Goal: Share content: Contribute content

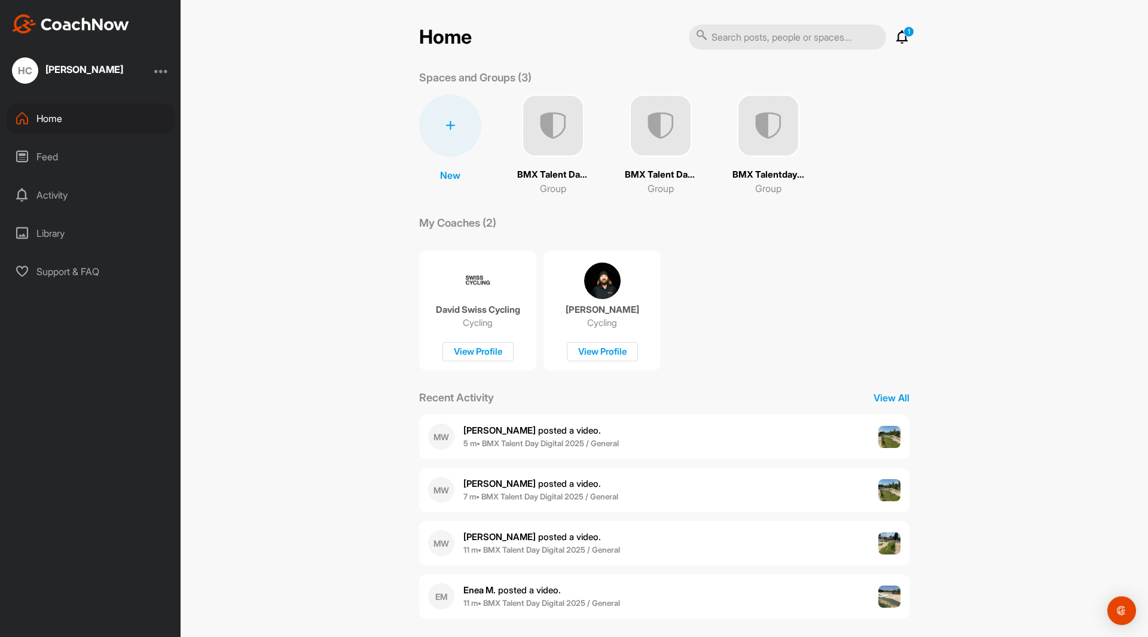
click at [665, 115] on img at bounding box center [660, 125] width 62 height 62
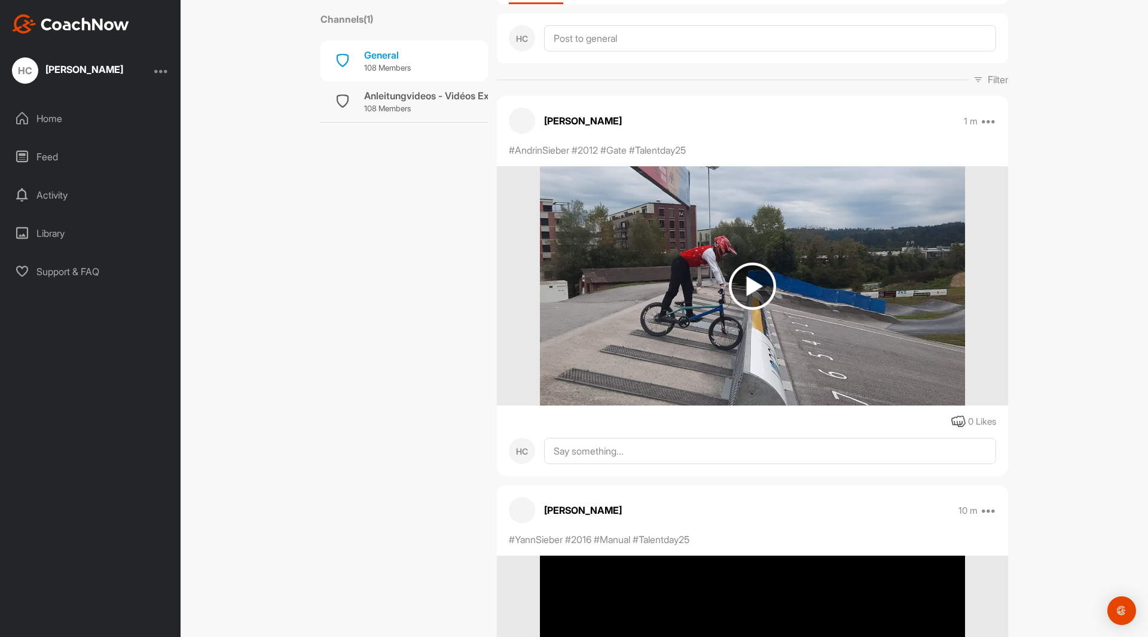
scroll to position [120, 0]
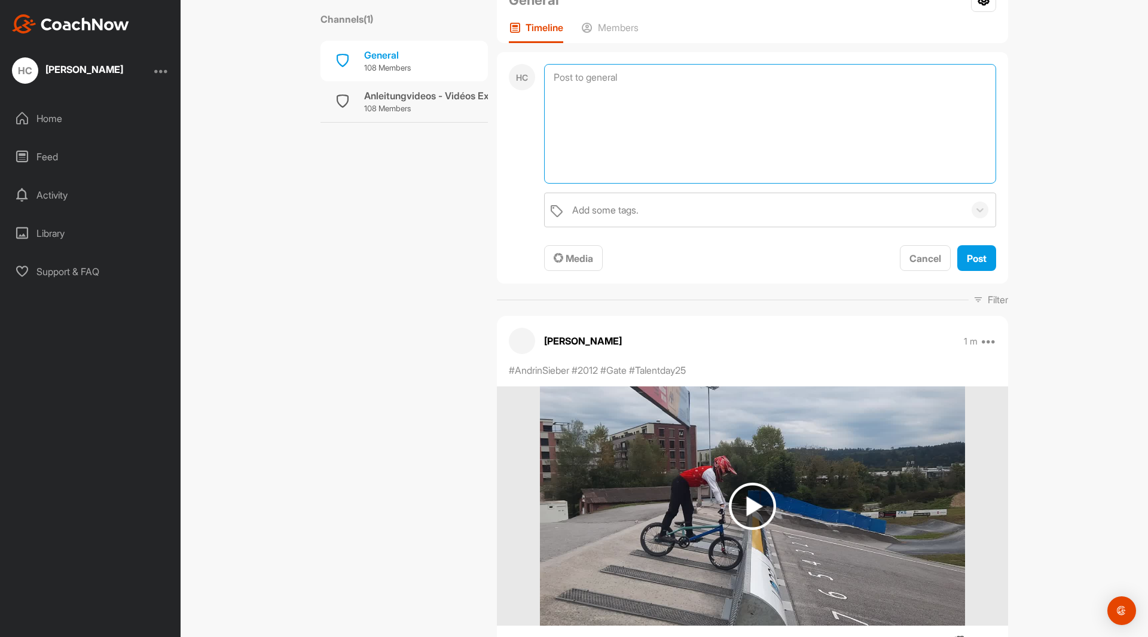
click at [610, 82] on textarea at bounding box center [770, 124] width 452 height 120
click at [909, 255] on span "Cancel" at bounding box center [925, 258] width 32 height 12
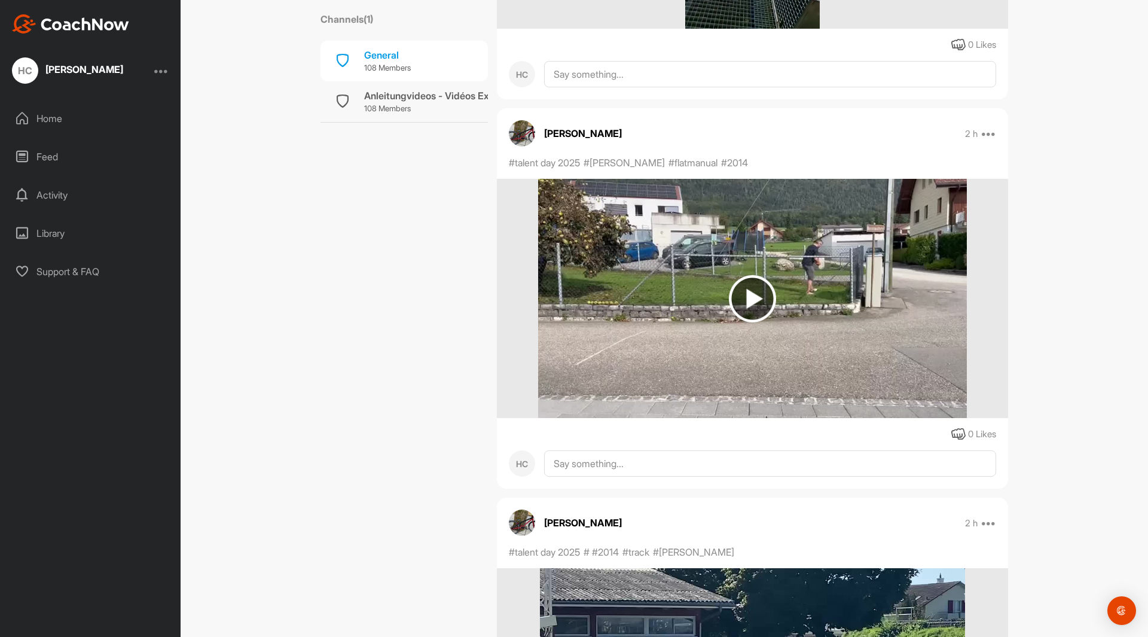
scroll to position [18023, 0]
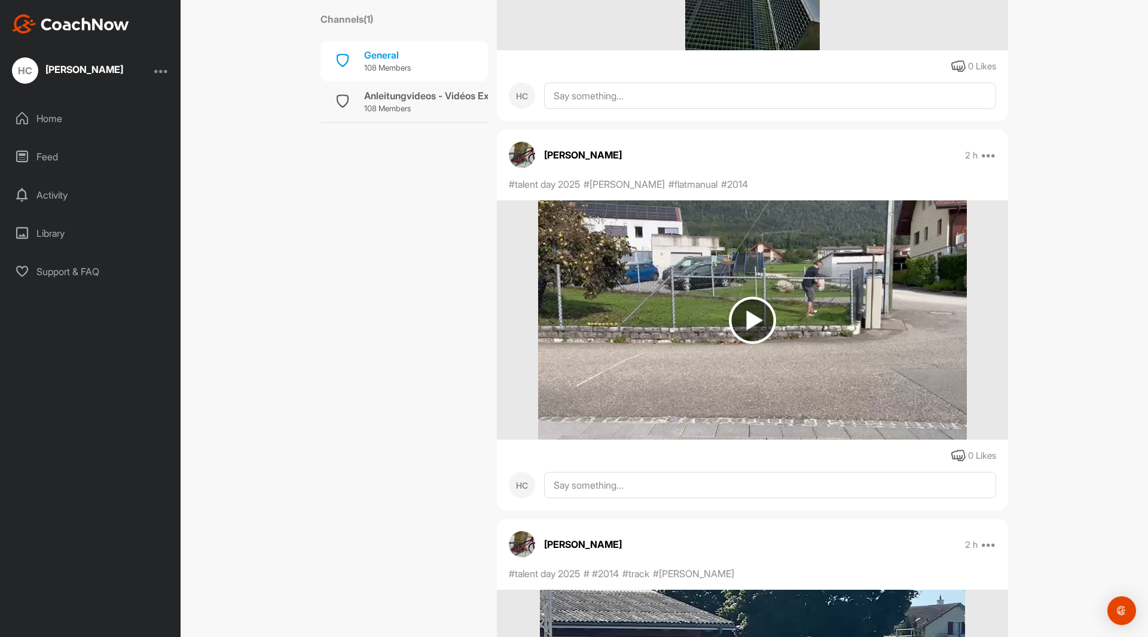
click at [751, 317] on img at bounding box center [752, 319] width 47 height 47
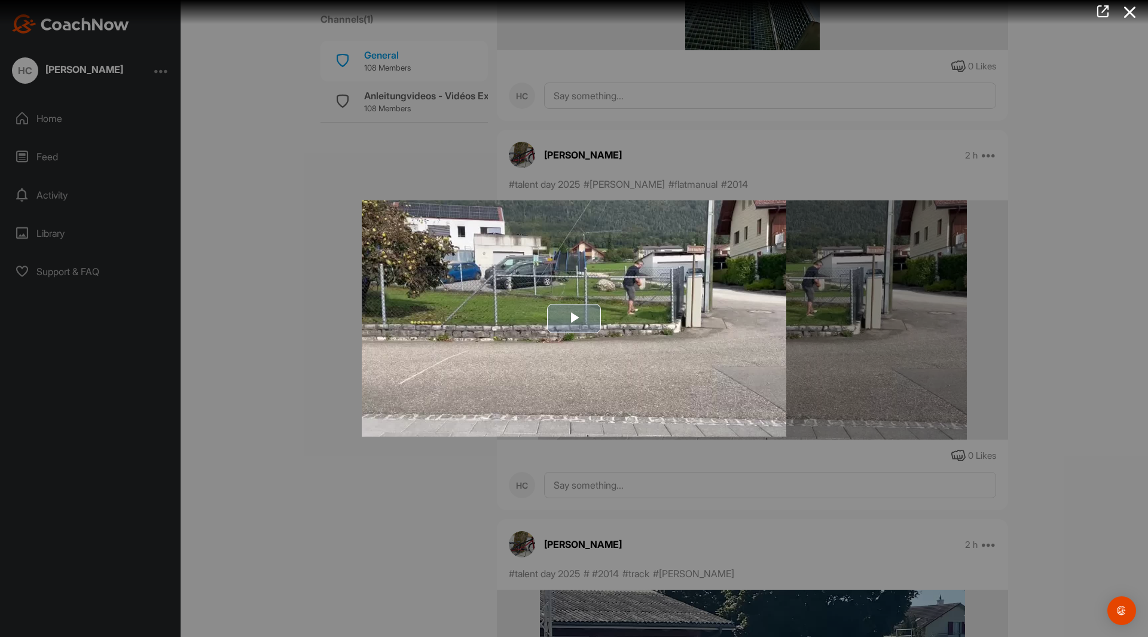
click at [574, 318] on span "Video Player" at bounding box center [574, 318] width 0 height 0
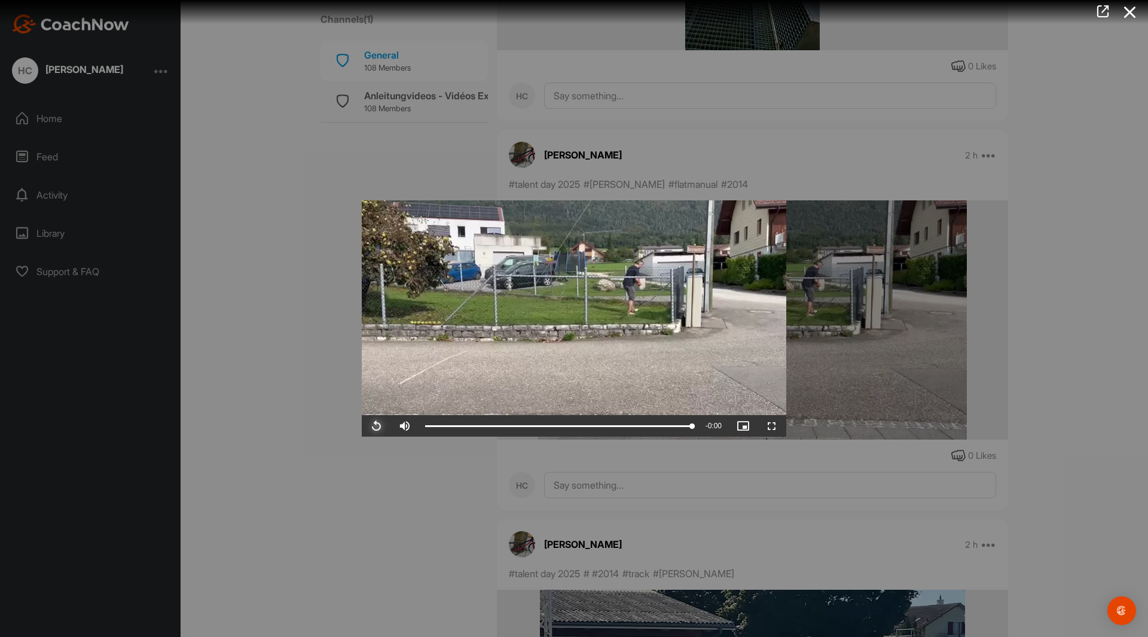
click at [376, 426] on span "Video Player" at bounding box center [376, 426] width 29 height 0
click at [293, 454] on div at bounding box center [574, 318] width 1148 height 637
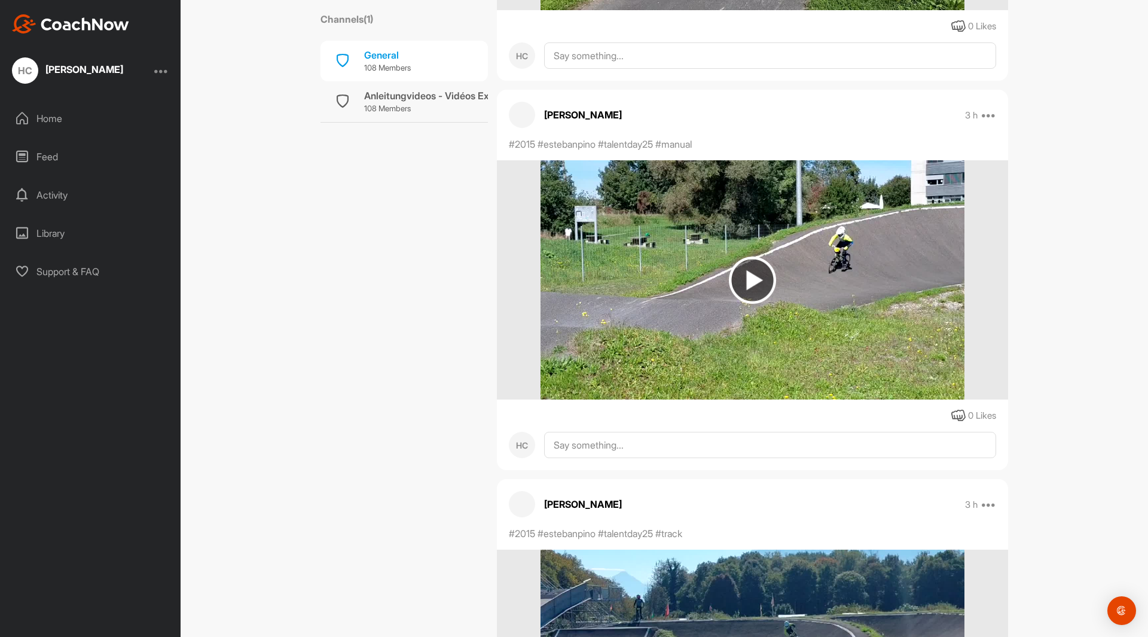
scroll to position [26639, 0]
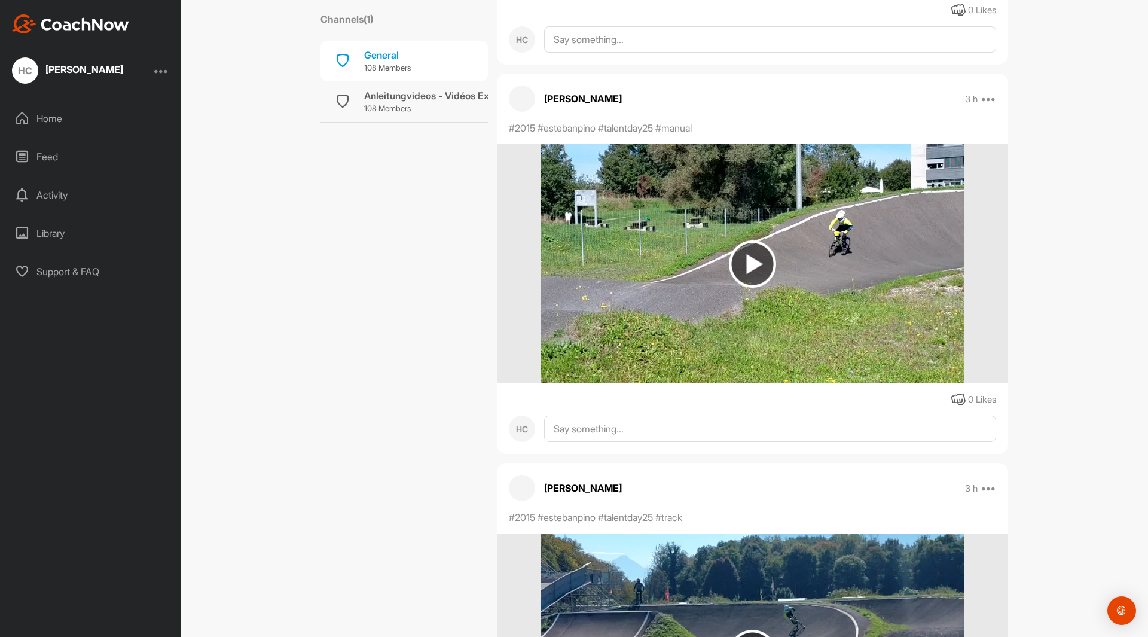
click at [741, 265] on img at bounding box center [752, 263] width 47 height 47
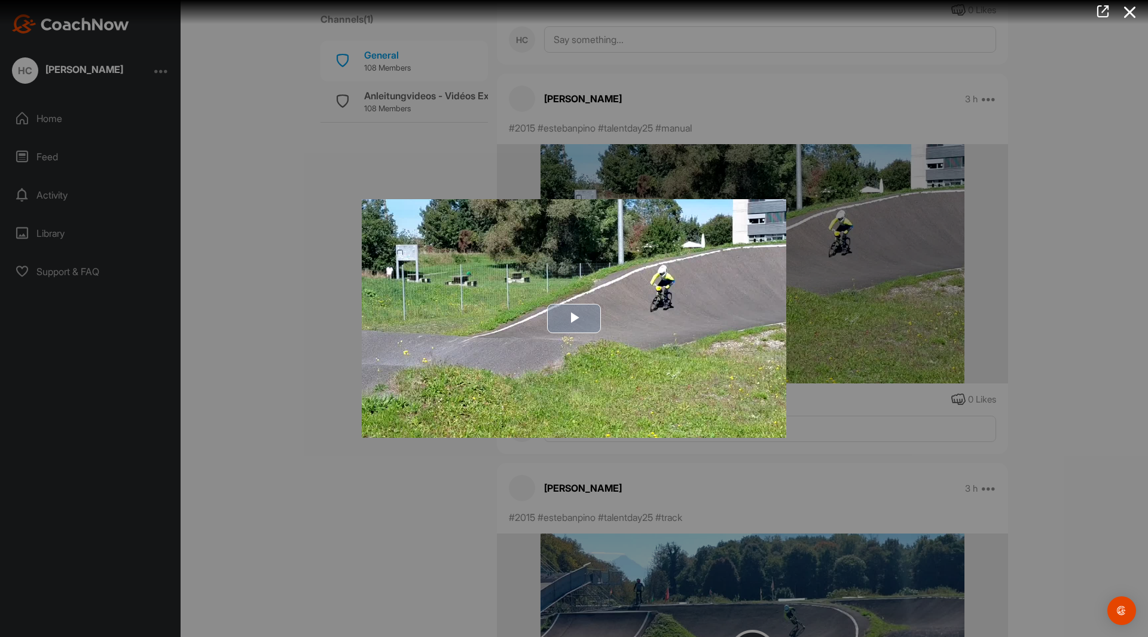
click at [574, 318] on span "Video Player" at bounding box center [574, 318] width 0 height 0
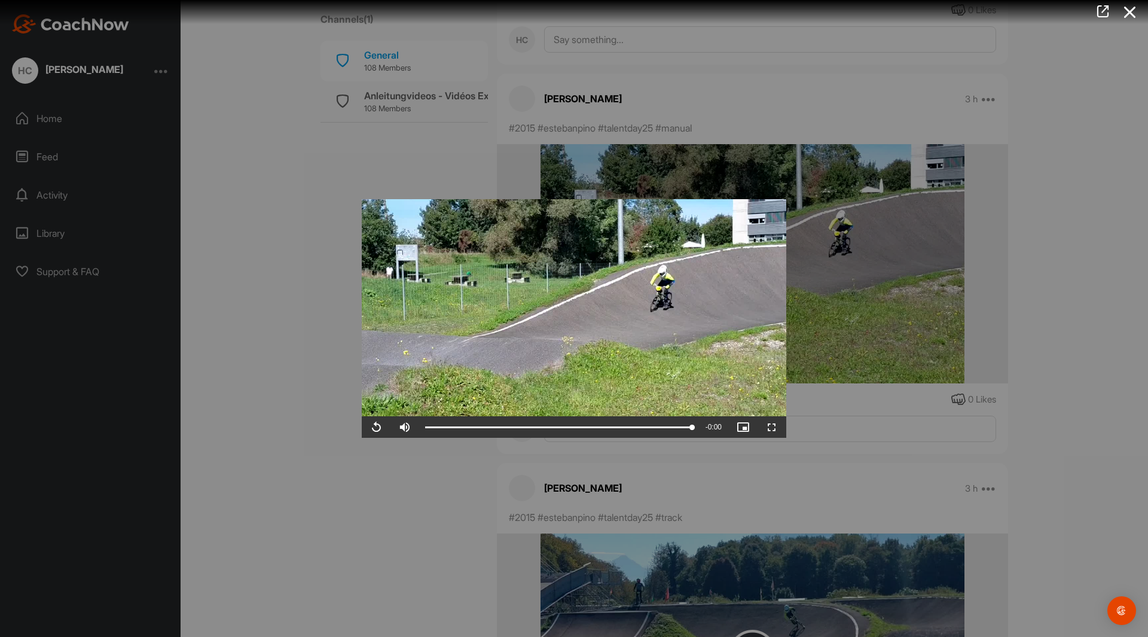
click at [409, 553] on div at bounding box center [574, 318] width 1148 height 637
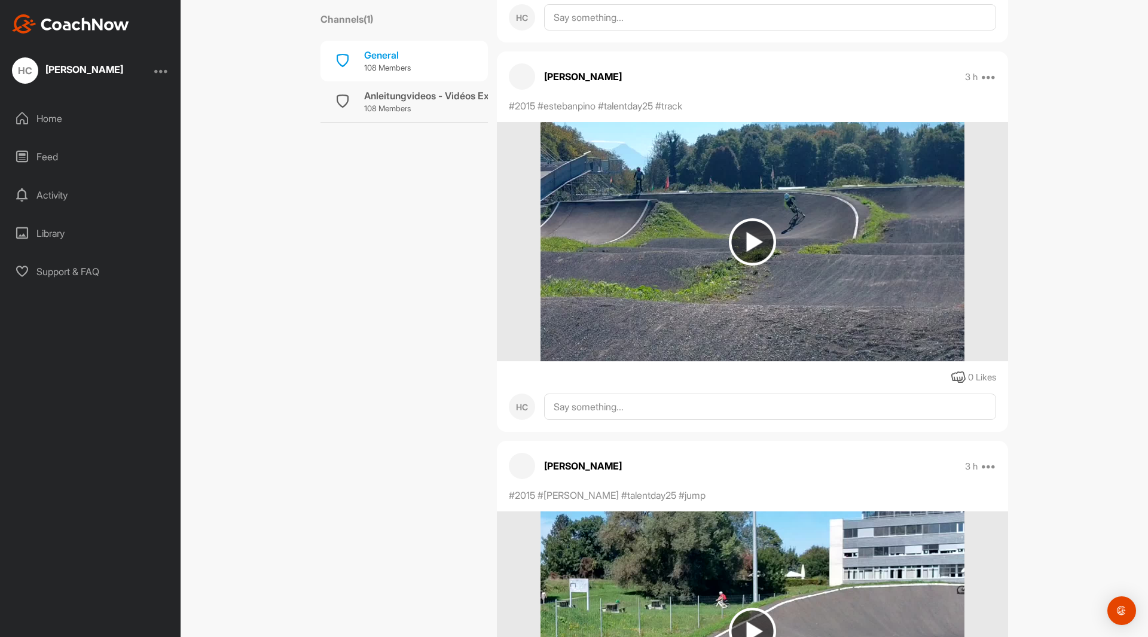
scroll to position [27058, 0]
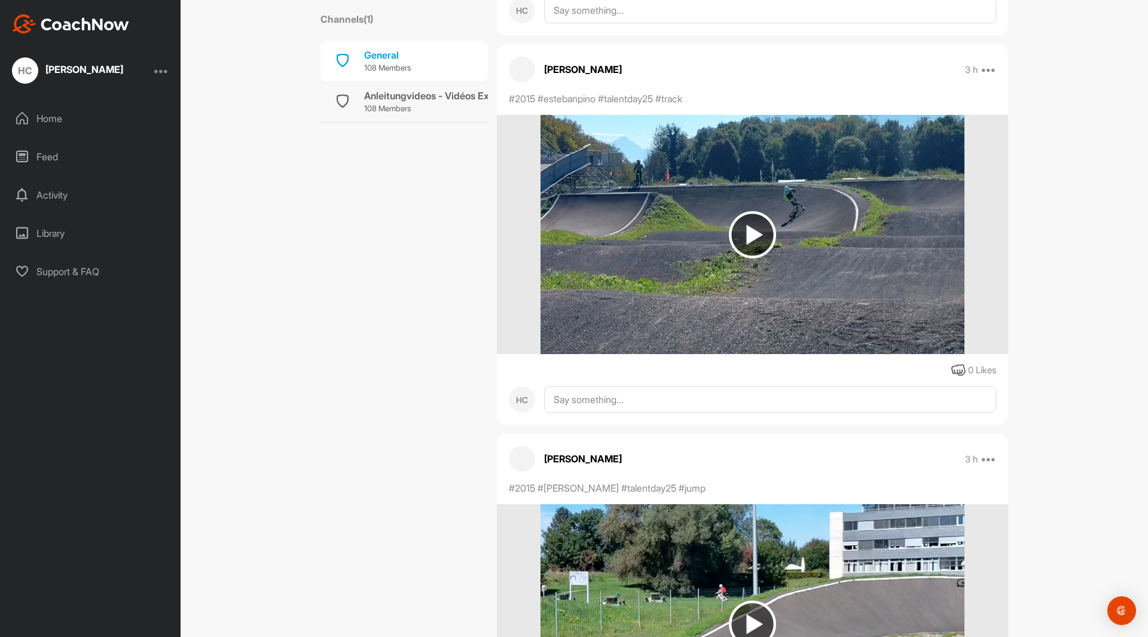
click at [750, 225] on img at bounding box center [752, 234] width 47 height 47
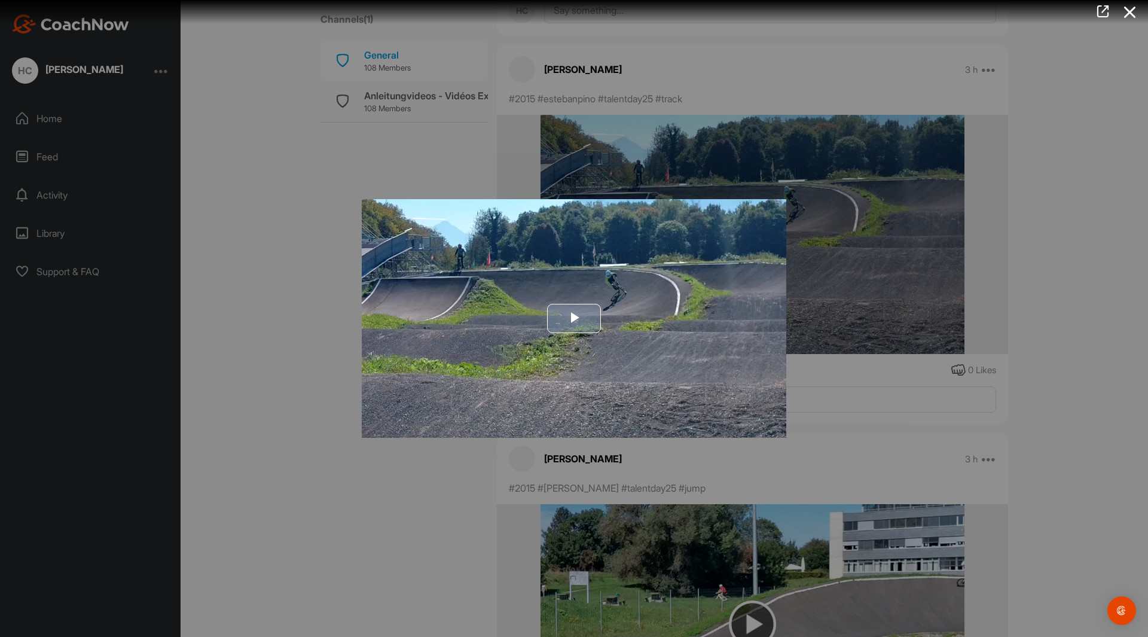
click at [574, 318] on span "Video Player" at bounding box center [574, 318] width 0 height 0
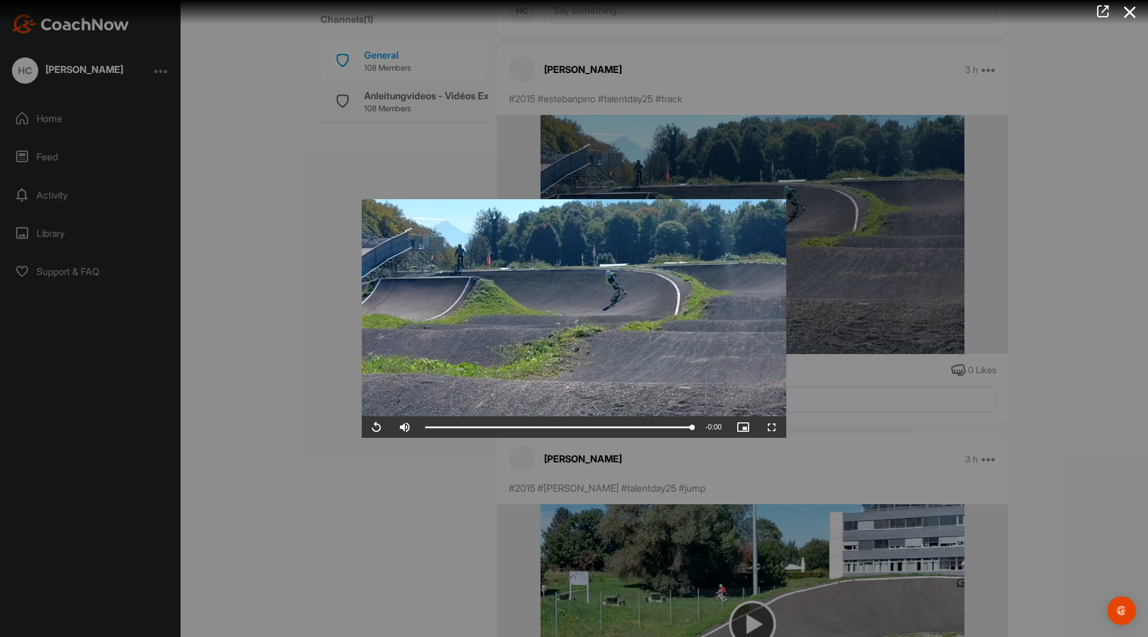
click at [373, 464] on div at bounding box center [574, 318] width 1148 height 637
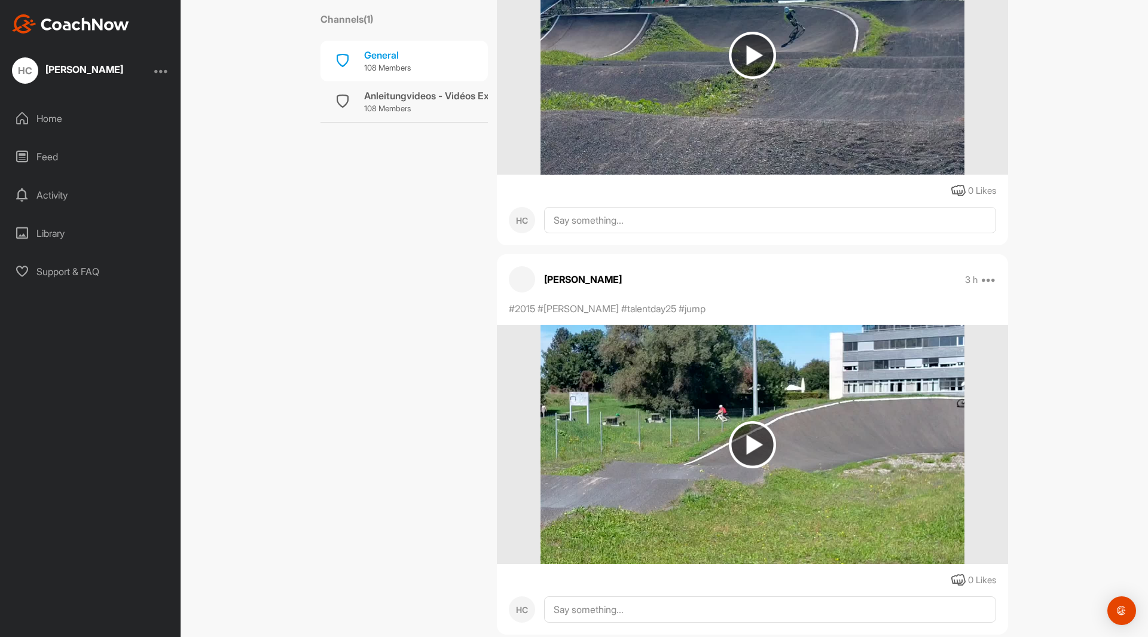
scroll to position [27297, 0]
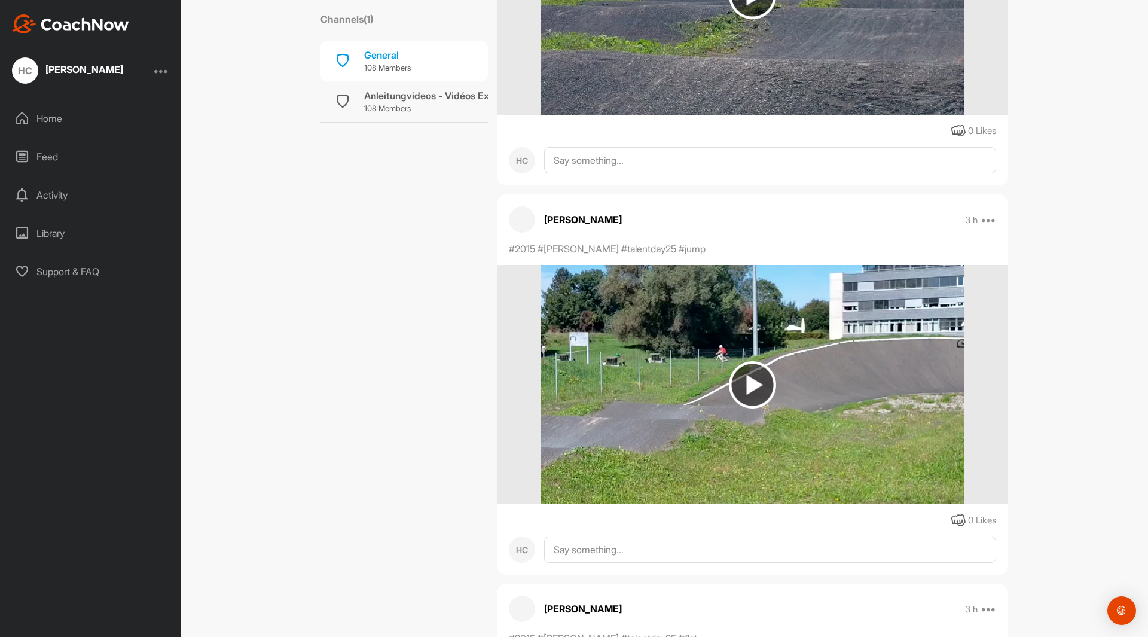
click at [748, 380] on img at bounding box center [752, 384] width 47 height 47
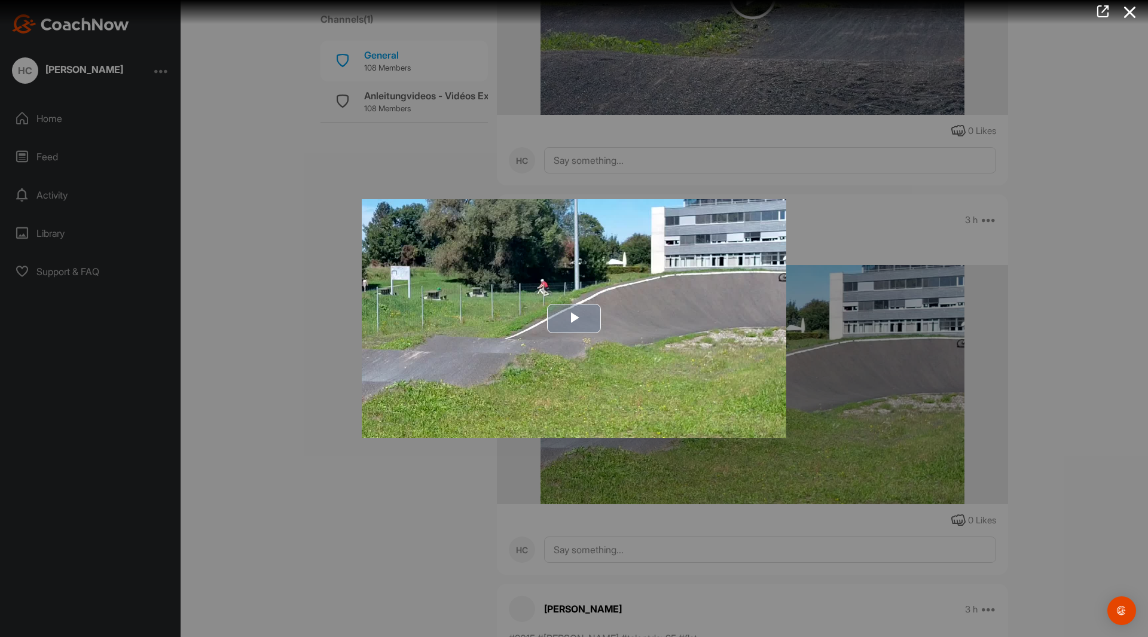
click at [574, 318] on span "Video Player" at bounding box center [574, 318] width 0 height 0
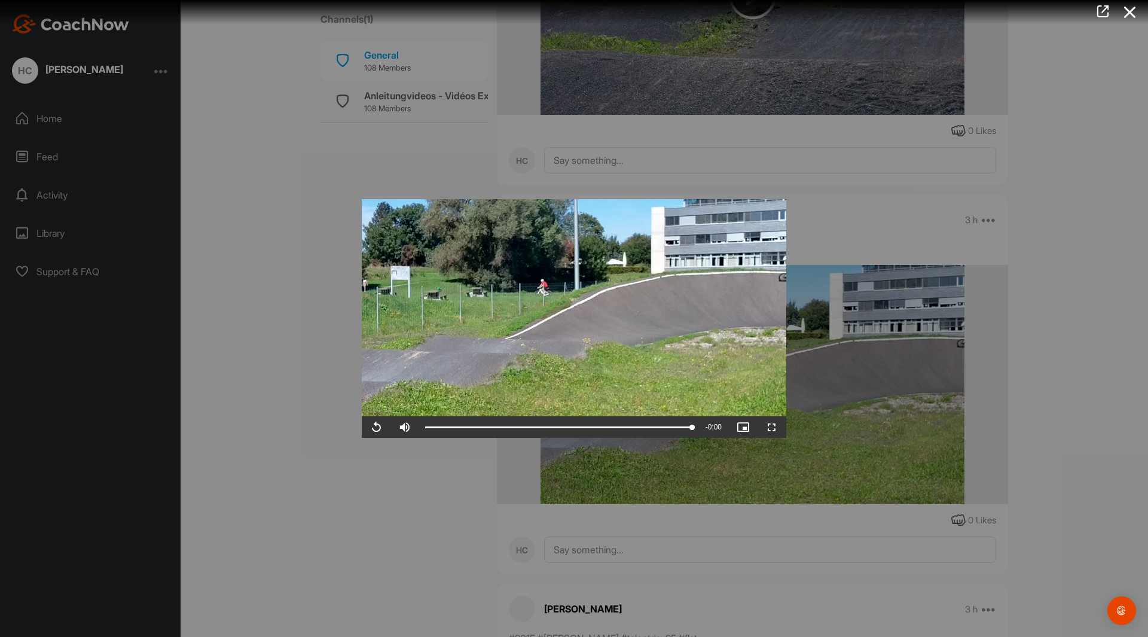
click at [320, 387] on div at bounding box center [574, 318] width 1148 height 637
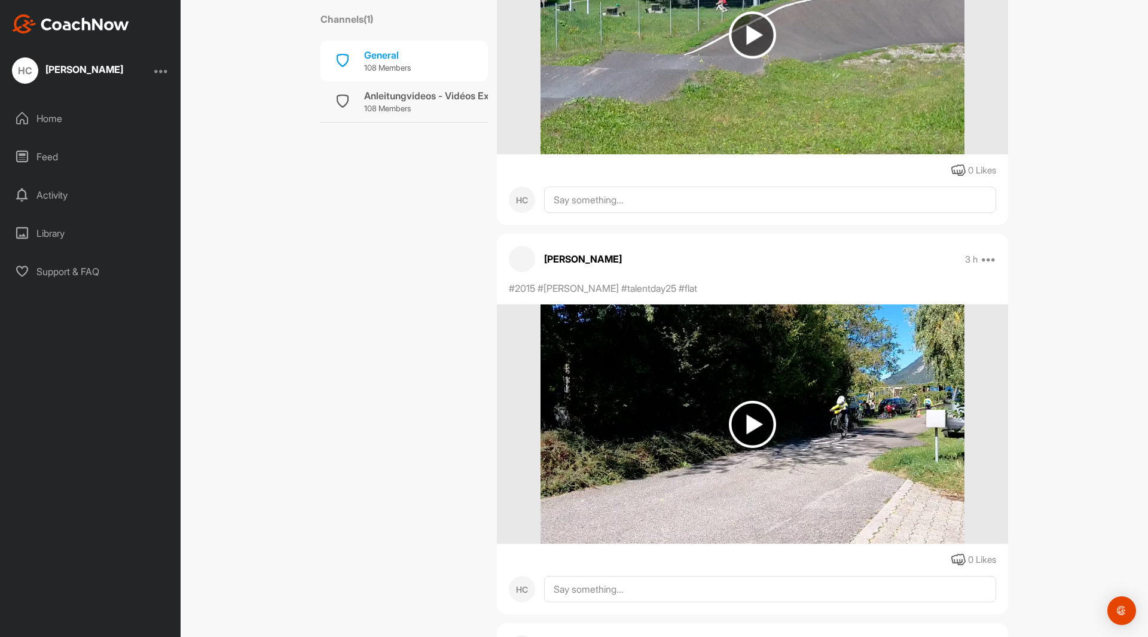
scroll to position [27715, 0]
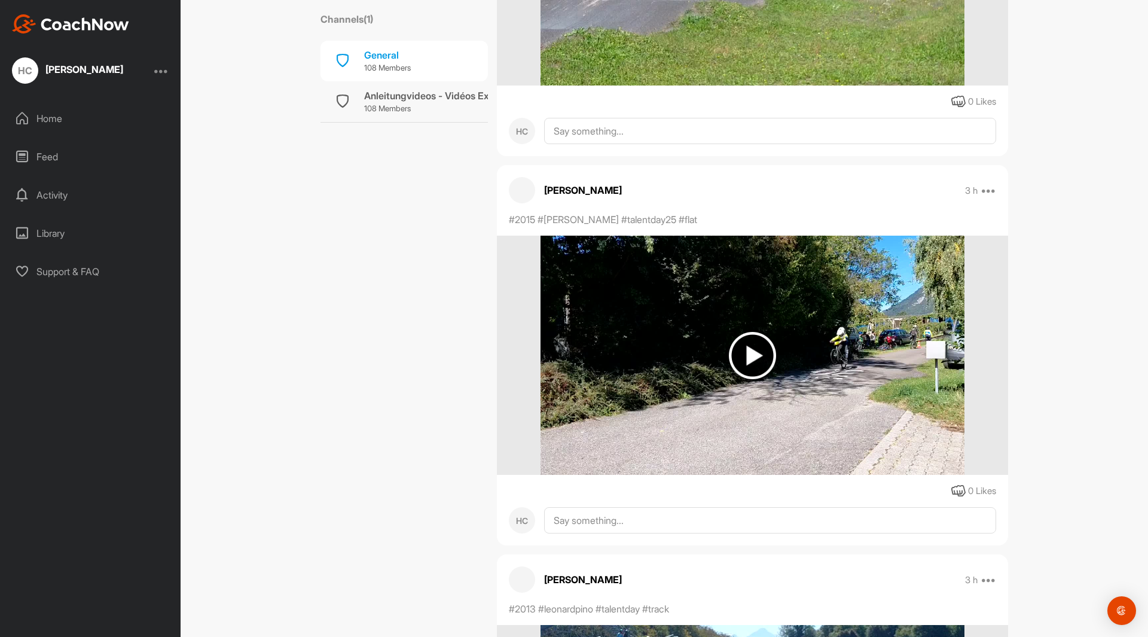
click at [754, 354] on img at bounding box center [752, 355] width 47 height 47
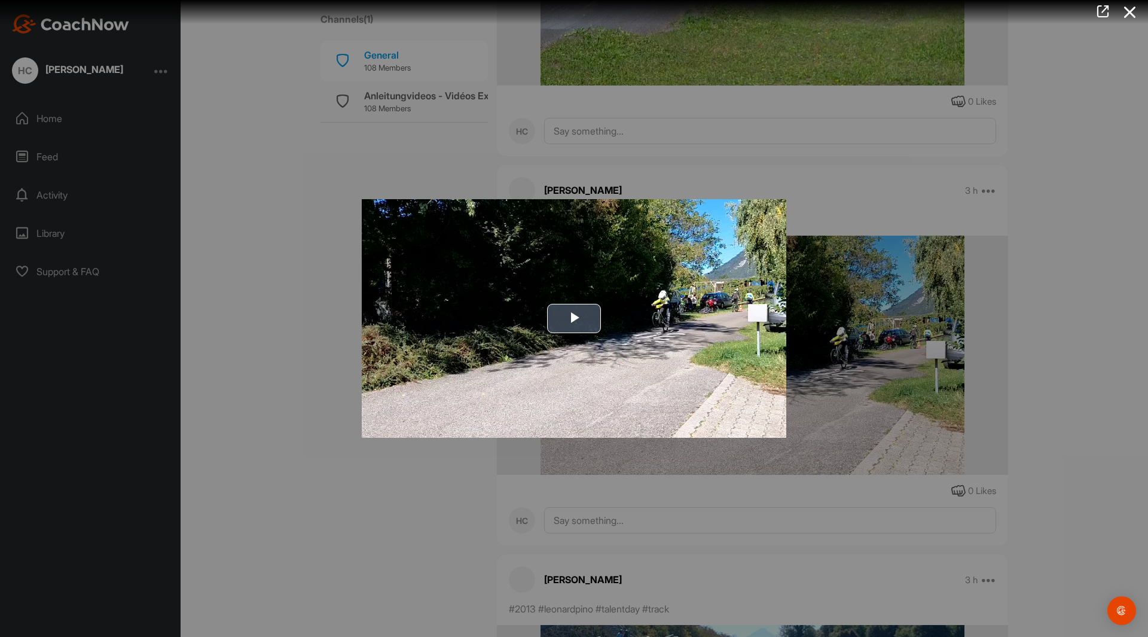
click at [574, 318] on span "Video Player" at bounding box center [574, 318] width 0 height 0
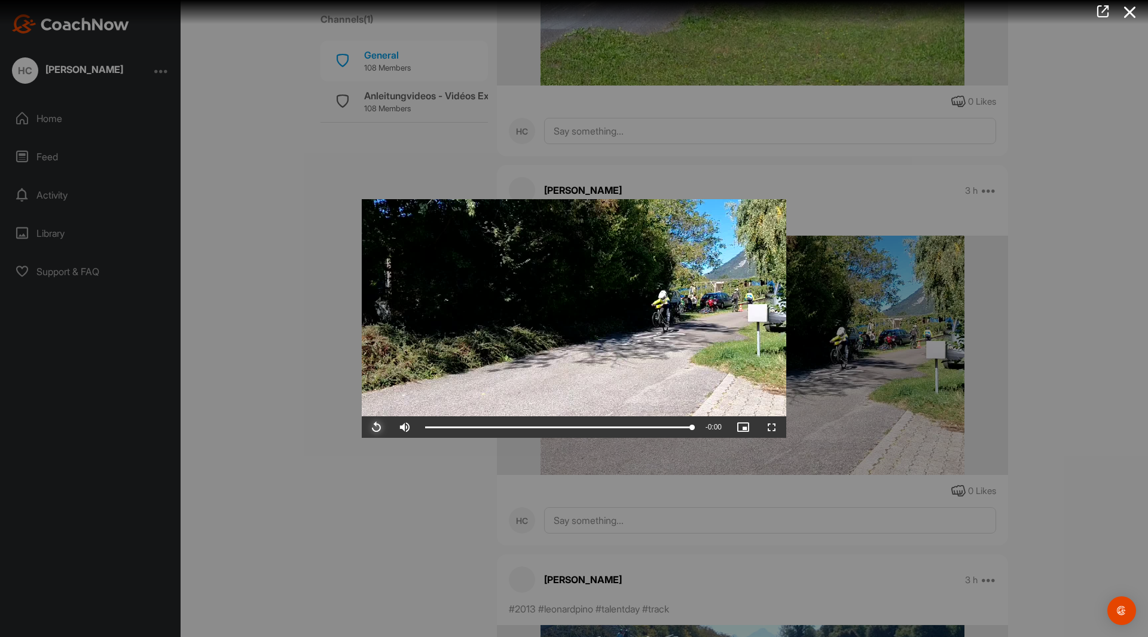
click at [379, 427] on span "Video Player" at bounding box center [376, 427] width 29 height 0
click at [374, 427] on span "Video Player" at bounding box center [376, 427] width 29 height 0
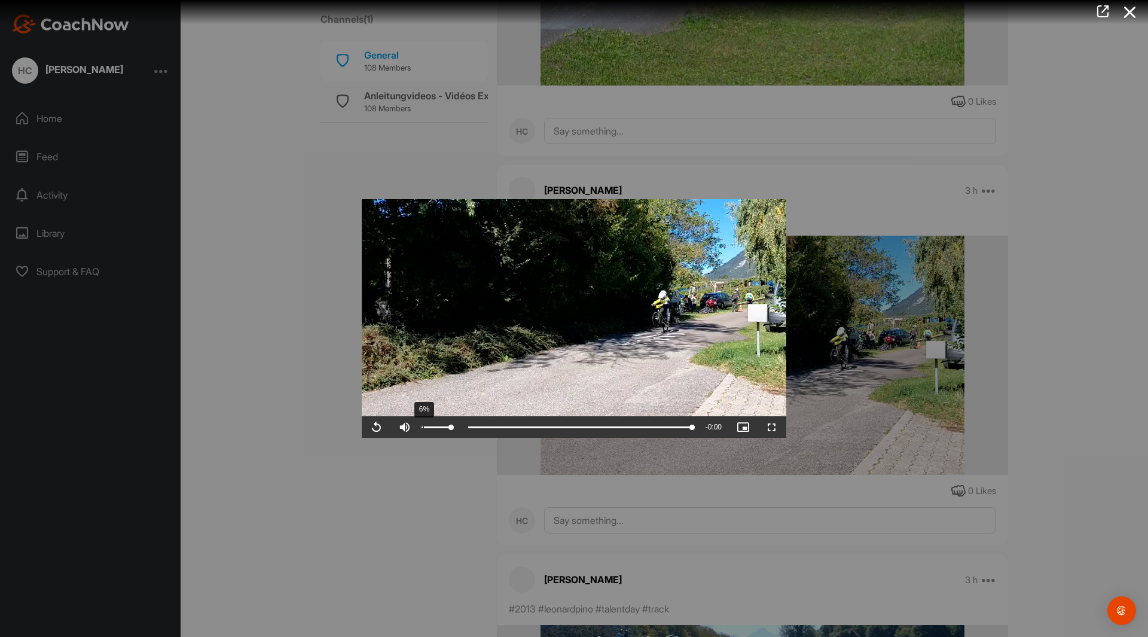
click at [423, 429] on div "6%" at bounding box center [436, 427] width 36 height 22
drag, startPoint x: 447, startPoint y: 426, endPoint x: 430, endPoint y: 426, distance: 16.7
click at [430, 426] on div "Volume Level" at bounding box center [426, 427] width 11 height 2
click at [428, 426] on div "Volume Level" at bounding box center [424, 427] width 7 height 2
click at [425, 426] on div "Volume Level" at bounding box center [423, 427] width 4 height 2
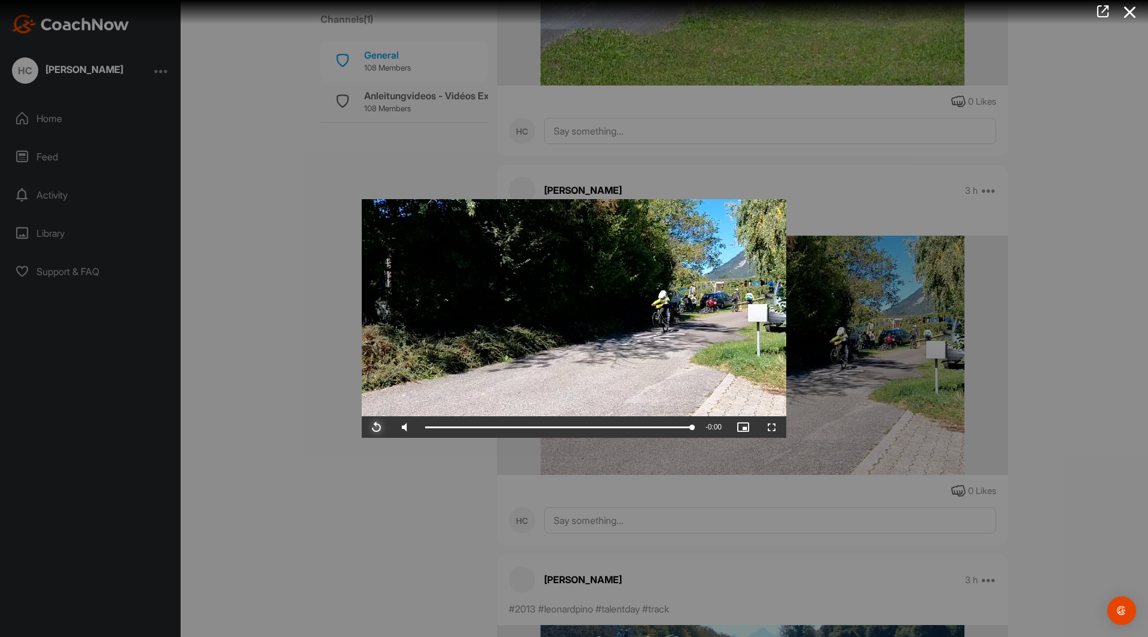
click at [378, 427] on span "Video Player" at bounding box center [376, 427] width 29 height 0
click at [377, 427] on span "Video Player" at bounding box center [376, 427] width 29 height 0
click at [314, 441] on div at bounding box center [574, 318] width 1148 height 637
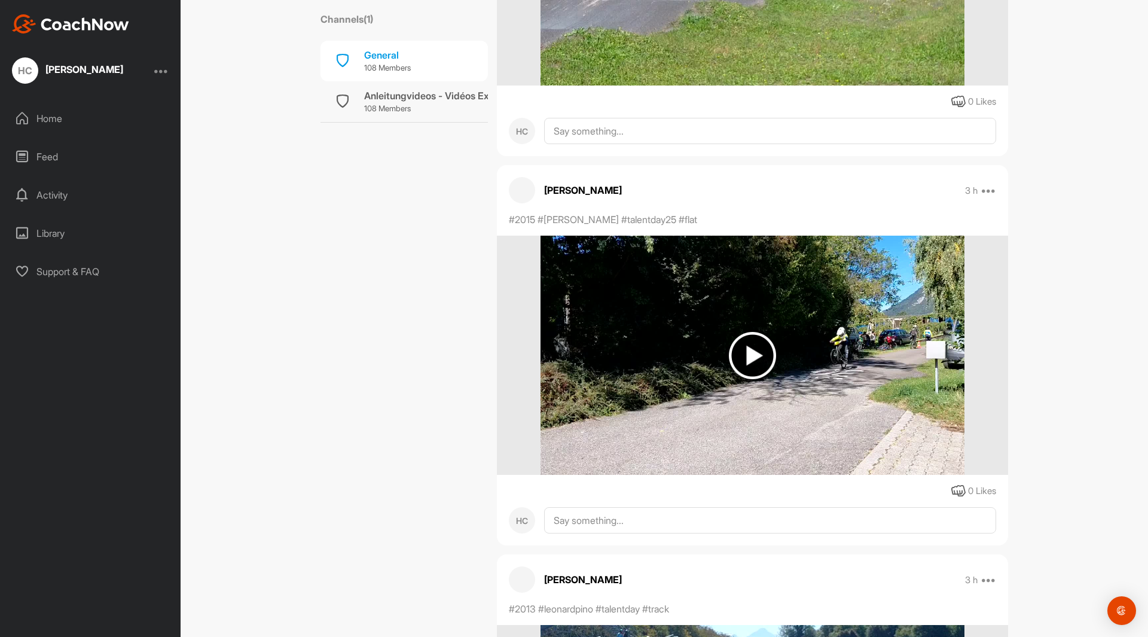
scroll to position [27416, 0]
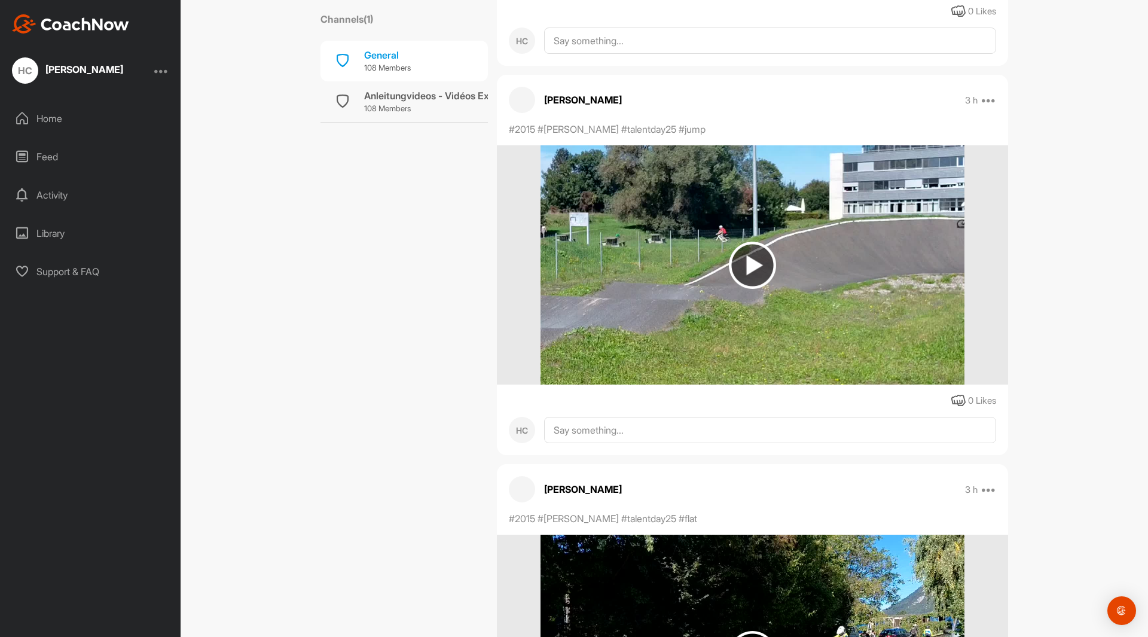
click at [736, 251] on img at bounding box center [752, 264] width 47 height 47
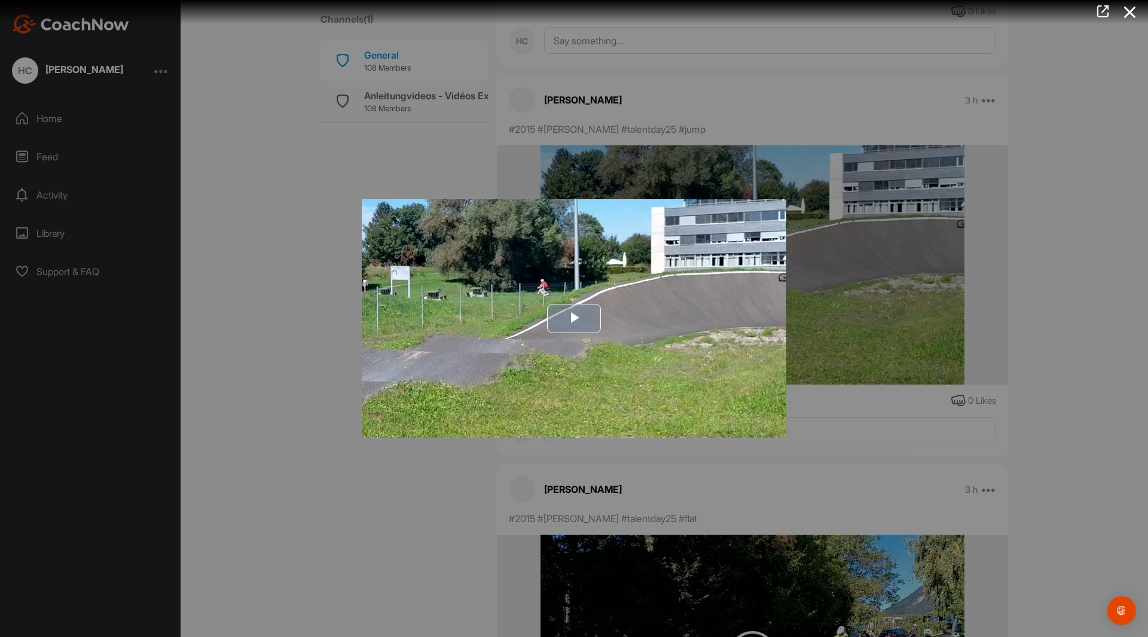
click at [574, 318] on span "Video Player" at bounding box center [574, 318] width 0 height 0
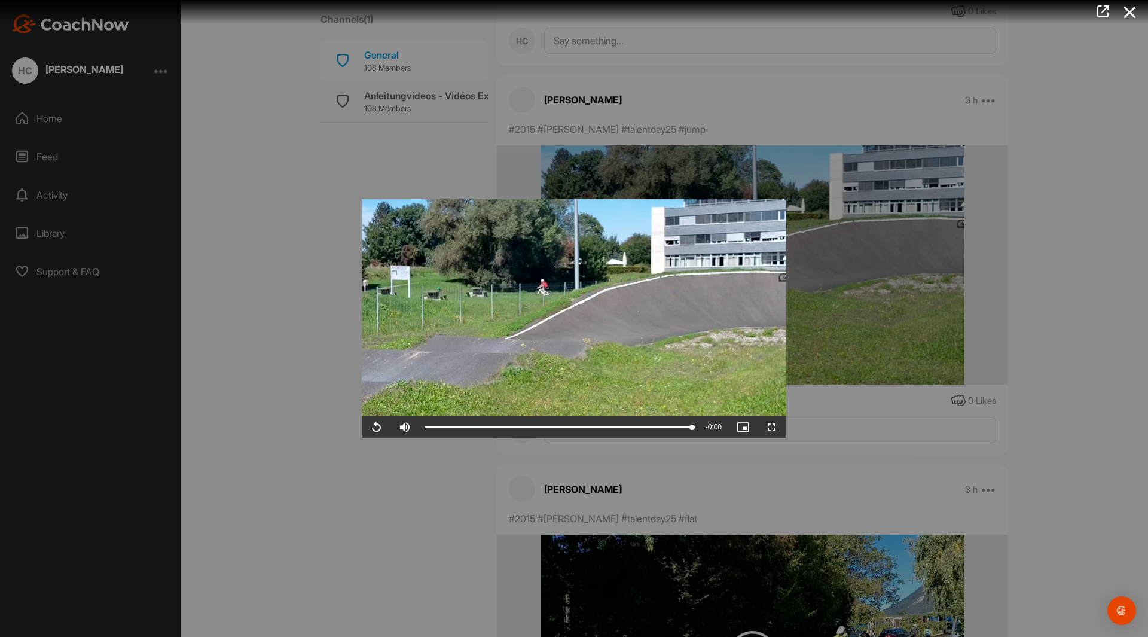
click at [303, 381] on div at bounding box center [574, 318] width 1148 height 637
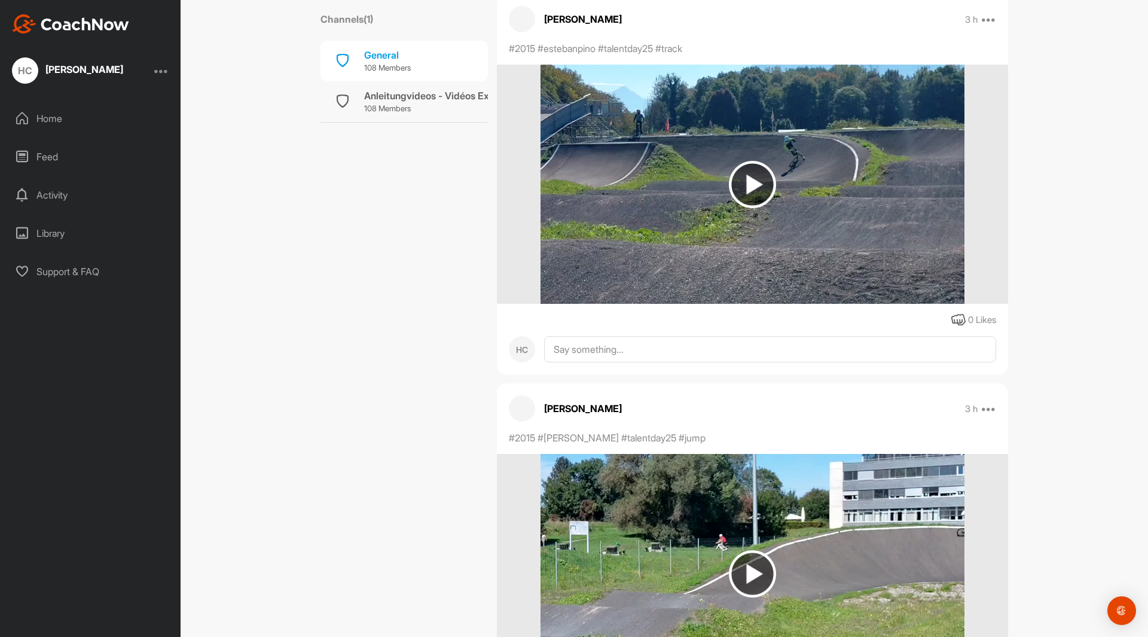
scroll to position [26998, 0]
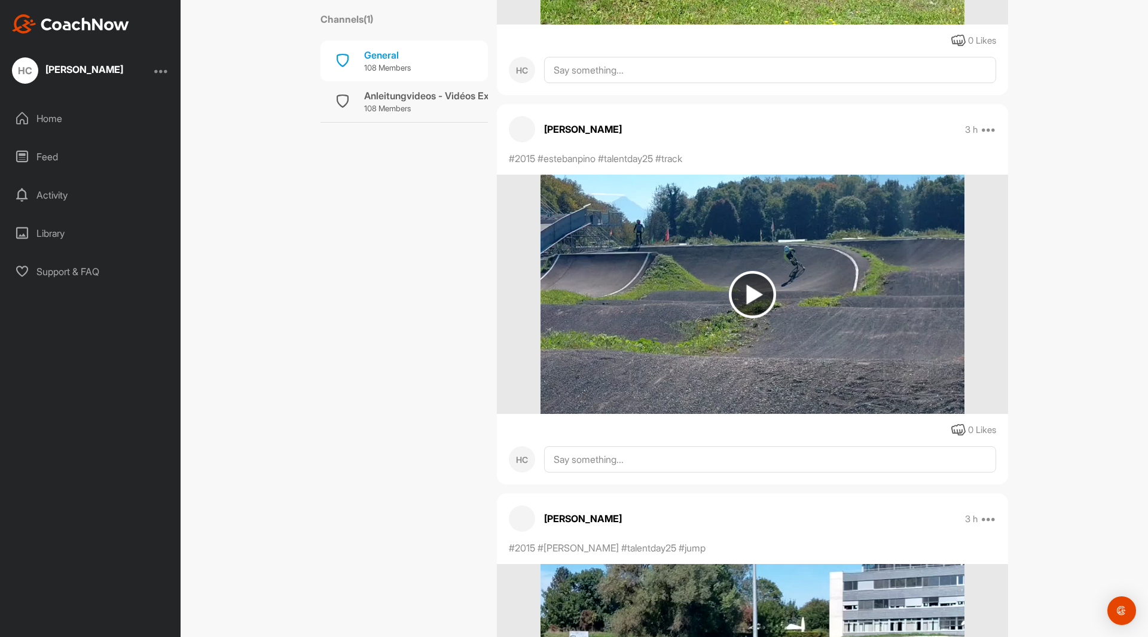
click at [760, 287] on img at bounding box center [752, 294] width 47 height 47
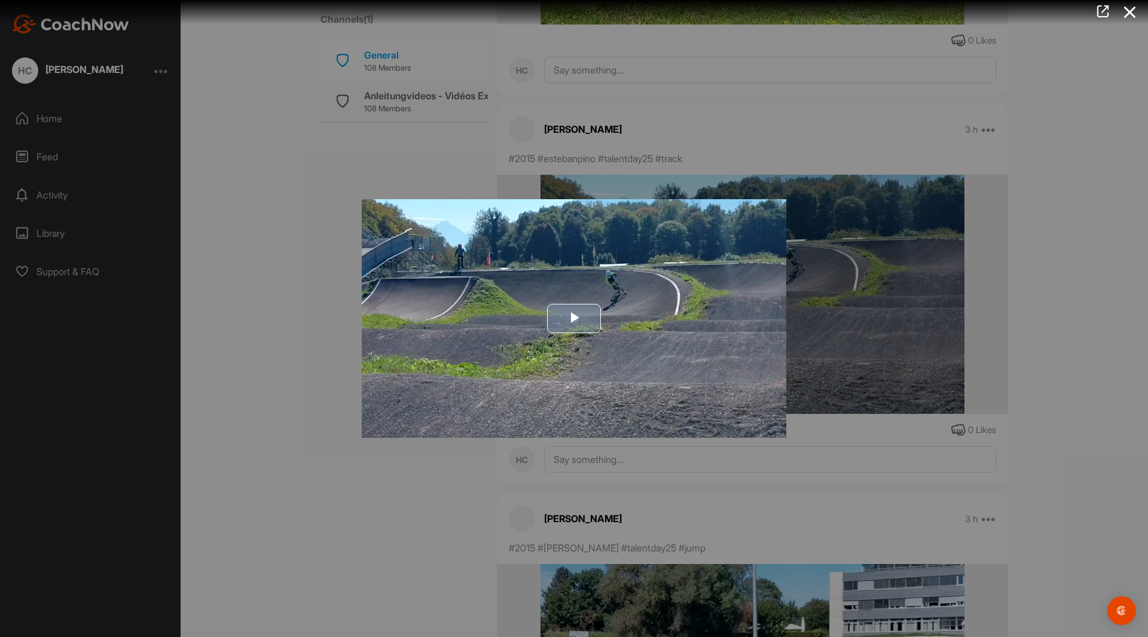
click at [574, 318] on span "Video Player" at bounding box center [574, 318] width 0 height 0
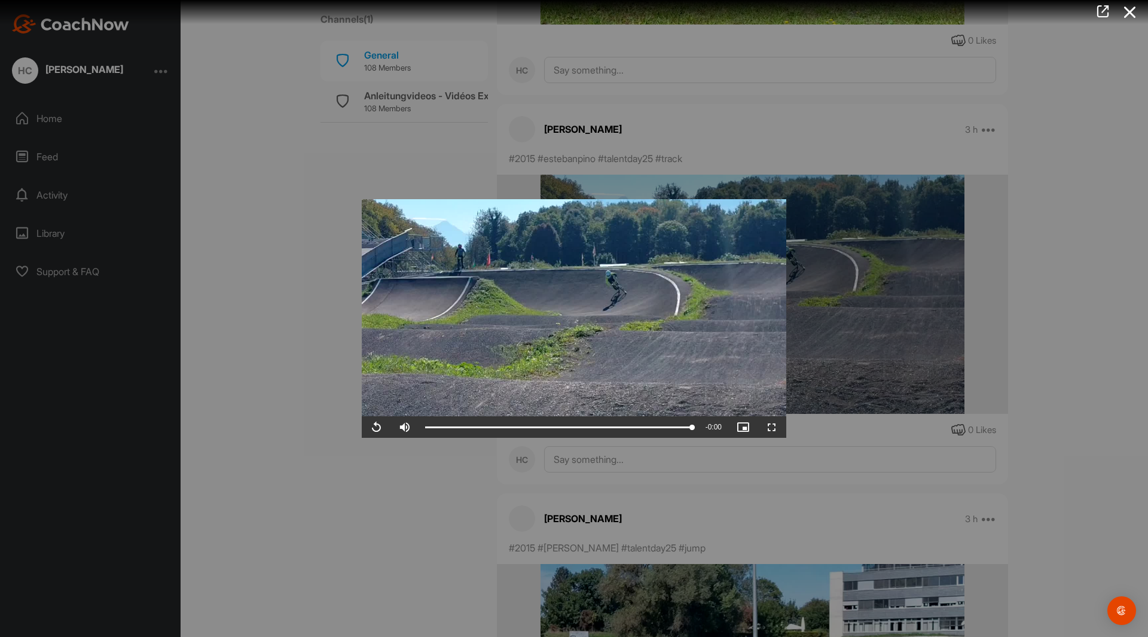
click at [263, 356] on div at bounding box center [574, 318] width 1148 height 637
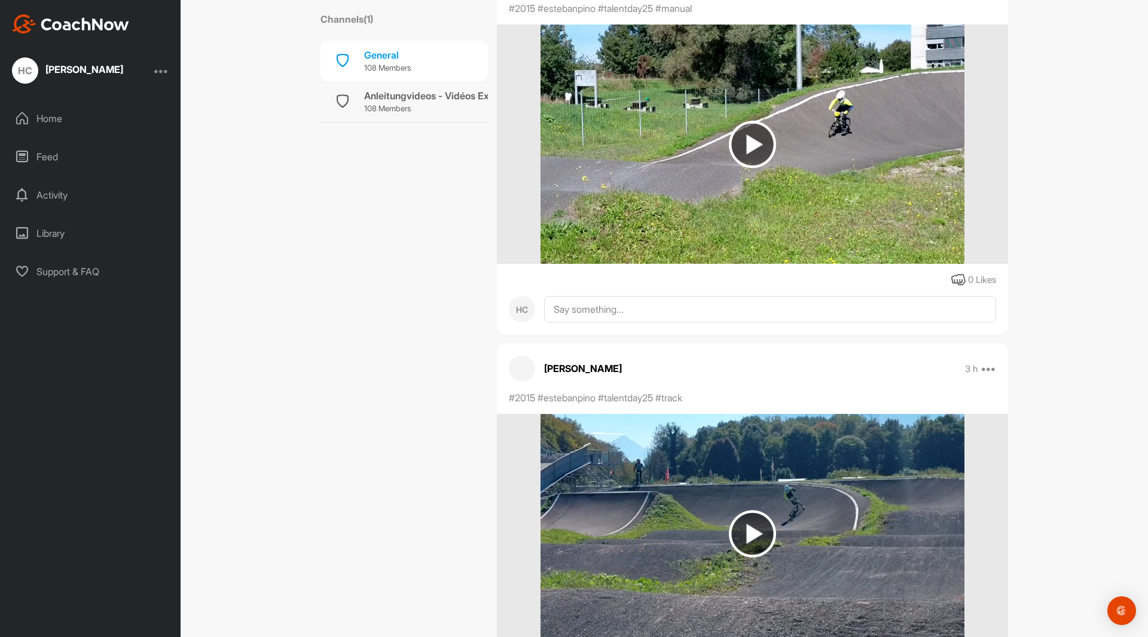
scroll to position [26579, 0]
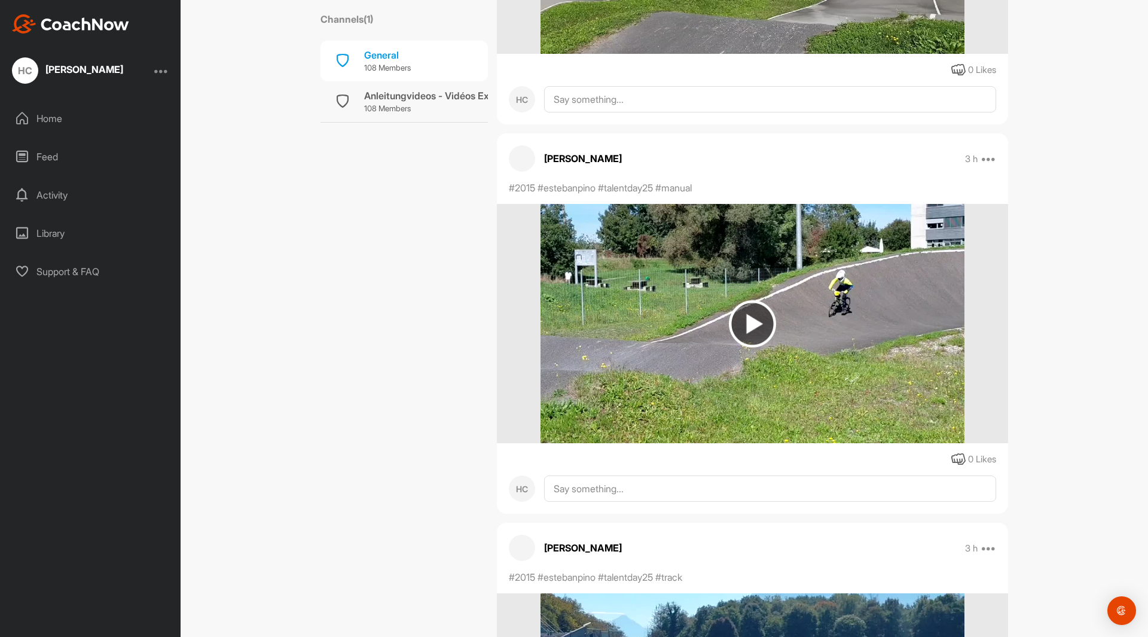
click at [752, 324] on img at bounding box center [752, 323] width 47 height 47
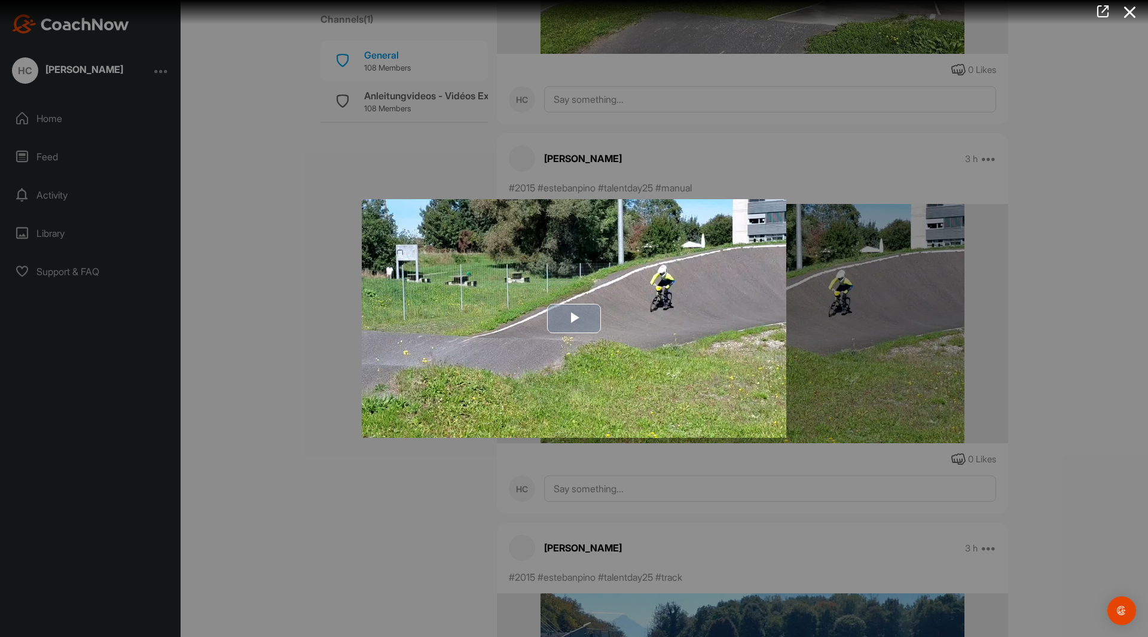
click at [574, 318] on span "Video Player" at bounding box center [574, 318] width 0 height 0
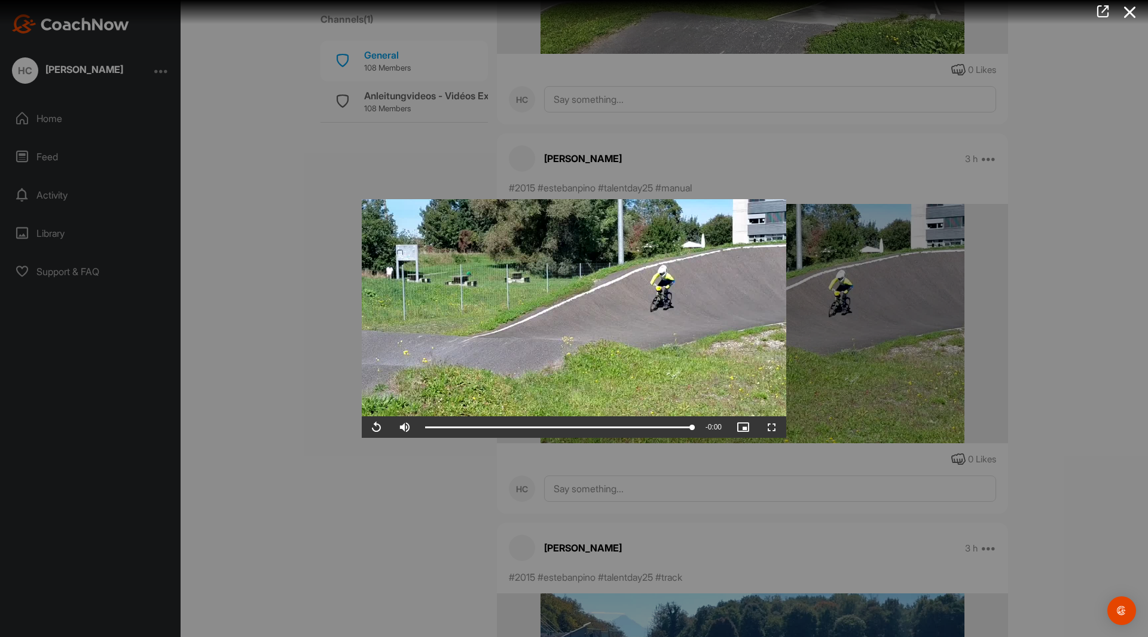
click at [258, 317] on div at bounding box center [574, 318] width 1148 height 637
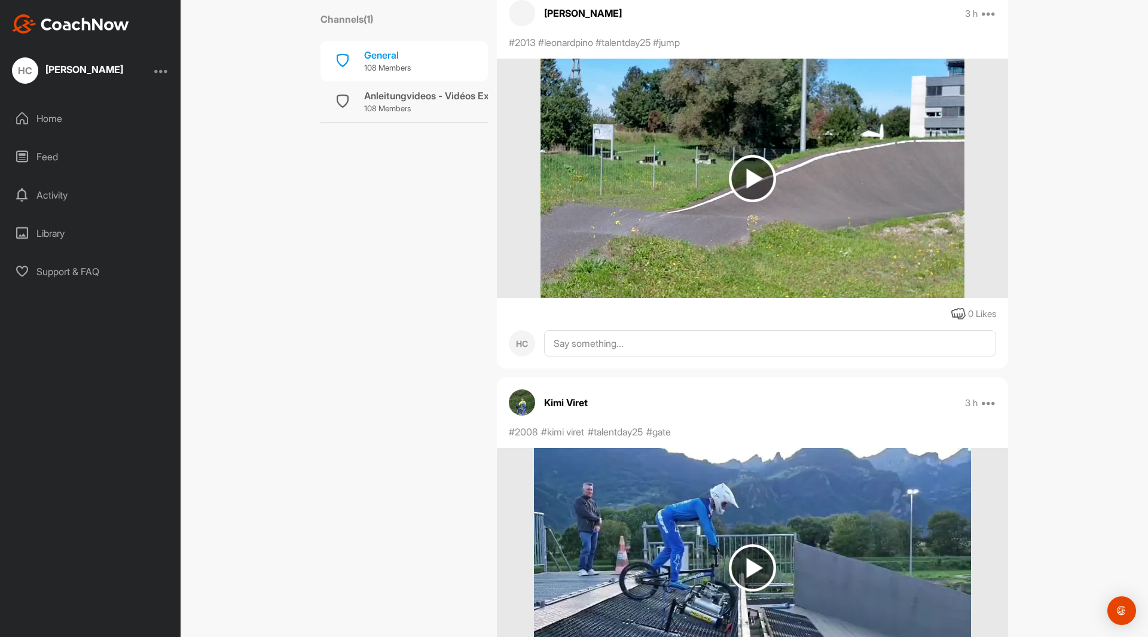
scroll to position [29389, 0]
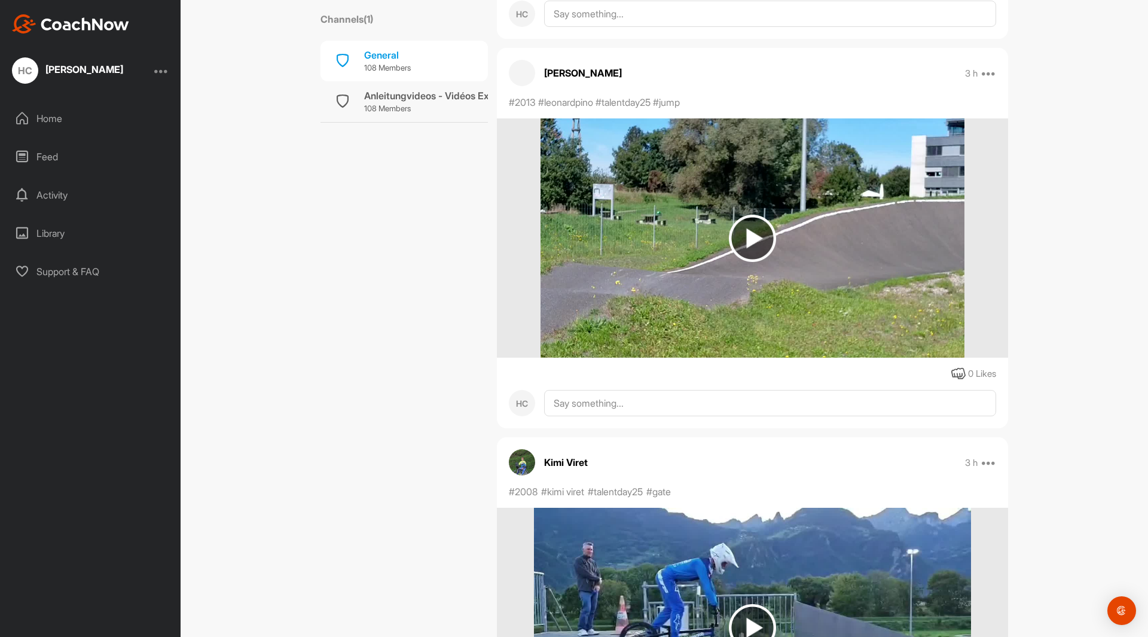
click at [739, 235] on img at bounding box center [752, 238] width 47 height 47
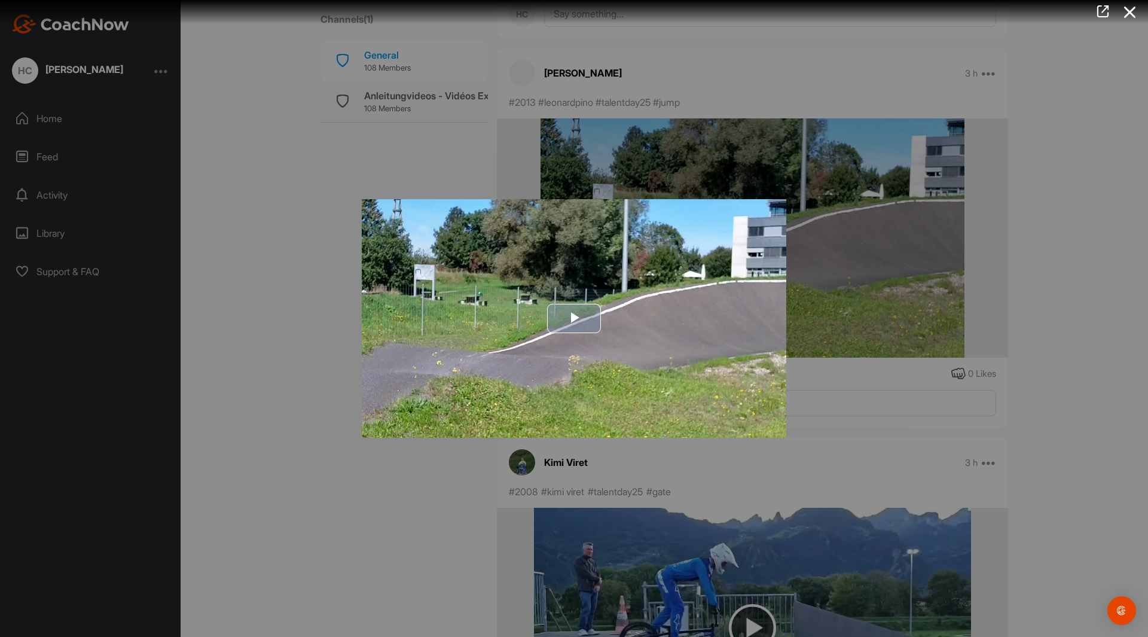
click at [574, 318] on span "Video Player" at bounding box center [574, 318] width 0 height 0
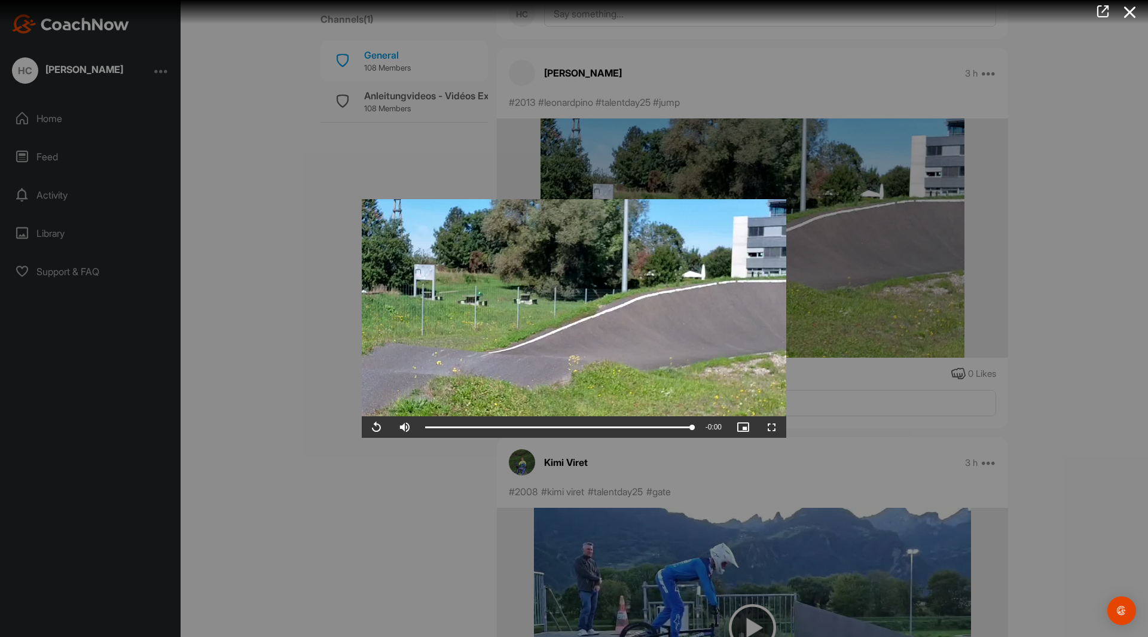
click at [326, 317] on div at bounding box center [574, 318] width 1148 height 637
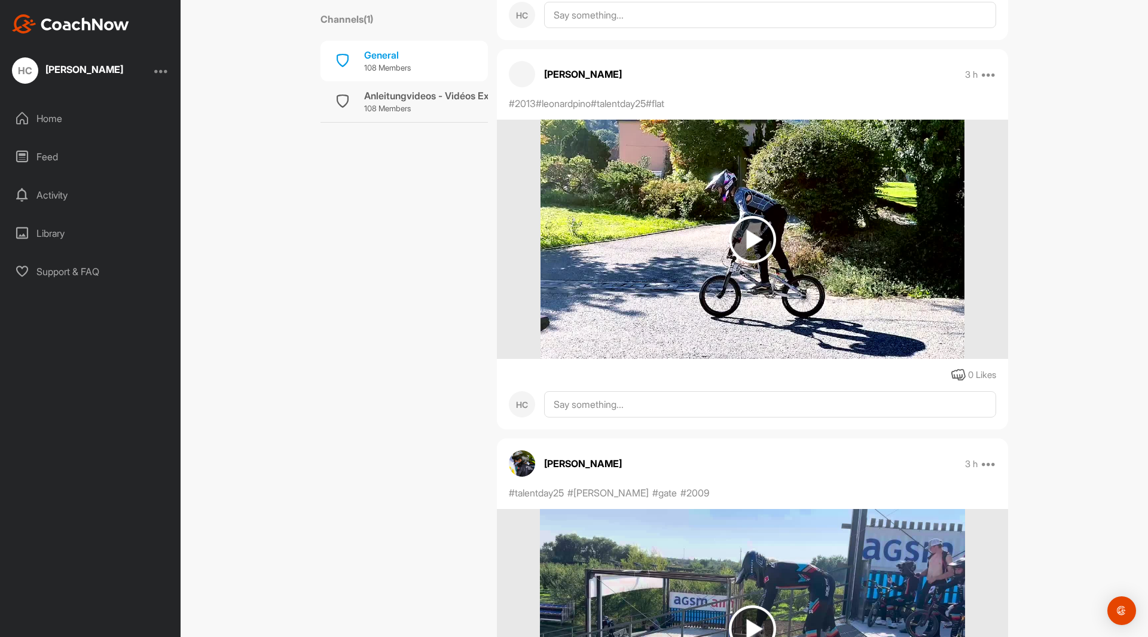
scroll to position [30106, 0]
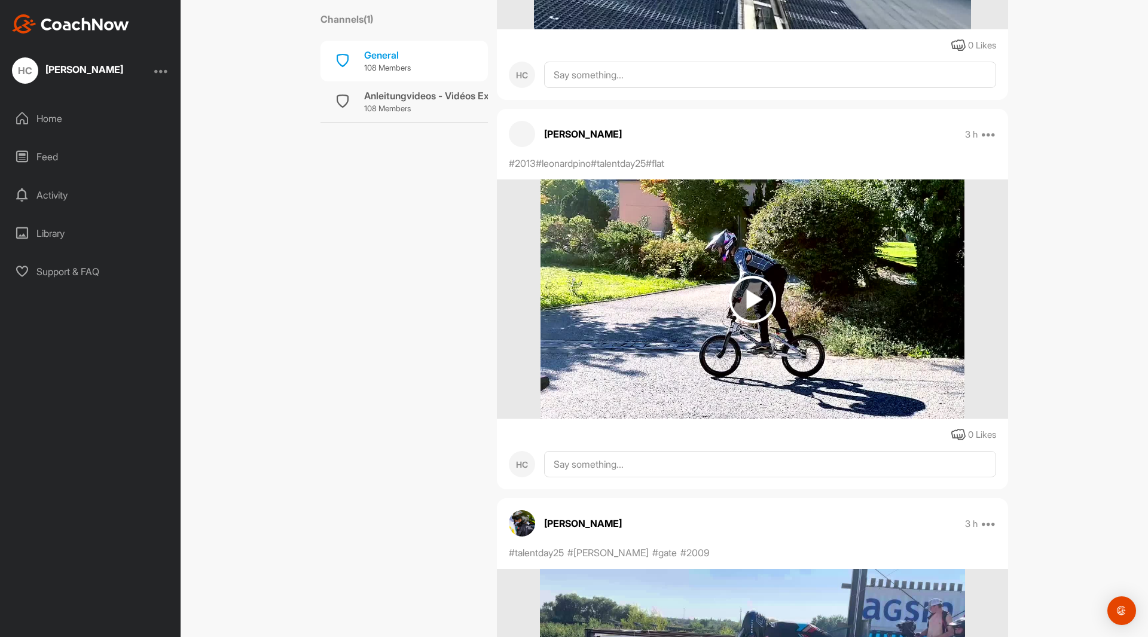
click at [745, 296] on img at bounding box center [752, 299] width 47 height 47
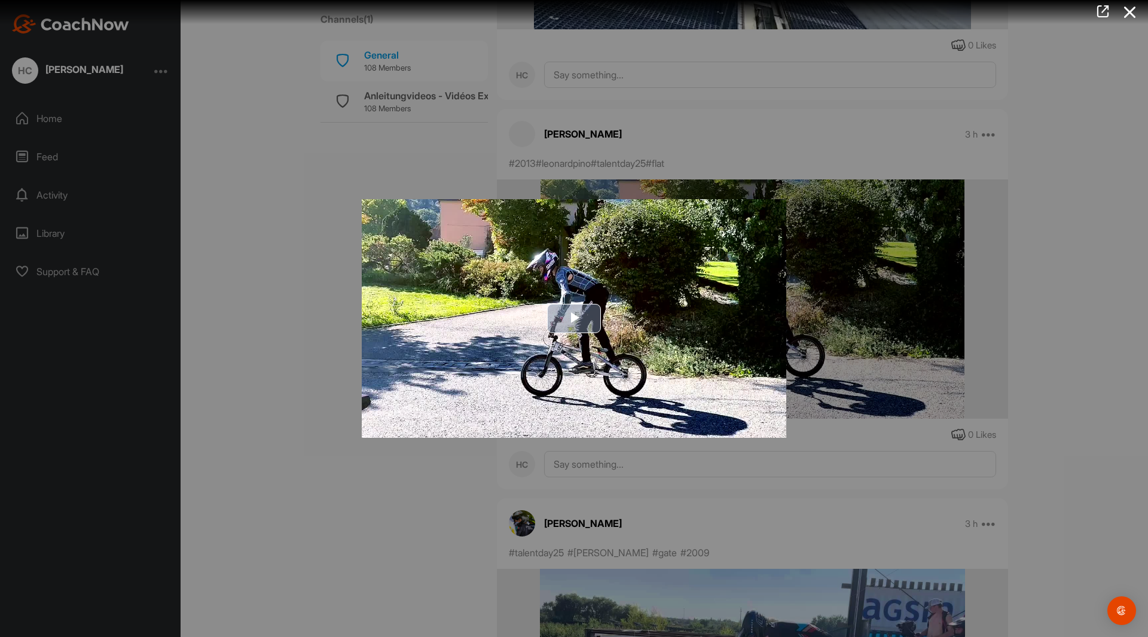
click at [574, 318] on span "Video Player" at bounding box center [574, 318] width 0 height 0
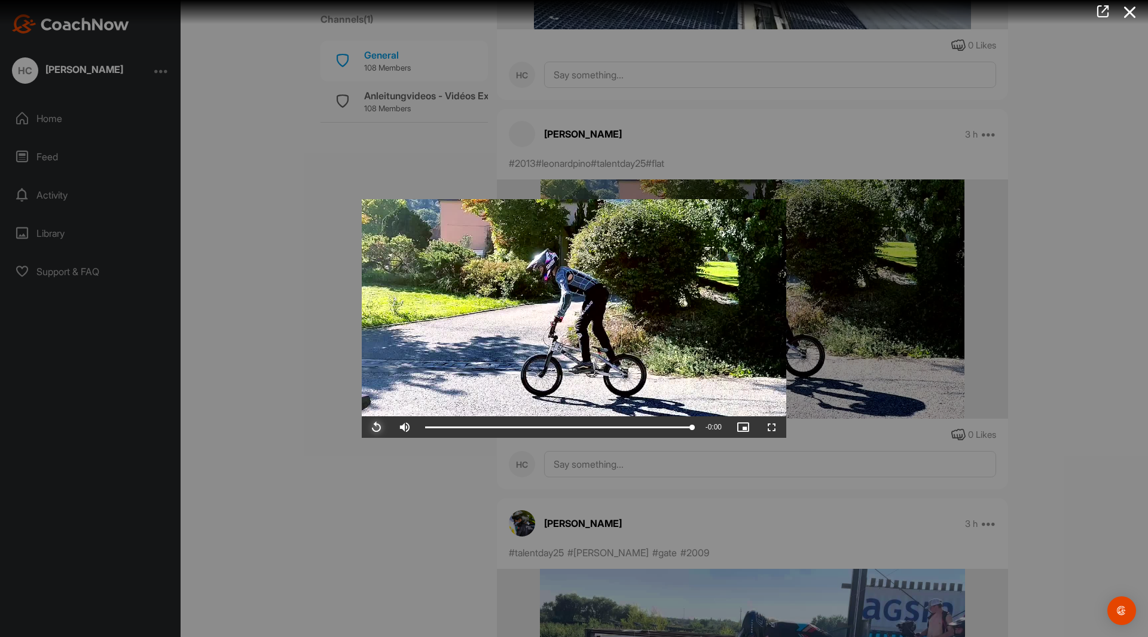
click at [374, 427] on span "Video Player" at bounding box center [376, 427] width 29 height 0
click at [275, 390] on div at bounding box center [574, 318] width 1148 height 637
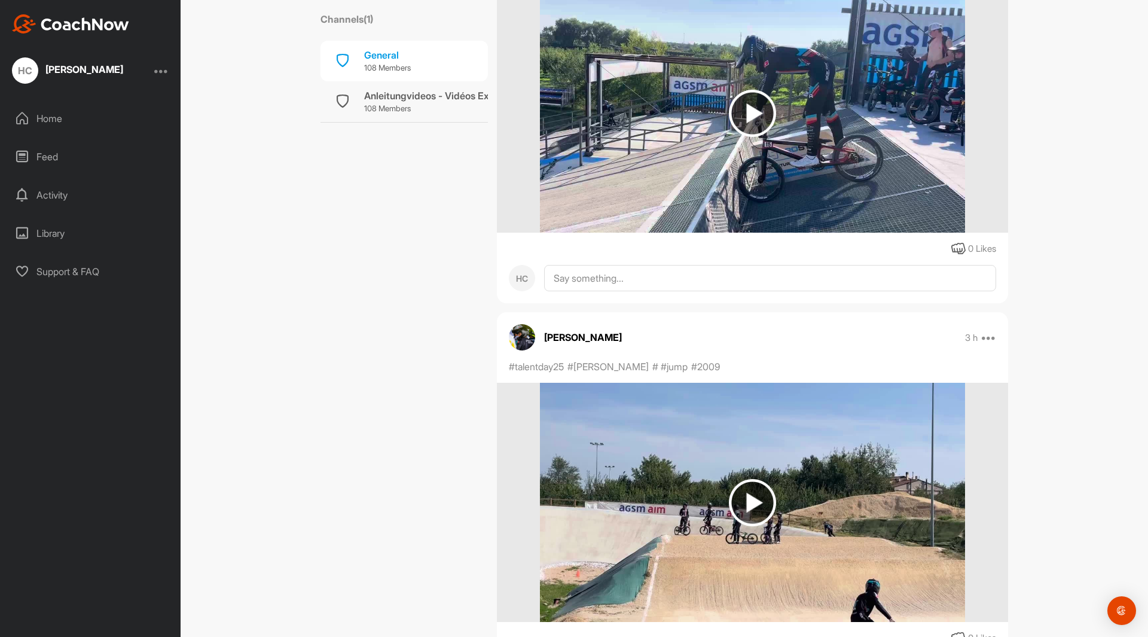
scroll to position [30584, 0]
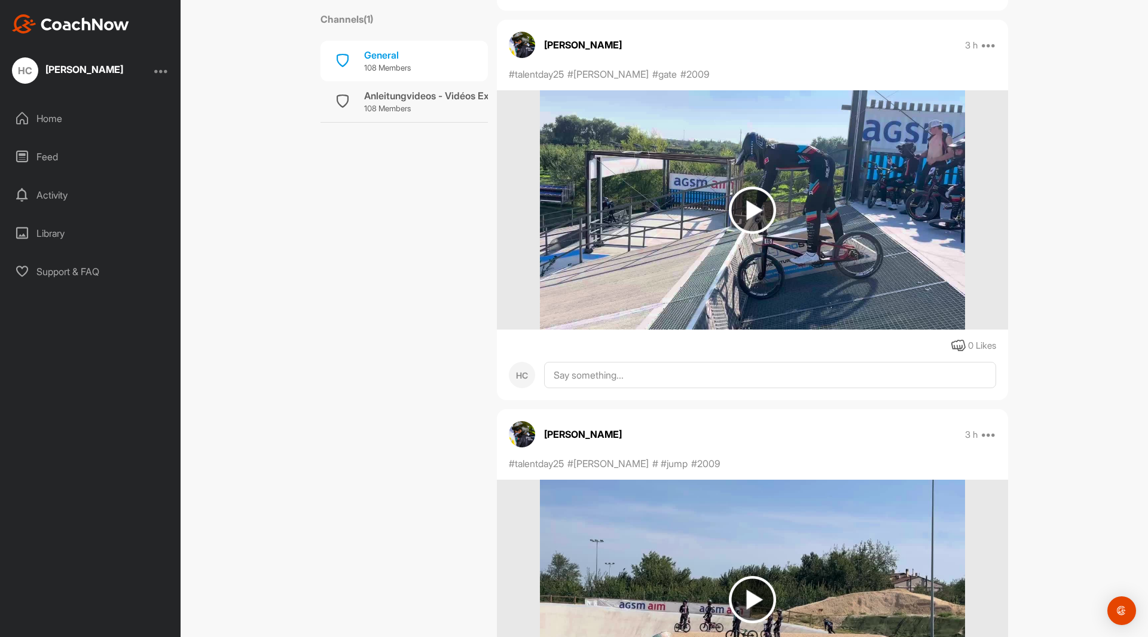
click at [753, 206] on img at bounding box center [752, 209] width 47 height 47
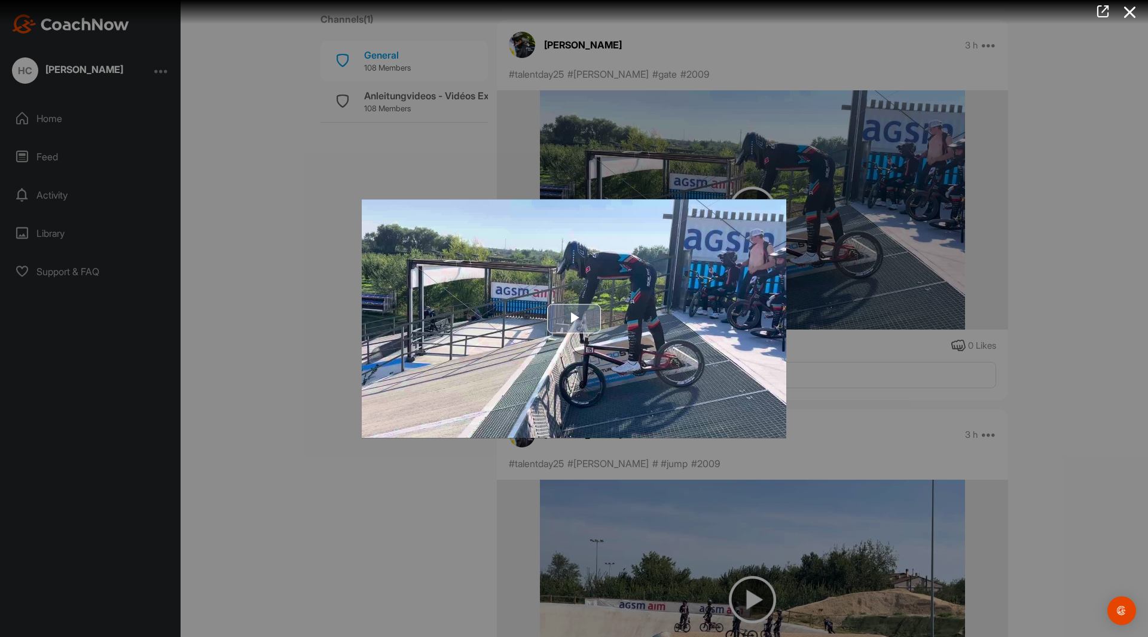
click at [574, 319] on span "Video Player" at bounding box center [574, 319] width 0 height 0
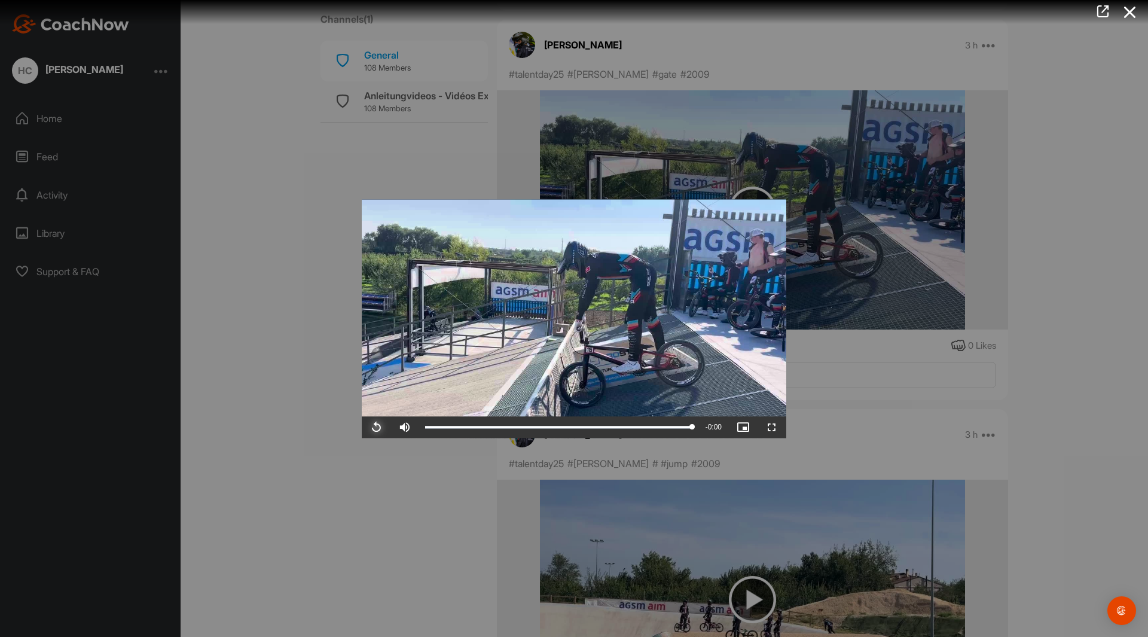
click at [378, 427] on span "Video Player" at bounding box center [376, 427] width 29 height 0
click at [415, 491] on div at bounding box center [574, 318] width 1148 height 637
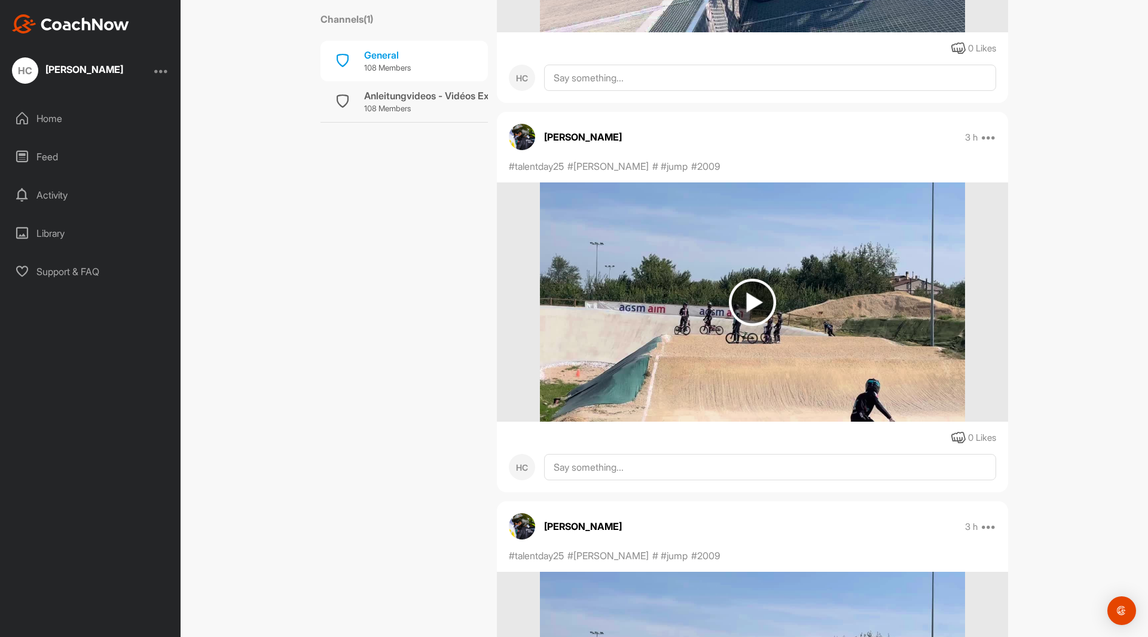
scroll to position [30883, 0]
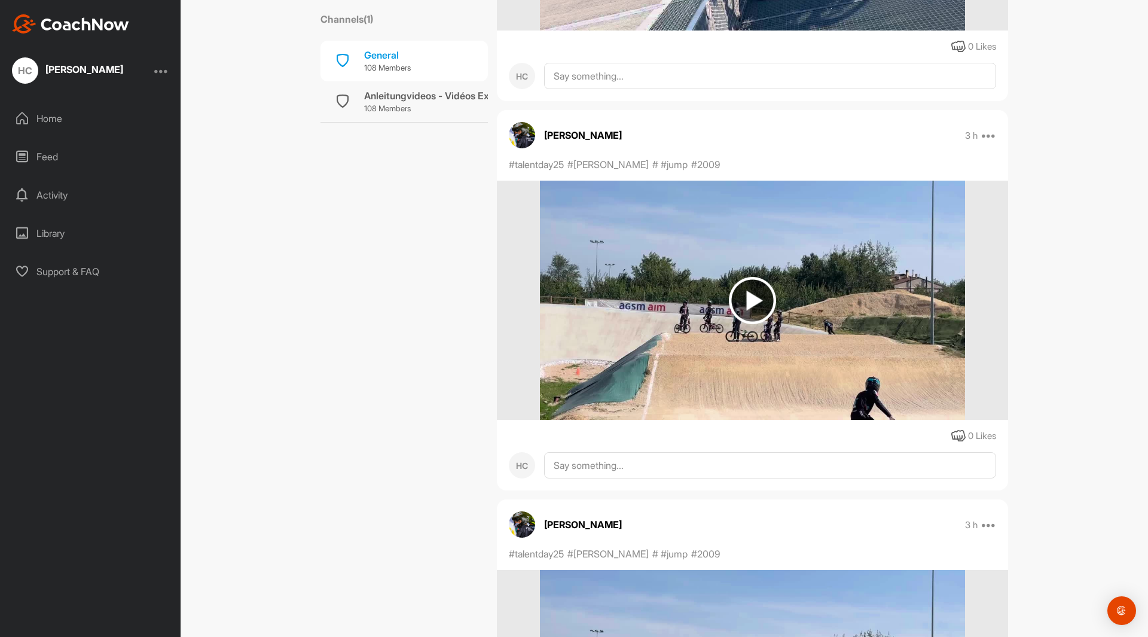
click at [751, 298] on img at bounding box center [752, 300] width 47 height 47
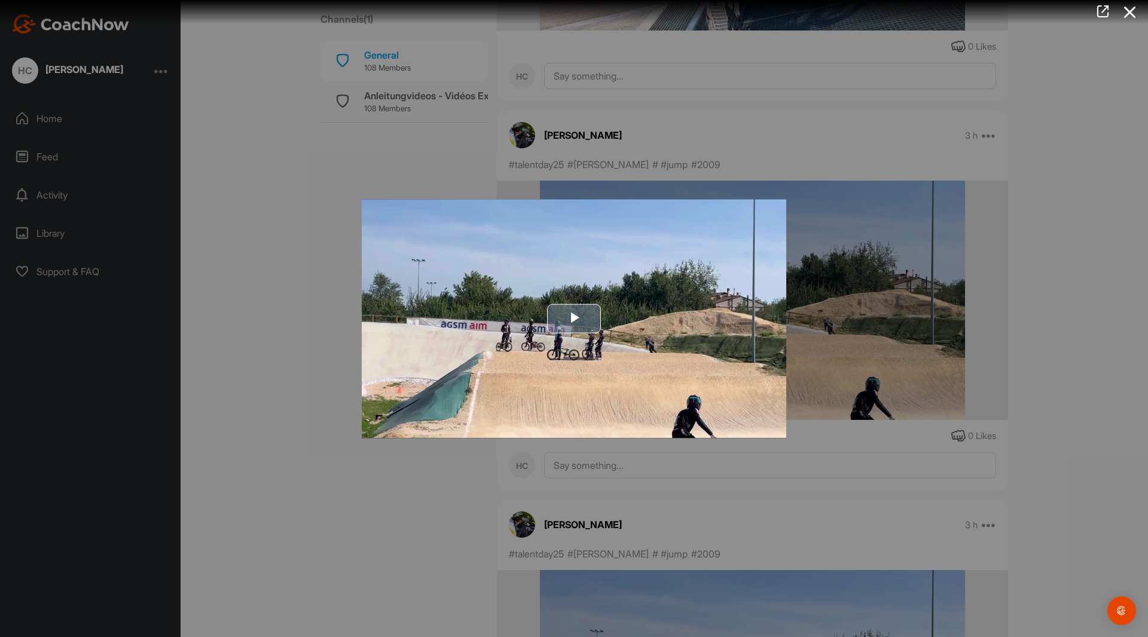
click at [574, 319] on span "Video Player" at bounding box center [574, 319] width 0 height 0
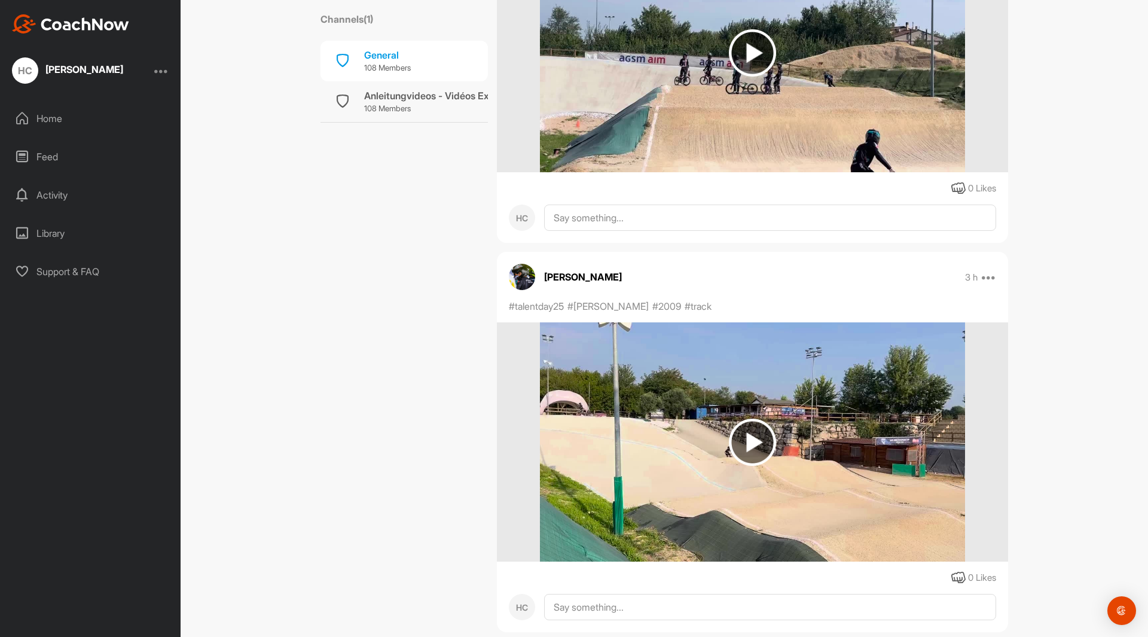
scroll to position [31600, 0]
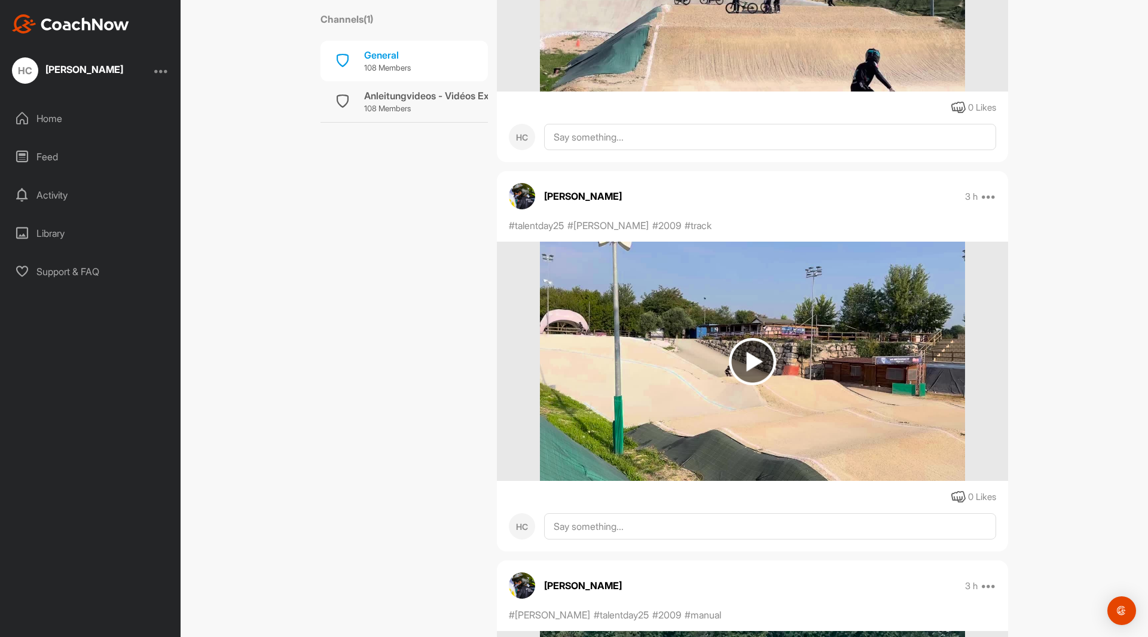
click at [748, 353] on img at bounding box center [752, 361] width 47 height 47
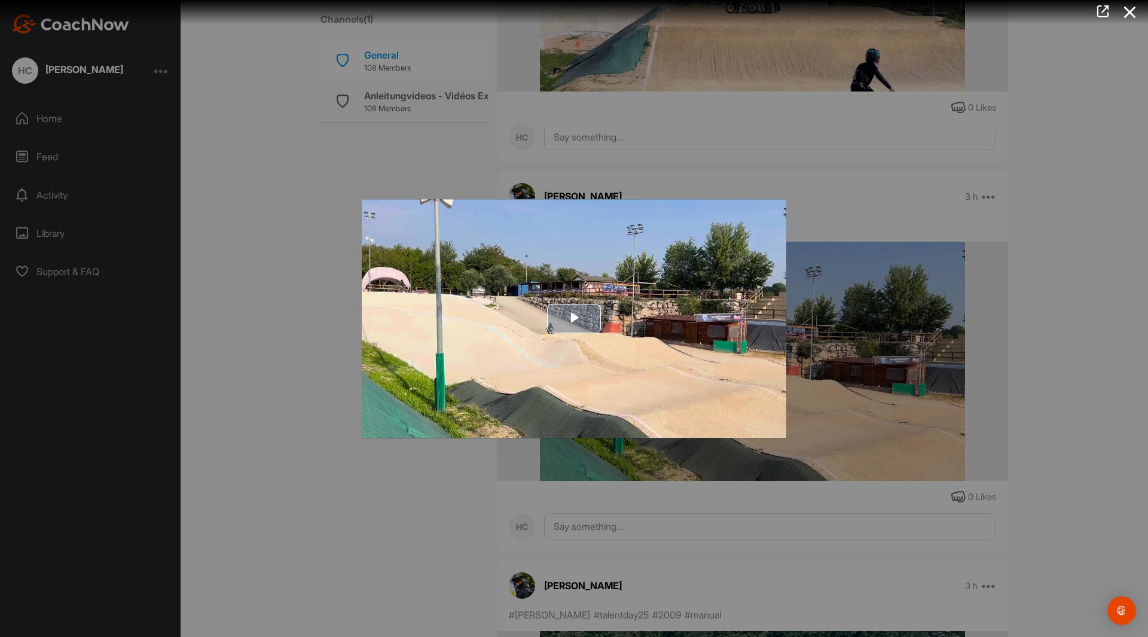
click at [574, 319] on span "Video Player" at bounding box center [574, 319] width 0 height 0
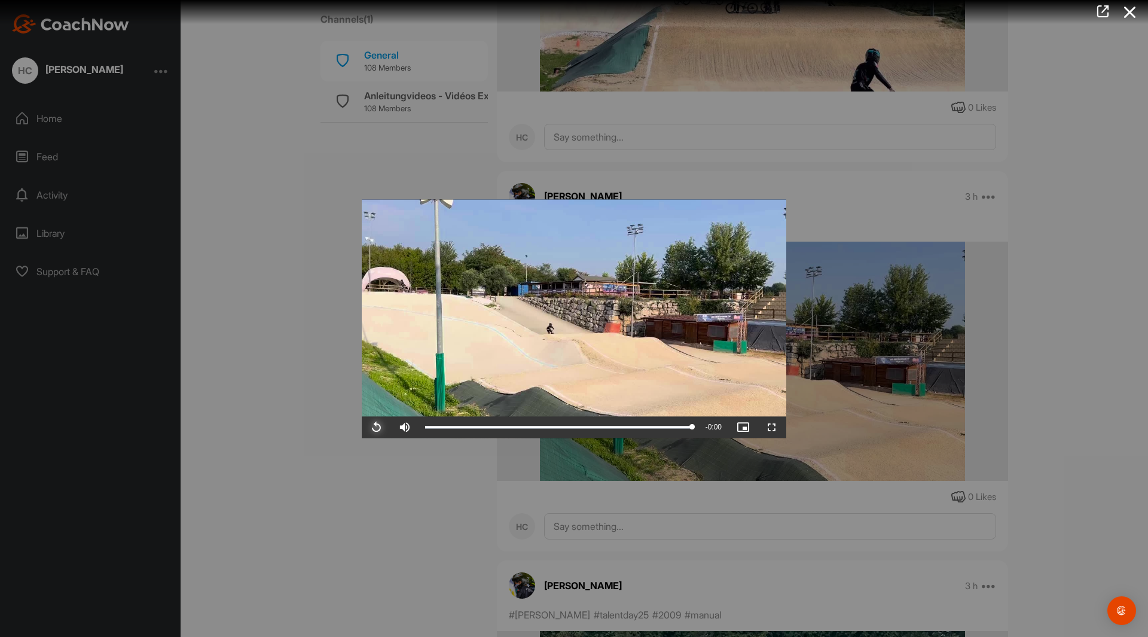
click at [375, 427] on span "Video Player" at bounding box center [376, 427] width 29 height 0
click at [341, 366] on div at bounding box center [574, 318] width 1148 height 637
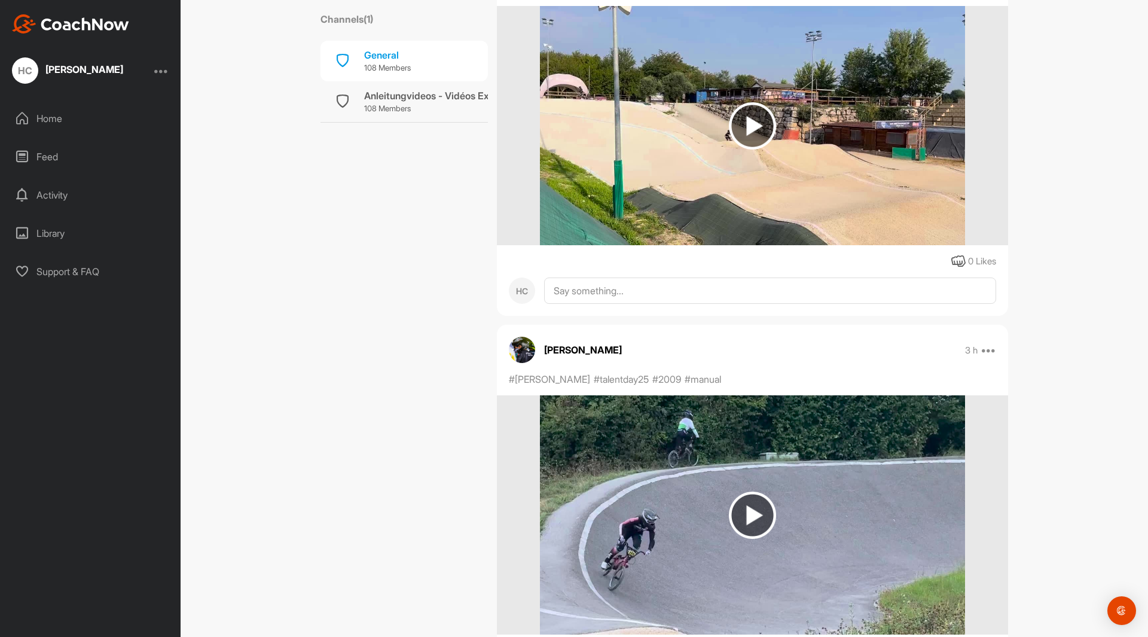
scroll to position [32018, 0]
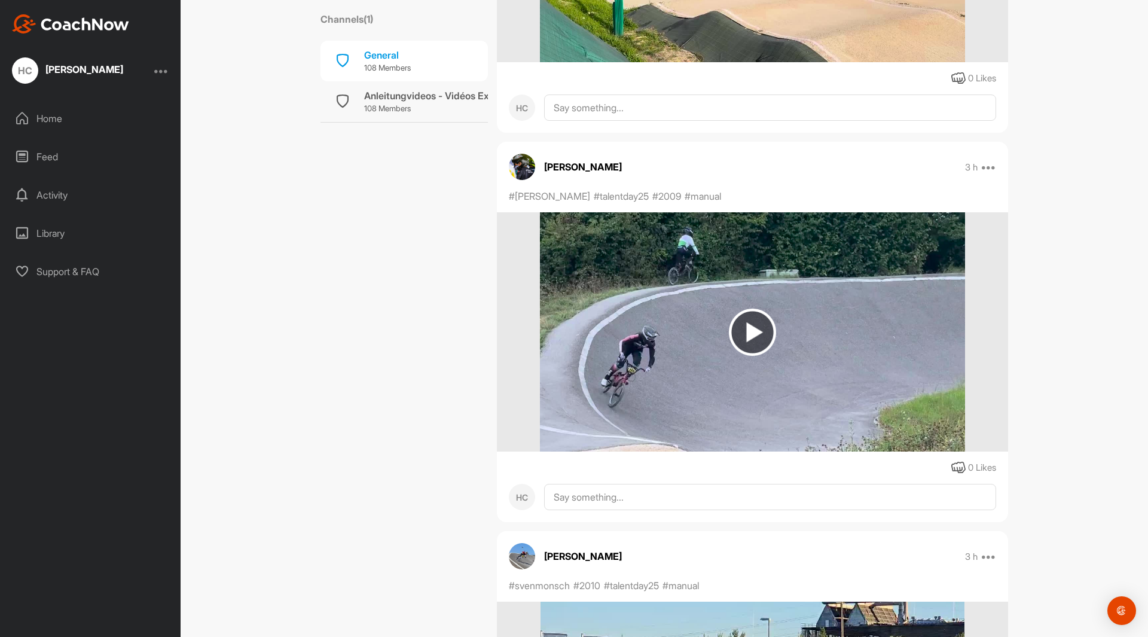
click at [738, 323] on img at bounding box center [752, 331] width 47 height 47
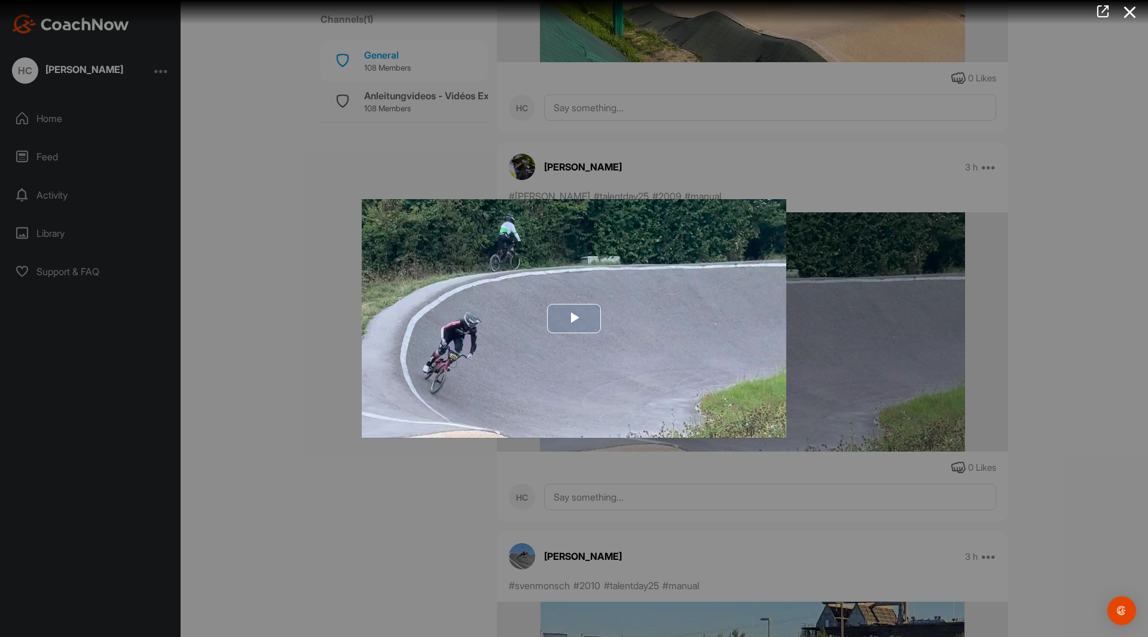
click at [574, 318] on span "Video Player" at bounding box center [574, 318] width 0 height 0
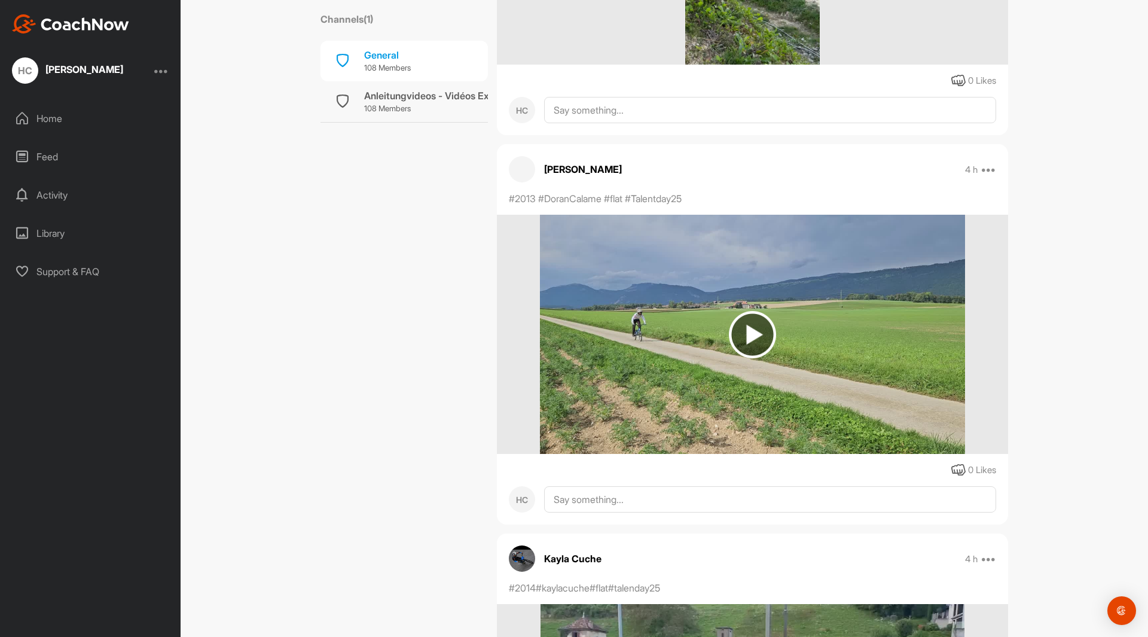
scroll to position [35126, 0]
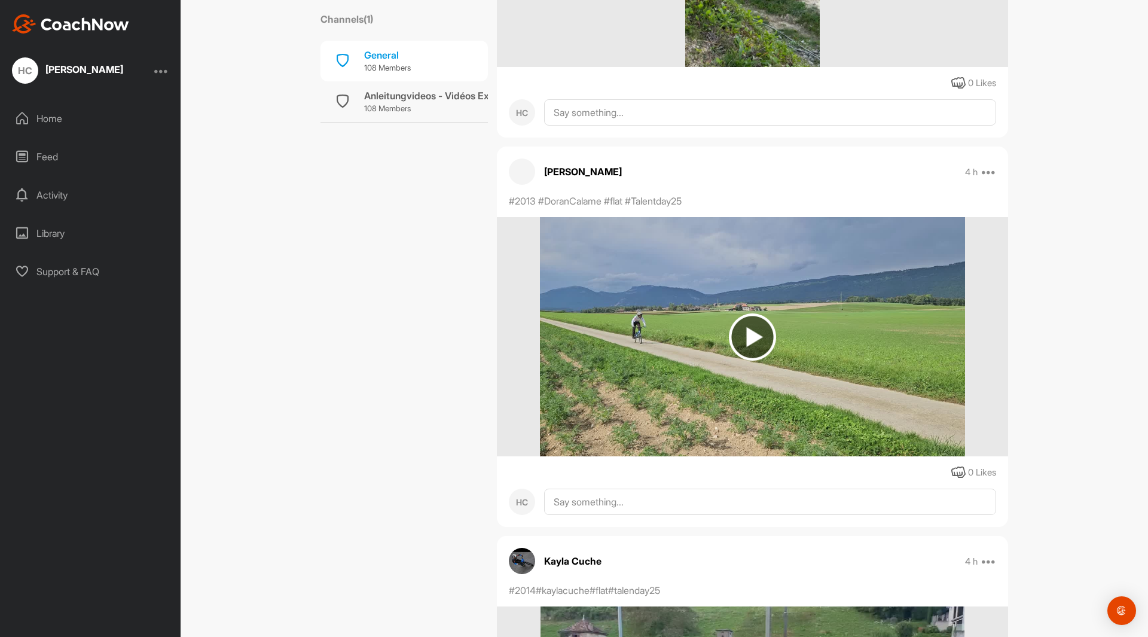
click at [746, 341] on img at bounding box center [752, 336] width 47 height 47
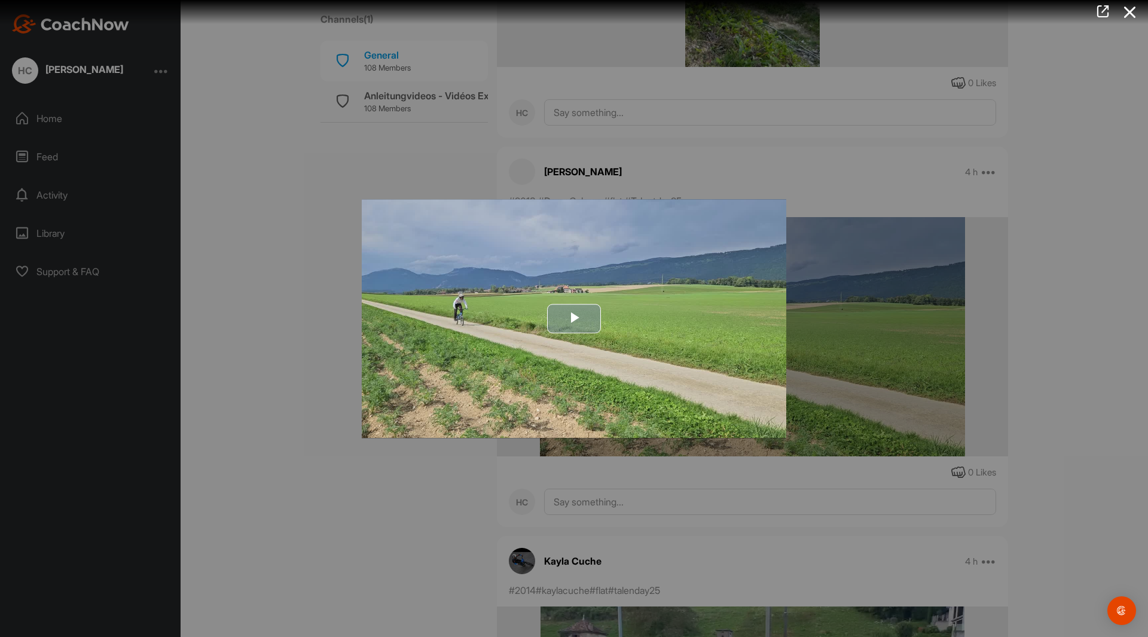
click at [574, 319] on span "Video Player" at bounding box center [574, 319] width 0 height 0
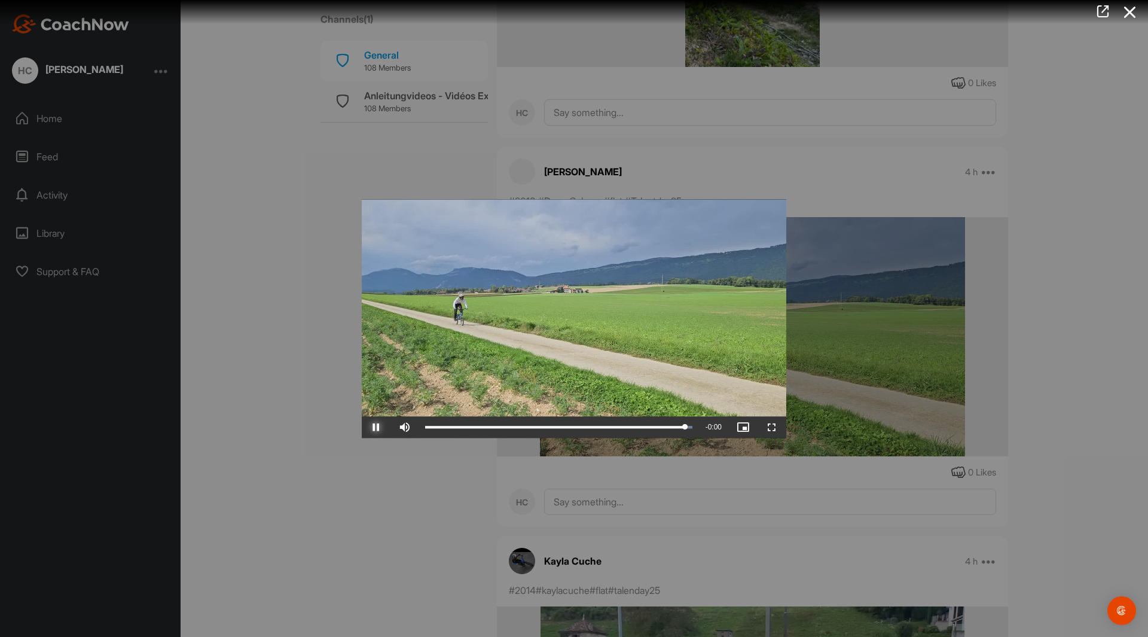
click at [377, 427] on span "Video Player" at bounding box center [376, 427] width 29 height 0
click at [331, 403] on div at bounding box center [574, 318] width 1148 height 637
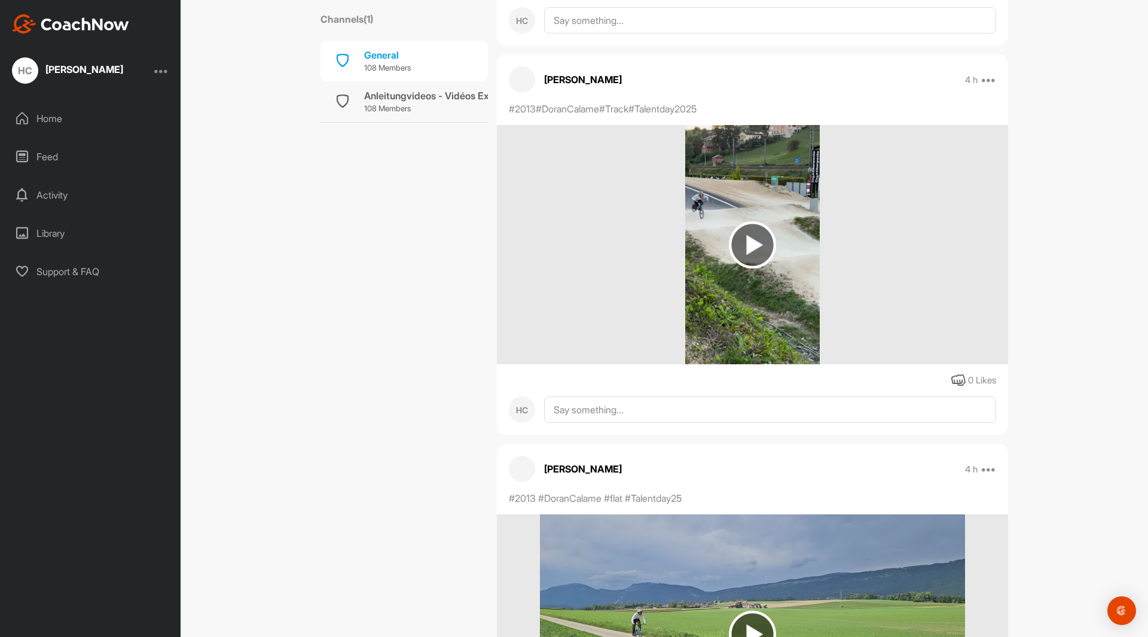
scroll to position [34828, 0]
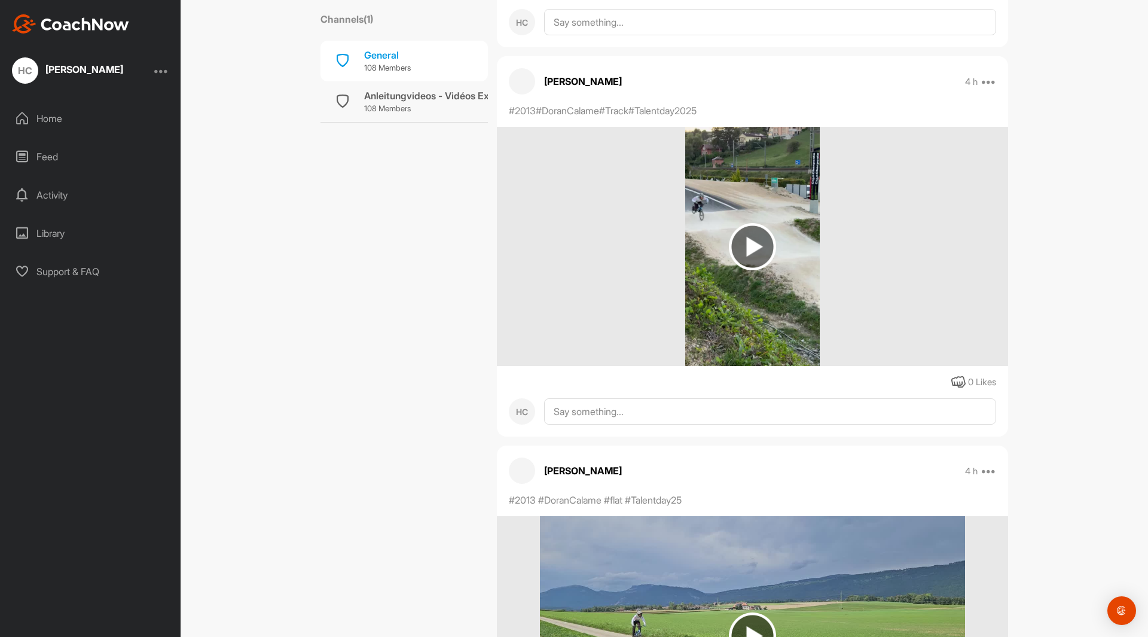
click at [753, 245] on img at bounding box center [752, 246] width 47 height 47
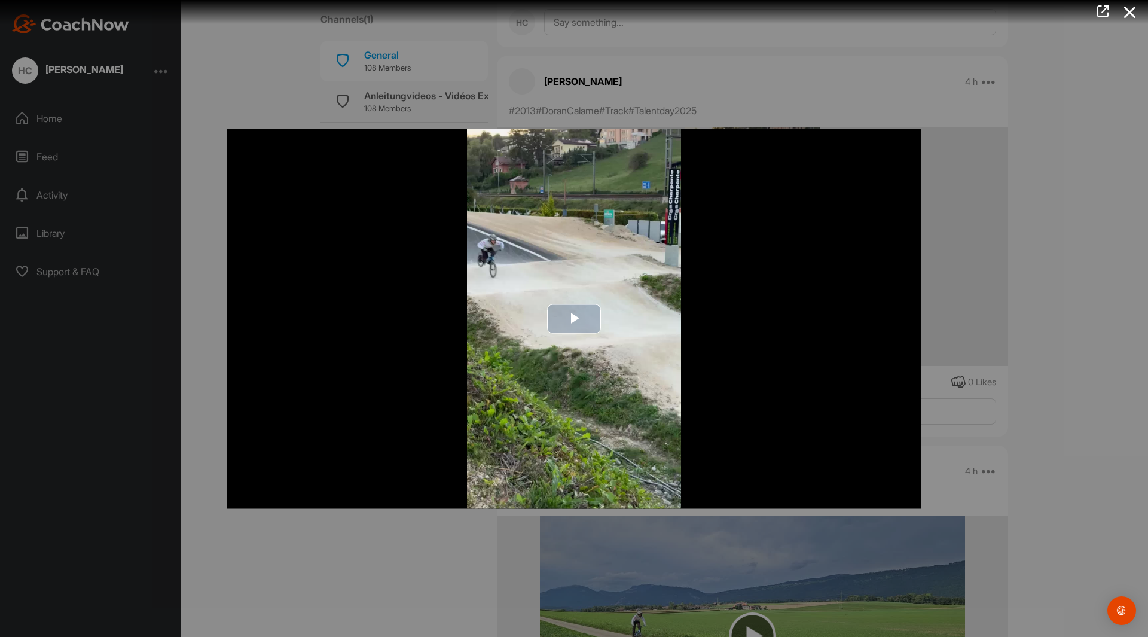
click at [574, 319] on span "Video Player" at bounding box center [574, 319] width 0 height 0
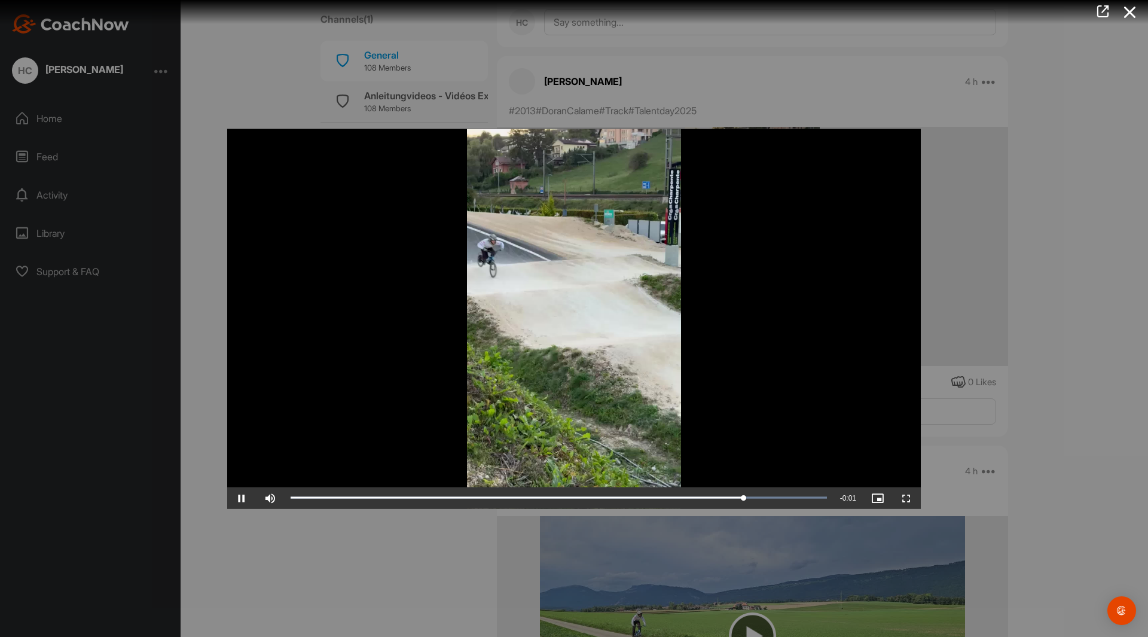
click at [367, 543] on div at bounding box center [574, 318] width 1148 height 637
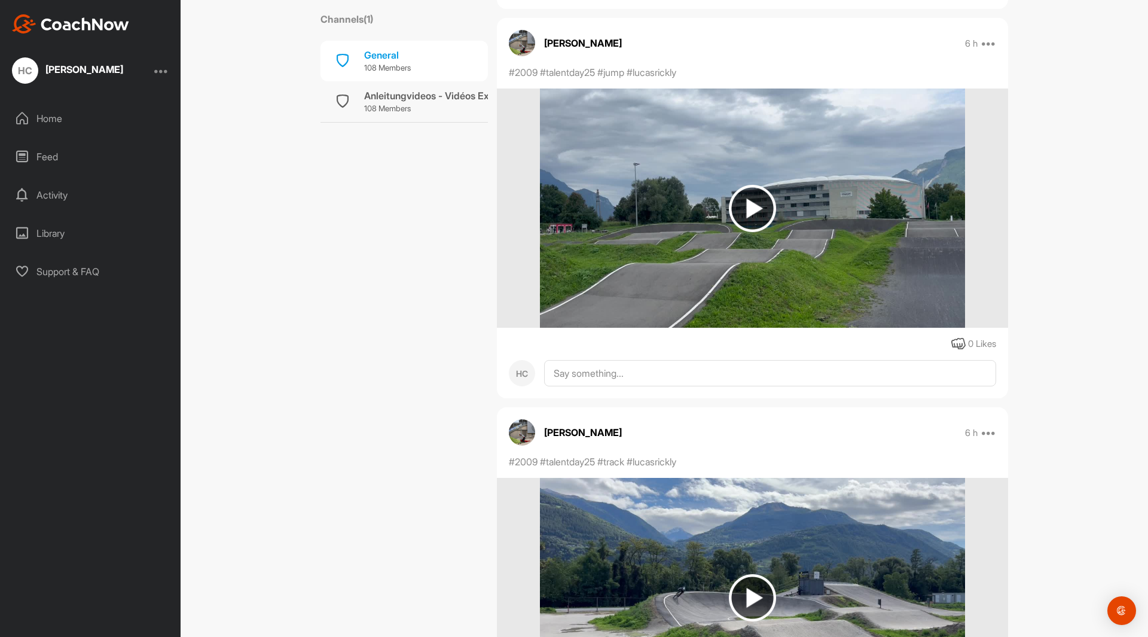
scroll to position [46912, 0]
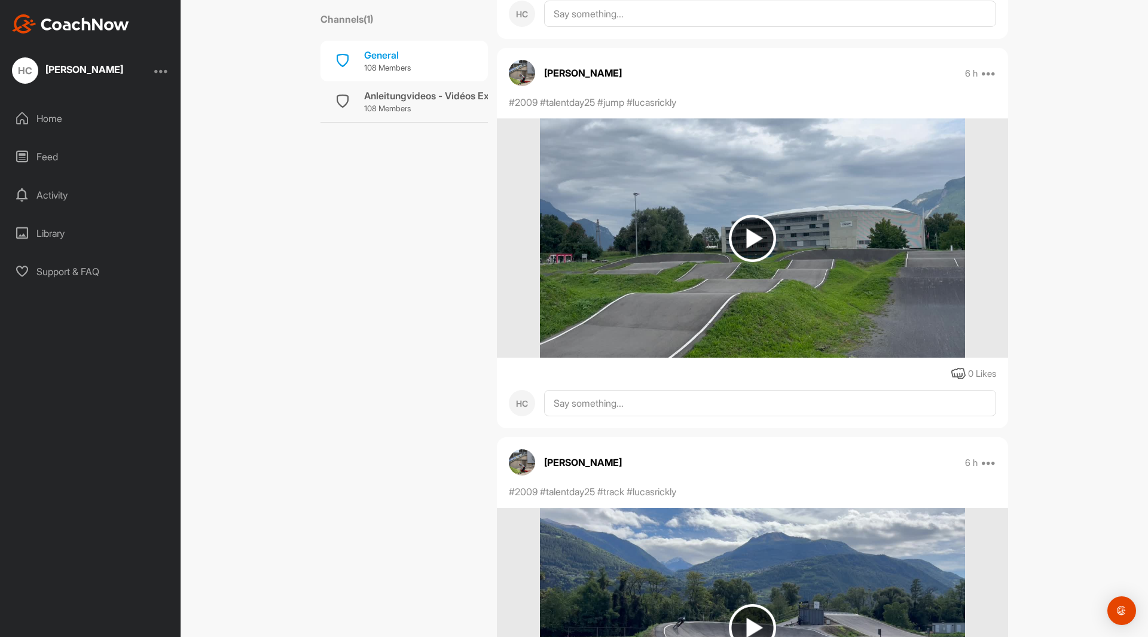
click at [755, 236] on img at bounding box center [752, 238] width 47 height 47
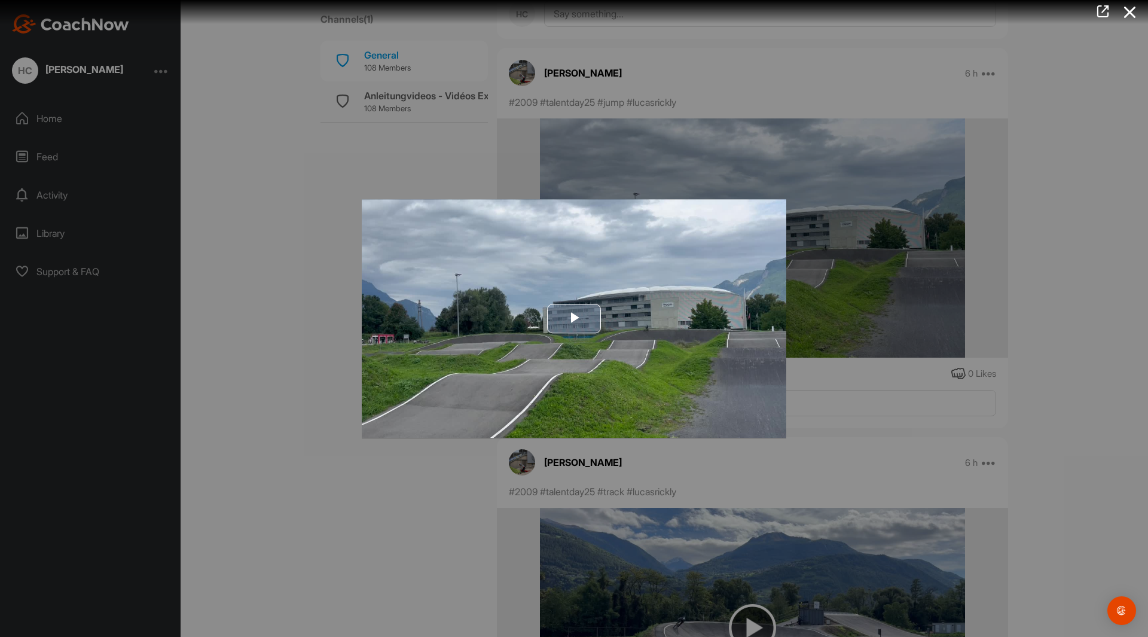
click at [574, 319] on span "Video Player" at bounding box center [574, 319] width 0 height 0
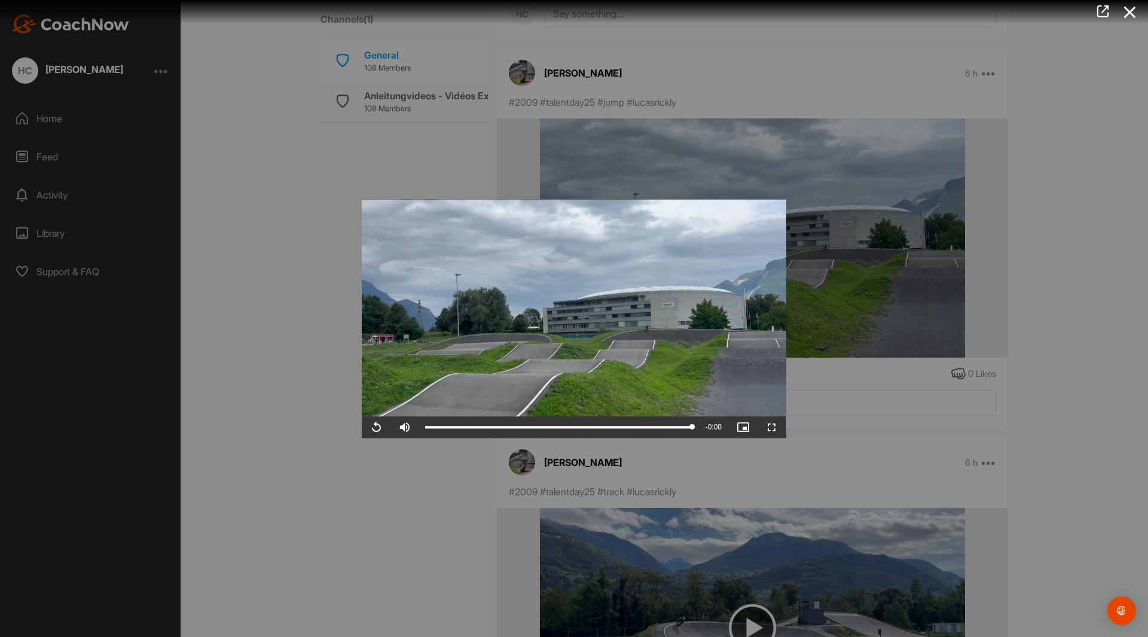
click at [283, 387] on div at bounding box center [574, 318] width 1148 height 637
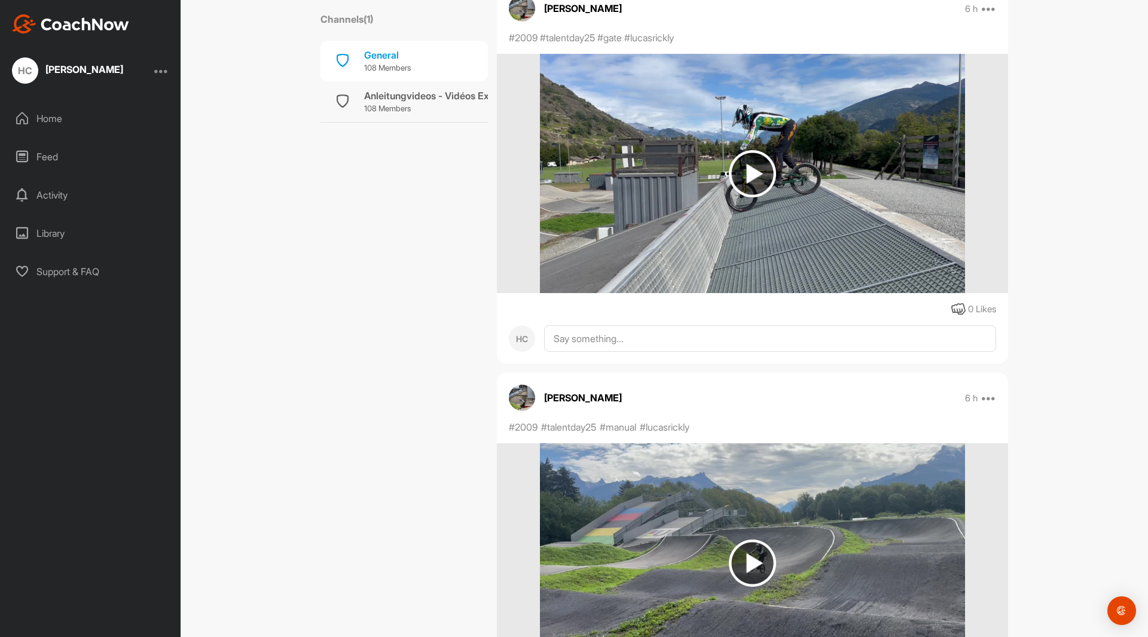
scroll to position [47809, 0]
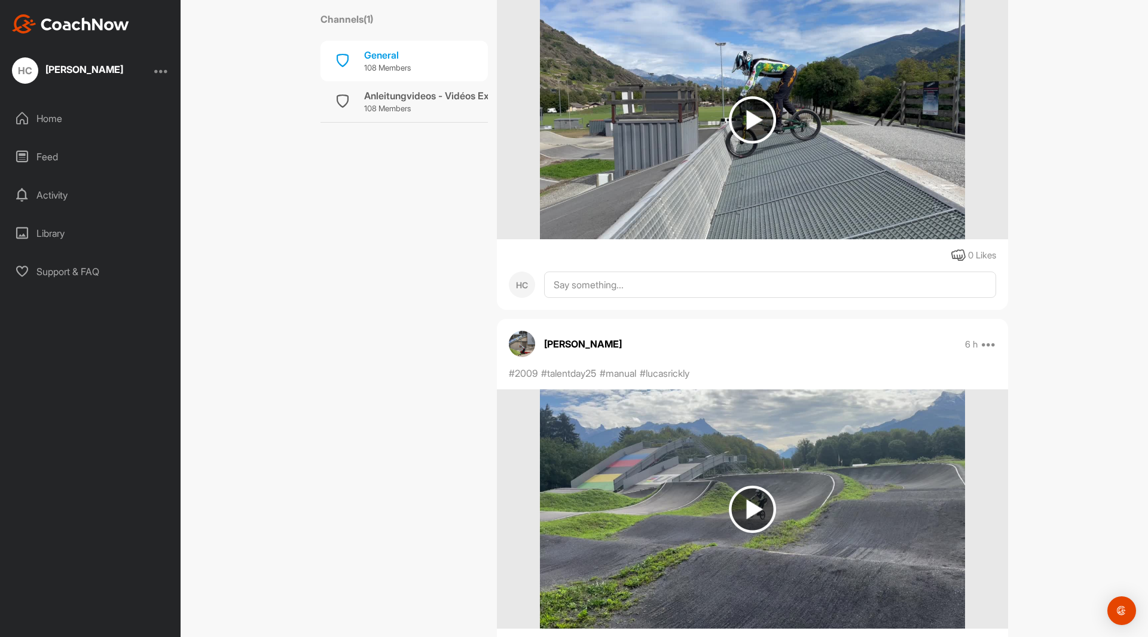
click at [757, 509] on img at bounding box center [752, 508] width 47 height 47
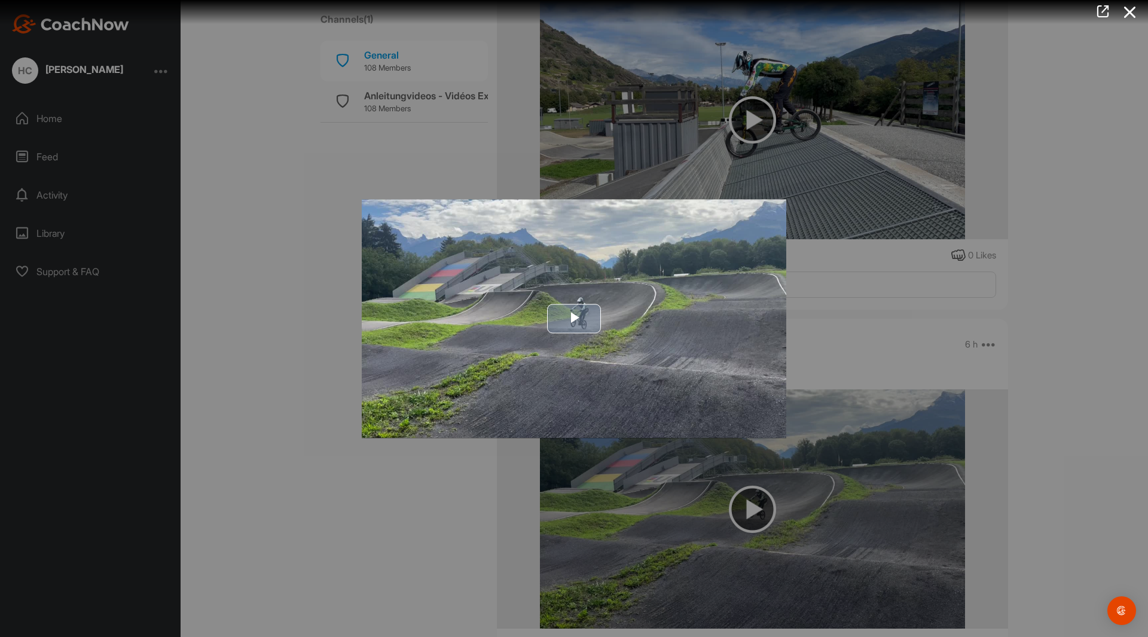
click at [574, 319] on span "Video Player" at bounding box center [574, 319] width 0 height 0
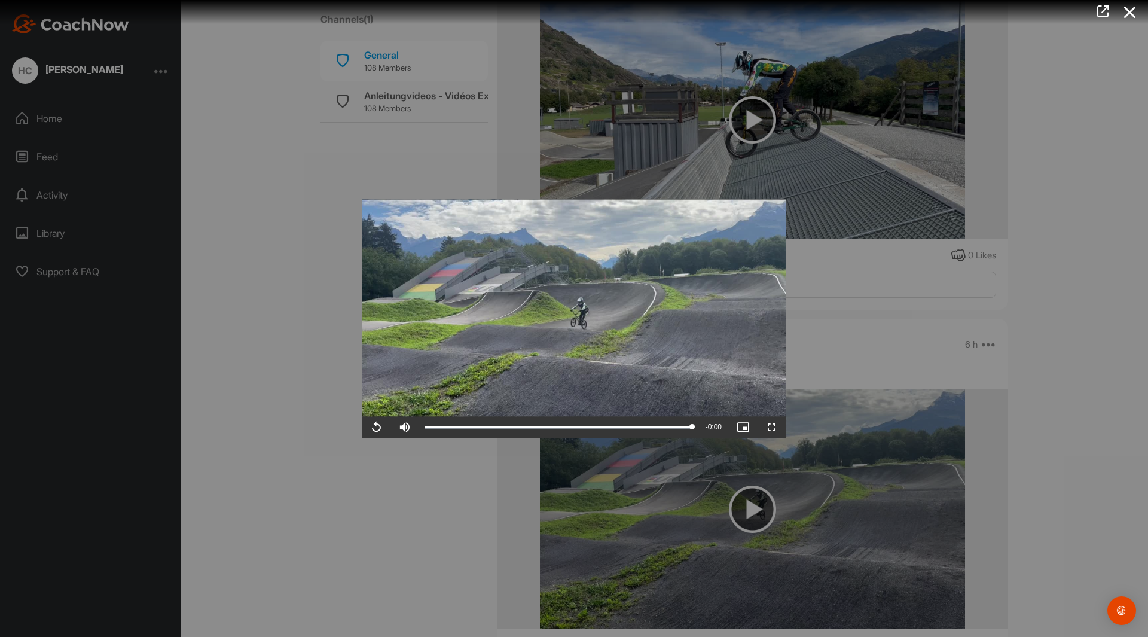
click at [332, 495] on div at bounding box center [574, 318] width 1148 height 637
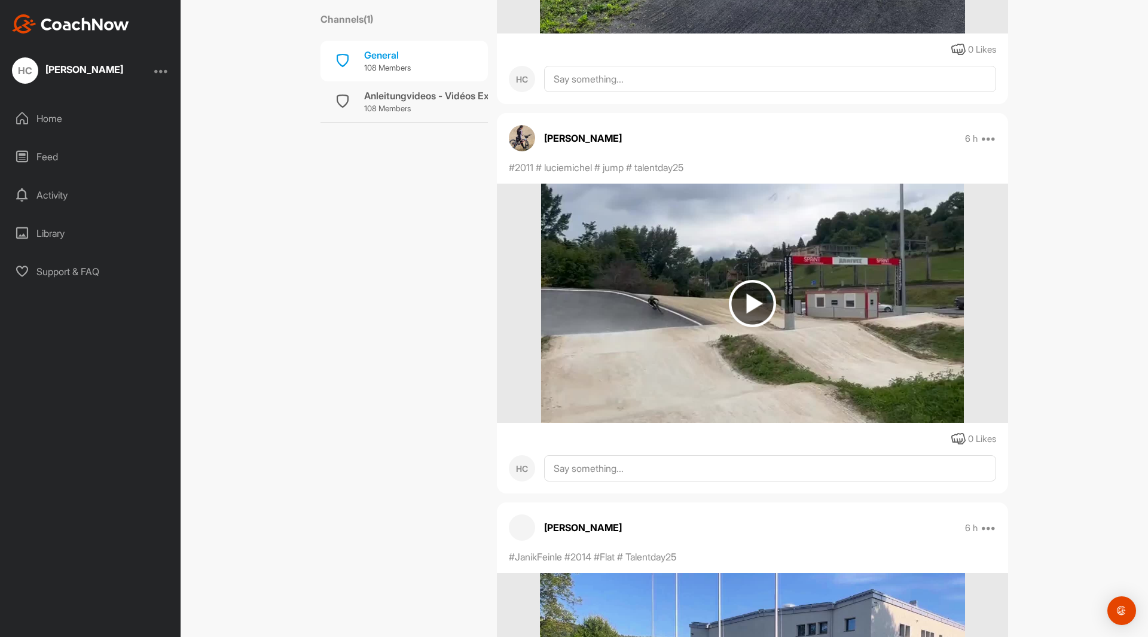
scroll to position [48407, 0]
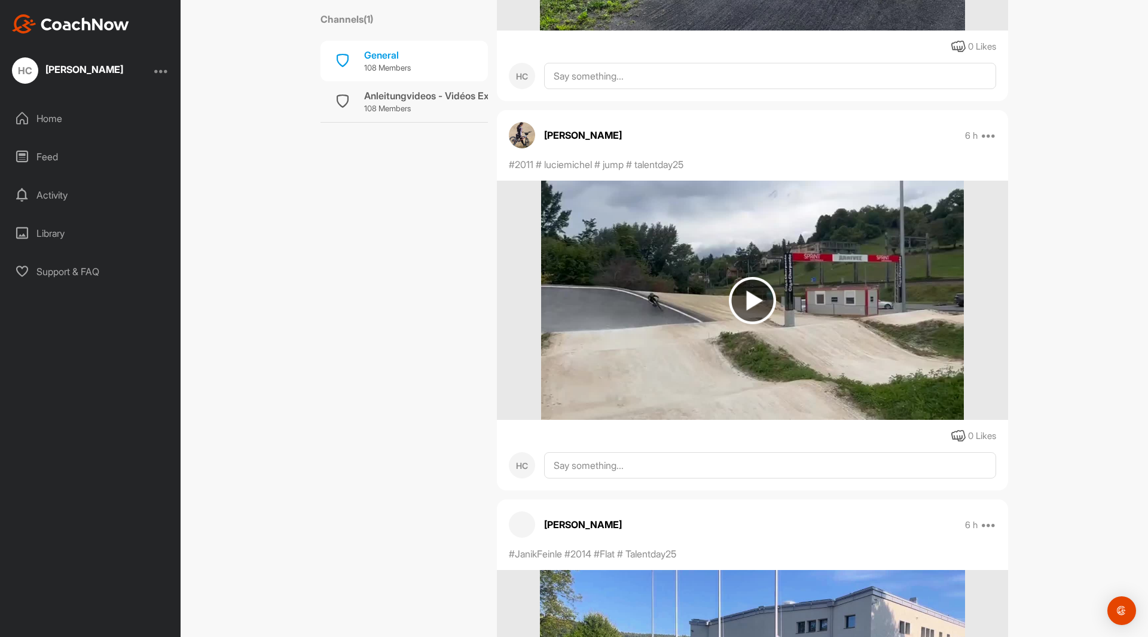
click at [747, 295] on img at bounding box center [752, 300] width 47 height 47
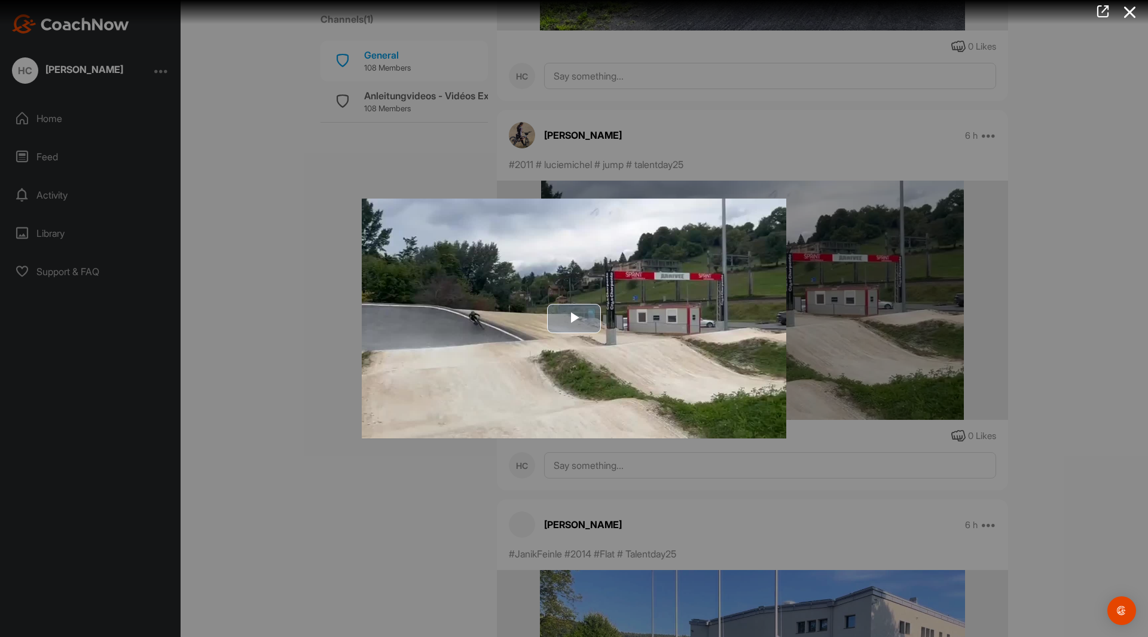
click at [574, 319] on span "Video Player" at bounding box center [574, 319] width 0 height 0
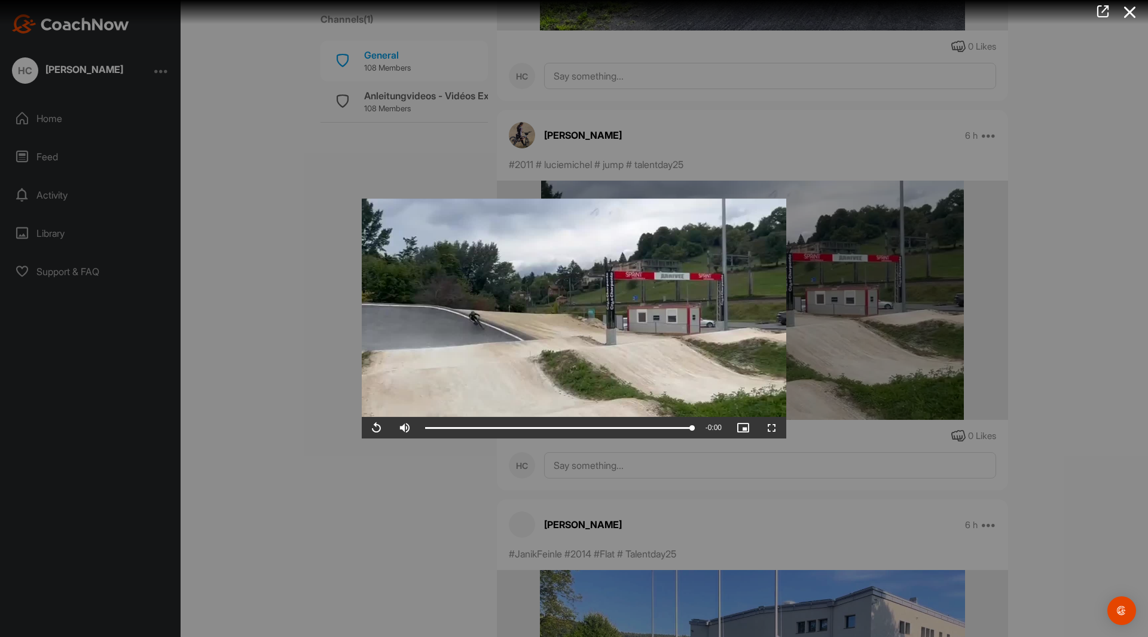
click at [381, 487] on div at bounding box center [574, 318] width 1148 height 637
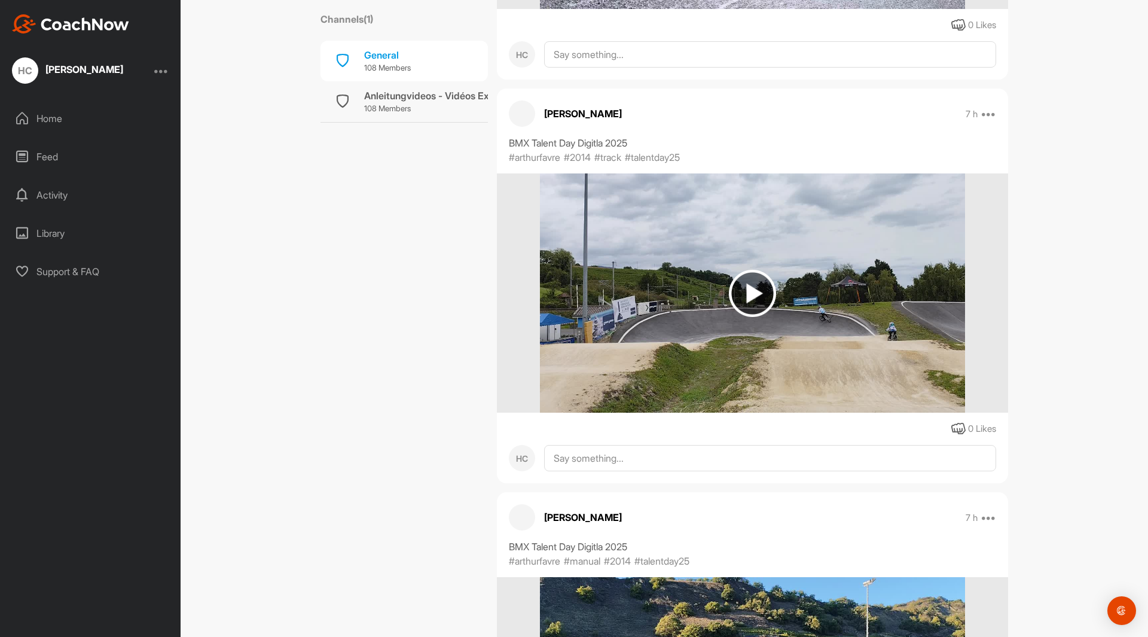
scroll to position [50389, 0]
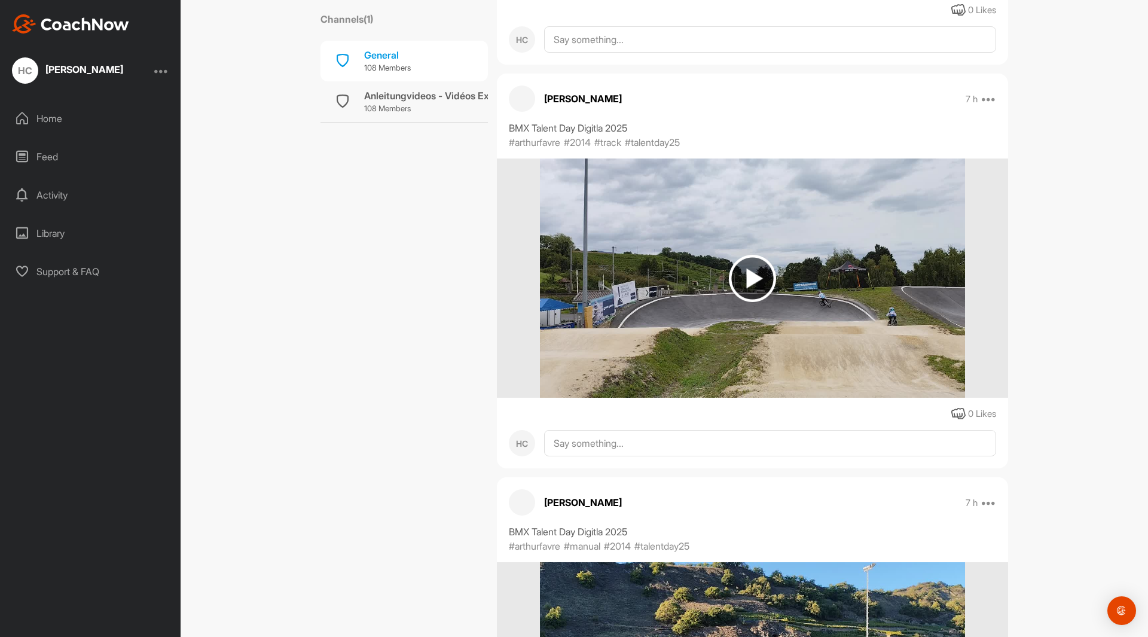
click at [747, 275] on img at bounding box center [752, 278] width 47 height 47
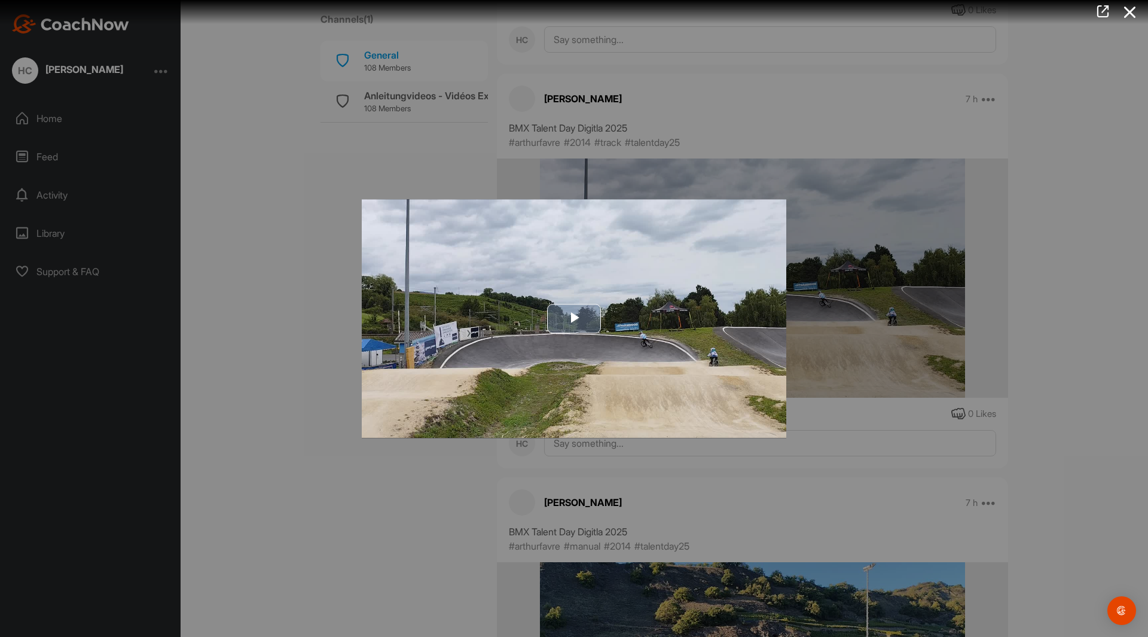
click at [574, 319] on span "Video Player" at bounding box center [574, 319] width 0 height 0
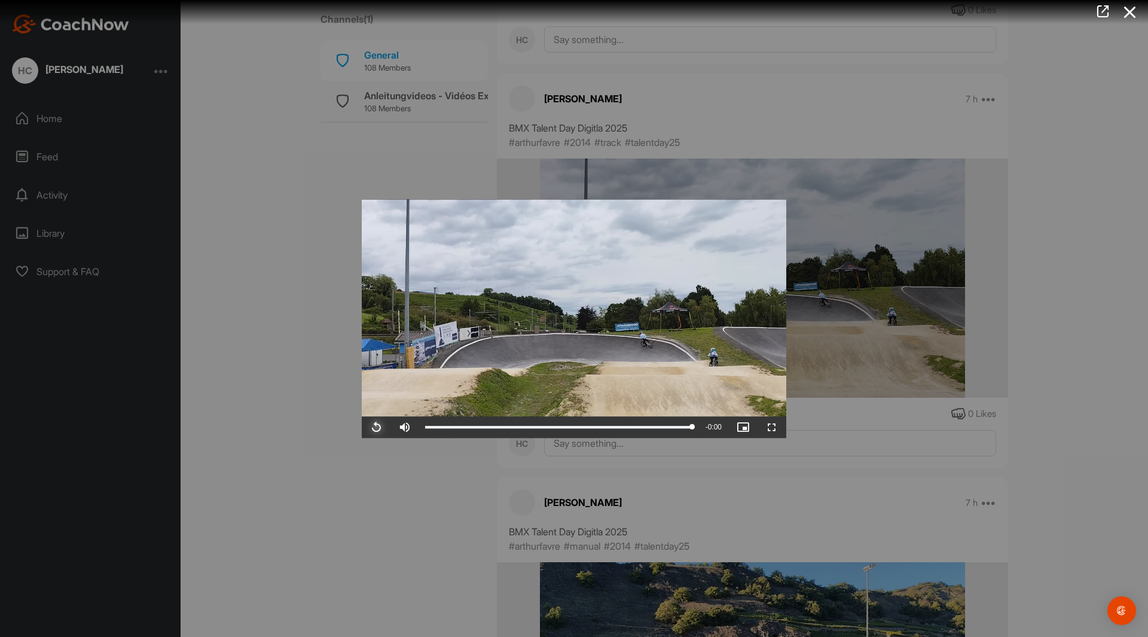
click at [377, 427] on span "Video Player" at bounding box center [376, 427] width 29 height 0
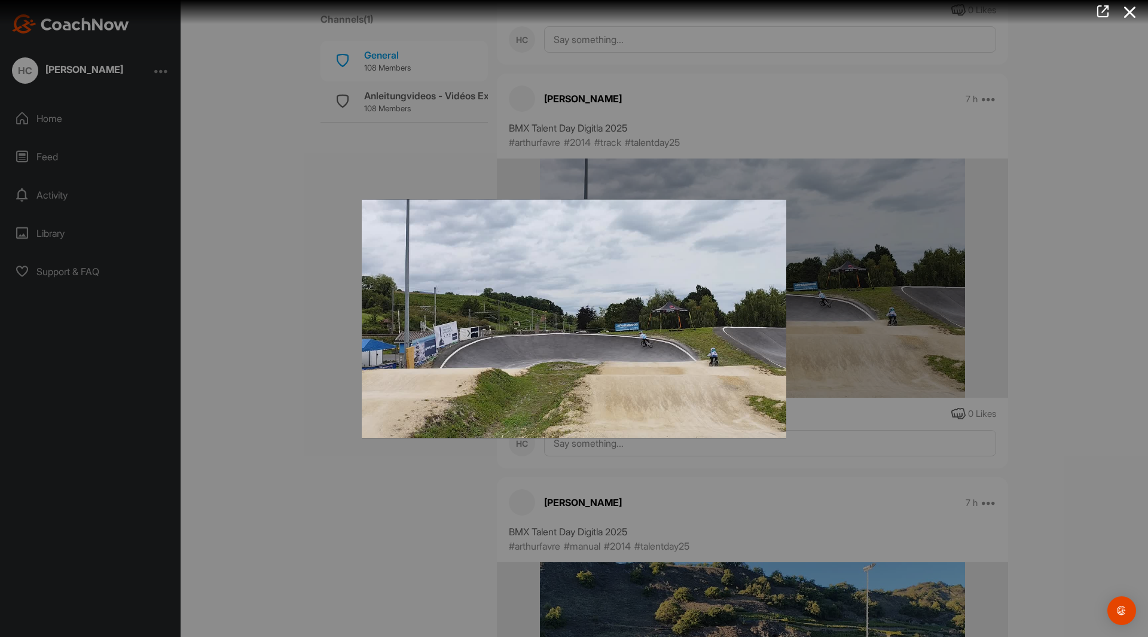
click at [371, 483] on div at bounding box center [574, 318] width 1148 height 637
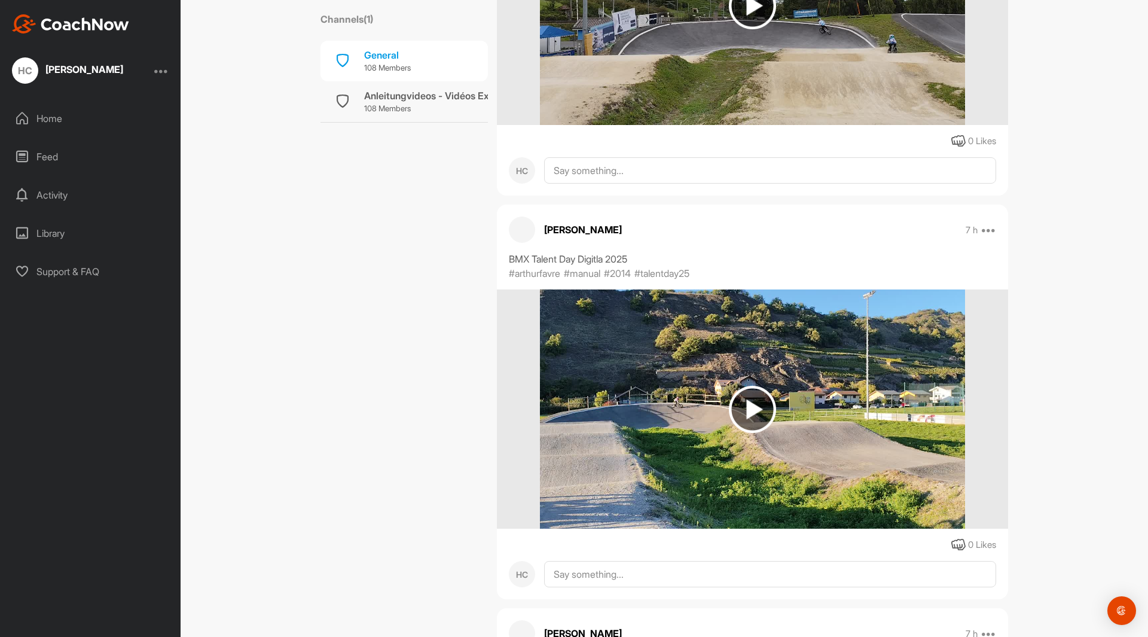
scroll to position [50687, 0]
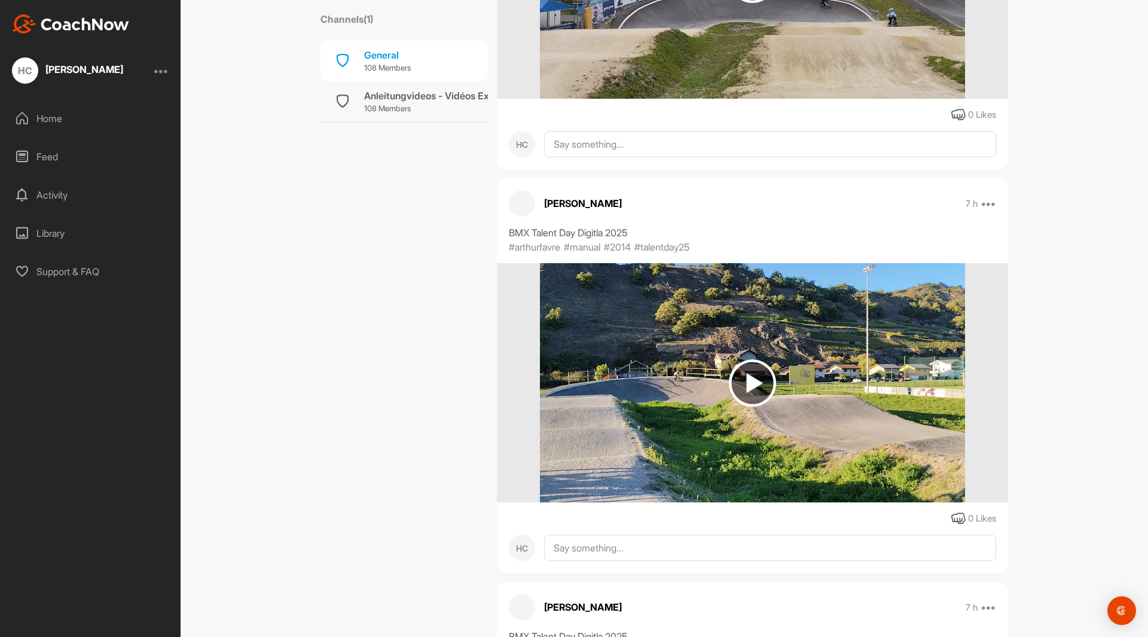
click at [752, 365] on img at bounding box center [752, 382] width 47 height 47
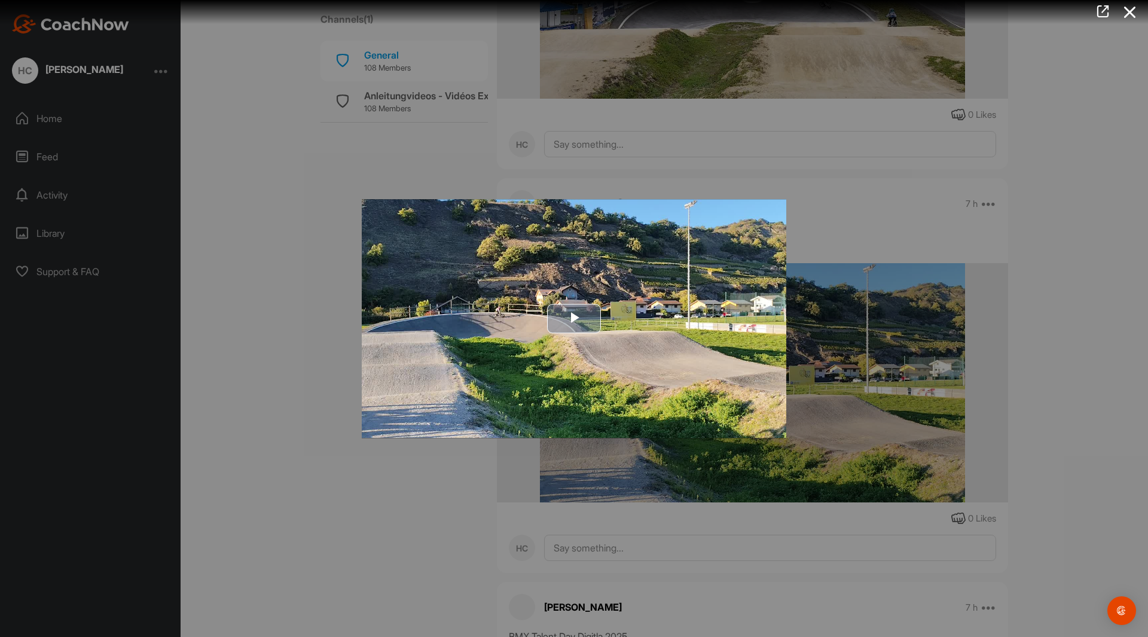
click at [574, 319] on span "Video Player" at bounding box center [574, 319] width 0 height 0
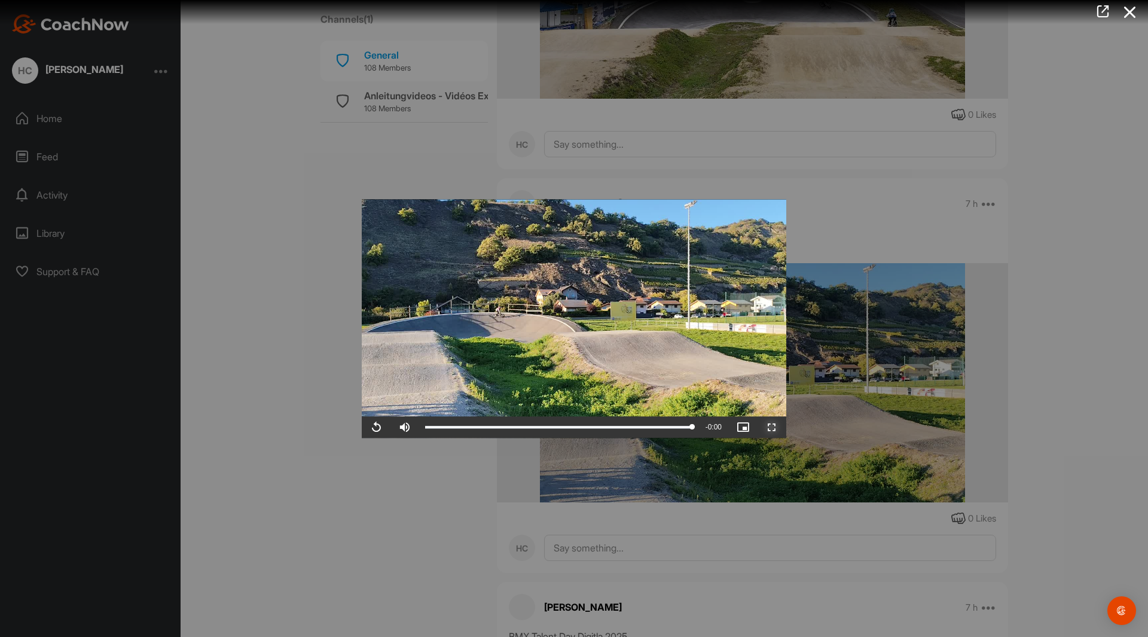
click at [773, 427] on span "Video Player" at bounding box center [771, 427] width 29 height 0
click at [316, 486] on div at bounding box center [574, 318] width 1148 height 637
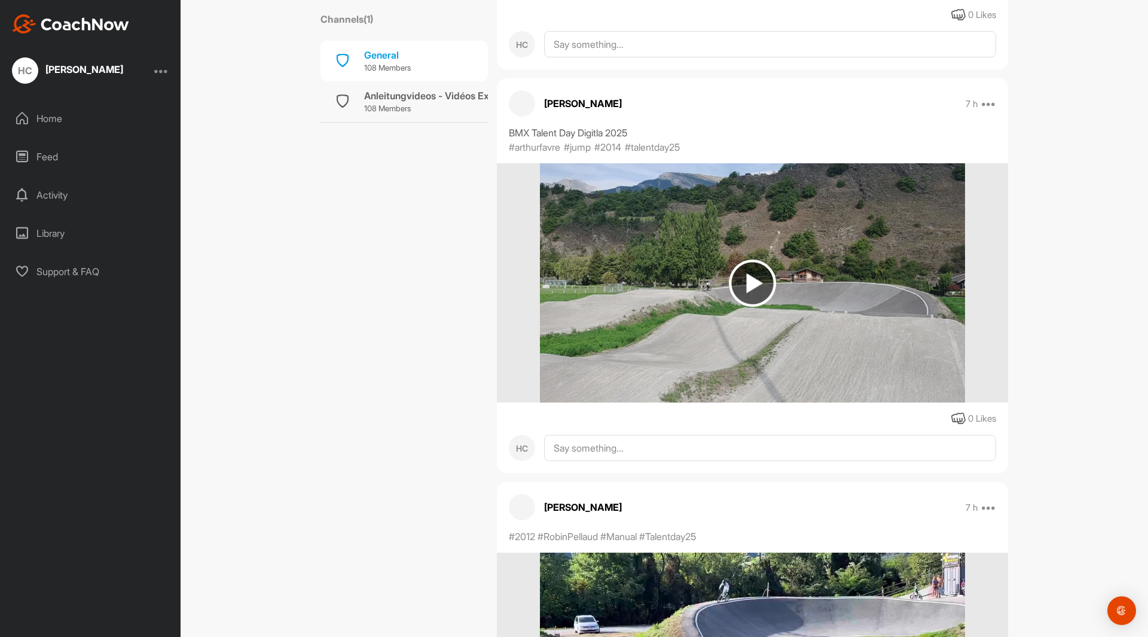
scroll to position [51225, 0]
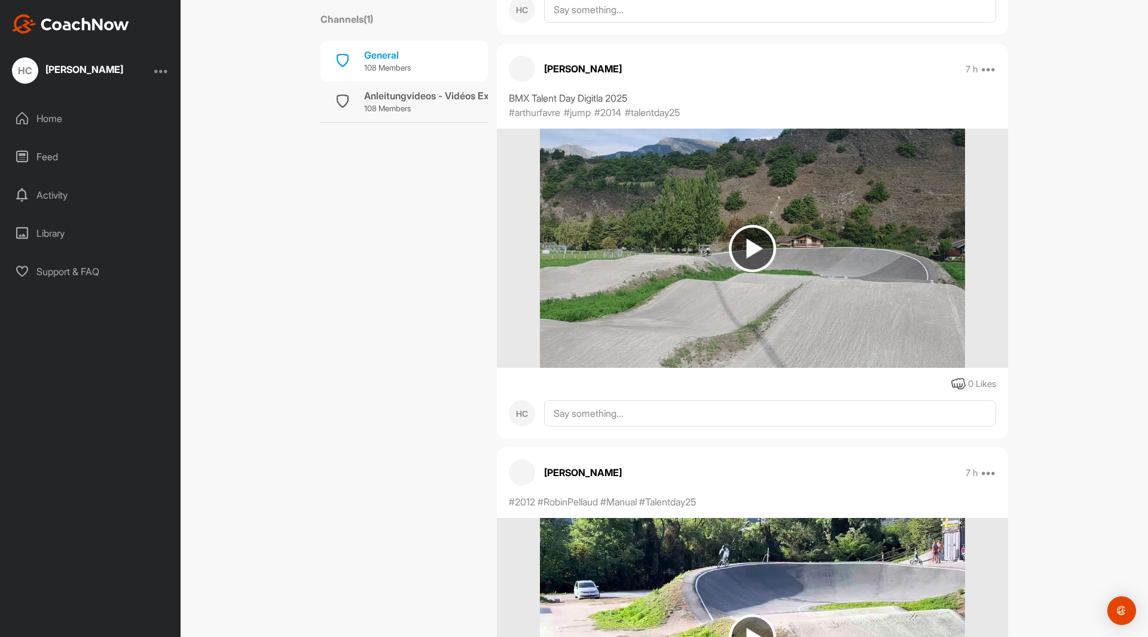
click at [747, 249] on img at bounding box center [752, 248] width 47 height 47
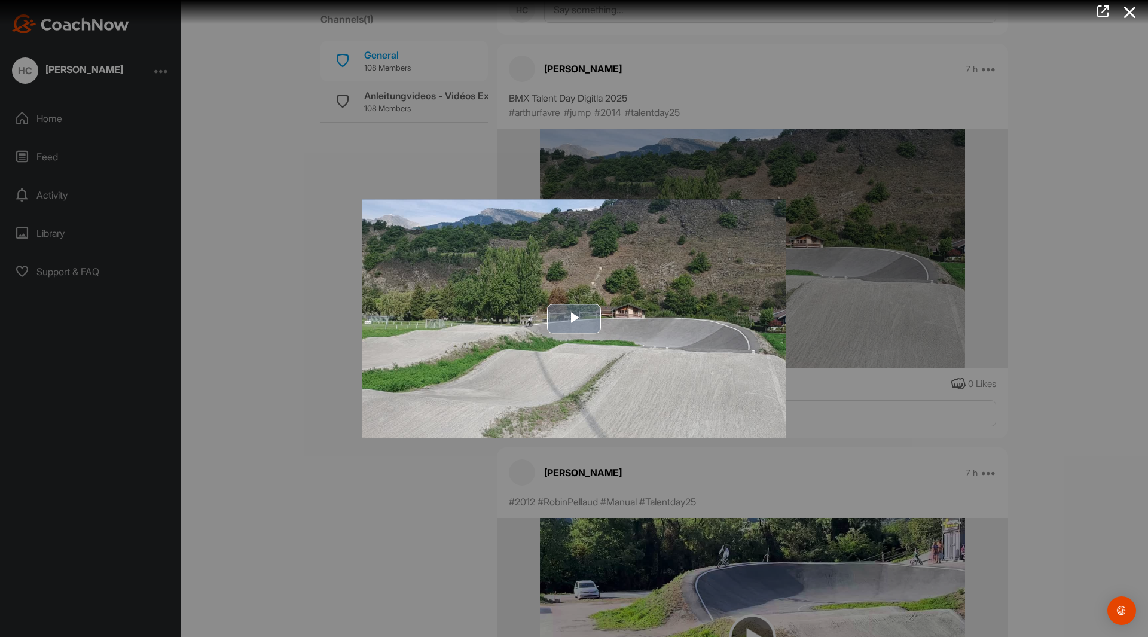
click at [546, 313] on img "Video Player" at bounding box center [574, 318] width 424 height 238
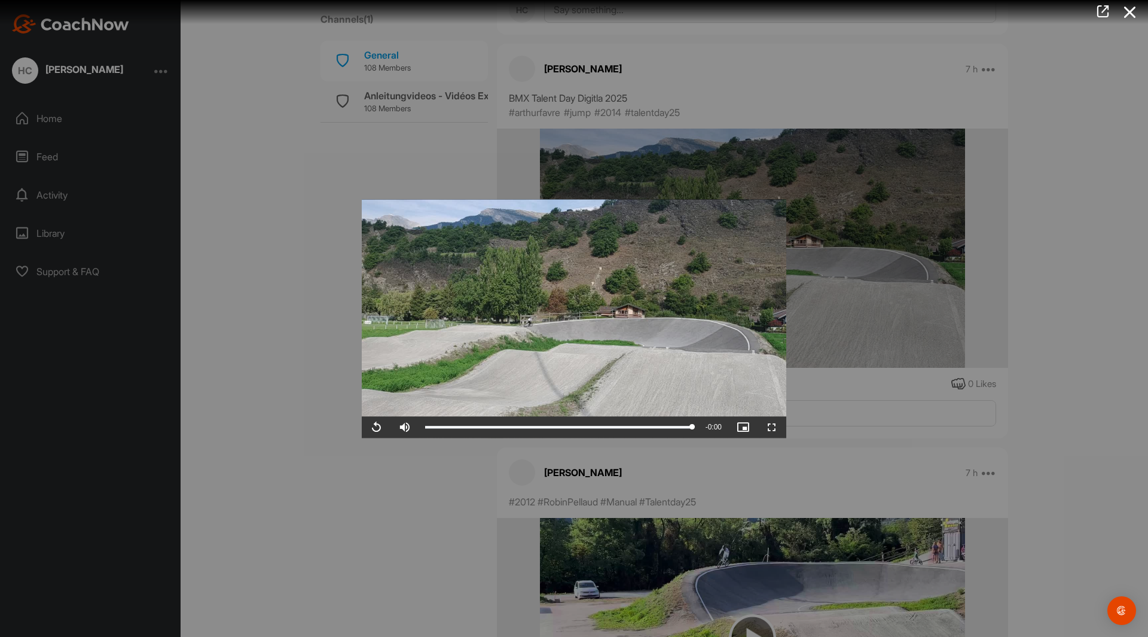
click at [298, 369] on div at bounding box center [574, 318] width 1148 height 637
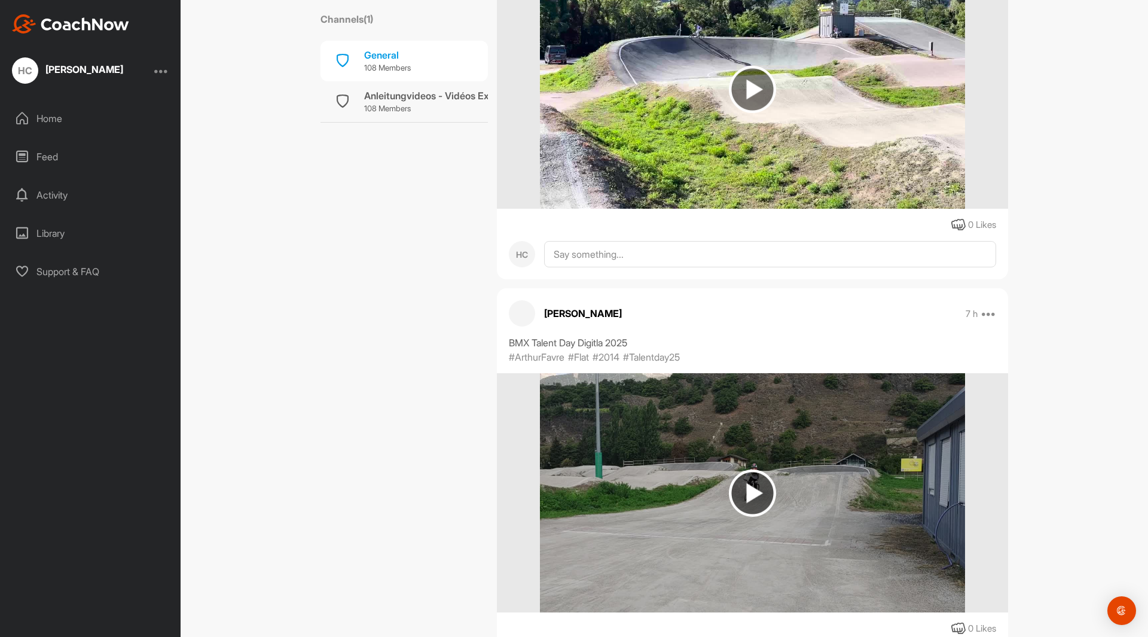
scroll to position [52182, 0]
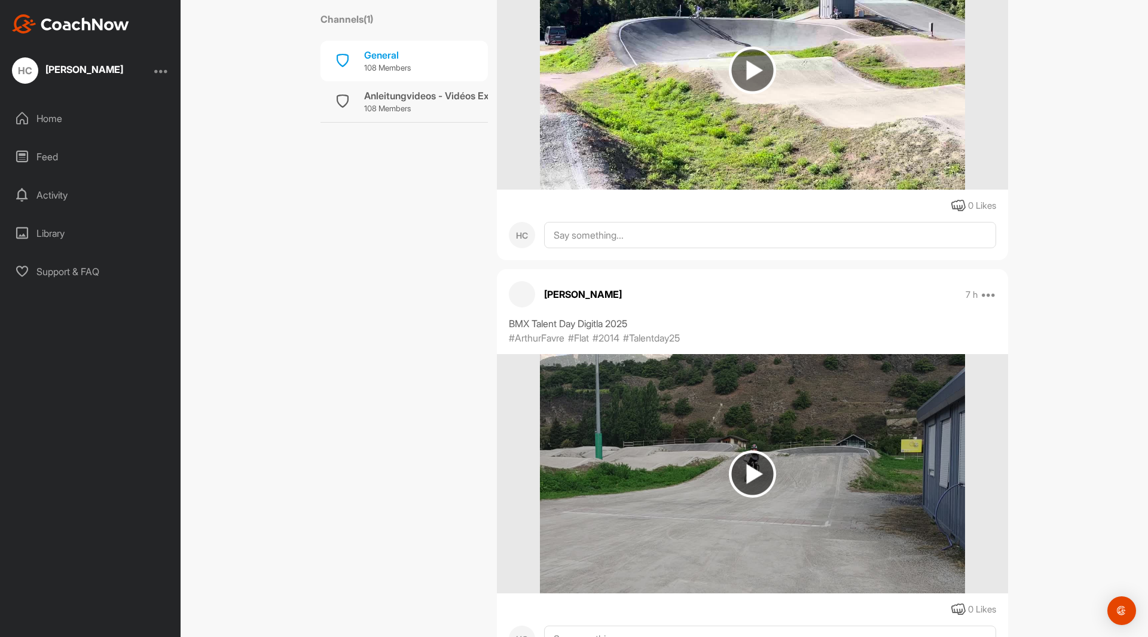
click at [751, 464] on img at bounding box center [752, 473] width 47 height 47
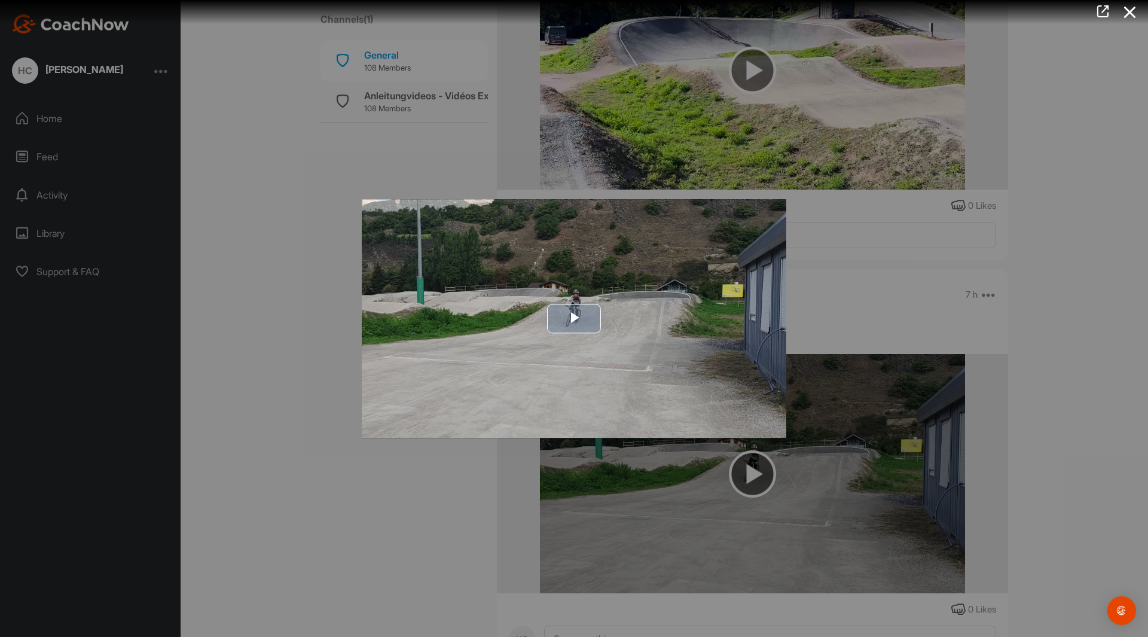
drag, startPoint x: 564, startPoint y: 307, endPoint x: 564, endPoint y: 314, distance: 7.8
click at [574, 319] on span "Video Player" at bounding box center [574, 319] width 0 height 0
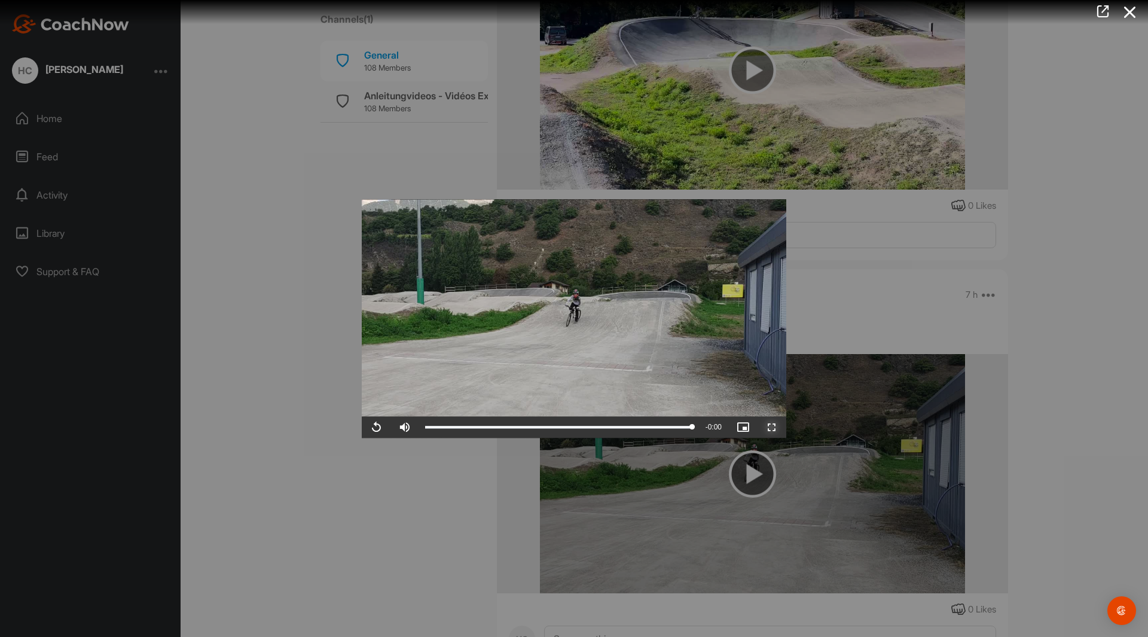
click at [777, 427] on span "Video Player" at bounding box center [771, 427] width 29 height 0
click at [238, 278] on div at bounding box center [574, 318] width 1148 height 637
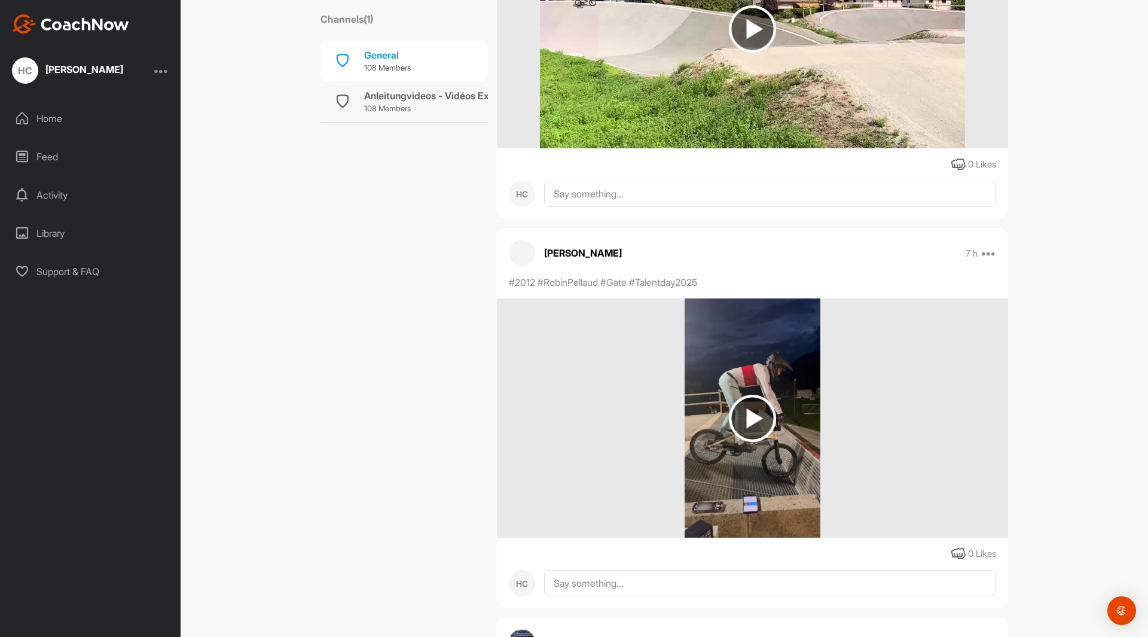
scroll to position [53018, 0]
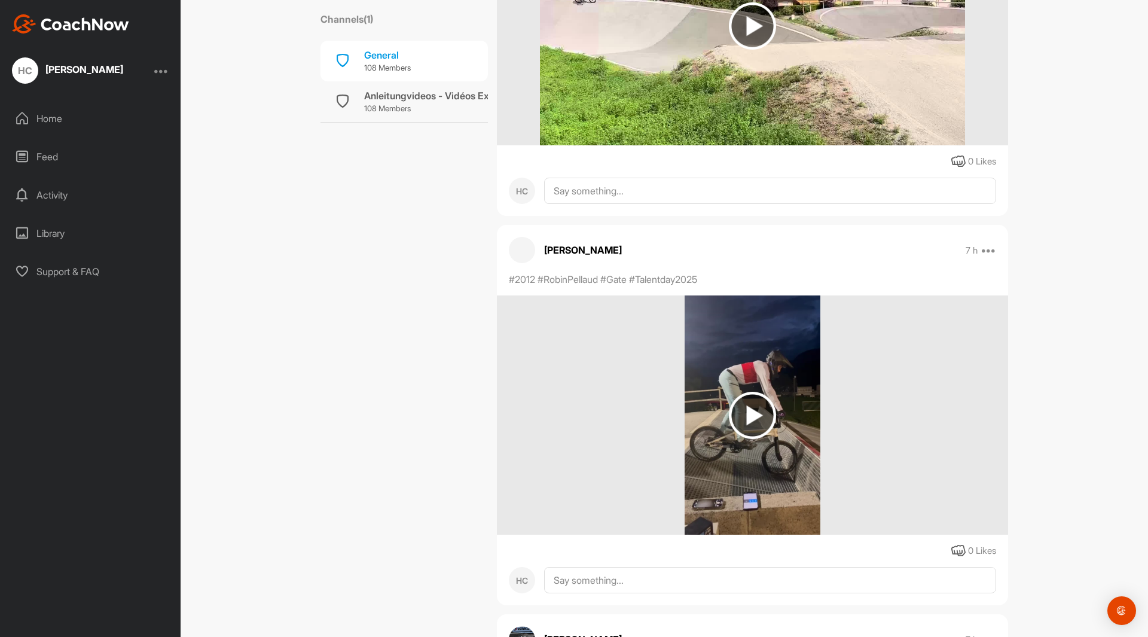
click at [752, 408] on img at bounding box center [752, 414] width 47 height 47
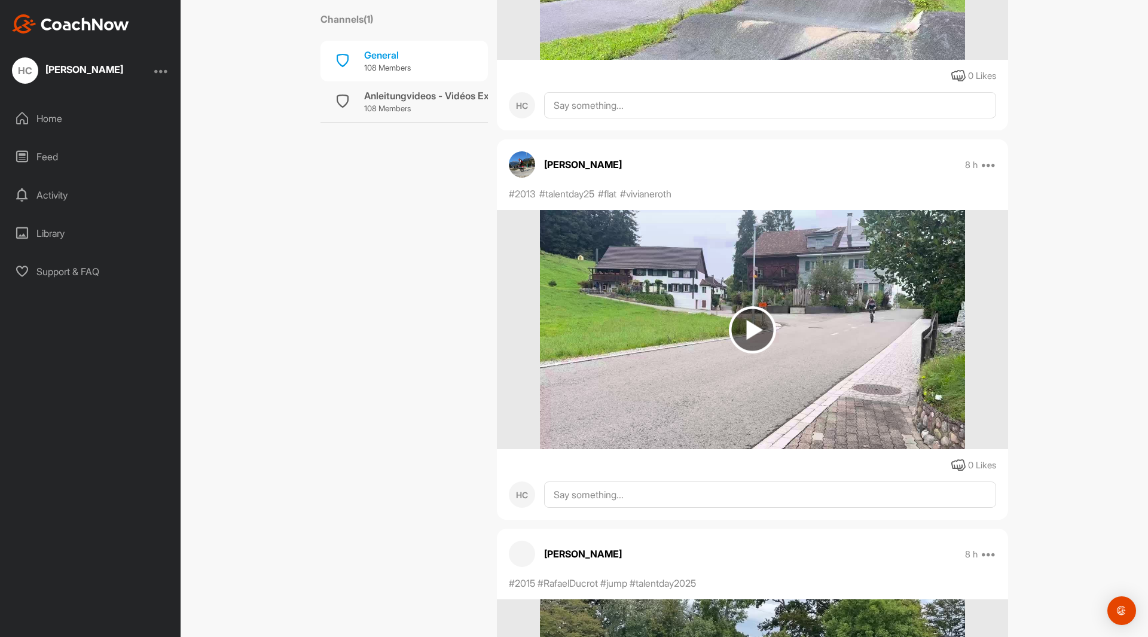
scroll to position [58584, 0]
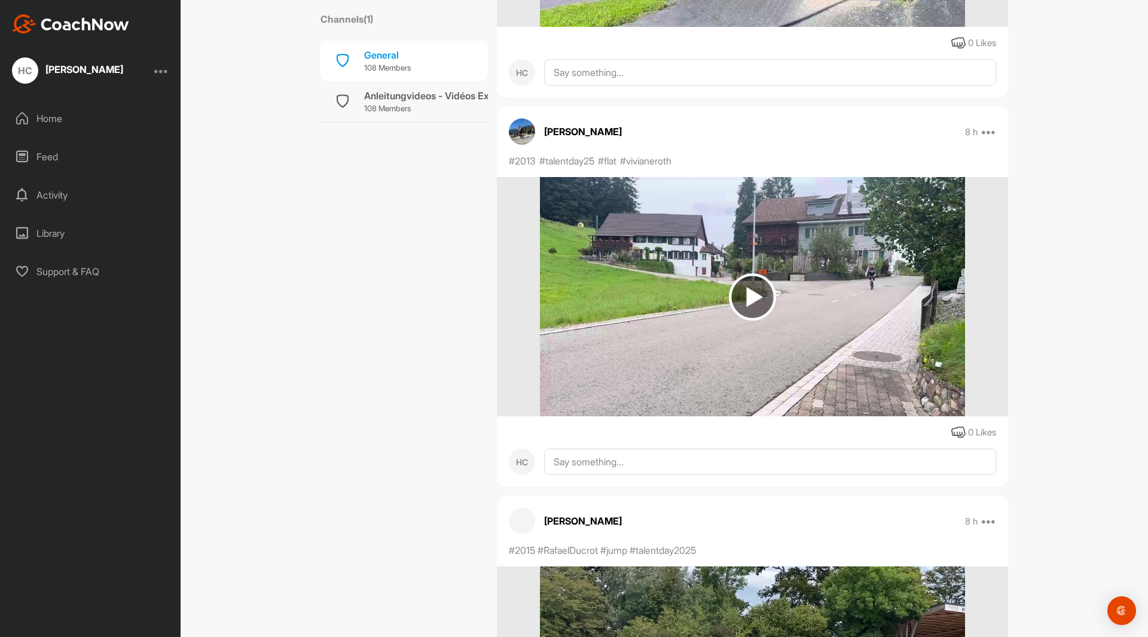
click at [754, 290] on img at bounding box center [752, 296] width 47 height 47
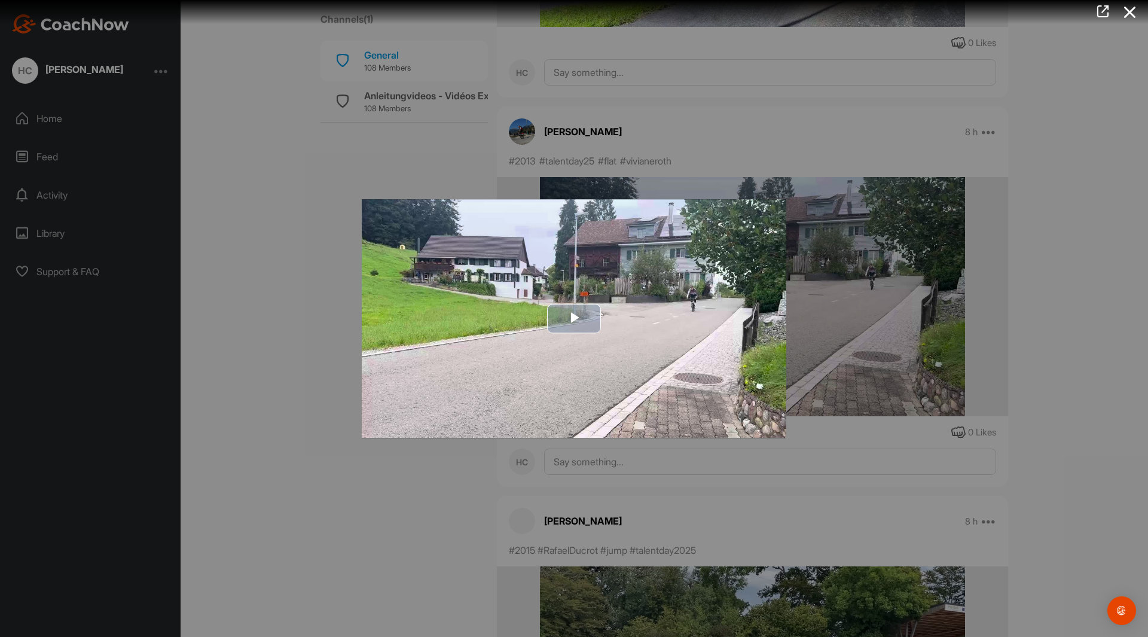
click at [578, 298] on img "Video Player" at bounding box center [574, 318] width 424 height 238
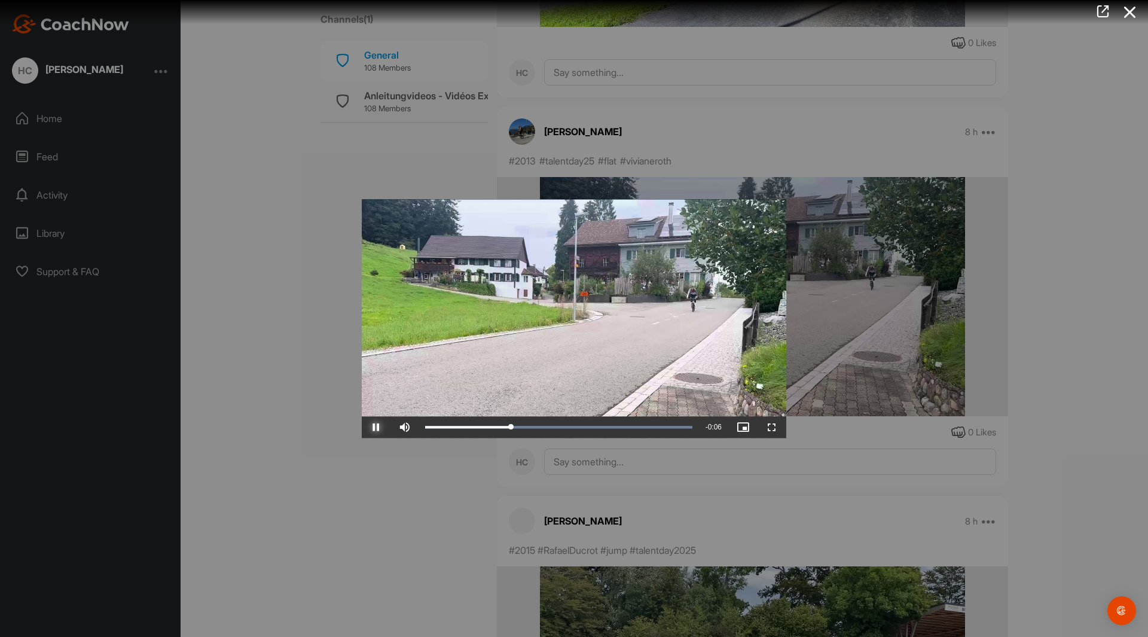
click at [375, 427] on span "Video Player" at bounding box center [376, 427] width 29 height 0
click at [647, 423] on div "Loaded : 100.00% 0:06 0:02" at bounding box center [558, 427] width 279 height 22
click at [521, 423] on div "Loaded : 100.00% 0:02 0:06" at bounding box center [558, 427] width 279 height 22
click at [663, 422] on div "Loaded : 100.00% 0:07 0:02" at bounding box center [558, 427] width 279 height 22
click at [427, 425] on div "Loaded : 100.00% 0:00 0:07" at bounding box center [558, 427] width 267 height 4
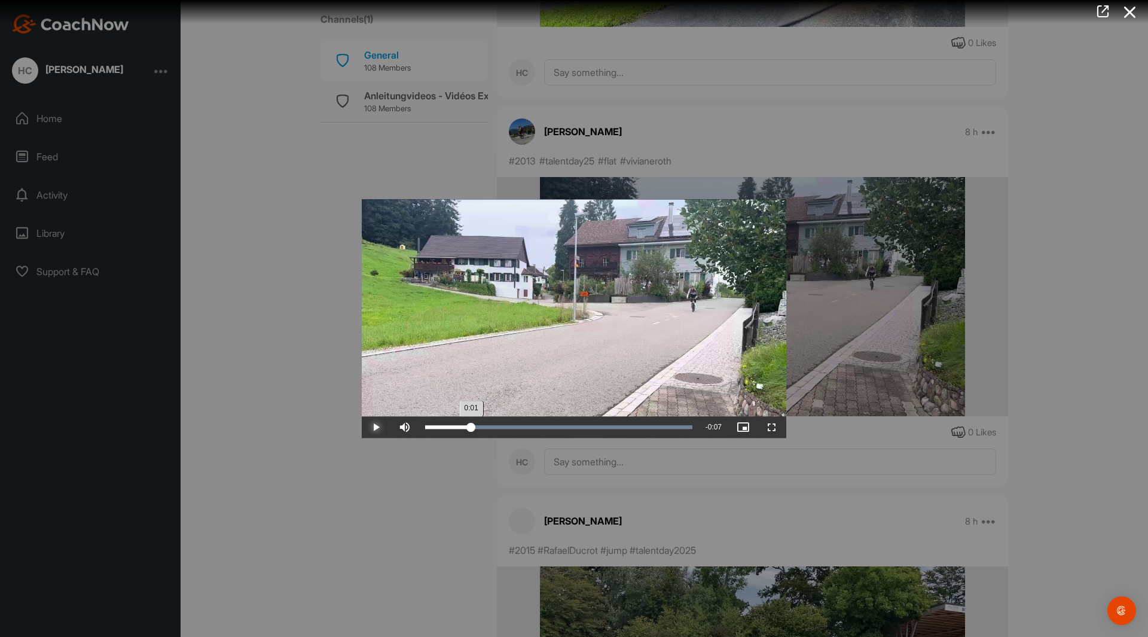
click at [471, 422] on div "Loaded : 100.00% 0:01 0:01" at bounding box center [558, 427] width 279 height 22
click at [487, 423] on div "Loaded : 100.00% 0:01 0:01" at bounding box center [558, 427] width 279 height 22
click at [495, 421] on div "Loaded : 100.00% 0:02 0:01" at bounding box center [558, 427] width 279 height 22
click at [509, 420] on div "Loaded : 100.00% 0:02 0:02" at bounding box center [558, 427] width 279 height 22
click at [519, 420] on div "Loaded : 100.00% 0:02 0:02" at bounding box center [558, 427] width 279 height 22
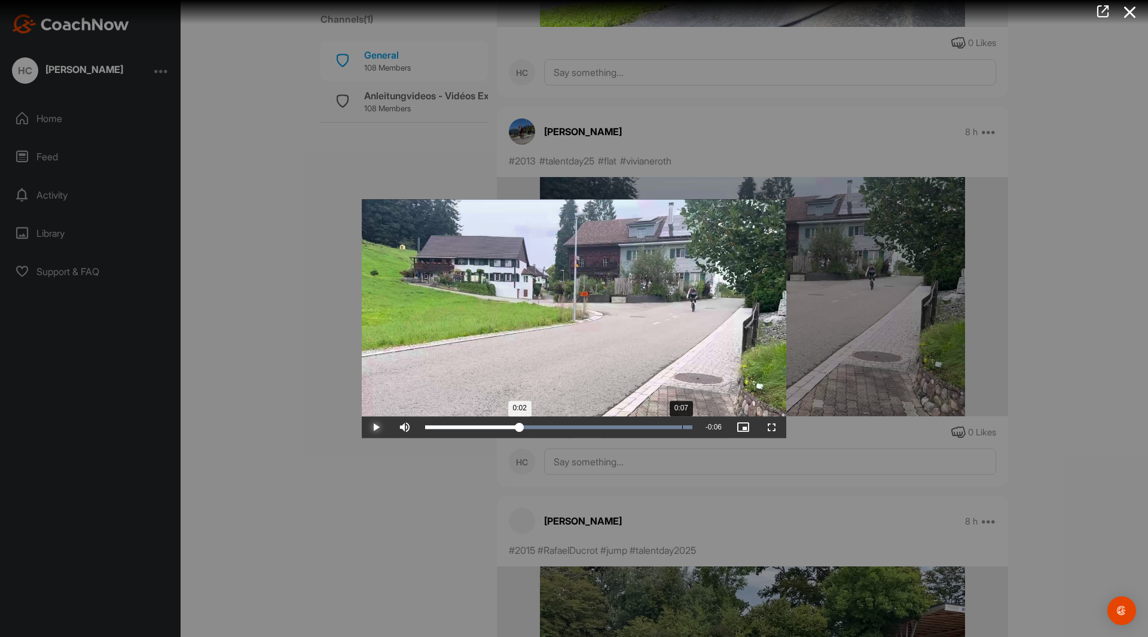
click at [682, 424] on div "Loaded : 100.00% 0:07 0:02" at bounding box center [558, 427] width 279 height 22
click at [674, 425] on div "Loaded : 100.00% 0:07 0:07" at bounding box center [558, 427] width 267 height 4
click at [661, 425] on div "Loaded : 100.00% 0:07 0:07" at bounding box center [558, 427] width 267 height 4
click at [649, 425] on div "Loaded : 100.00% 0:06 0:06" at bounding box center [558, 427] width 267 height 4
click at [434, 448] on div "Video Player is loading. Play Video Play Skip Backward Skip Forward Mute Curren…" at bounding box center [574, 318] width 448 height 262
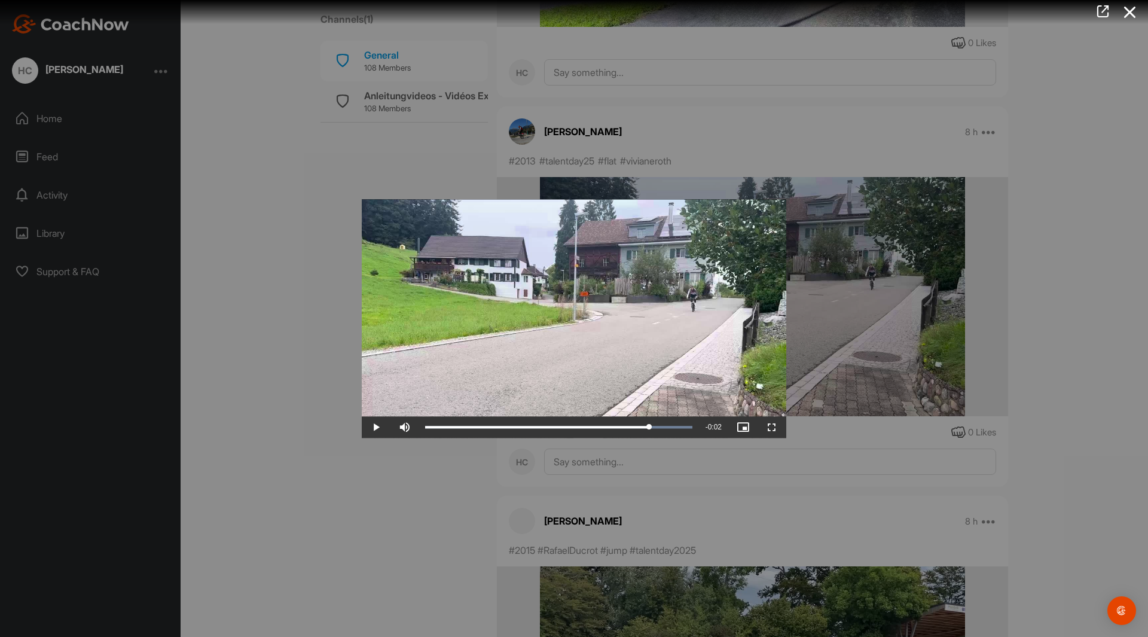
click at [316, 487] on div at bounding box center [574, 318] width 1148 height 637
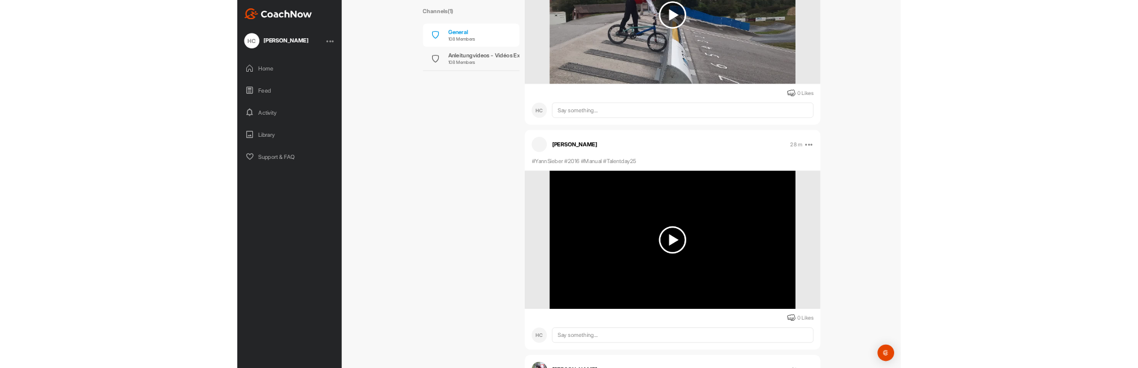
scroll to position [0, 0]
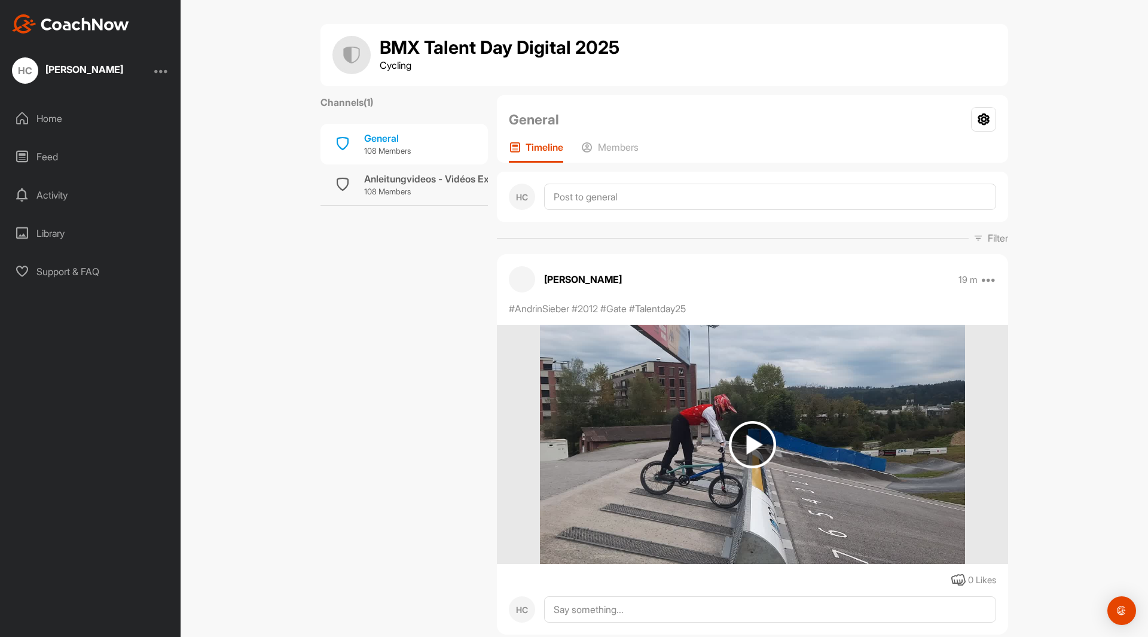
click at [44, 152] on div "Feed" at bounding box center [91, 157] width 169 height 30
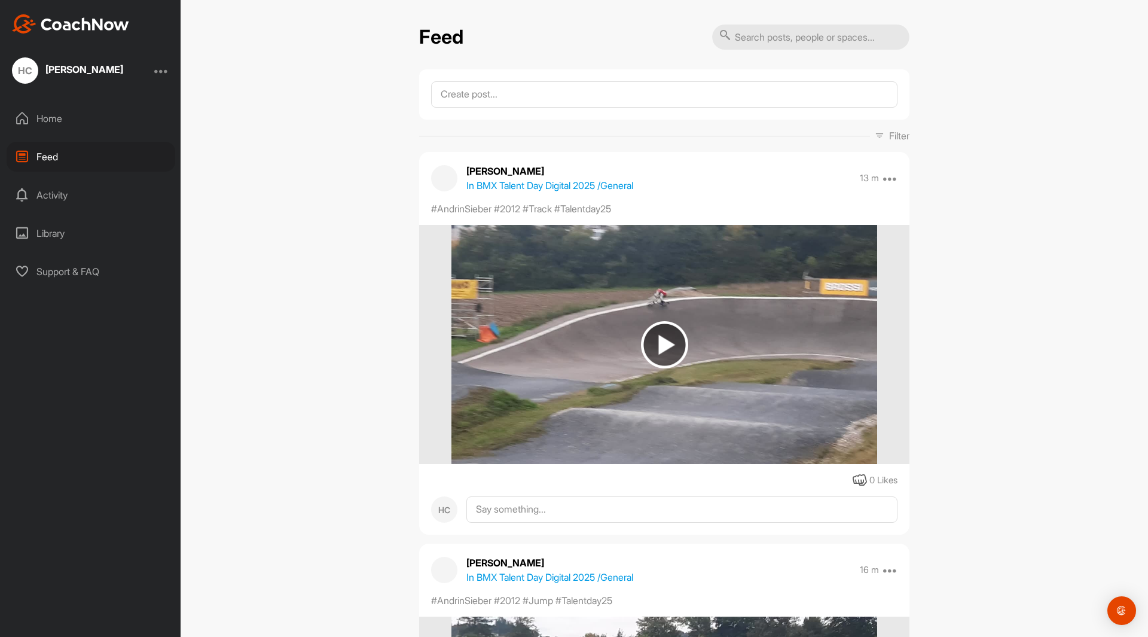
click at [56, 230] on div "Library" at bounding box center [91, 233] width 169 height 30
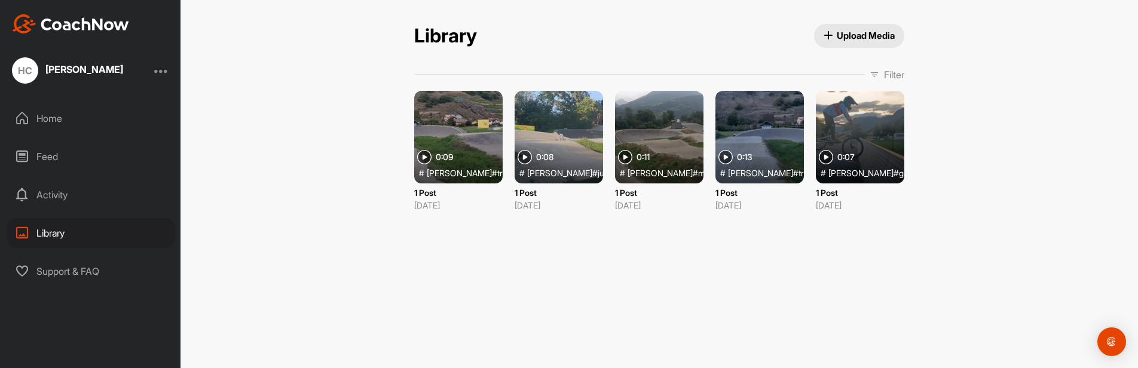
click at [44, 118] on div "Home" at bounding box center [91, 118] width 169 height 30
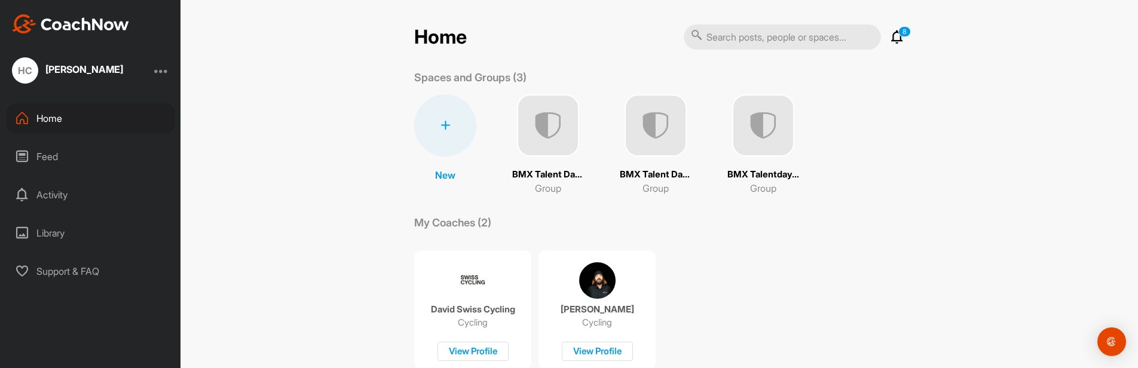
click at [649, 123] on img at bounding box center [656, 125] width 62 height 62
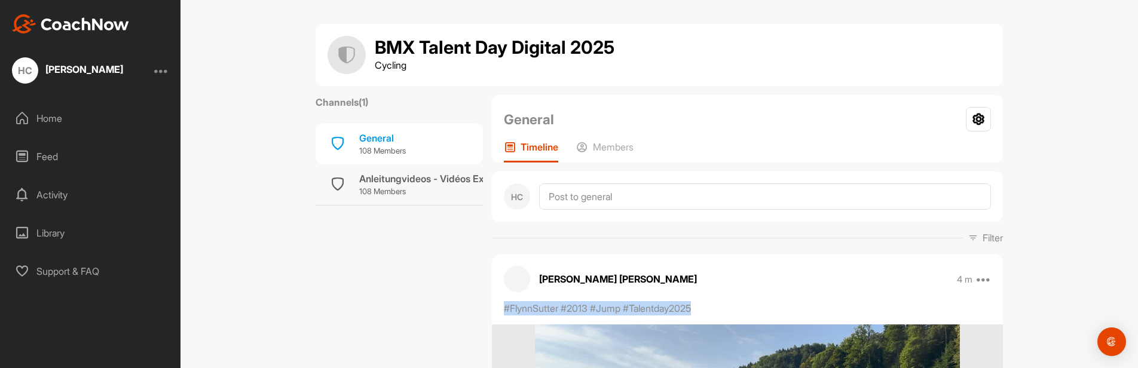
drag, startPoint x: 697, startPoint y: 309, endPoint x: 493, endPoint y: 307, distance: 203.8
click at [493, 307] on div "#FlynnSutter #2013 #Jump #Talentday2025" at bounding box center [747, 308] width 511 height 14
copy p "#FlynnSutter #2013 #Jump #Talentday2025"
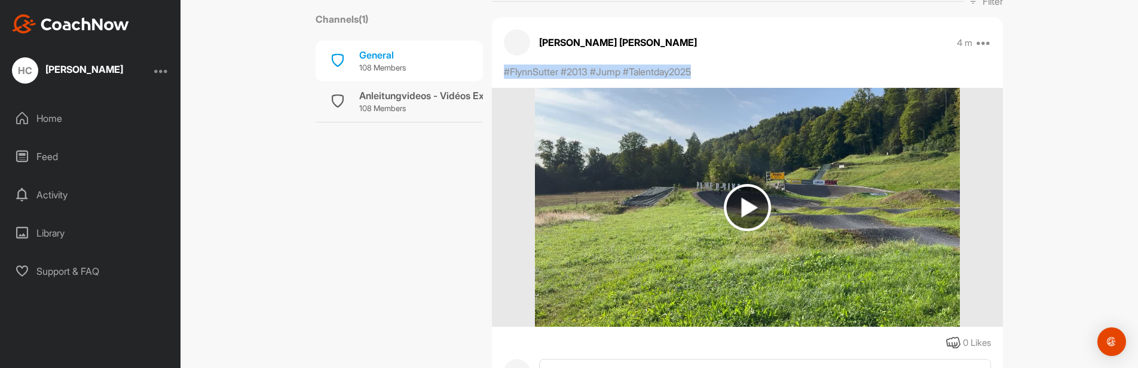
scroll to position [299, 0]
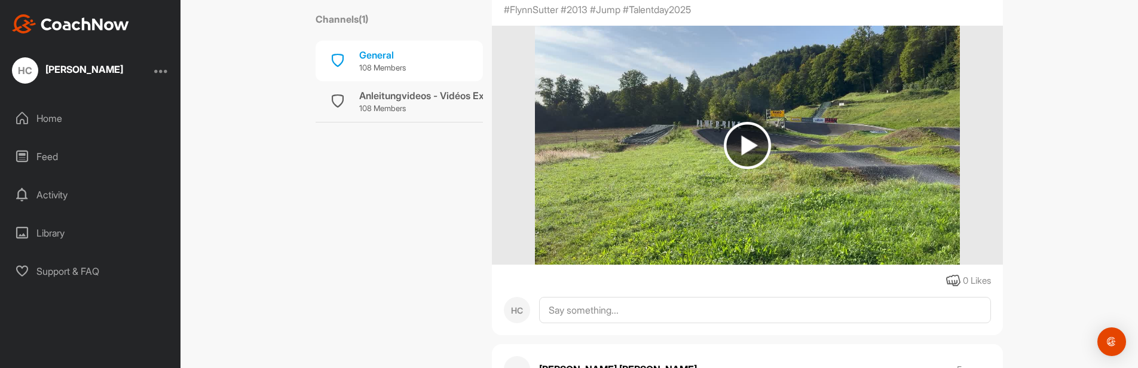
click at [51, 114] on div "Home" at bounding box center [91, 118] width 169 height 30
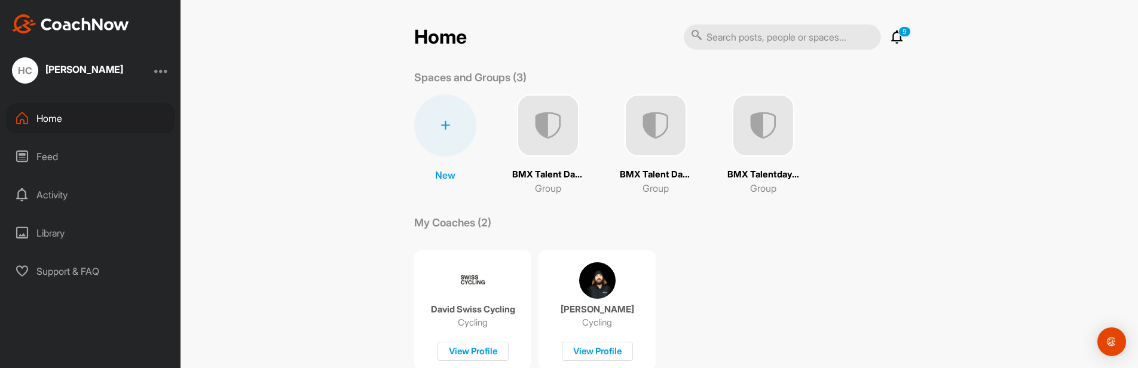
click at [645, 122] on img at bounding box center [656, 125] width 62 height 62
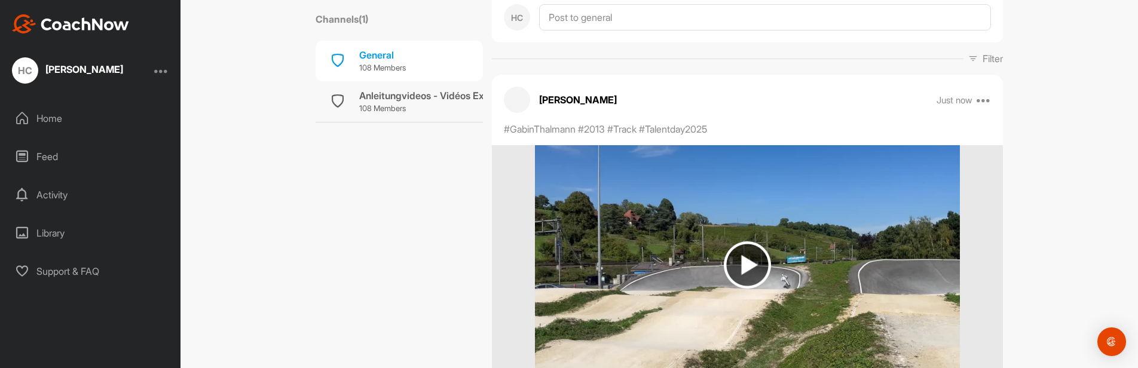
scroll to position [239, 0]
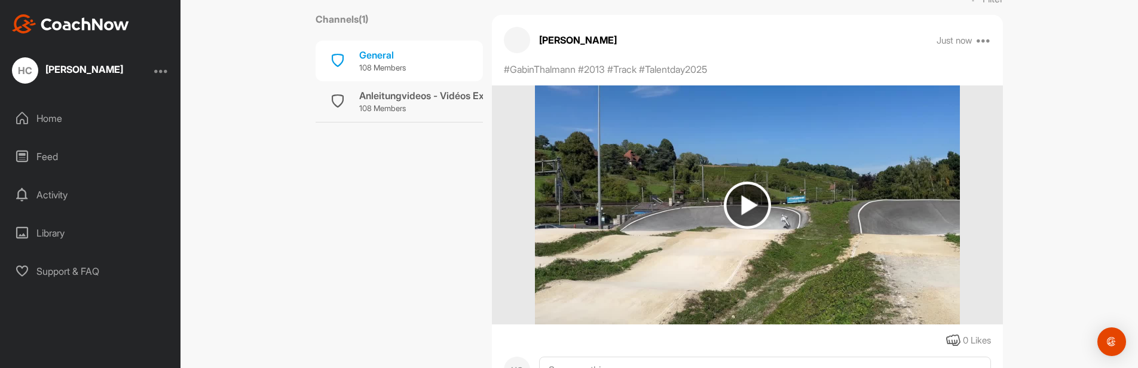
click at [751, 202] on img at bounding box center [747, 205] width 47 height 47
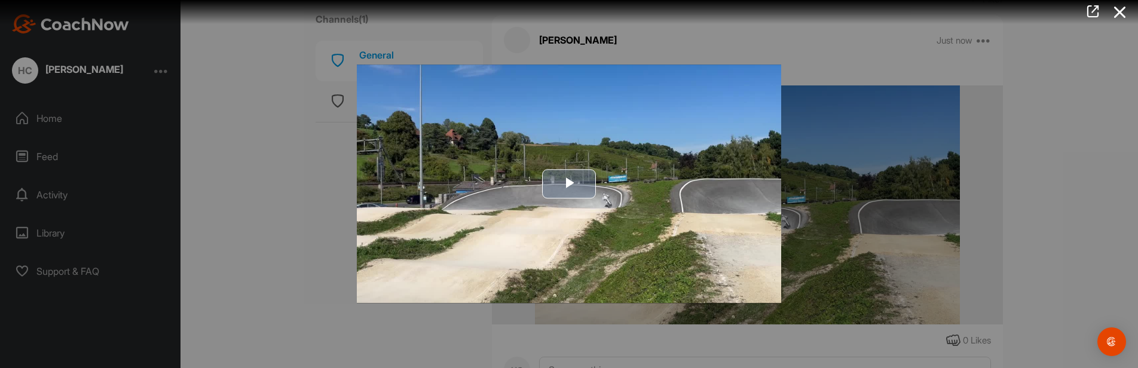
click at [569, 184] on span "Video Player" at bounding box center [569, 184] width 0 height 0
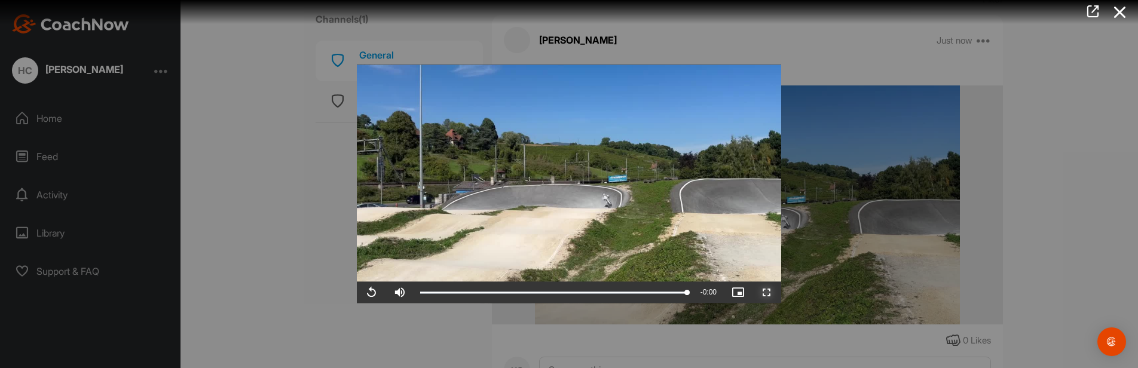
click at [763, 293] on span "Video Player" at bounding box center [766, 293] width 29 height 0
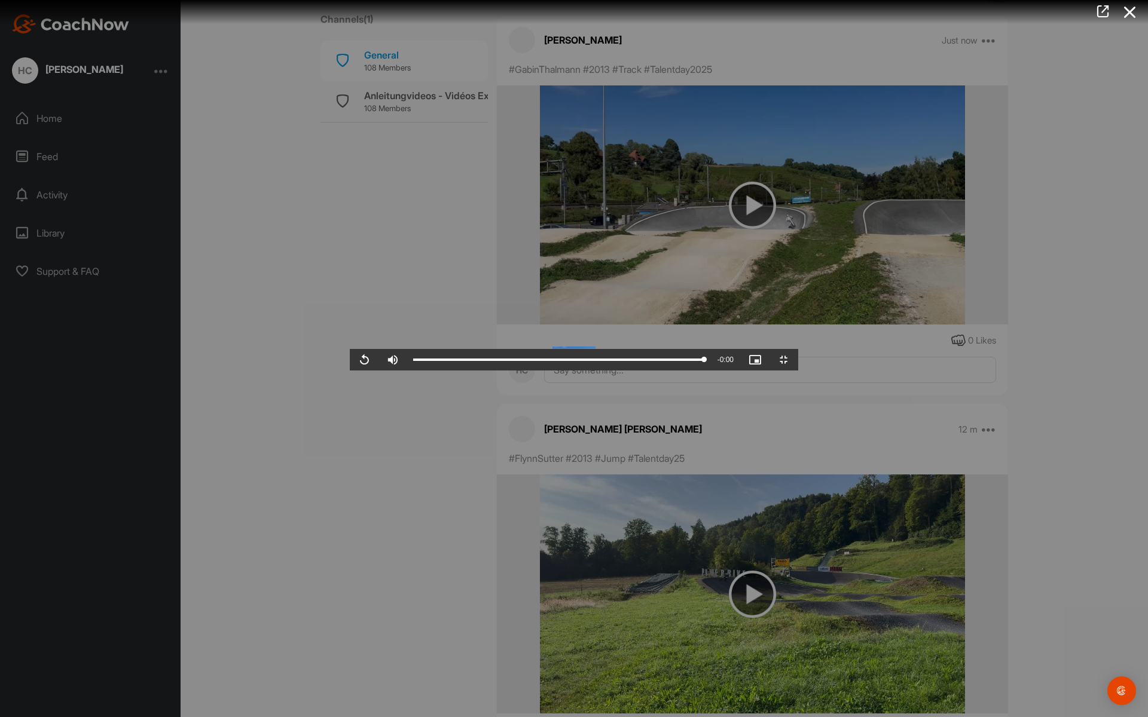
click at [675, 371] on video "Video Player" at bounding box center [574, 359] width 448 height 24
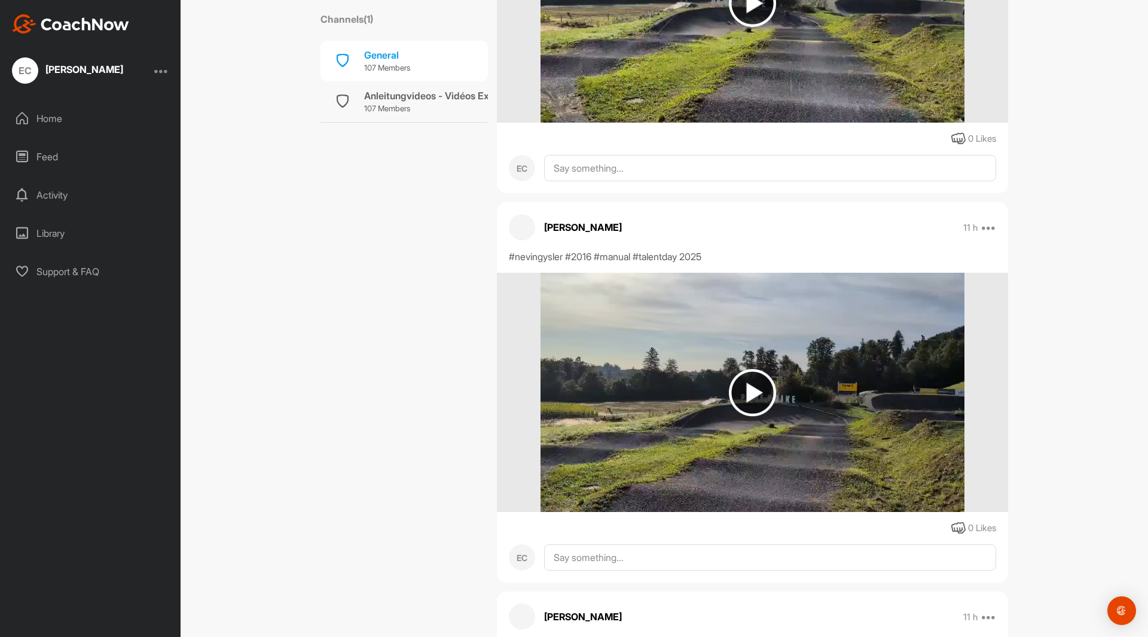
scroll to position [57230, 0]
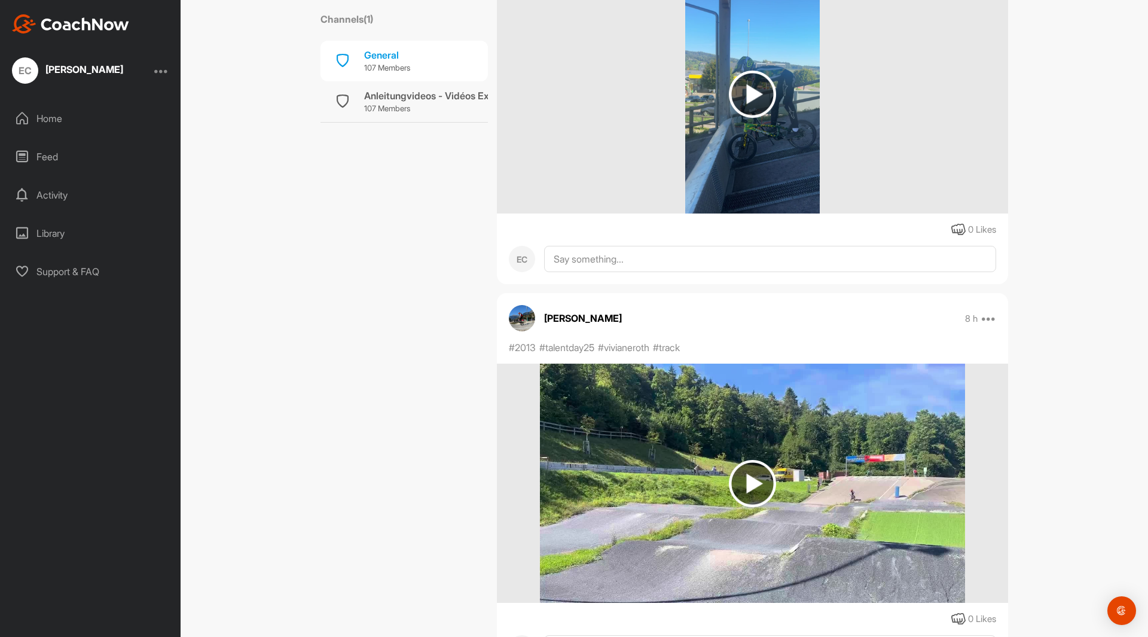
click at [1104, 398] on div "BMX Talent Day Digital 2025 Cycling Channels ( 1 ) General 107 Members Anleitun…" at bounding box center [664, 318] width 967 height 637
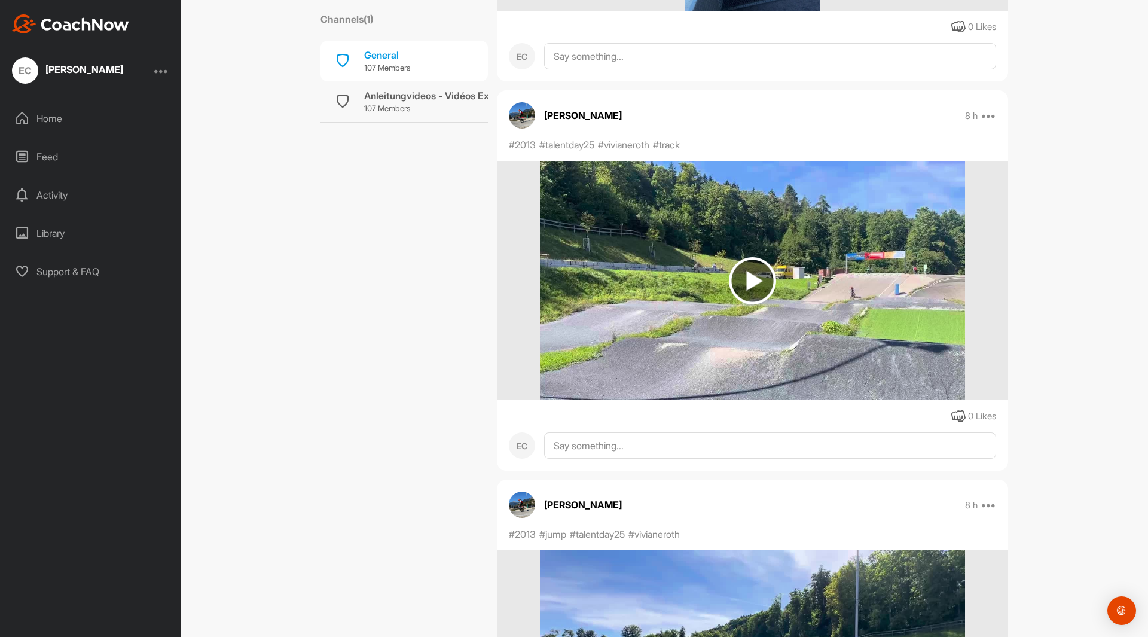
scroll to position [57500, 0]
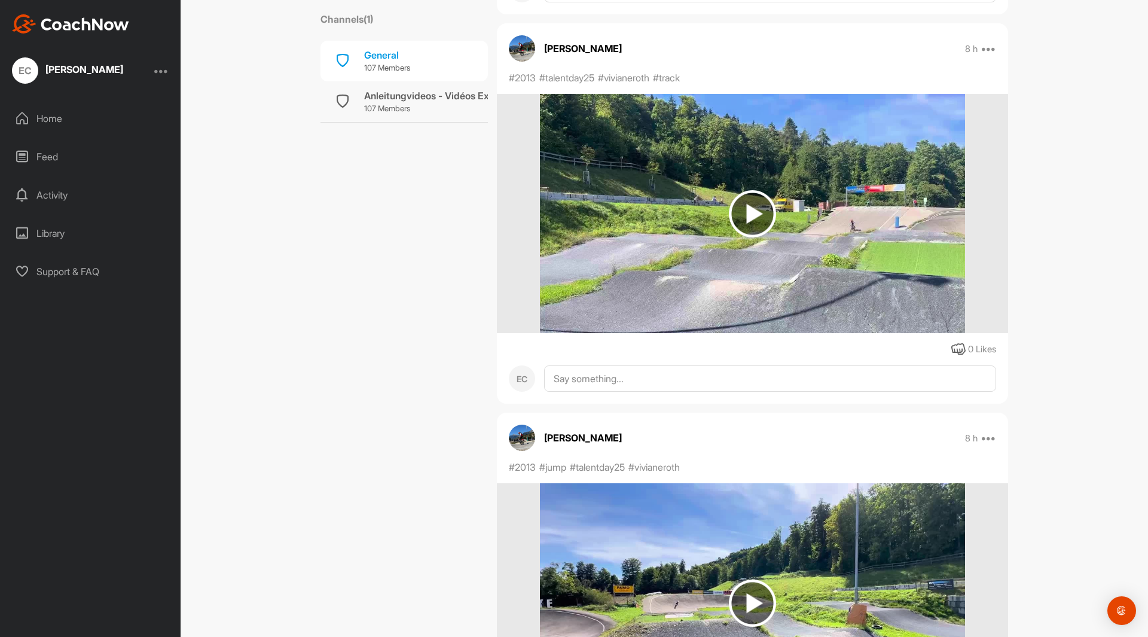
click at [750, 212] on img at bounding box center [752, 213] width 47 height 47
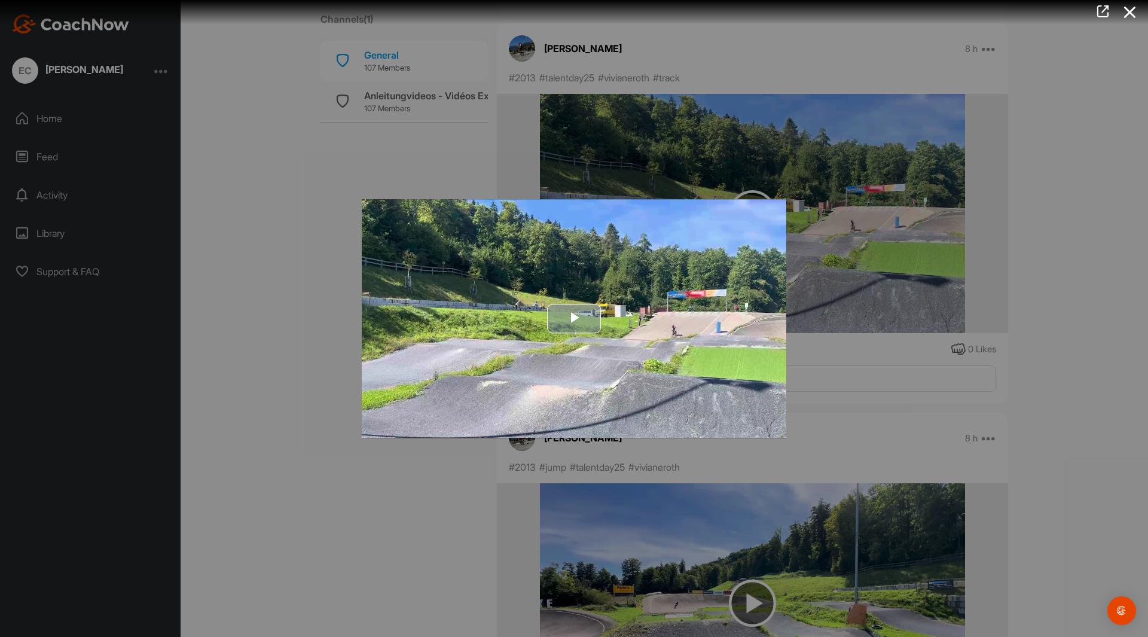
click at [574, 319] on span "Video Player" at bounding box center [574, 319] width 0 height 0
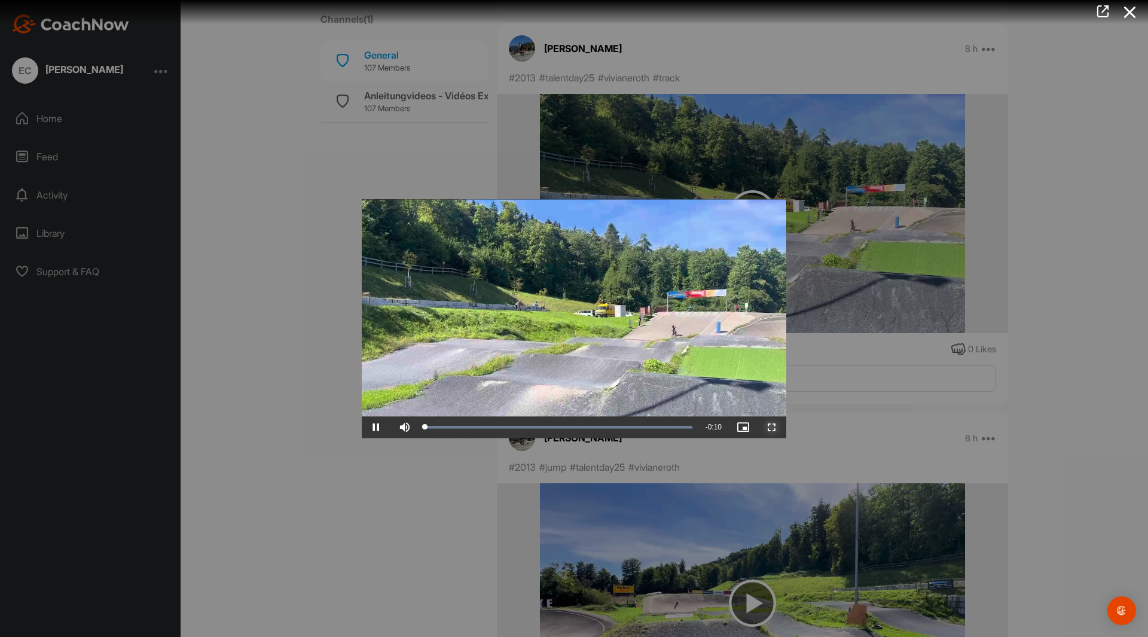
click at [773, 427] on span "Video Player" at bounding box center [771, 427] width 29 height 0
click at [240, 225] on div at bounding box center [574, 318] width 1148 height 637
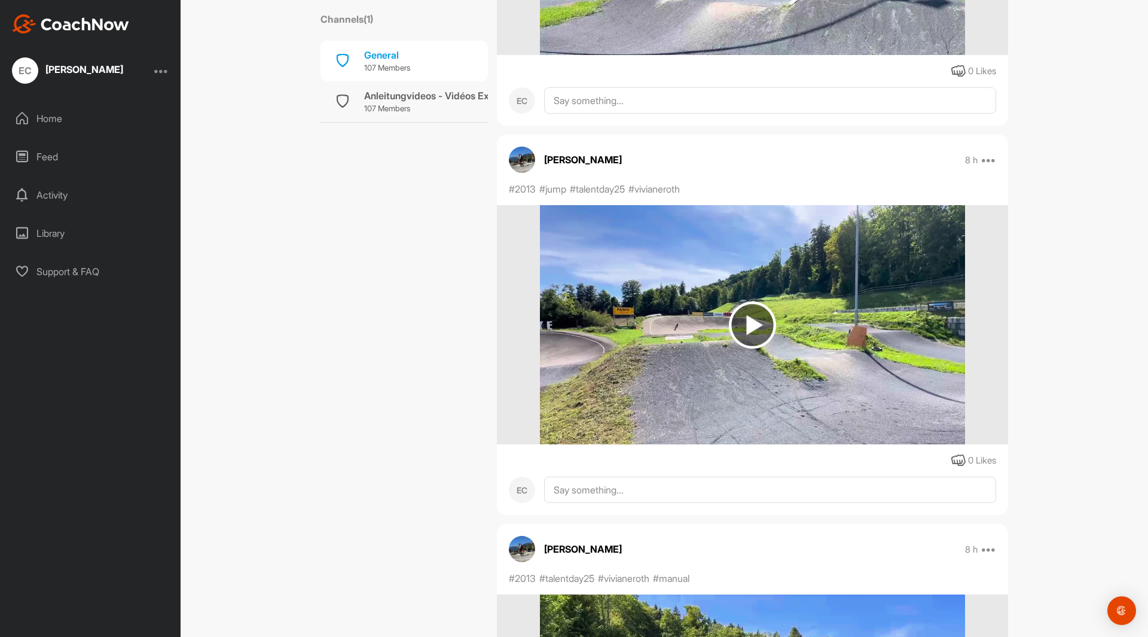
scroll to position [57799, 0]
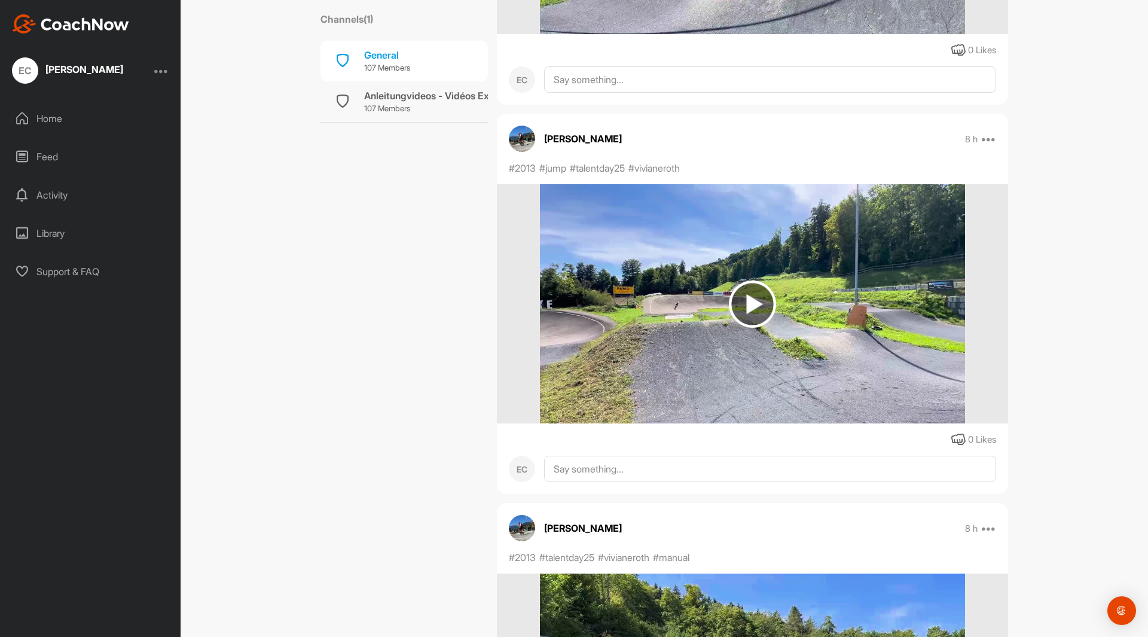
click at [748, 297] on img at bounding box center [752, 303] width 47 height 47
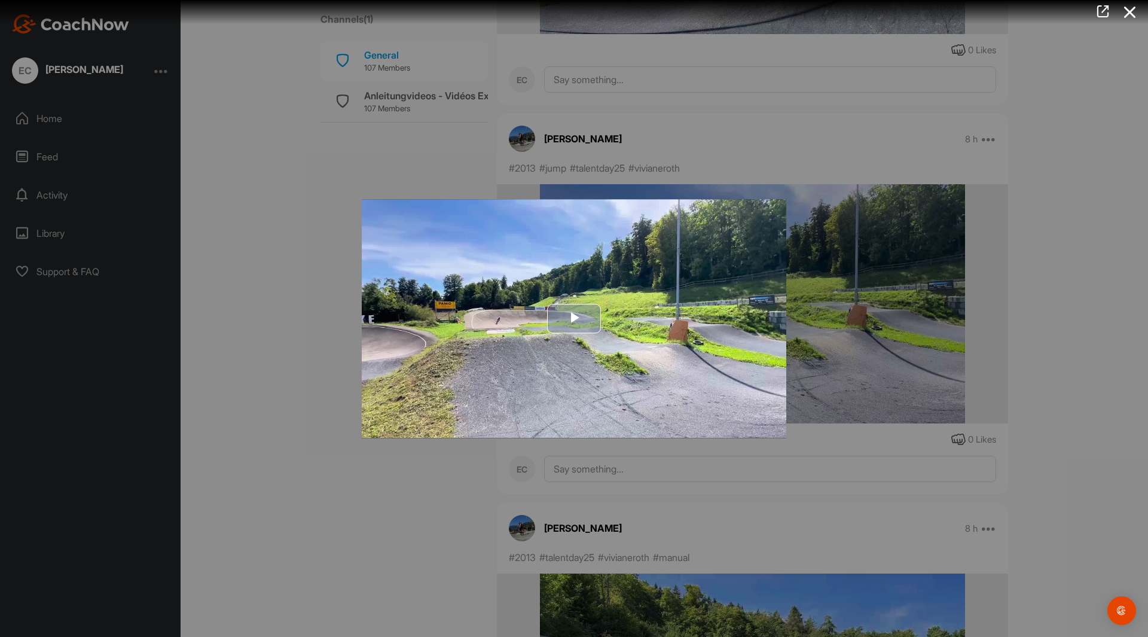
click at [574, 319] on span "Video Player" at bounding box center [574, 319] width 0 height 0
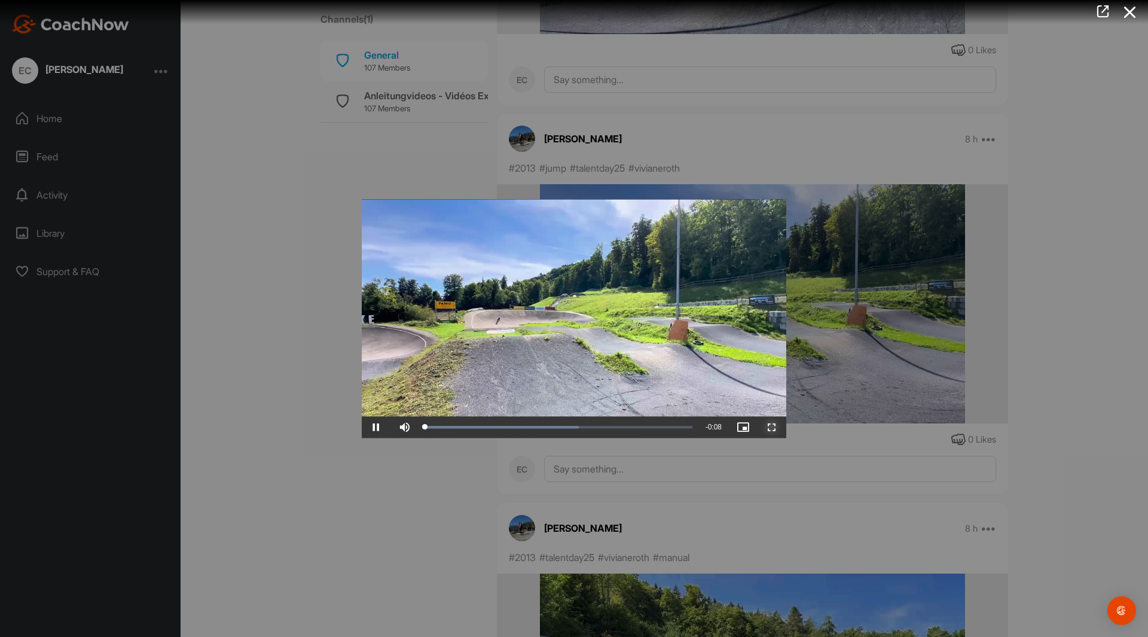
click at [773, 427] on span "Video Player" at bounding box center [771, 427] width 29 height 0
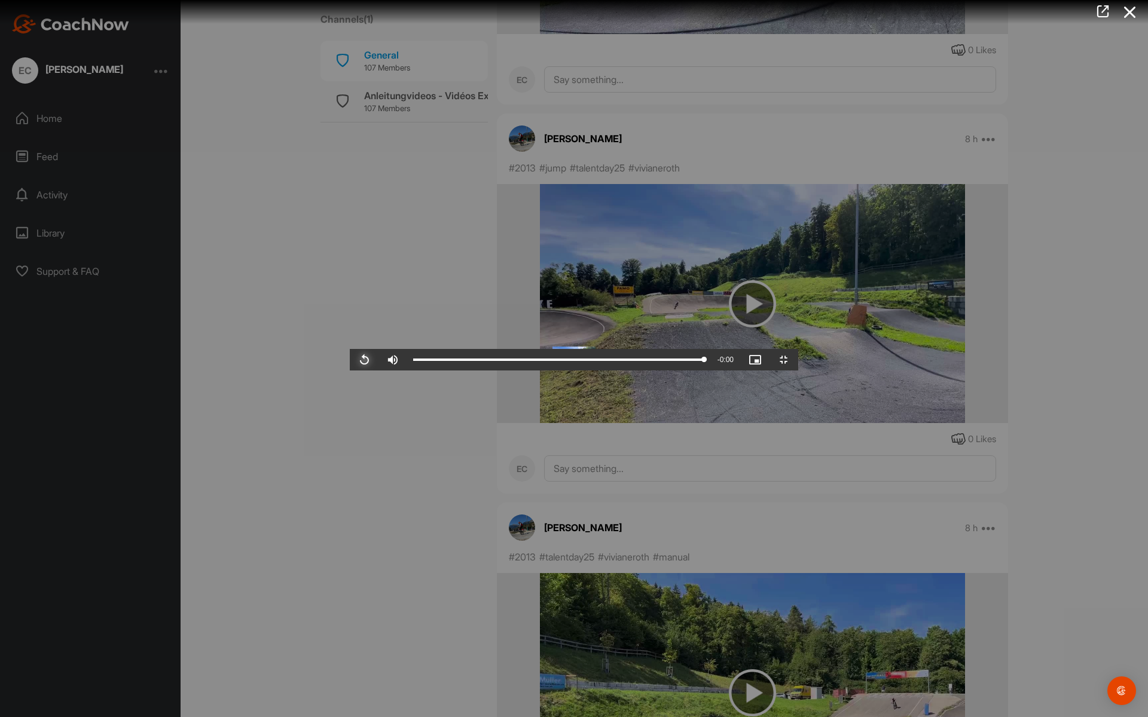
click at [350, 360] on span "Video Player" at bounding box center [364, 360] width 29 height 0
click at [406, 371] on div "33%" at bounding box center [424, 360] width 36 height 22
click at [350, 360] on span "Video Player" at bounding box center [364, 360] width 29 height 0
click at [350, 349] on button "Pause" at bounding box center [364, 360] width 29 height 22
click at [350, 349] on button "Play" at bounding box center [364, 360] width 29 height 22
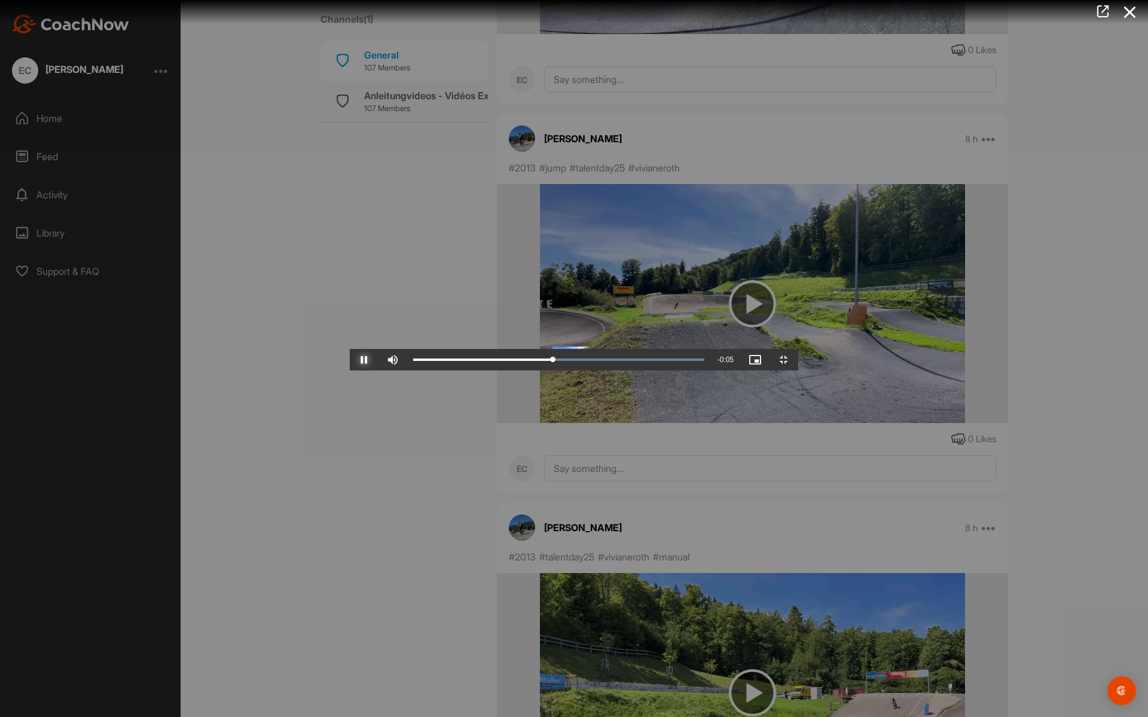
click at [350, 349] on button "Pause" at bounding box center [364, 360] width 29 height 22
click at [425, 362] on div "Loaded : 100.00% 0:03 0:04" at bounding box center [558, 360] width 291 height 4
click at [350, 349] on button "Play" at bounding box center [364, 360] width 29 height 22
click at [350, 349] on button "Pause" at bounding box center [364, 360] width 29 height 22
click at [350, 349] on button "Play" at bounding box center [364, 360] width 29 height 22
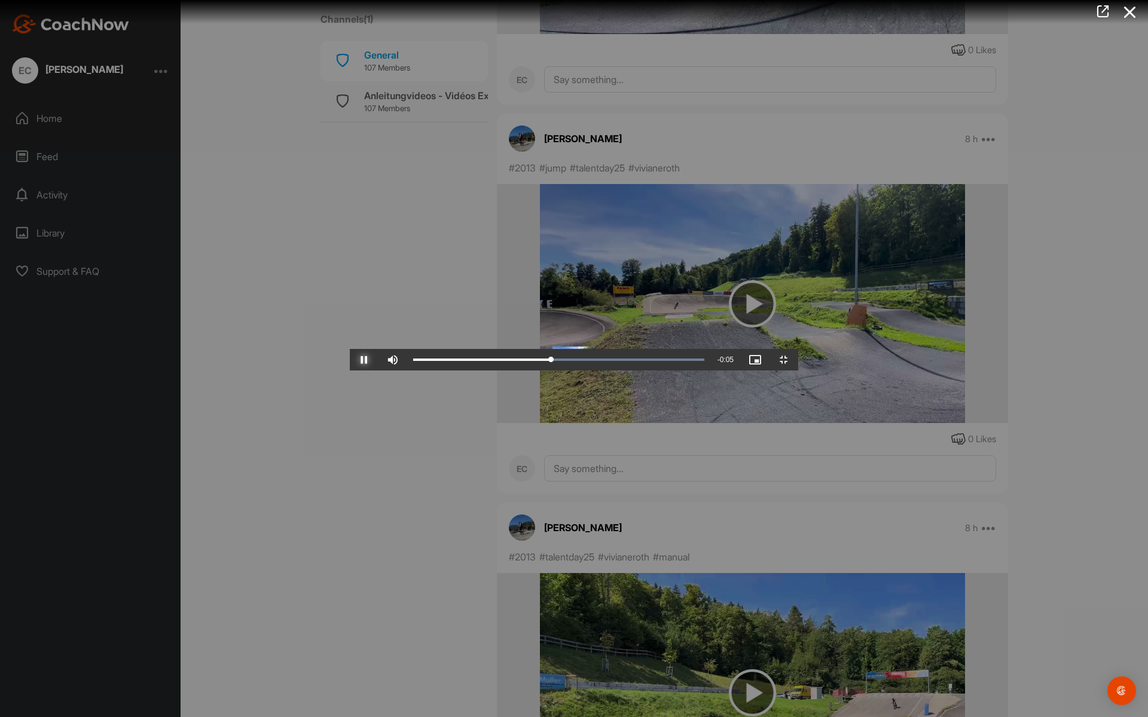
click at [350, 349] on button "Pause" at bounding box center [364, 360] width 29 height 22
click at [350, 349] on button "Play" at bounding box center [364, 360] width 29 height 22
click at [350, 349] on button "Pause" at bounding box center [364, 360] width 29 height 22
click at [350, 349] on button "Play" at bounding box center [364, 360] width 29 height 22
click at [350, 349] on button "Pause" at bounding box center [364, 360] width 29 height 22
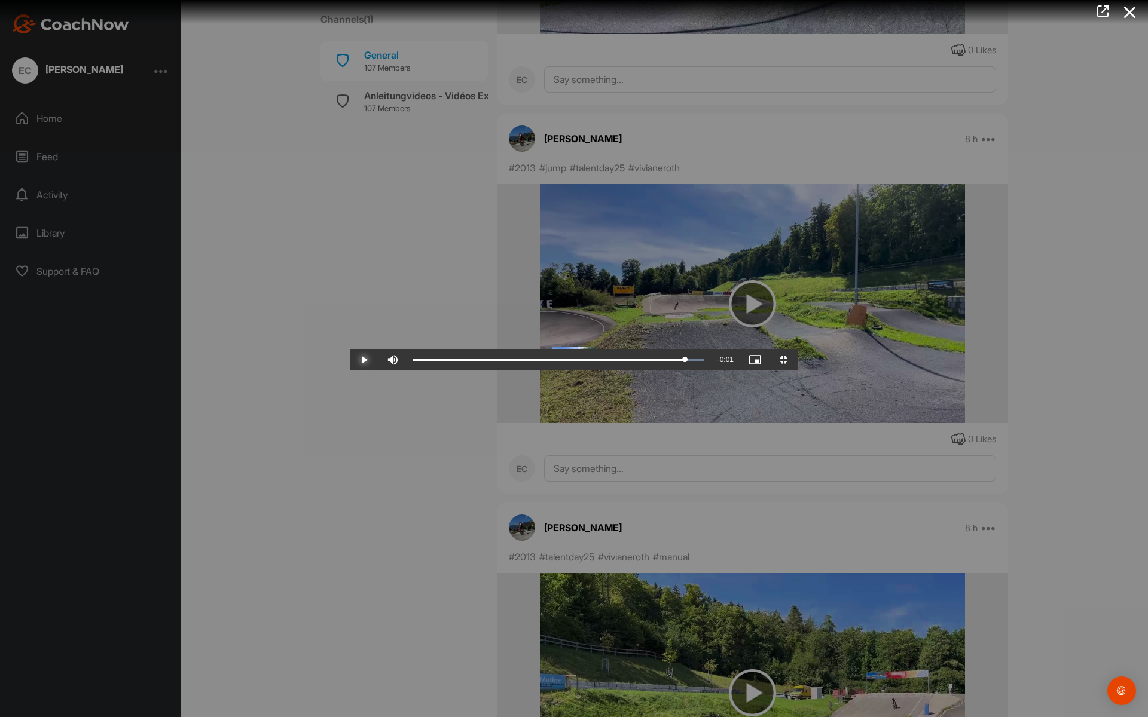
click at [350, 349] on button "Play" at bounding box center [364, 360] width 29 height 22
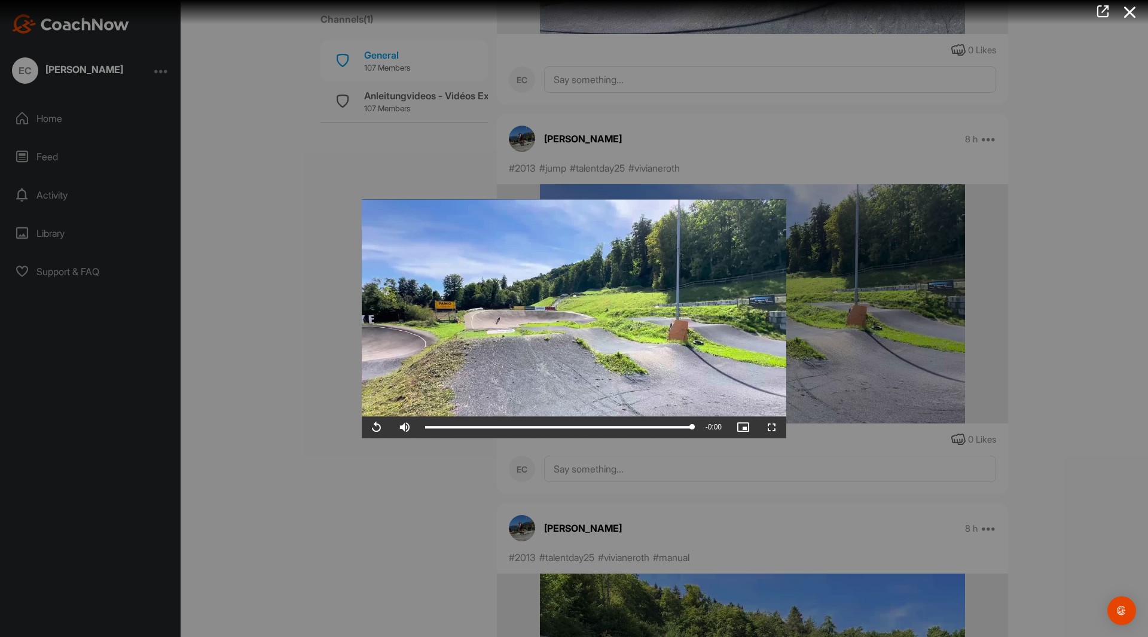
click at [337, 309] on div at bounding box center [574, 318] width 1148 height 637
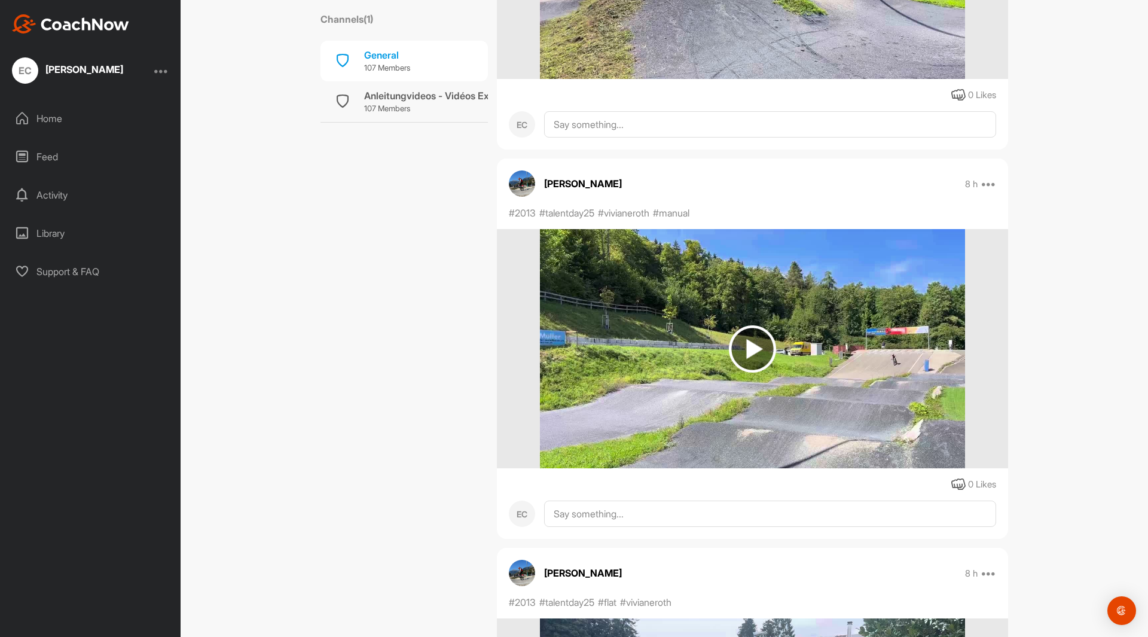
scroll to position [58217, 0]
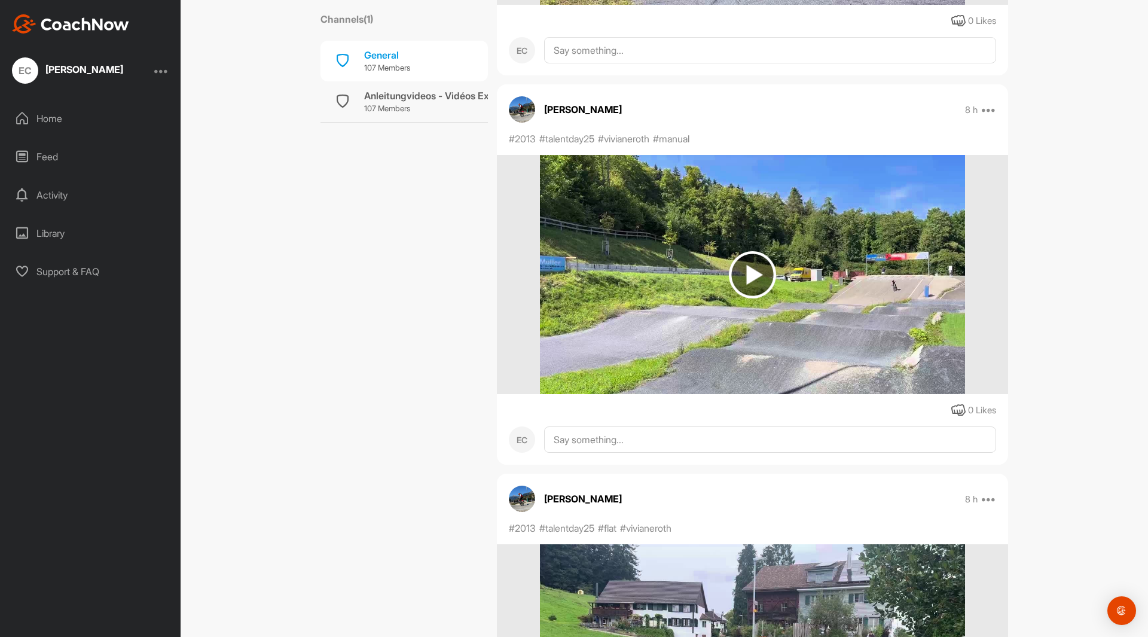
click at [746, 273] on img at bounding box center [752, 274] width 47 height 47
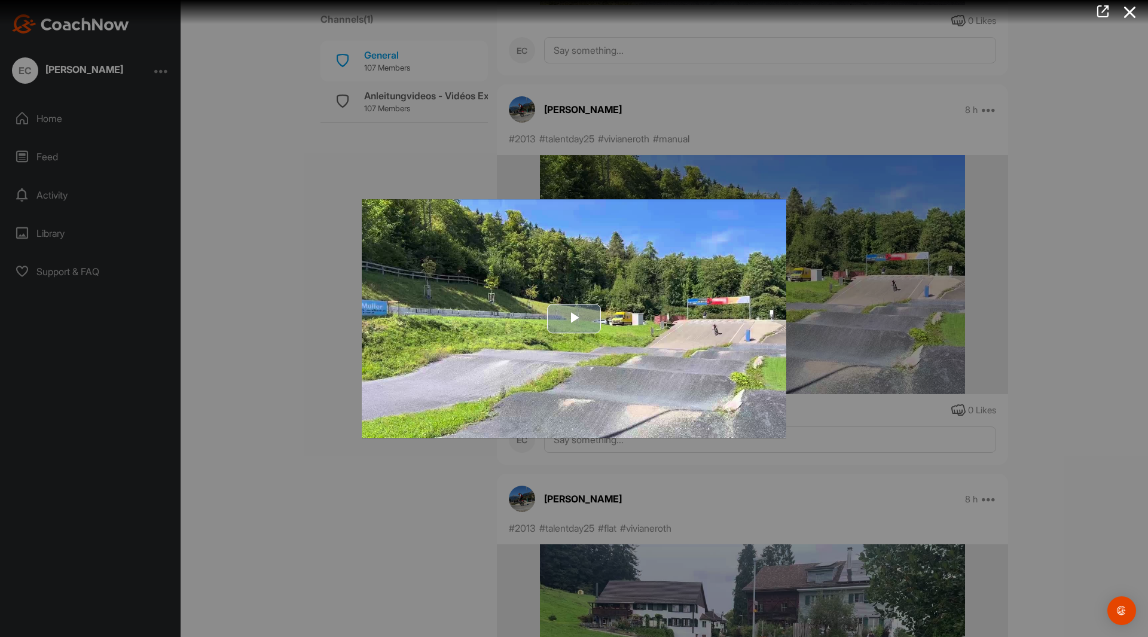
click at [574, 319] on span "Video Player" at bounding box center [574, 319] width 0 height 0
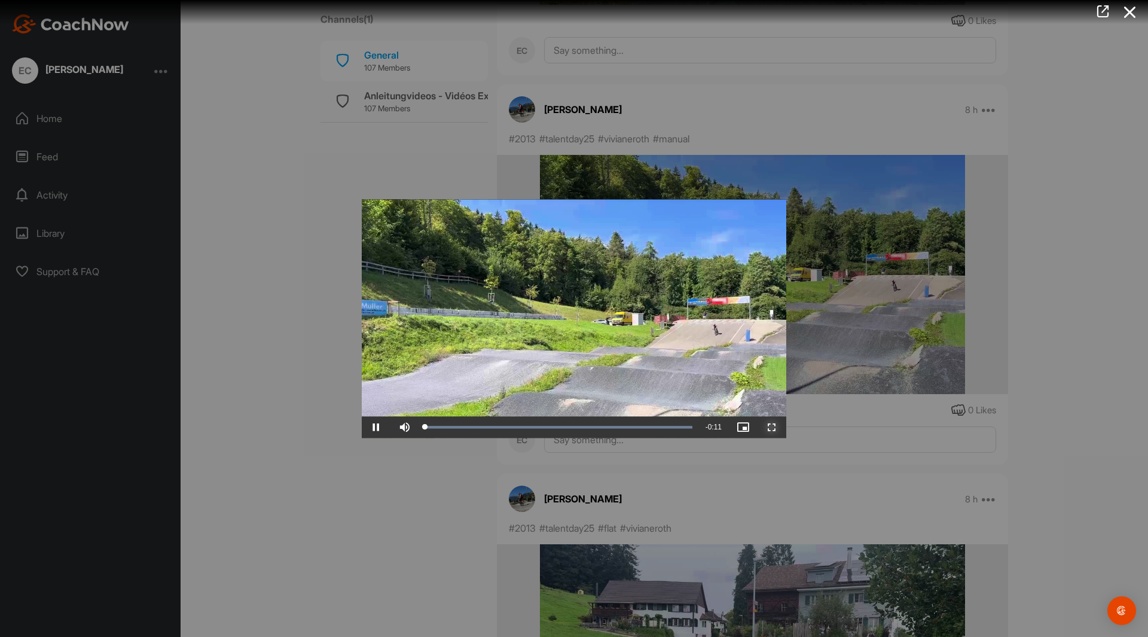
click at [775, 427] on span "Video Player" at bounding box center [771, 427] width 29 height 0
click at [284, 270] on div at bounding box center [574, 318] width 1148 height 637
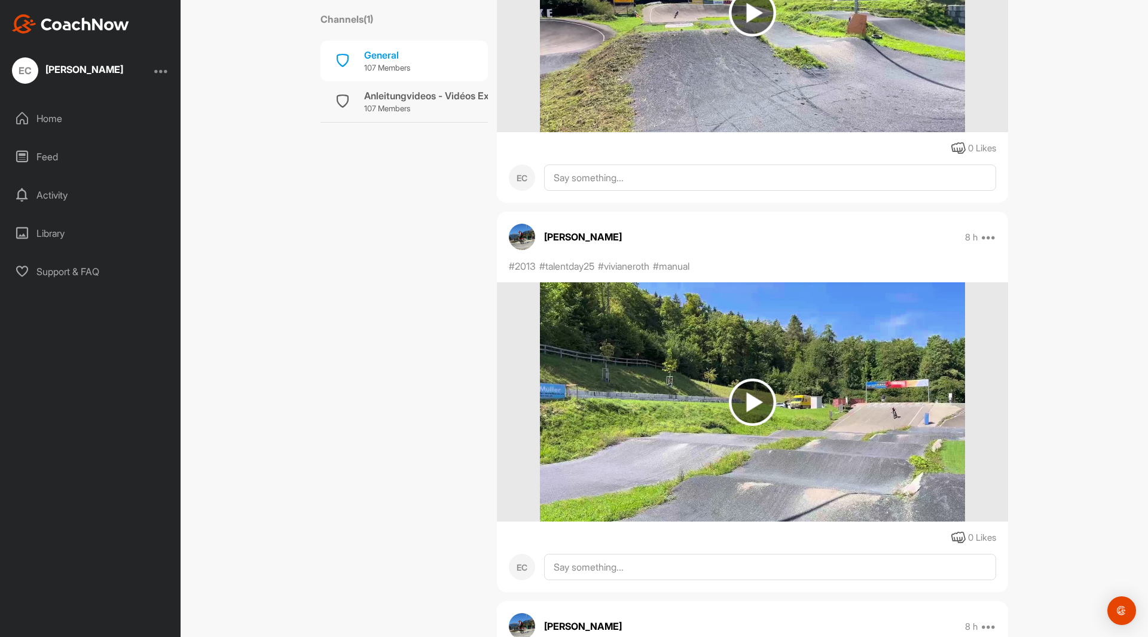
scroll to position [57978, 0]
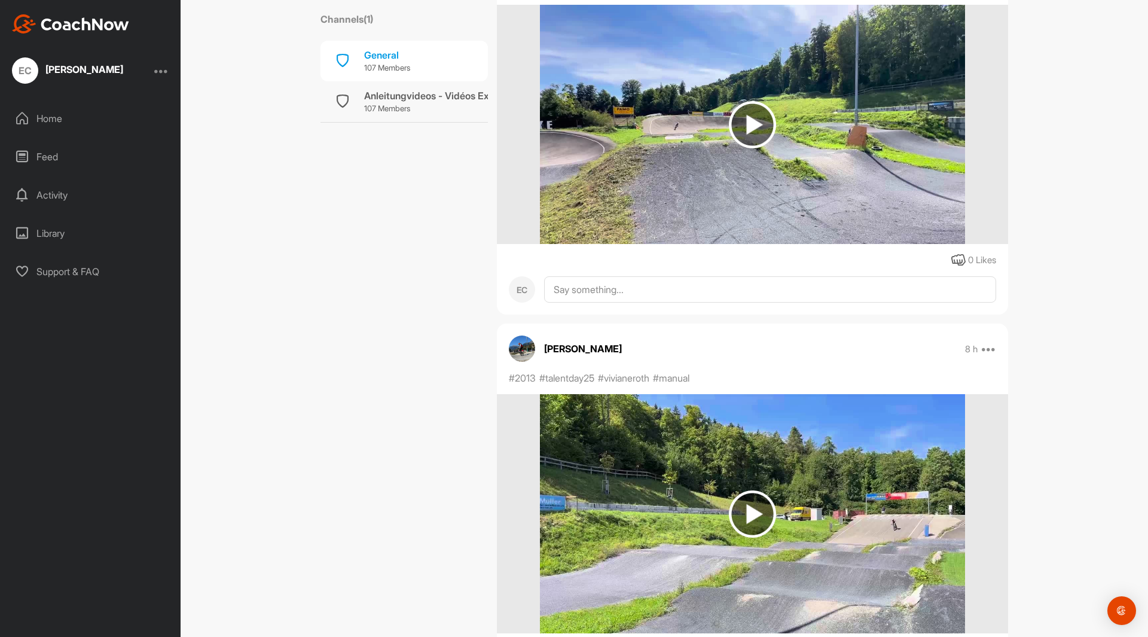
click at [47, 231] on div "Library" at bounding box center [91, 233] width 169 height 30
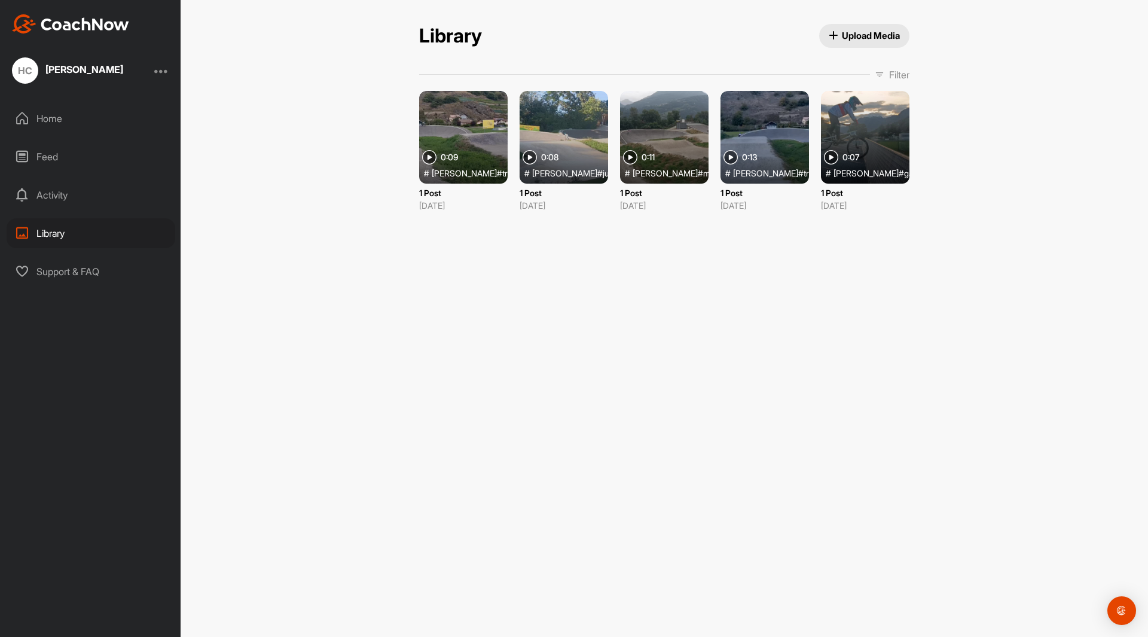
click at [855, 32] on span "Upload Media" at bounding box center [864, 35] width 72 height 13
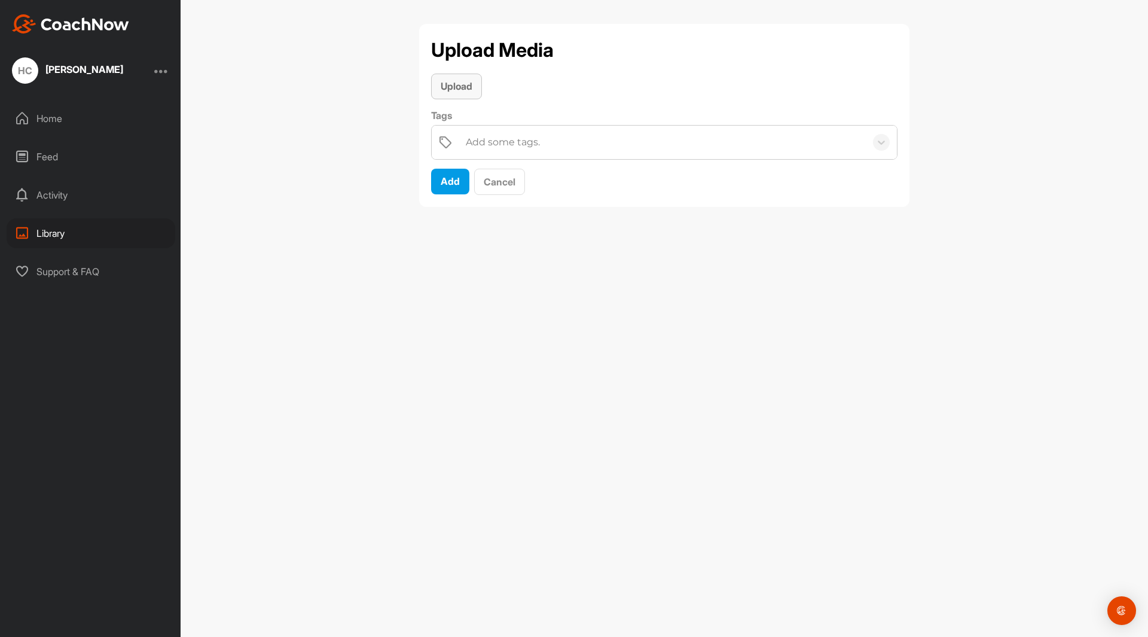
click at [452, 83] on span "Upload" at bounding box center [456, 86] width 32 height 12
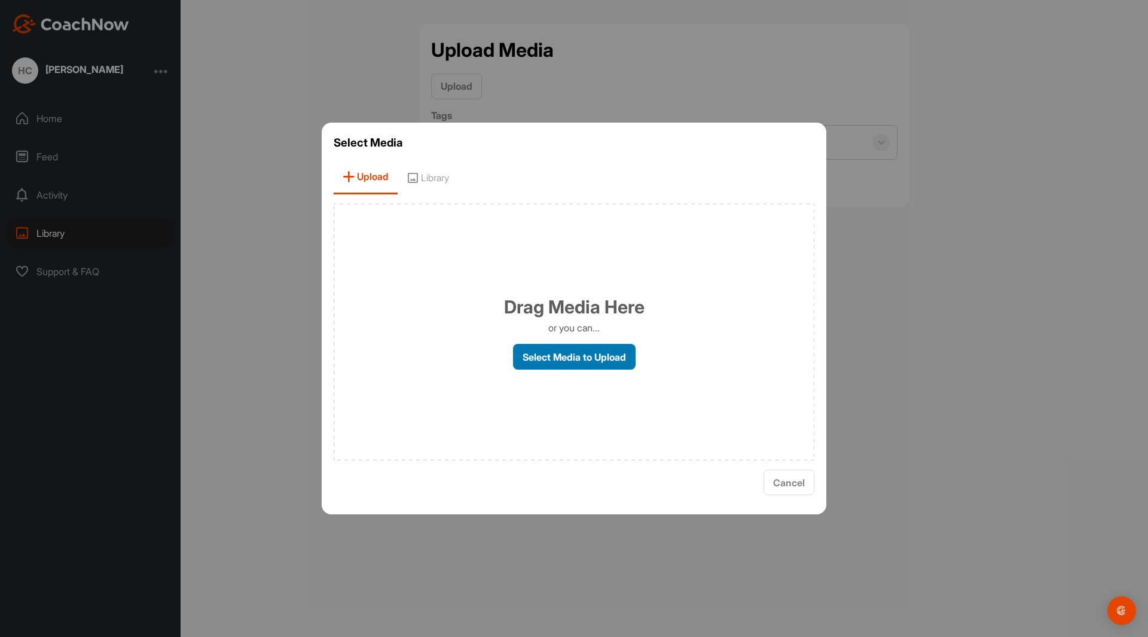
click at [574, 361] on label "Select Media to Upload" at bounding box center [574, 357] width 123 height 26
click at [0, 0] on input "Select Media to Upload" at bounding box center [0, 0] width 0 height 0
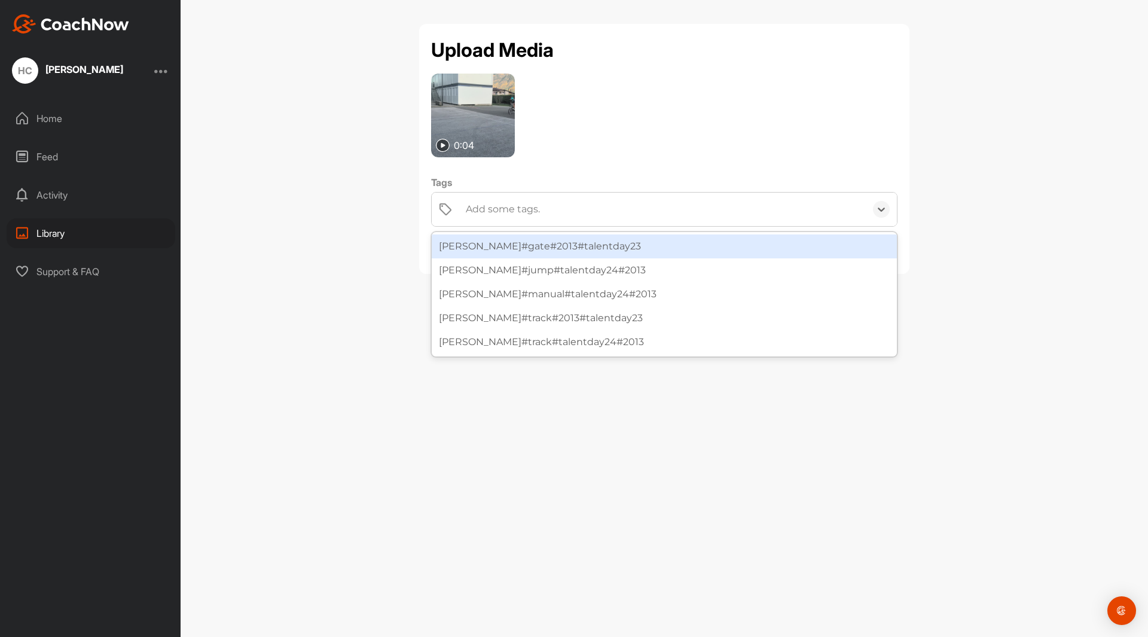
click at [509, 206] on div "Add some tags." at bounding box center [503, 209] width 74 height 14
click at [489, 243] on div "[PERSON_NAME]#gate#2013#talentday23" at bounding box center [664, 246] width 465 height 24
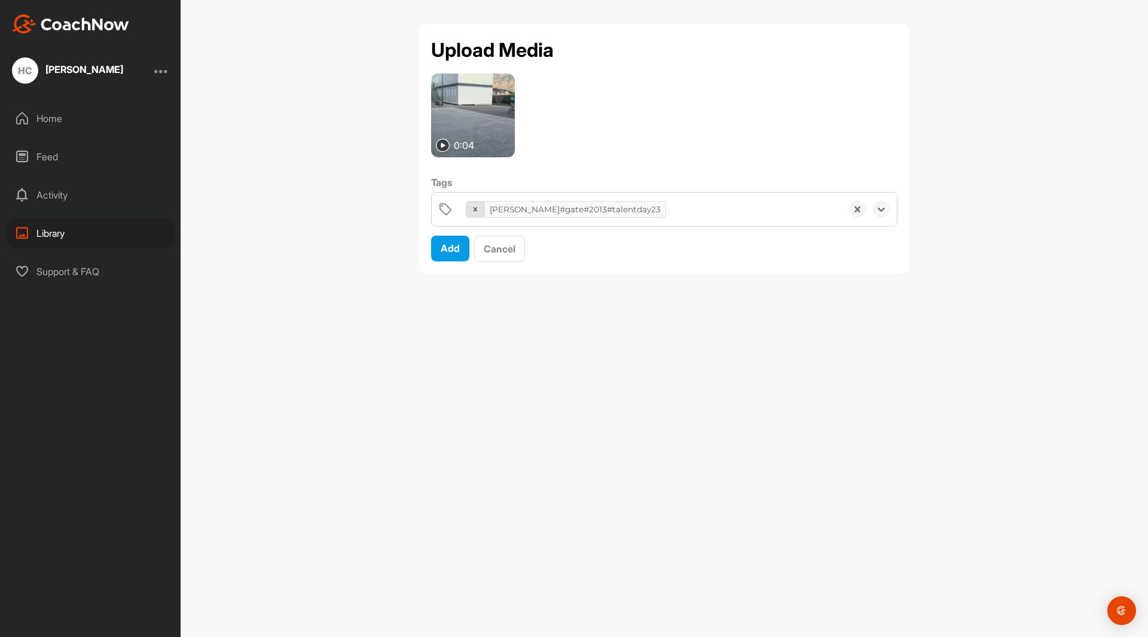
click at [476, 208] on icon at bounding box center [475, 209] width 4 height 4
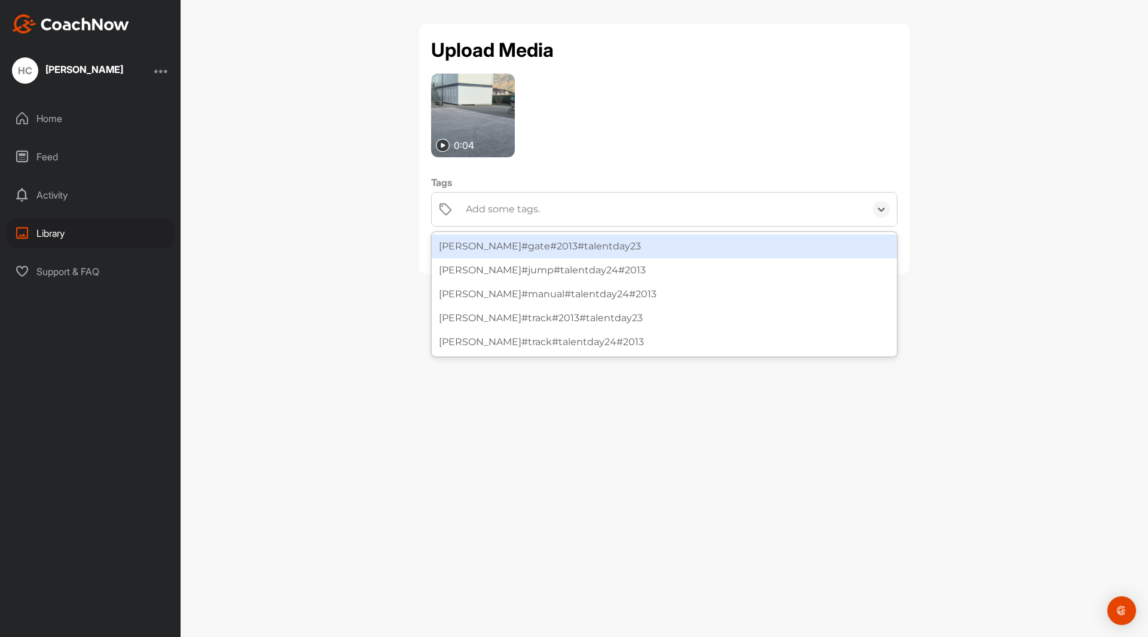
click at [533, 212] on div "Add some tags." at bounding box center [503, 209] width 74 height 14
type input "enora"
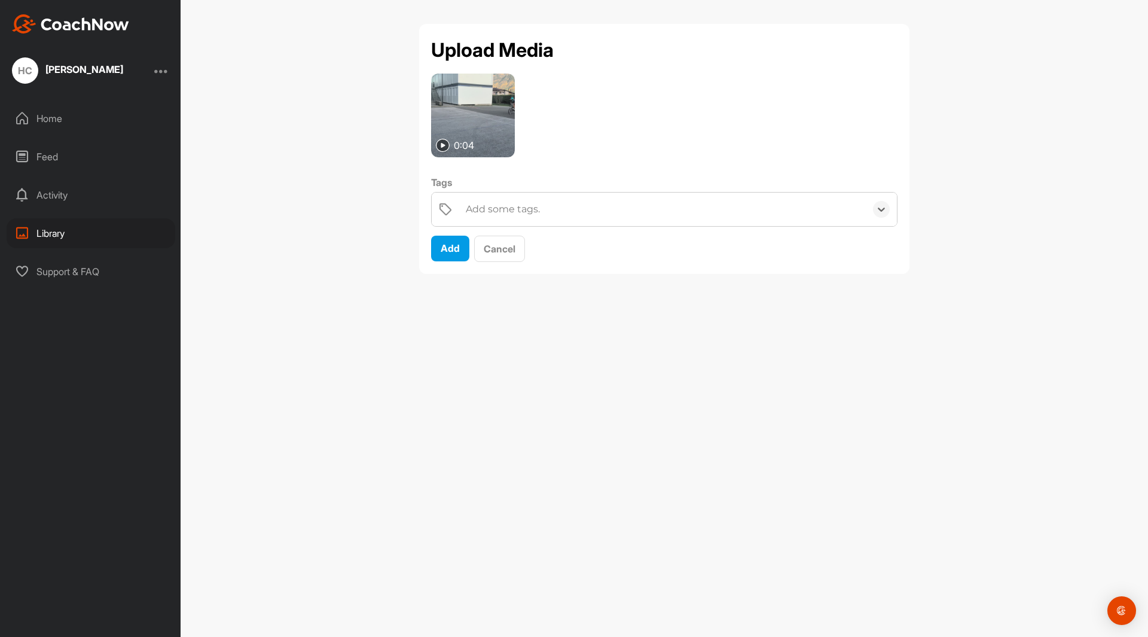
click at [512, 205] on div "Add some tags." at bounding box center [503, 209] width 74 height 14
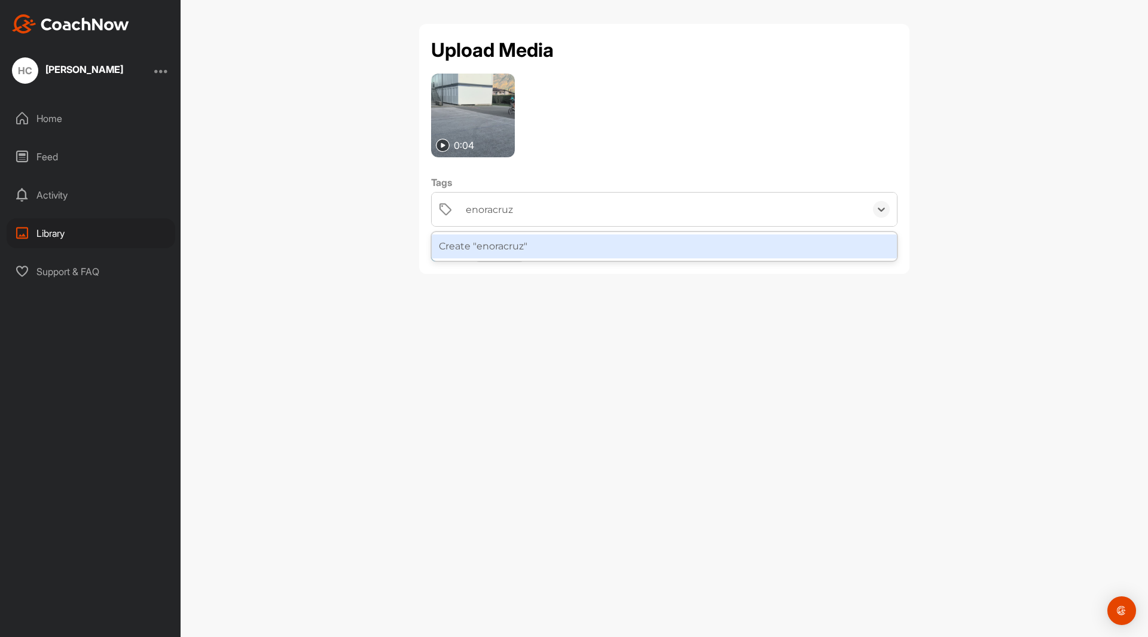
type input "enoracruz"
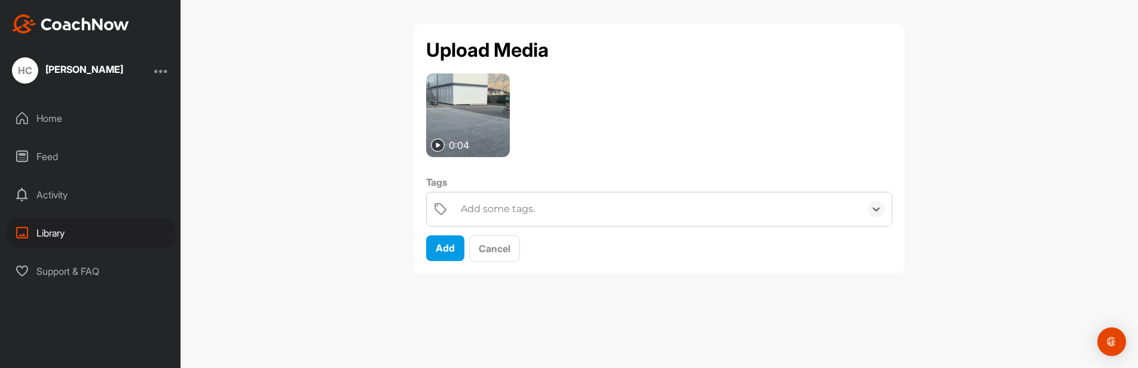
click at [495, 209] on div "Add some tags." at bounding box center [498, 209] width 74 height 14
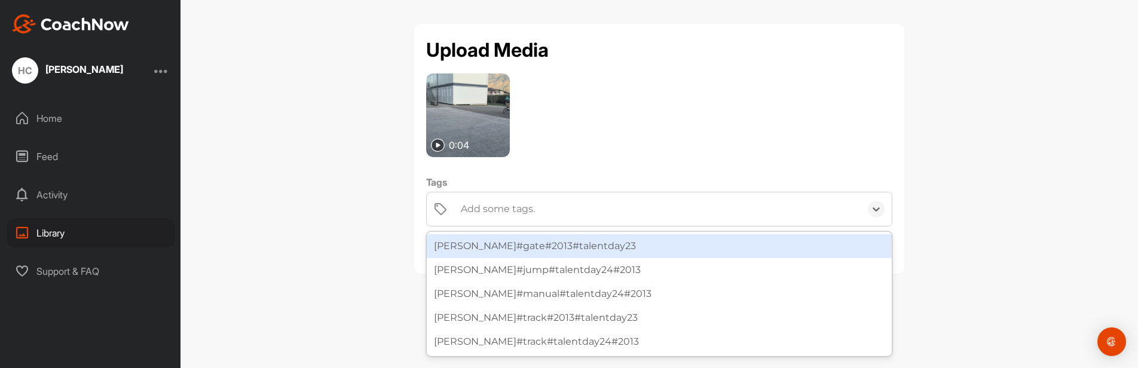
paste input "#enoracruz#2013#Flat#Talentday2025"
type input "#enoracruz#2013#Flat#Talentday2025"
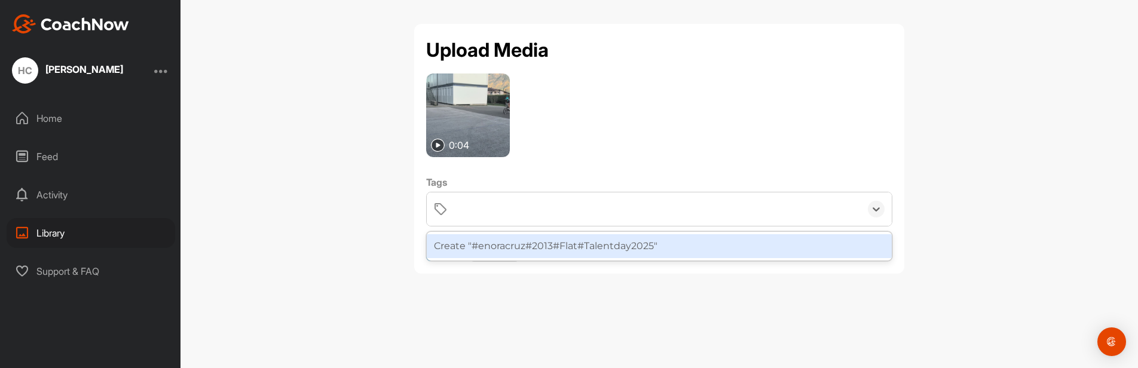
click at [855, 129] on div "0:04" at bounding box center [659, 116] width 466 height 84
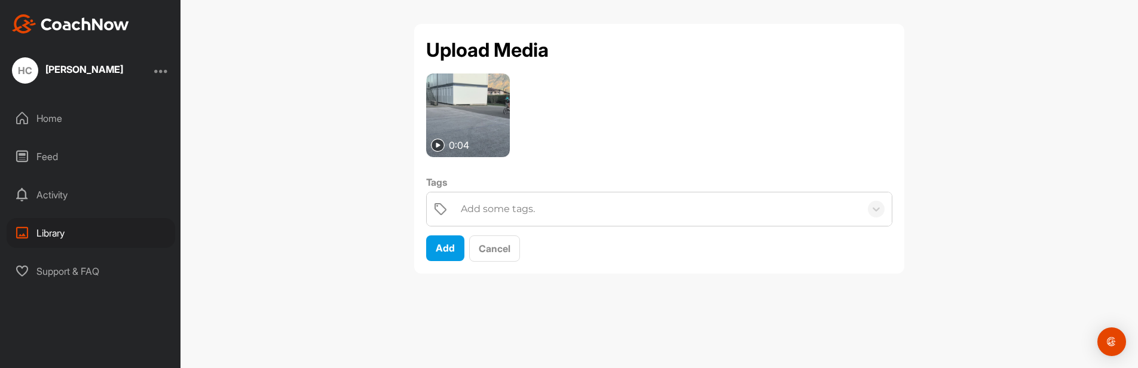
click at [735, 213] on div "Add some tags." at bounding box center [658, 208] width 406 height 33
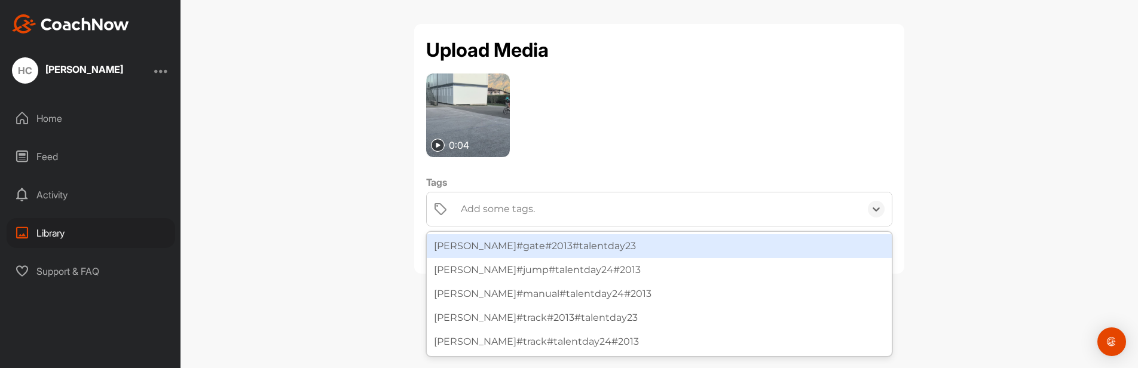
paste input "#enoracruz#2013#Flat#Talentday2025"
type input "#enoracruz#2013#Flat#Talentday2025"
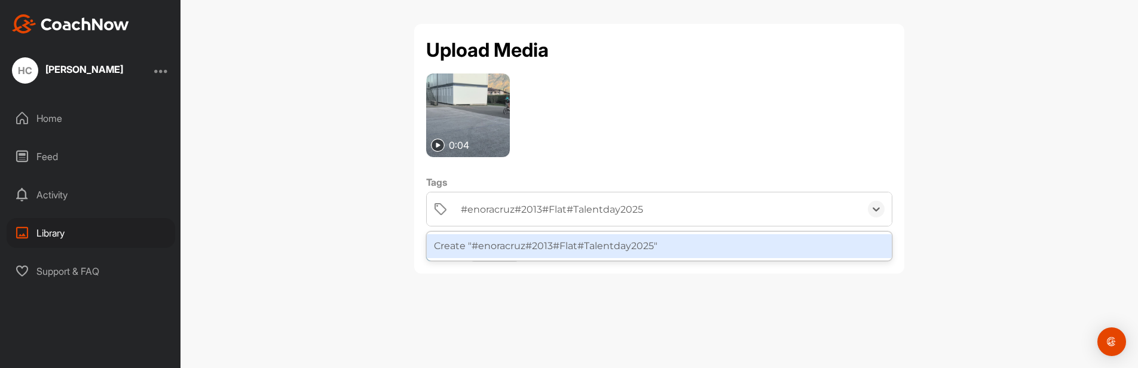
click at [662, 246] on div "Create "#enoracruz#2013#Flat#Talentday2025"" at bounding box center [659, 246] width 465 height 24
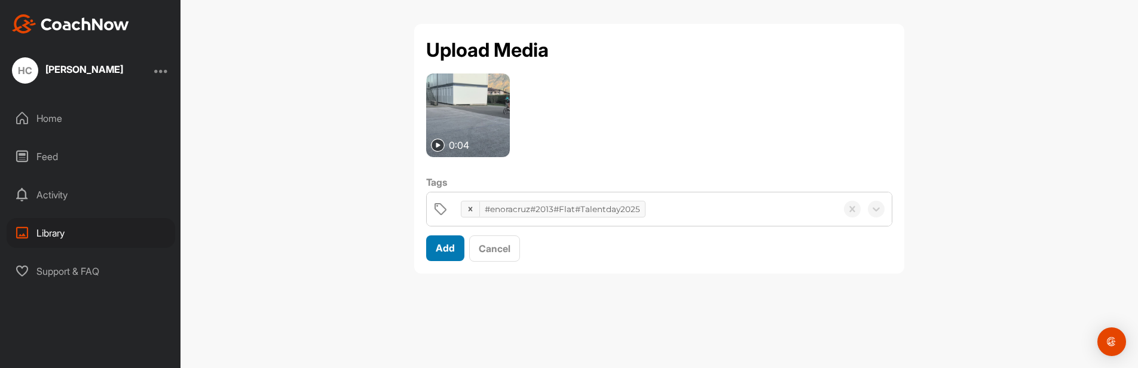
click at [448, 247] on span "Add" at bounding box center [445, 248] width 19 height 12
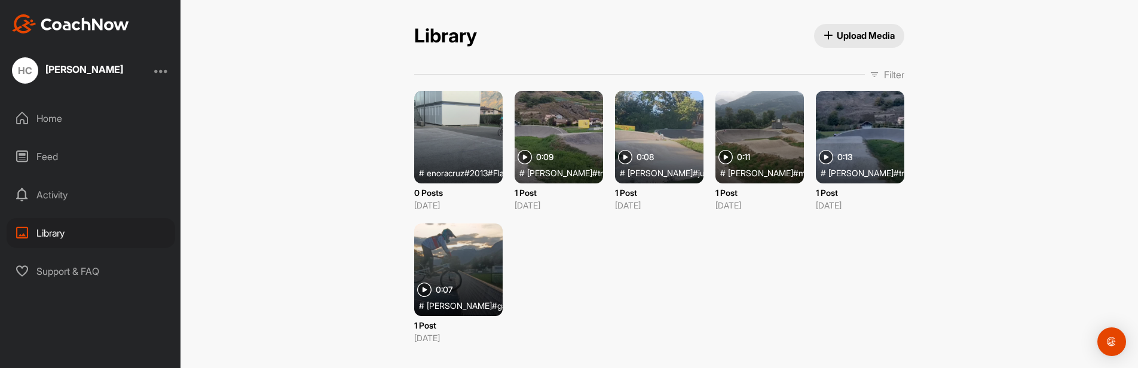
click at [859, 33] on span "Upload Media" at bounding box center [860, 35] width 72 height 13
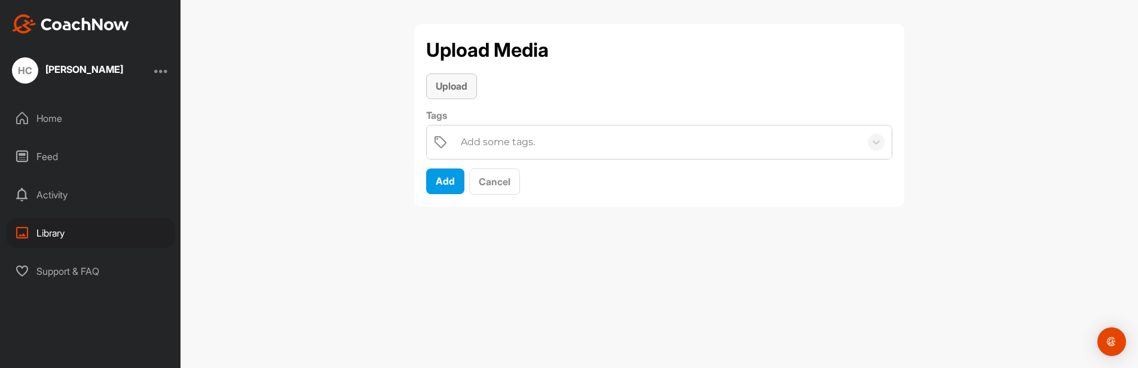
click at [441, 89] on span "Upload" at bounding box center [452, 86] width 32 height 12
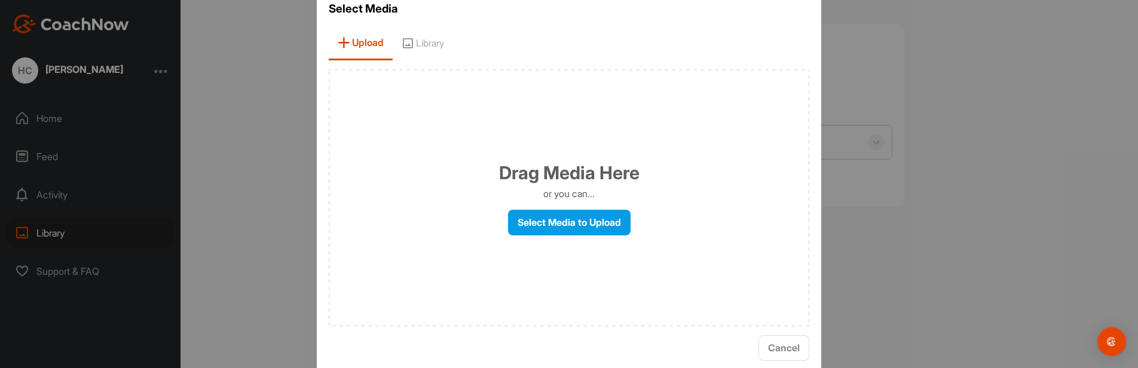
click at [362, 42] on span "Upload" at bounding box center [361, 43] width 64 height 34
click at [546, 221] on label "Select Media to Upload" at bounding box center [569, 223] width 123 height 26
click at [0, 0] on input "Select Media to Upload" at bounding box center [0, 0] width 0 height 0
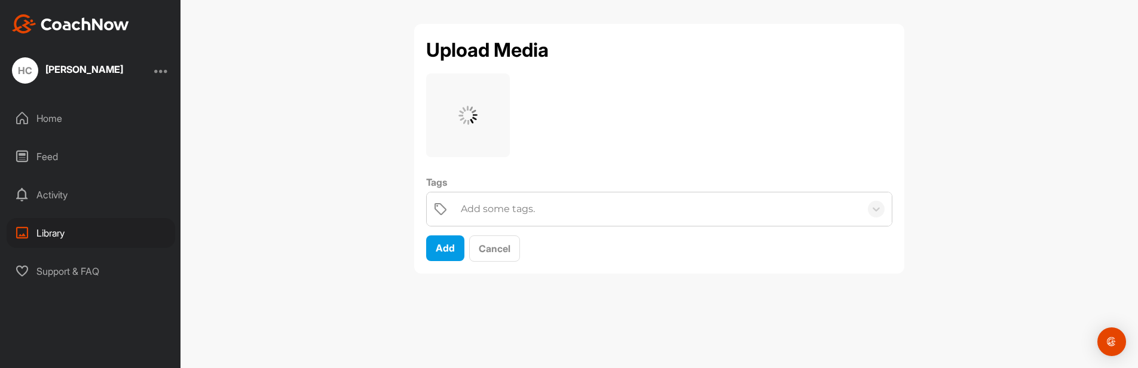
click at [605, 208] on div "Add some tags." at bounding box center [658, 208] width 406 height 33
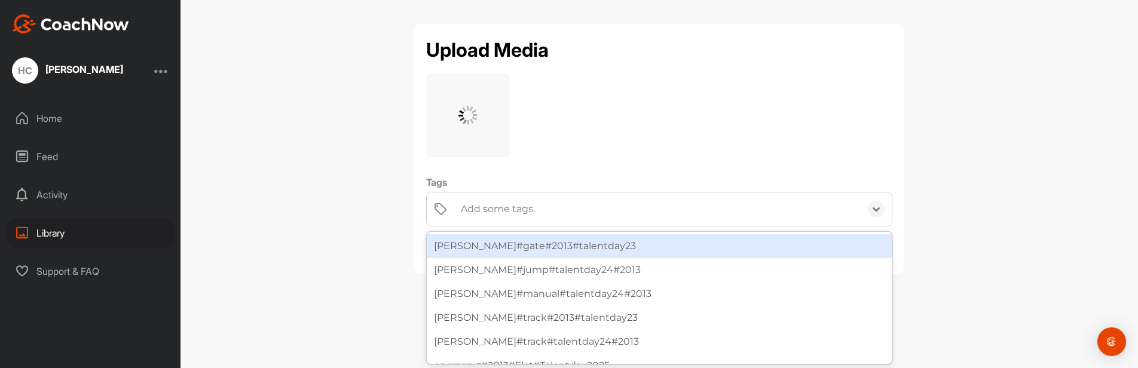
paste input "#enoracruz#2013#Jump#Talentday2025"
type input "#enoracruz#2013#Jump#Talentday2025"
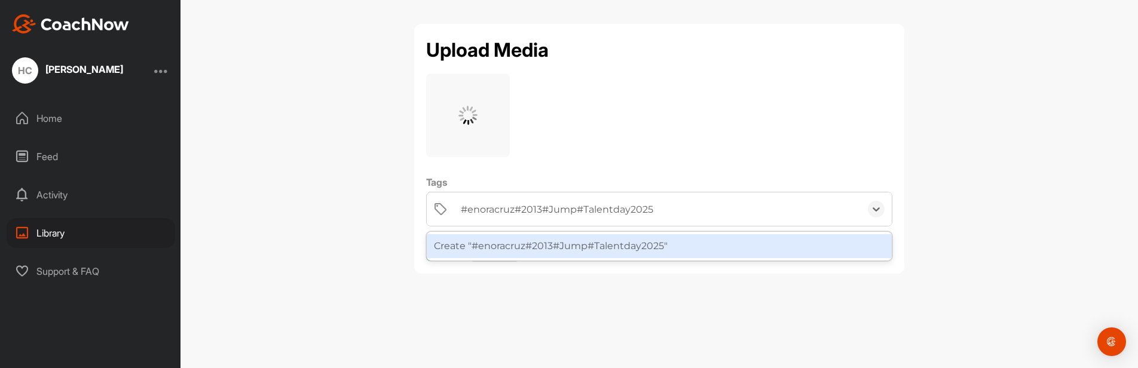
click at [633, 250] on div "Create "#enoracruz#2013#Jump#Talentday2025"" at bounding box center [659, 246] width 465 height 24
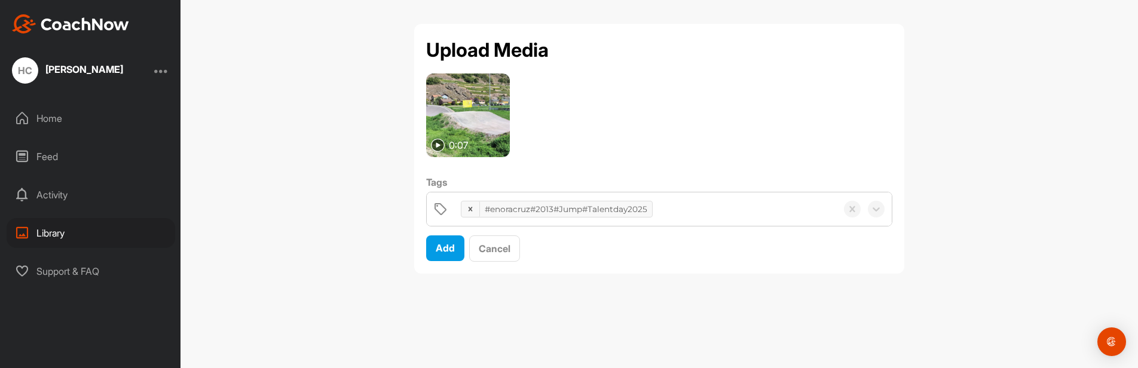
click at [436, 143] on img at bounding box center [438, 146] width 14 height 14
click at [475, 113] on img at bounding box center [468, 116] width 84 height 84
click at [445, 248] on span "Add" at bounding box center [445, 248] width 19 height 12
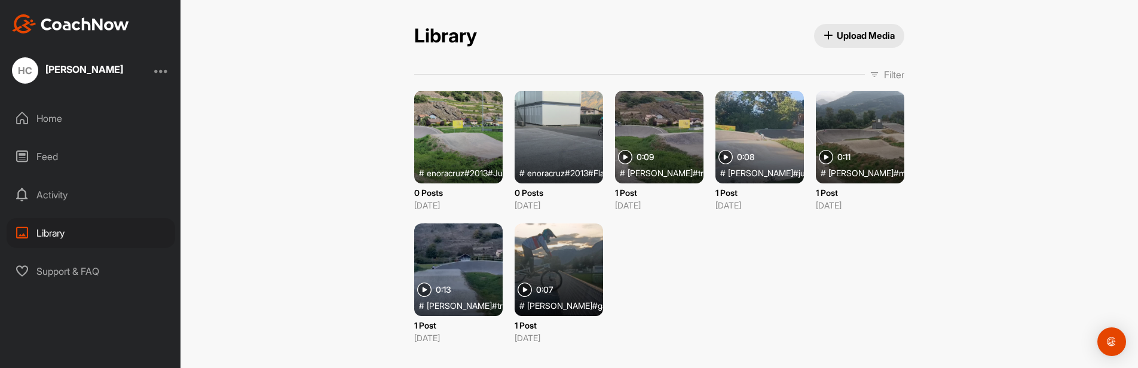
click at [334, 102] on div "Library Upload Media Library Upload Media Filter Media Type Images Videos Audio…" at bounding box center [660, 184] width 958 height 368
click at [869, 34] on span "Upload Media" at bounding box center [860, 35] width 72 height 13
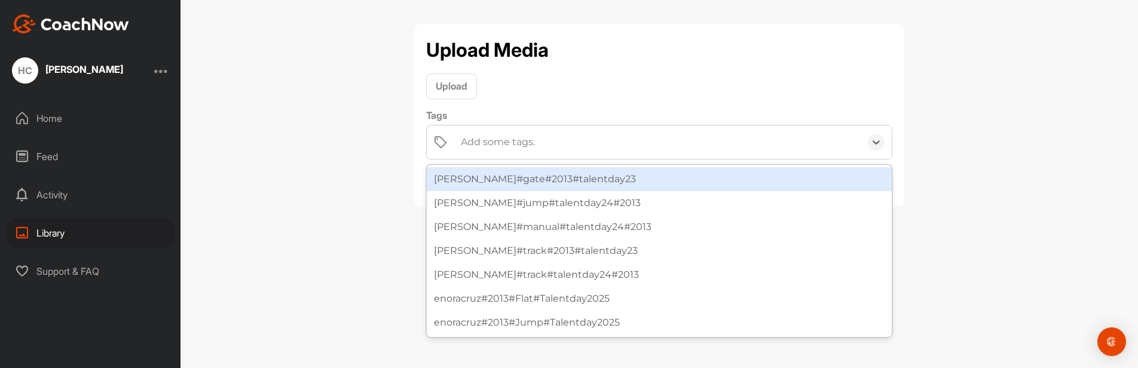
click at [521, 139] on div "Add some tags." at bounding box center [498, 142] width 74 height 14
click at [465, 81] on span "Upload" at bounding box center [452, 86] width 32 height 12
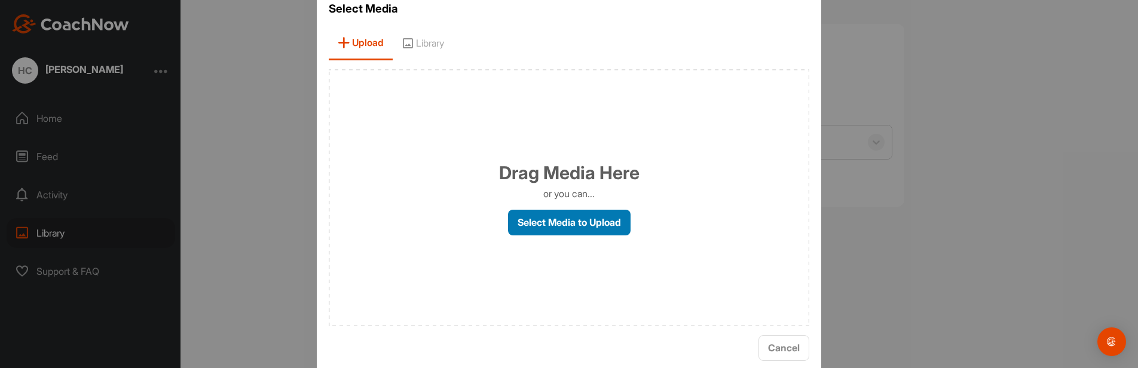
click at [547, 220] on label "Select Media to Upload" at bounding box center [569, 223] width 123 height 26
click at [614, 225] on label "Select Media to Upload" at bounding box center [569, 223] width 123 height 26
click at [0, 0] on input "Select Media to Upload" at bounding box center [0, 0] width 0 height 0
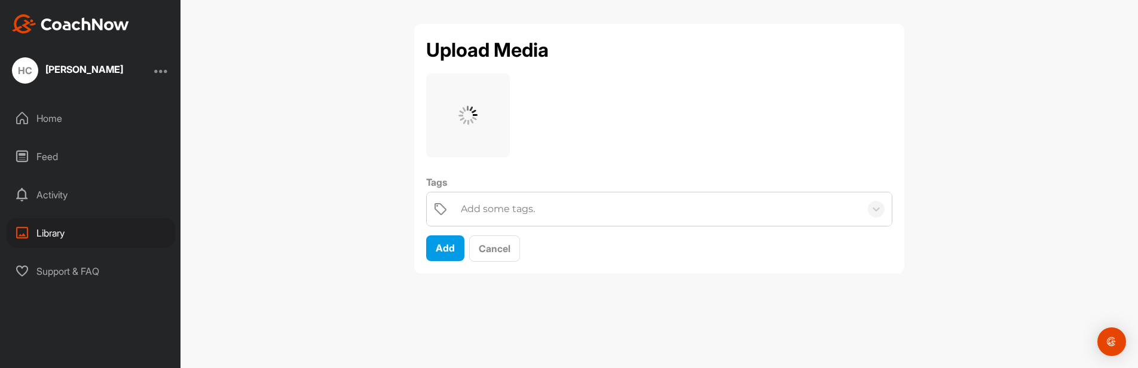
click at [516, 212] on div "Add some tags." at bounding box center [498, 209] width 74 height 14
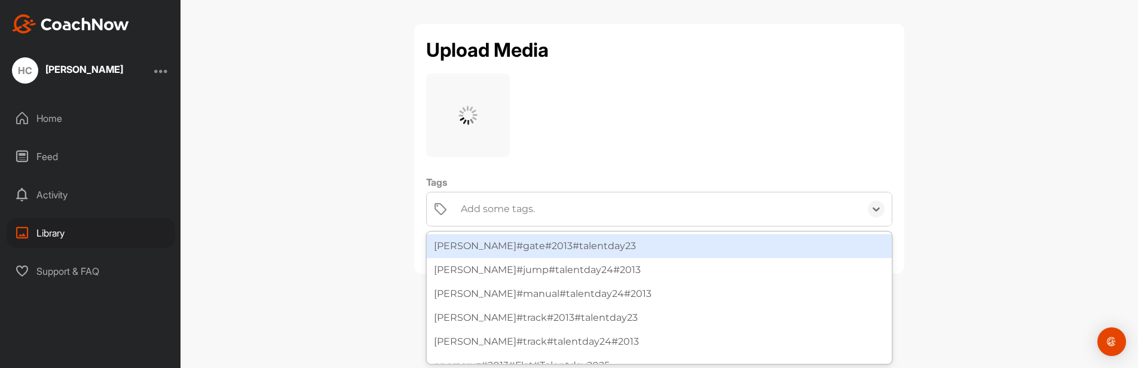
paste input "#enoracruz#2013#Manual#Talentday2025"
type input "#enoracruz#2013#Manual#Talentday2025"
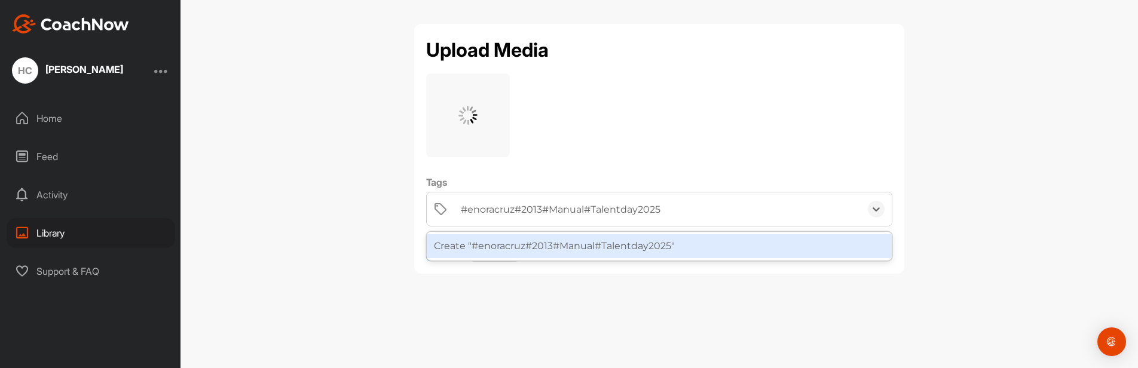
click at [515, 241] on div "Create "#enoracruz#2013#Manual#Talentday2025"" at bounding box center [659, 246] width 465 height 24
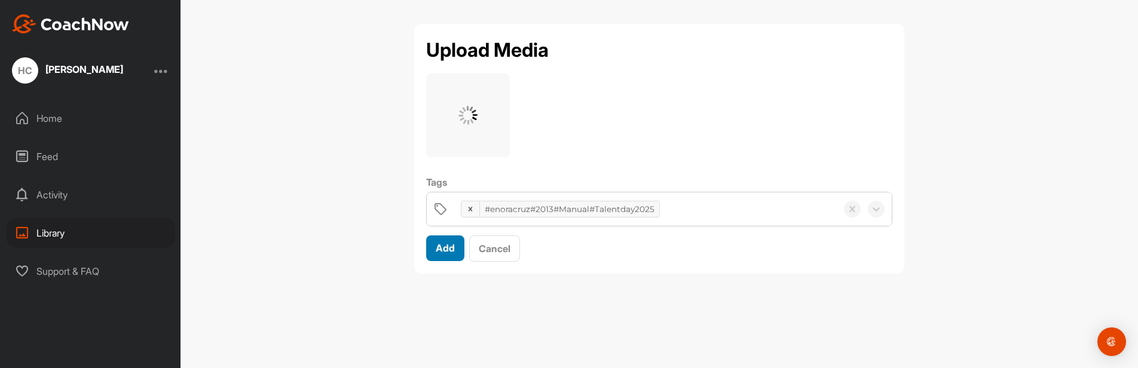
click at [440, 247] on span "Add" at bounding box center [445, 248] width 19 height 12
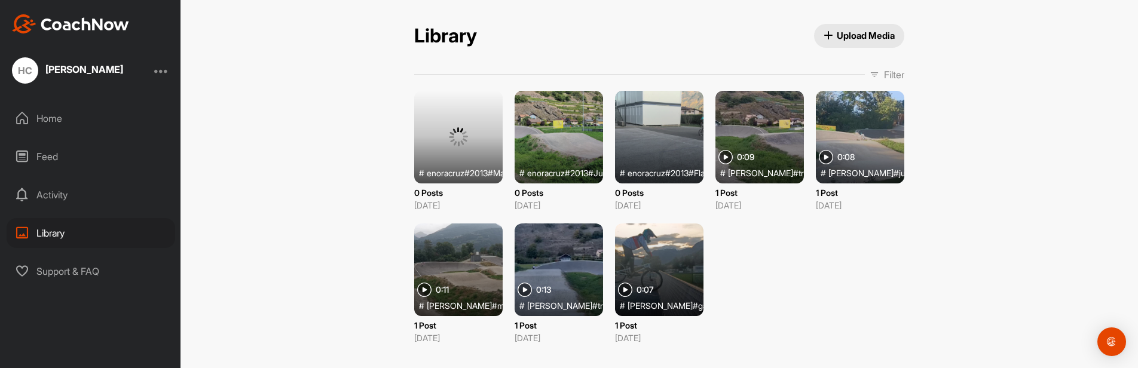
click at [863, 29] on span "Upload Media" at bounding box center [860, 35] width 72 height 13
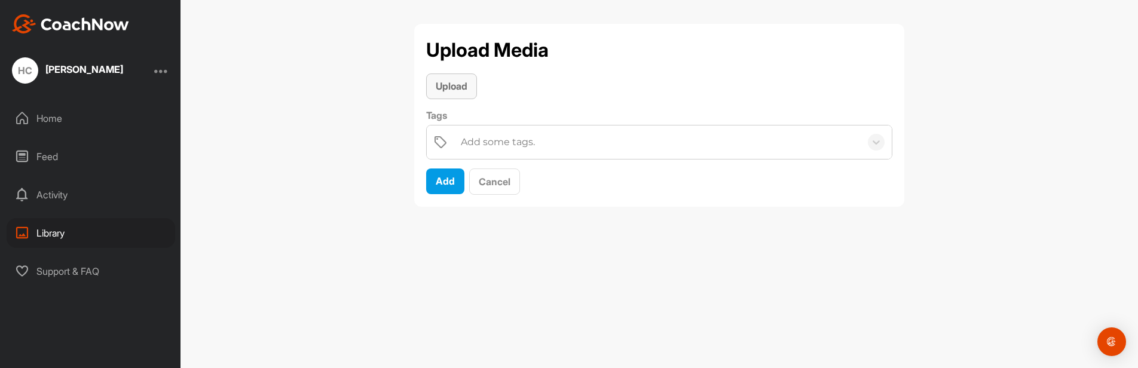
click at [455, 84] on span "Upload" at bounding box center [452, 86] width 32 height 12
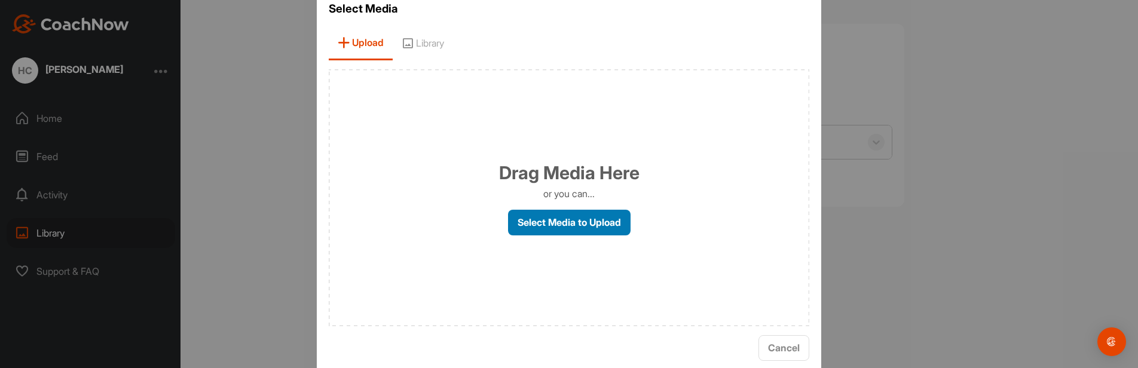
click at [580, 222] on label "Select Media to Upload" at bounding box center [569, 223] width 123 height 26
click at [0, 0] on input "Select Media to Upload" at bounding box center [0, 0] width 0 height 0
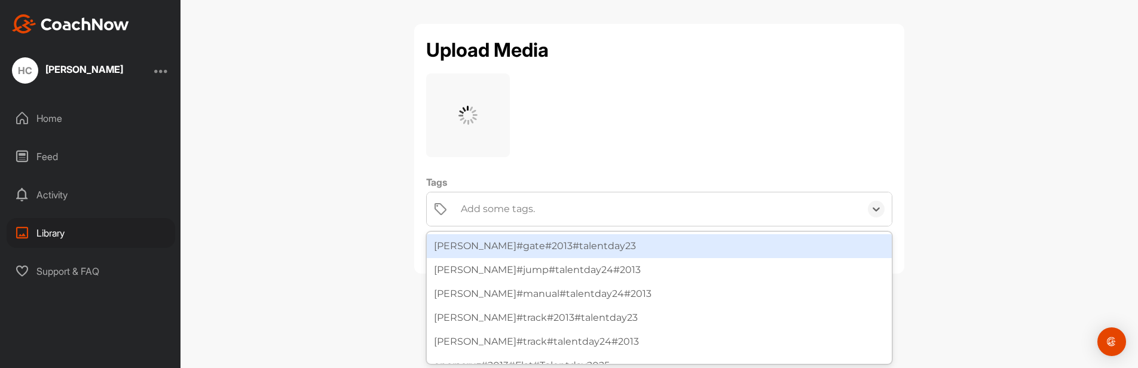
click at [533, 209] on div "Add some tags." at bounding box center [498, 209] width 74 height 14
paste input "#enoracruz#2013#Track#Talentday2025"
type input "#enoracruz#2013#Track#Talentday2025"
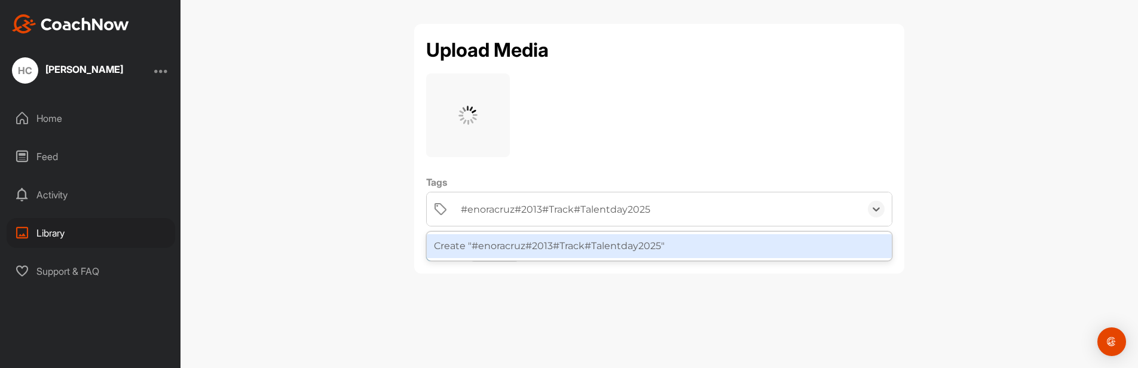
click at [539, 247] on div "Create "#enoracruz#2013#Track#Talentday2025"" at bounding box center [659, 246] width 465 height 24
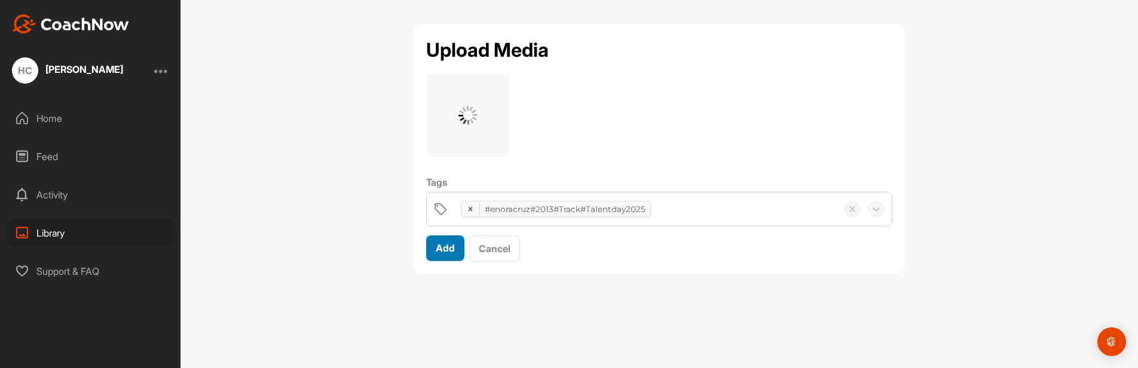
click at [448, 247] on span "Add" at bounding box center [445, 248] width 19 height 12
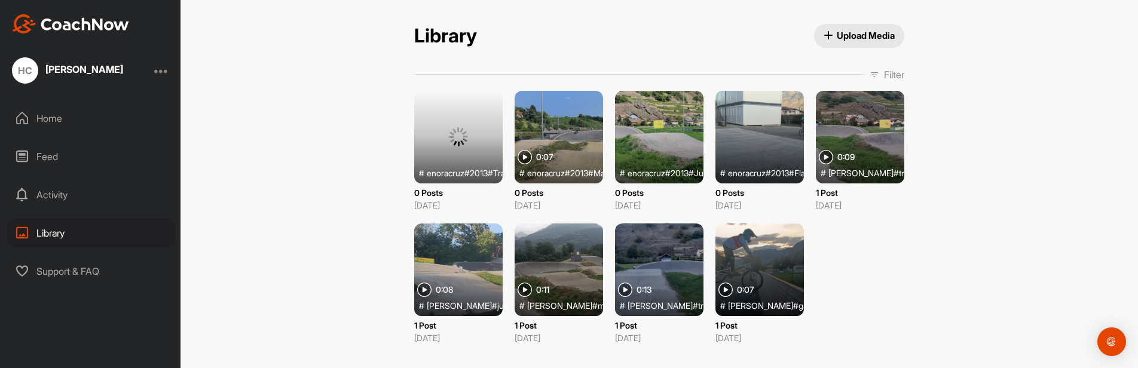
click at [852, 33] on span "Upload Media" at bounding box center [860, 35] width 72 height 13
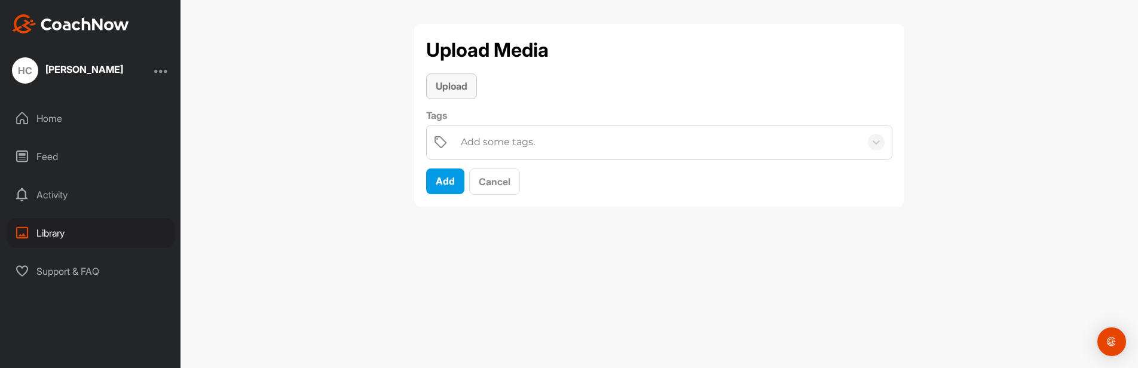
click at [452, 85] on span "Upload" at bounding box center [452, 86] width 32 height 12
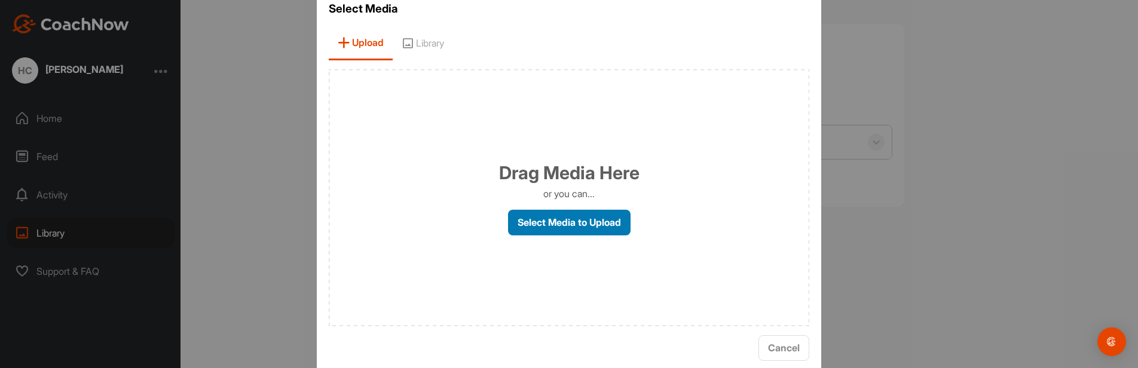
click at [585, 222] on label "Select Media to Upload" at bounding box center [569, 223] width 123 height 26
click at [0, 0] on input "Select Media to Upload" at bounding box center [0, 0] width 0 height 0
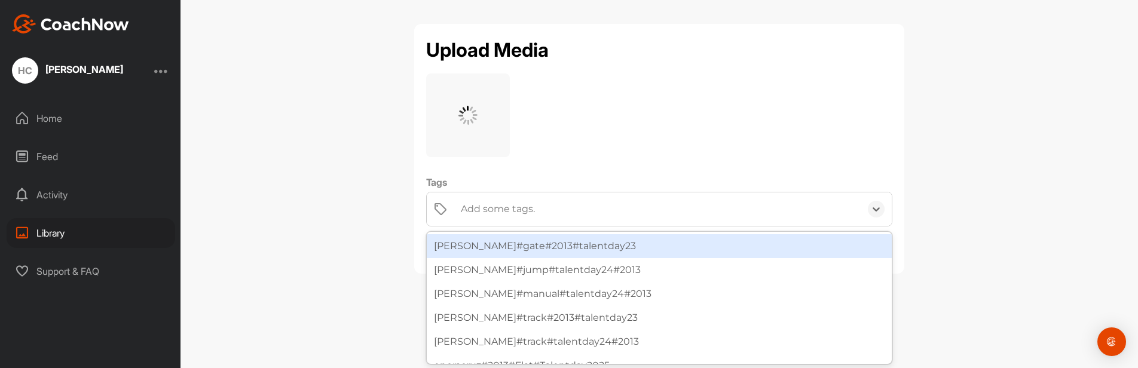
click at [500, 207] on div "Add some tags." at bounding box center [498, 209] width 74 height 14
paste input "#milancruz#2016#Flat#Talentday2025"
type input "#milancruz#2016#Flat#Talentday2025"
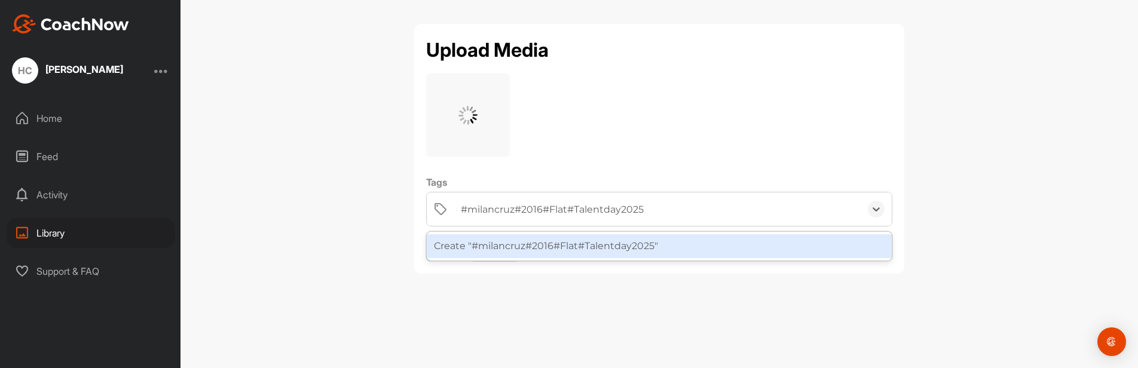
click at [547, 245] on div "Create "#milancruz#2016#Flat#Talentday2025"" at bounding box center [659, 246] width 465 height 24
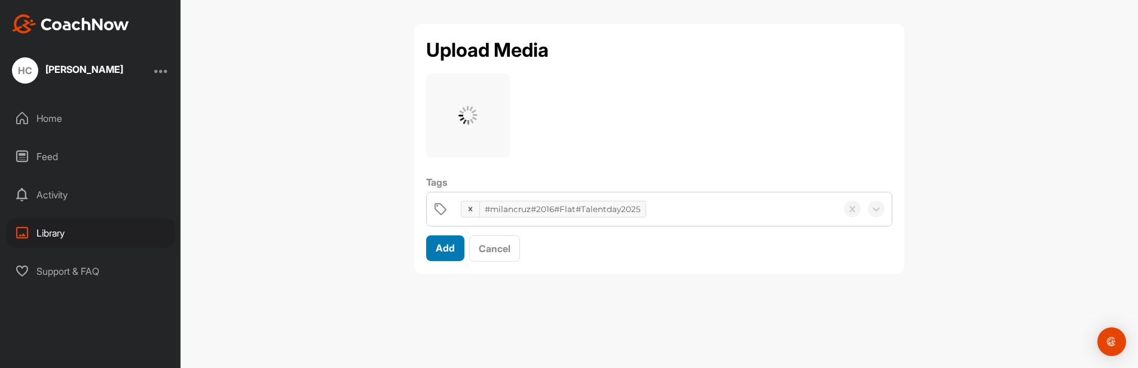
click at [436, 247] on span "Add" at bounding box center [445, 248] width 19 height 12
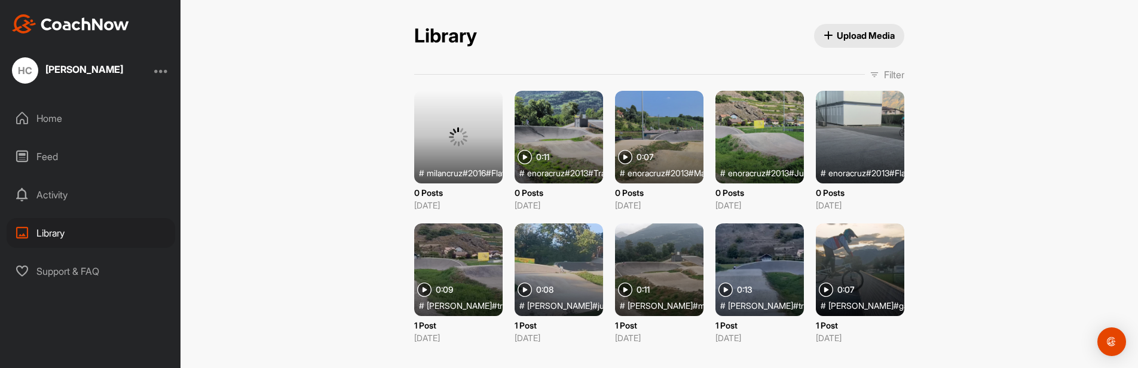
click at [870, 31] on span "Upload Media" at bounding box center [860, 35] width 72 height 13
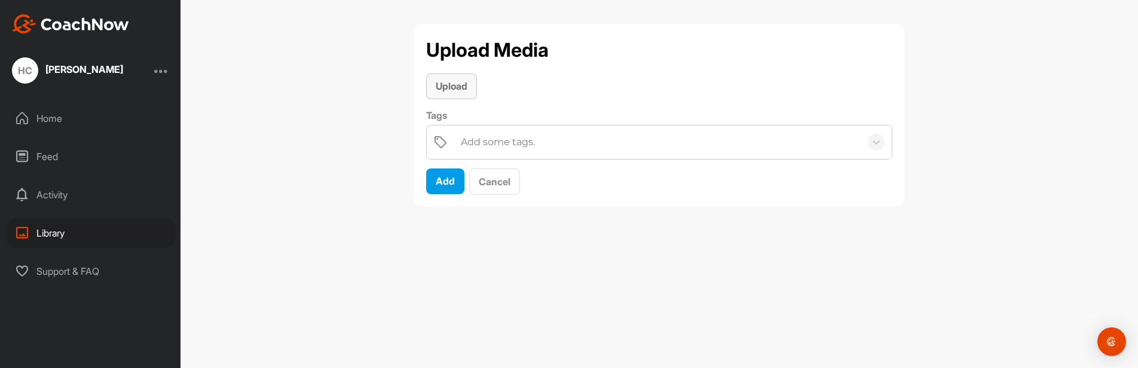
click at [464, 76] on button "Upload" at bounding box center [451, 87] width 51 height 26
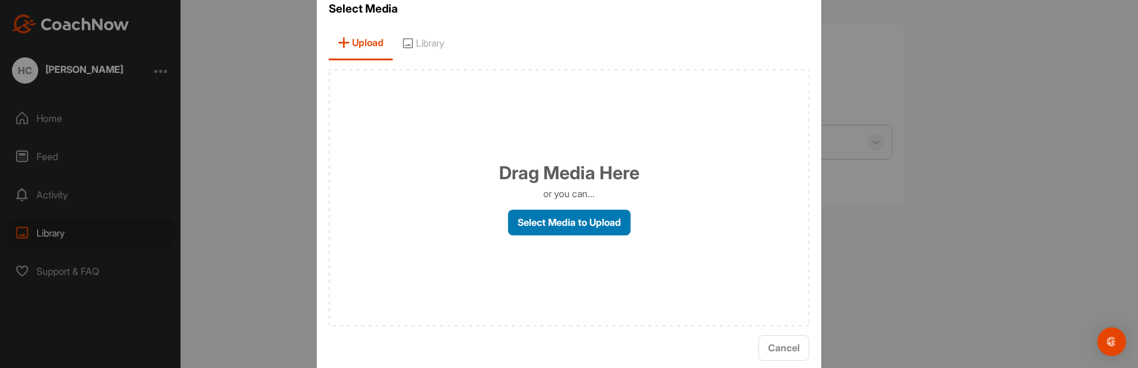
click at [566, 222] on label "Select Media to Upload" at bounding box center [569, 223] width 123 height 26
click at [0, 0] on input "Select Media to Upload" at bounding box center [0, 0] width 0 height 0
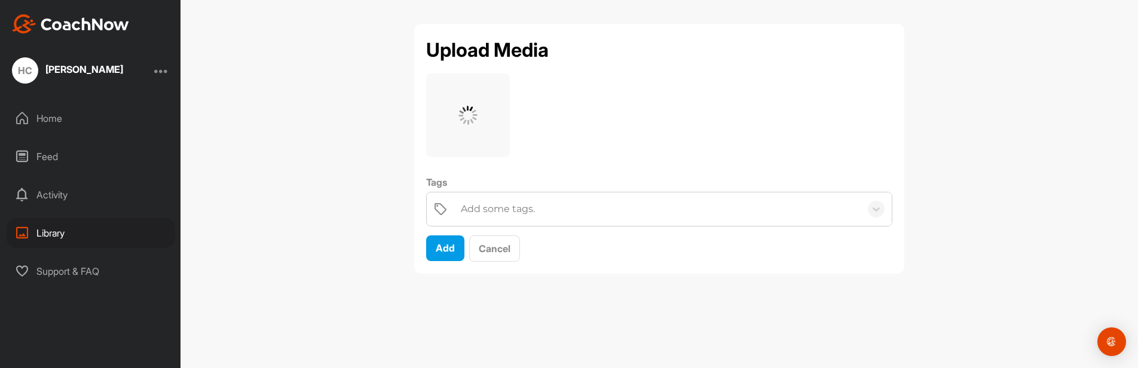
click at [553, 200] on div "Add some tags." at bounding box center [658, 208] width 406 height 33
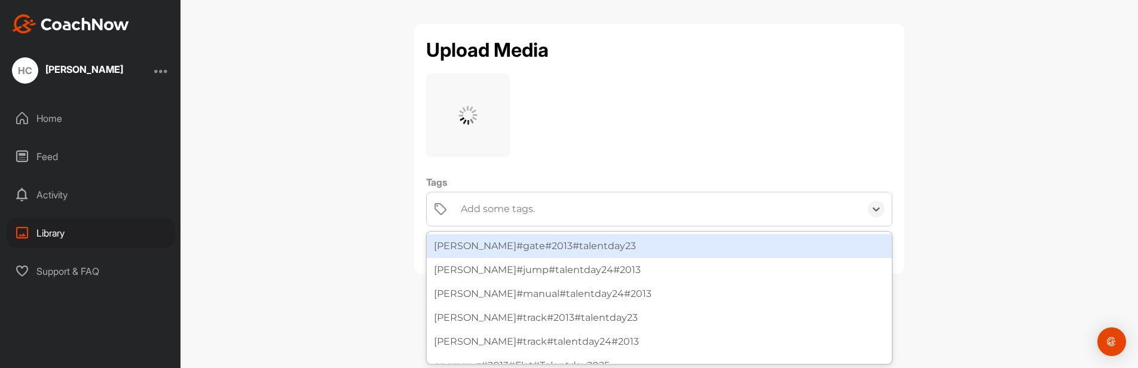
paste input "#milancruz#2016#Jump#Talentday2025"
type input "#milancruz#2016#Jump#Talentday2025"
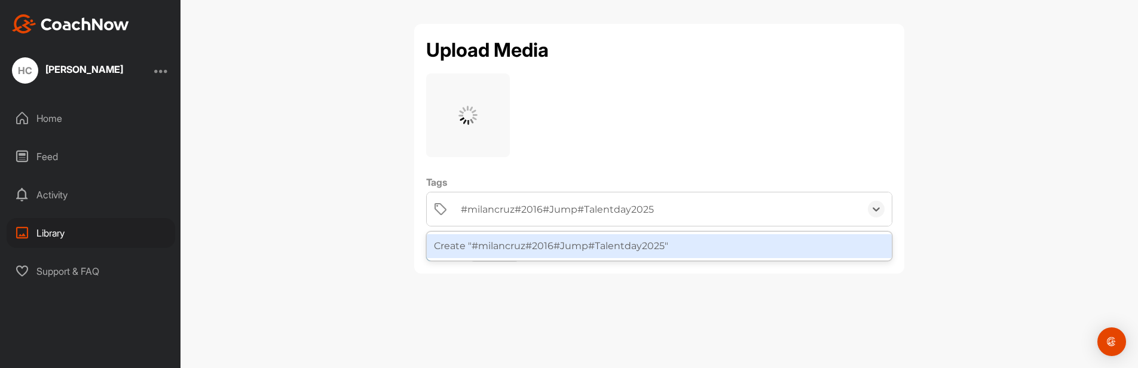
click at [523, 247] on div "Create "#milancruz#2016#Jump#Talentday2025"" at bounding box center [659, 246] width 465 height 24
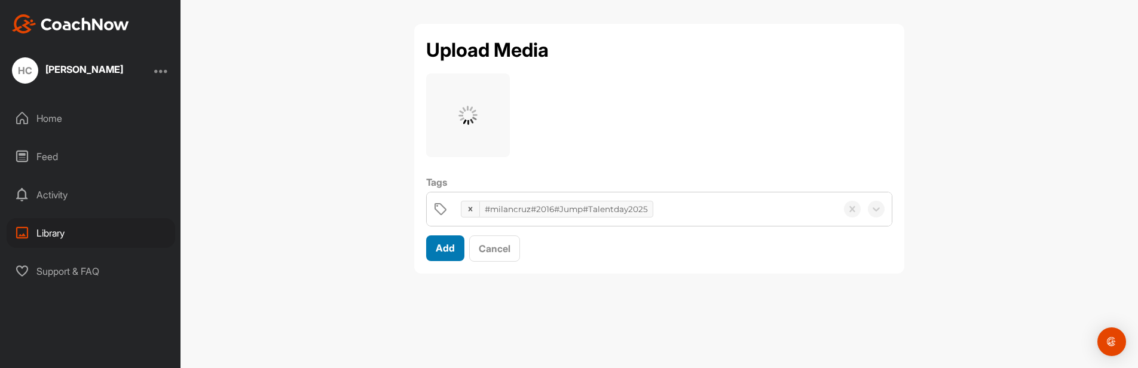
click at [445, 249] on span "Add" at bounding box center [445, 248] width 19 height 12
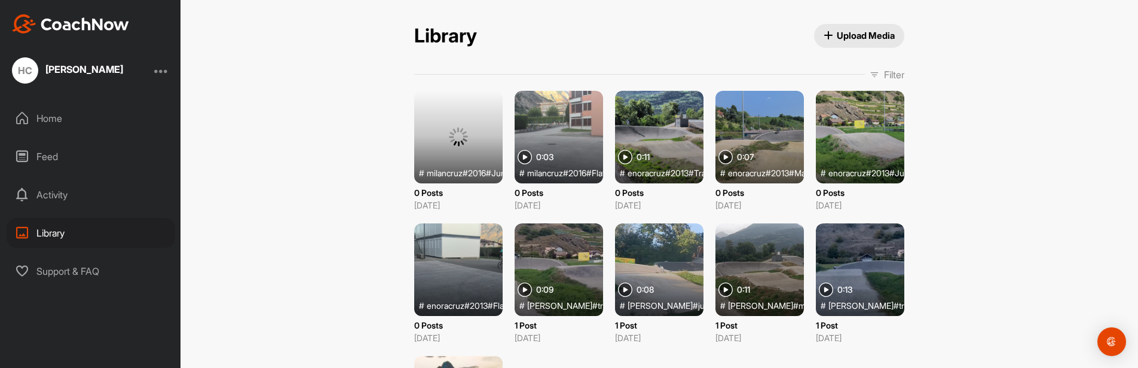
click at [867, 36] on span "Upload Media" at bounding box center [860, 35] width 72 height 13
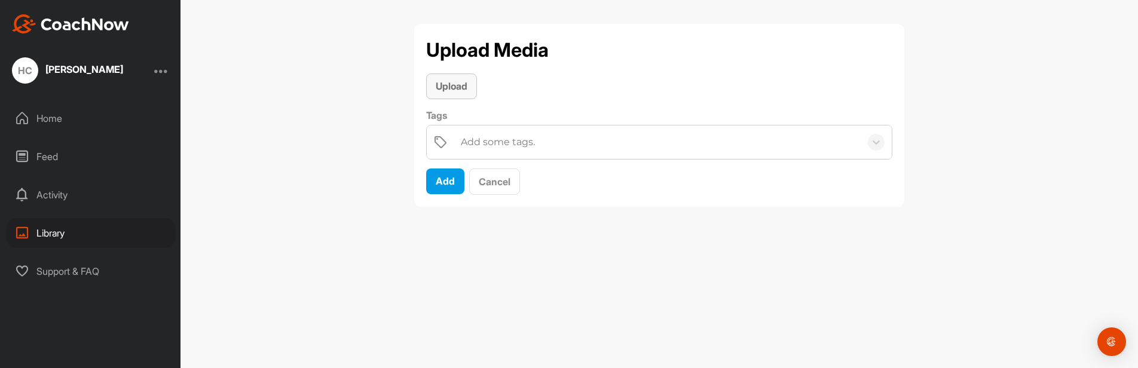
click at [441, 85] on span "Upload" at bounding box center [452, 86] width 32 height 12
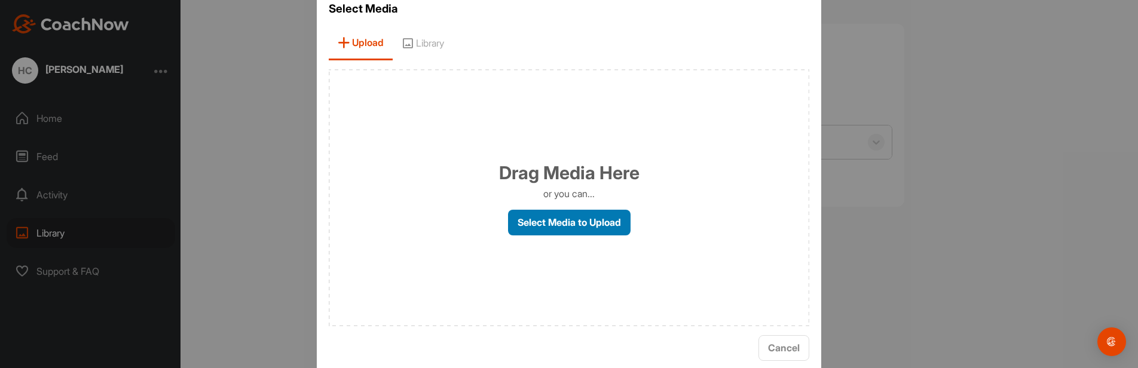
click at [562, 219] on label "Select Media to Upload" at bounding box center [569, 223] width 123 height 26
click at [0, 0] on input "Select Media to Upload" at bounding box center [0, 0] width 0 height 0
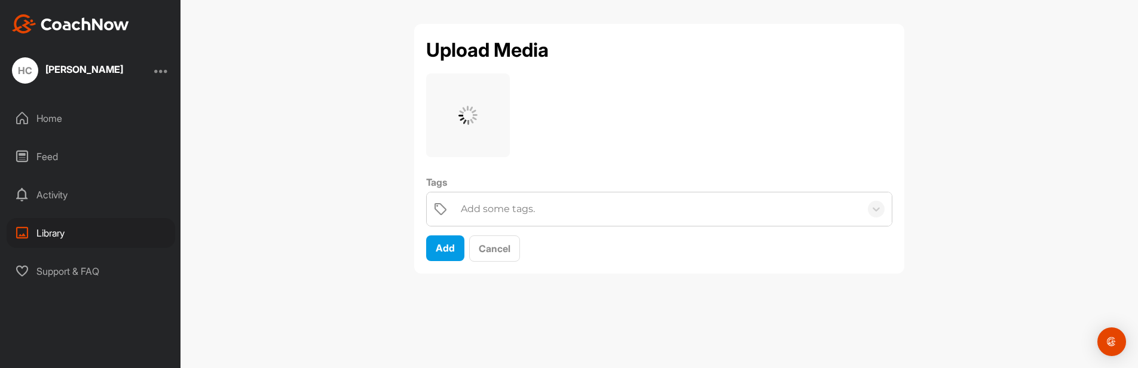
click at [335, 260] on div "Upload Media Tags Add some tags. Add Cancel" at bounding box center [660, 184] width 958 height 368
click at [509, 207] on div "Add some tags." at bounding box center [498, 209] width 74 height 14
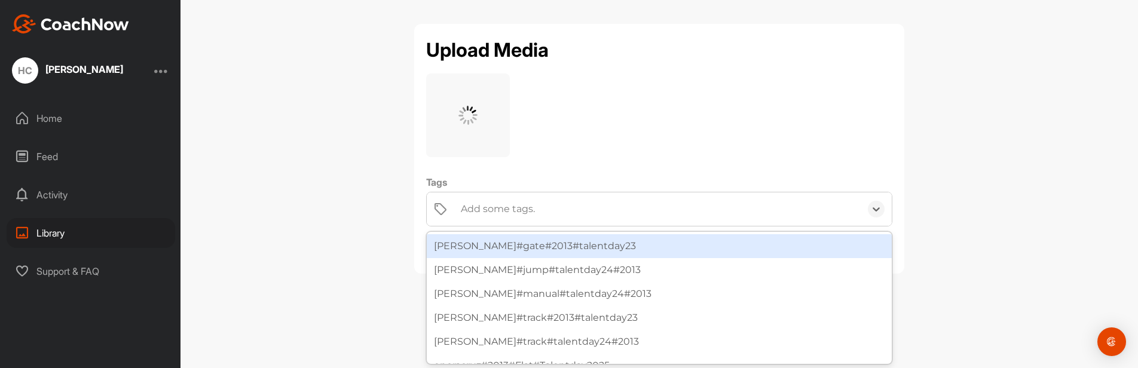
paste input "#milancruz#2016#Manual#Talentday2025"
type input "#milancruz#2016#Manual#Talentday2025"
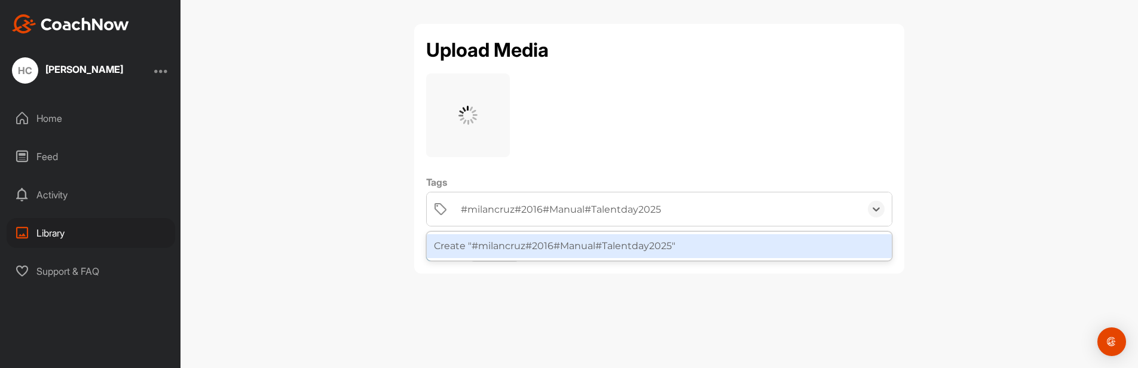
click at [567, 243] on div "Create "#milancruz#2016#Manual#Talentday2025"" at bounding box center [659, 246] width 465 height 24
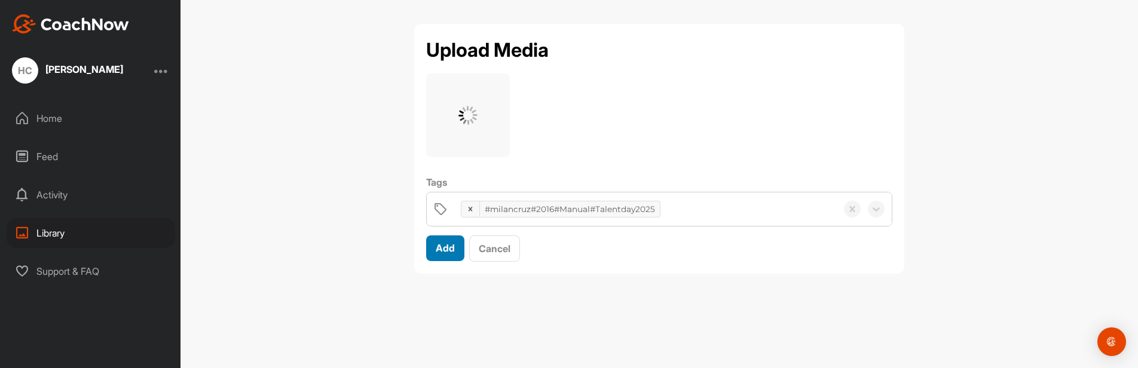
click at [435, 244] on button "Add" at bounding box center [445, 248] width 38 height 26
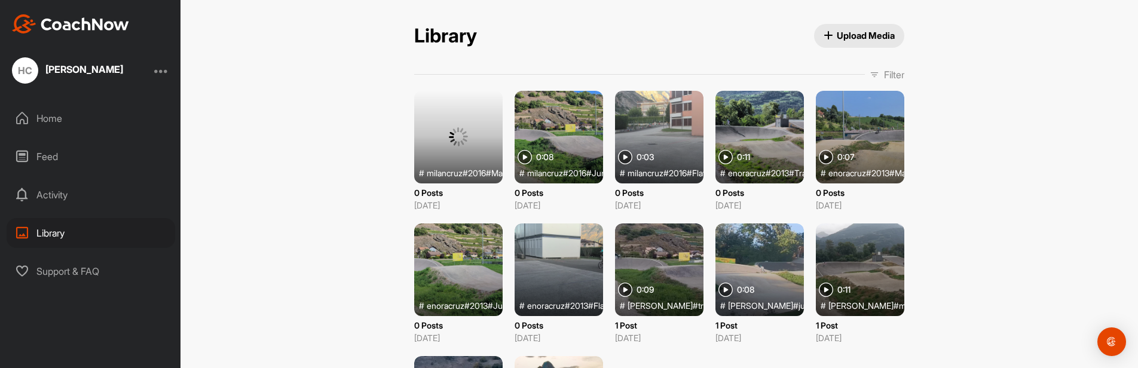
click at [859, 34] on span "Upload Media" at bounding box center [860, 35] width 72 height 13
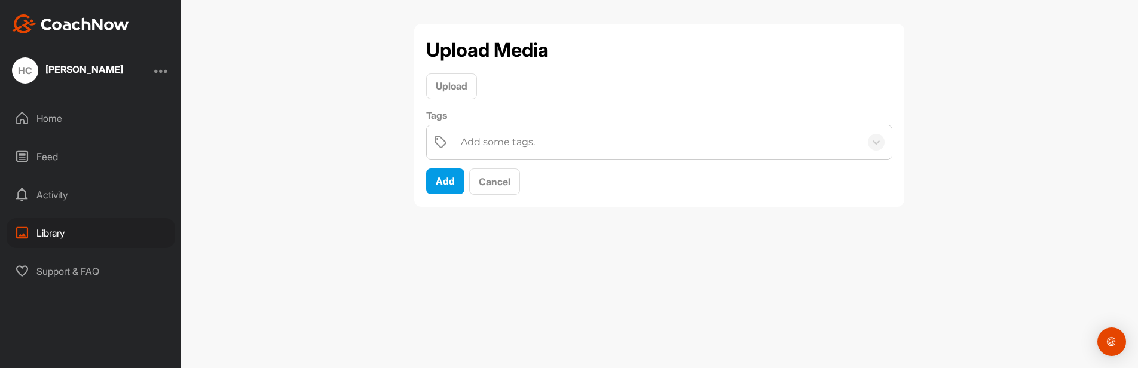
click at [506, 134] on div "Add some tags." at bounding box center [658, 142] width 406 height 33
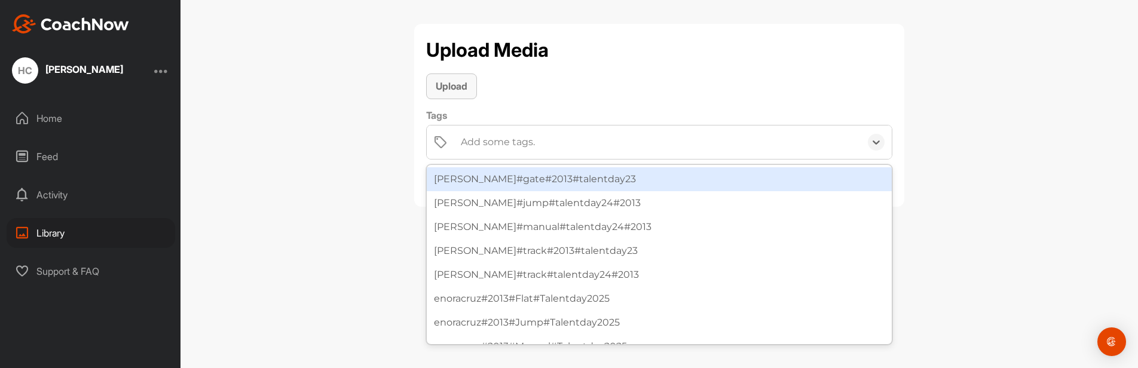
click at [460, 82] on span "Upload" at bounding box center [452, 86] width 32 height 12
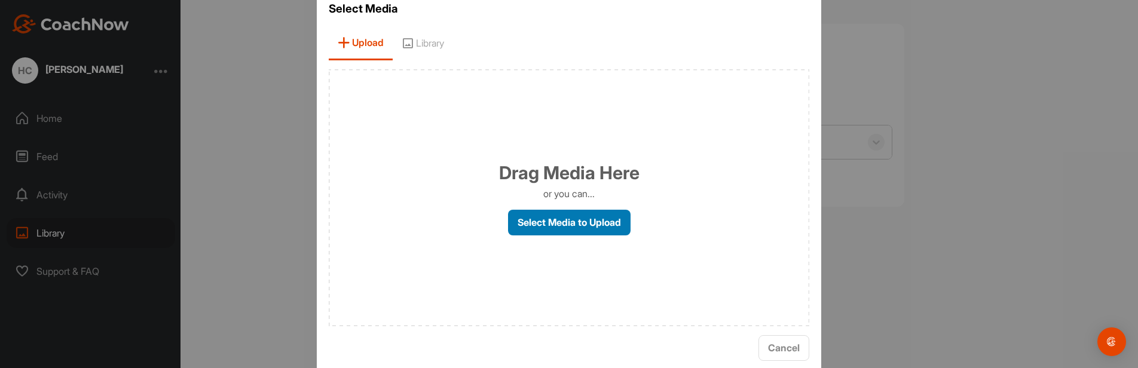
click at [537, 219] on label "Select Media to Upload" at bounding box center [569, 223] width 123 height 26
click at [0, 0] on input "Select Media to Upload" at bounding box center [0, 0] width 0 height 0
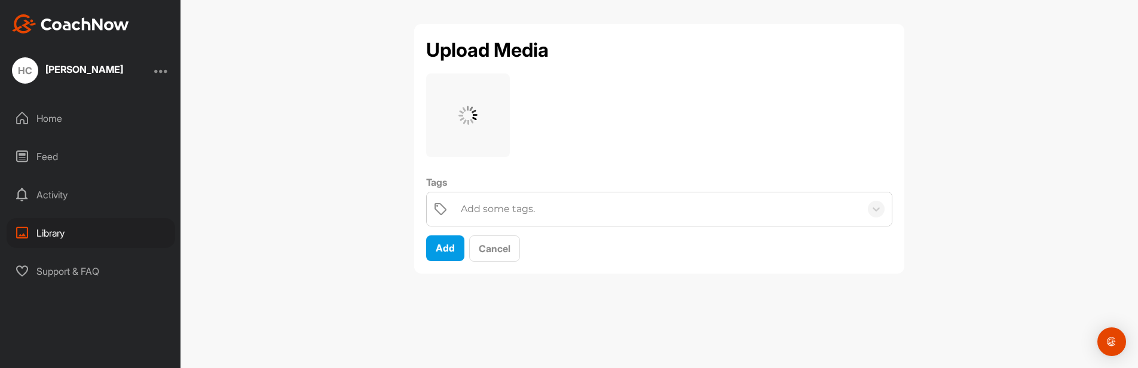
click at [522, 210] on div "Add some tags." at bounding box center [498, 209] width 74 height 14
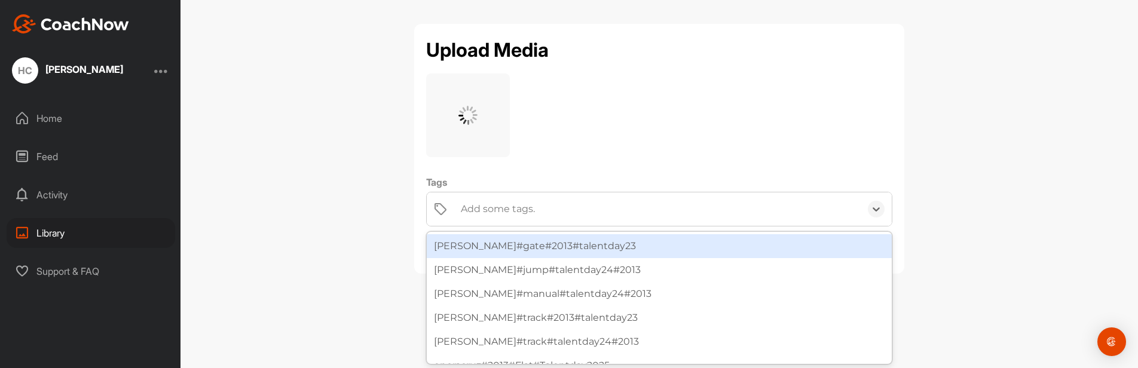
paste input "#milancruz#2016#Track#Talentday2025"
type input "#milancruz#2016#Track#Talentday2025"
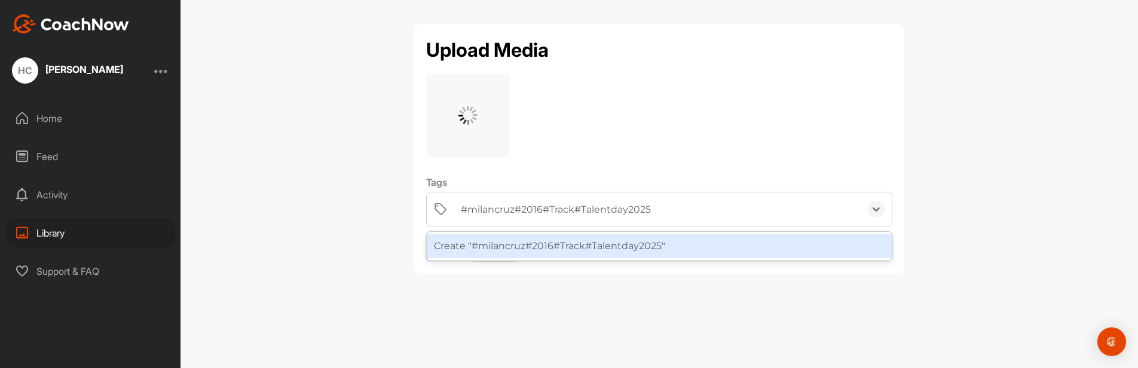
click at [681, 246] on div "Create "#milancruz#2016#Track#Talentday2025"" at bounding box center [659, 246] width 465 height 24
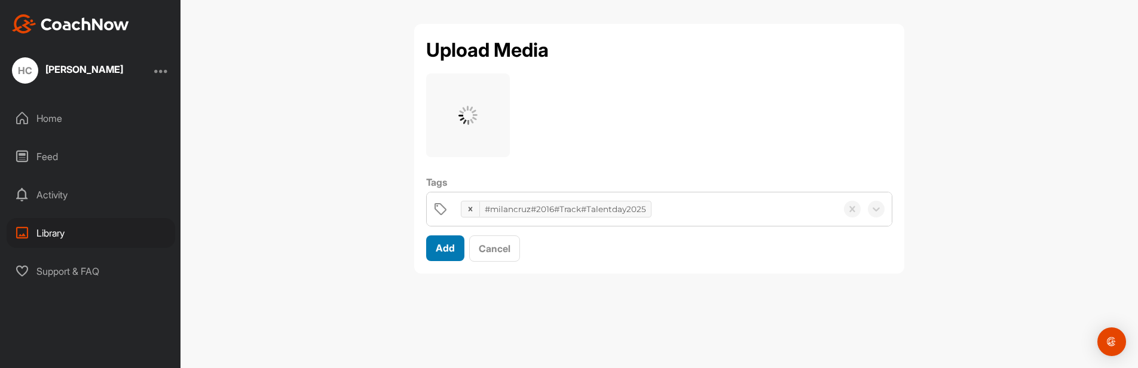
click at [446, 245] on span "Add" at bounding box center [445, 248] width 19 height 12
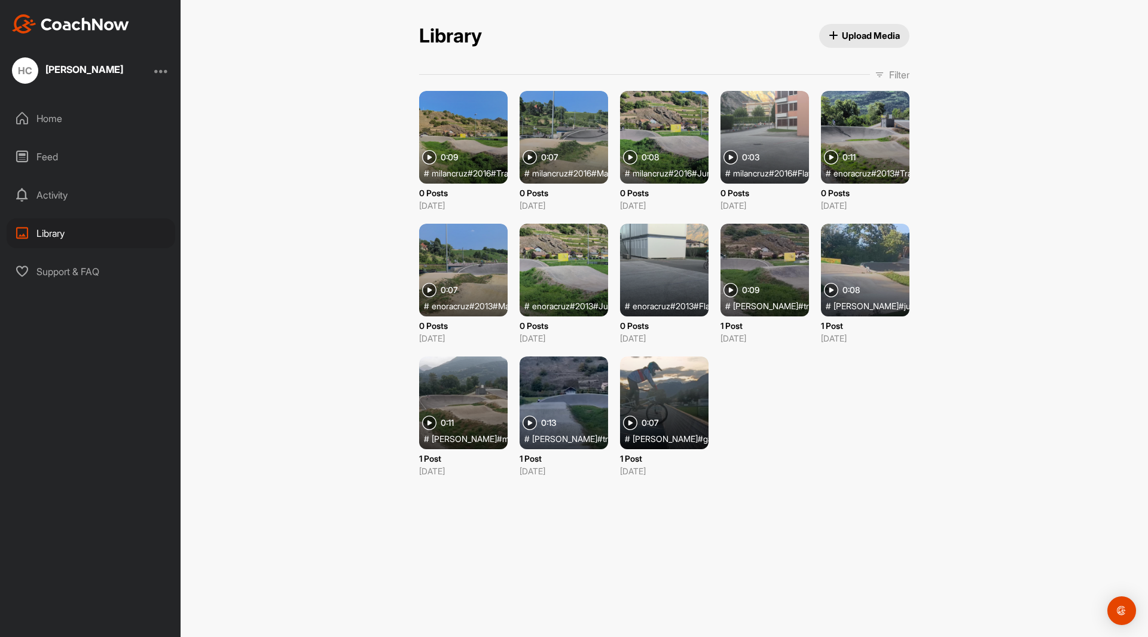
click at [558, 255] on div at bounding box center [563, 270] width 88 height 93
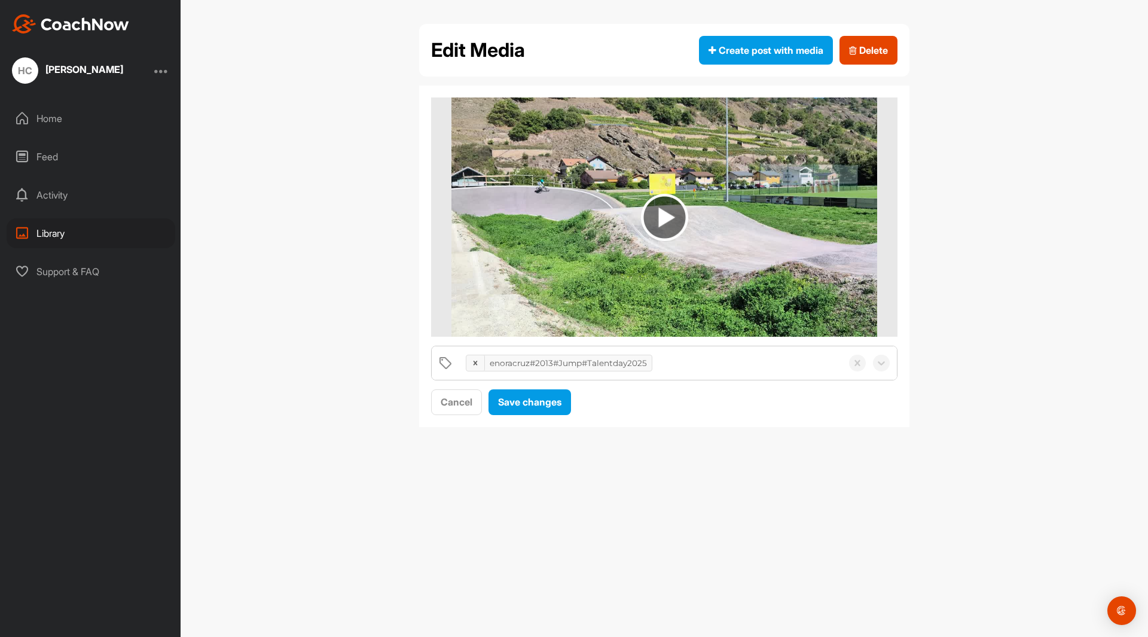
click at [675, 212] on img at bounding box center [664, 217] width 47 height 47
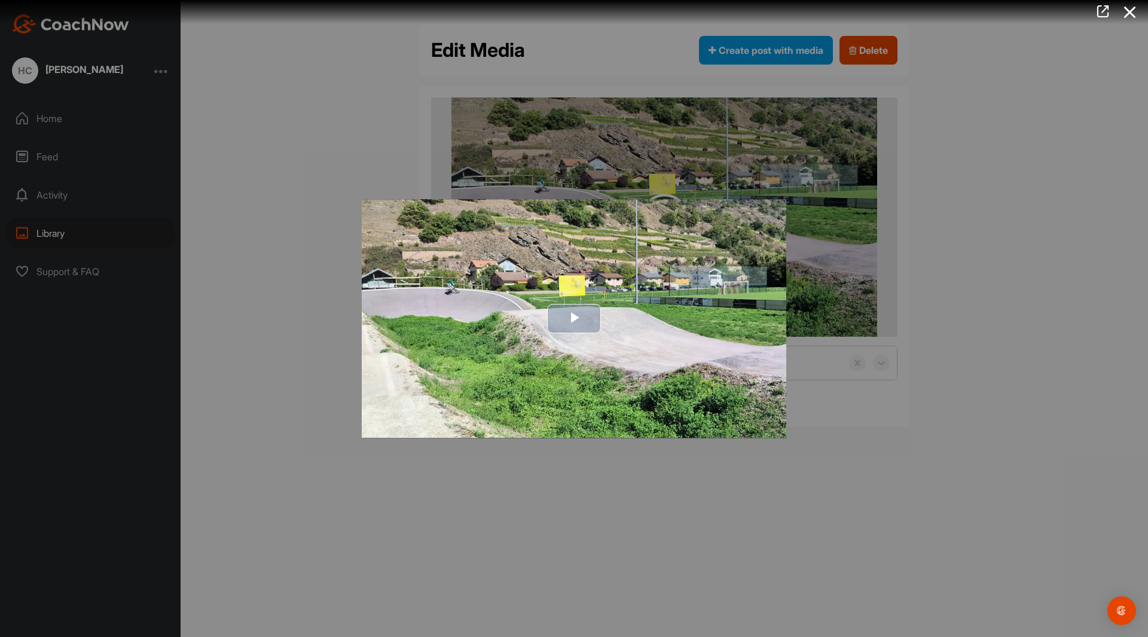
click at [574, 319] on span "Video Player" at bounding box center [574, 319] width 0 height 0
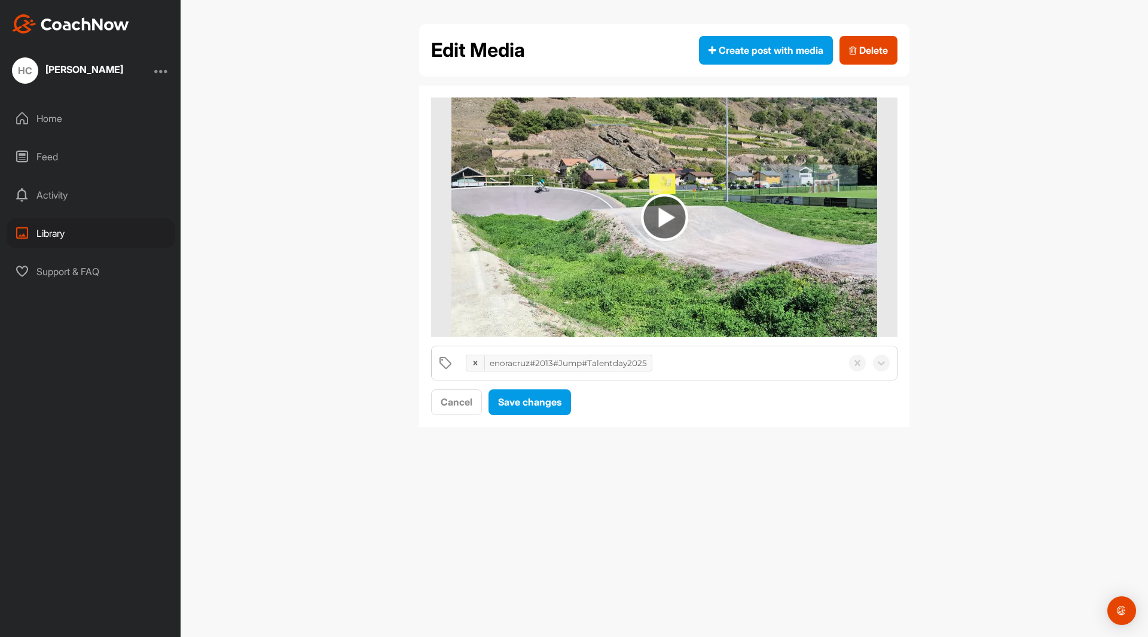
click at [55, 227] on div "Library" at bounding box center [91, 233] width 169 height 30
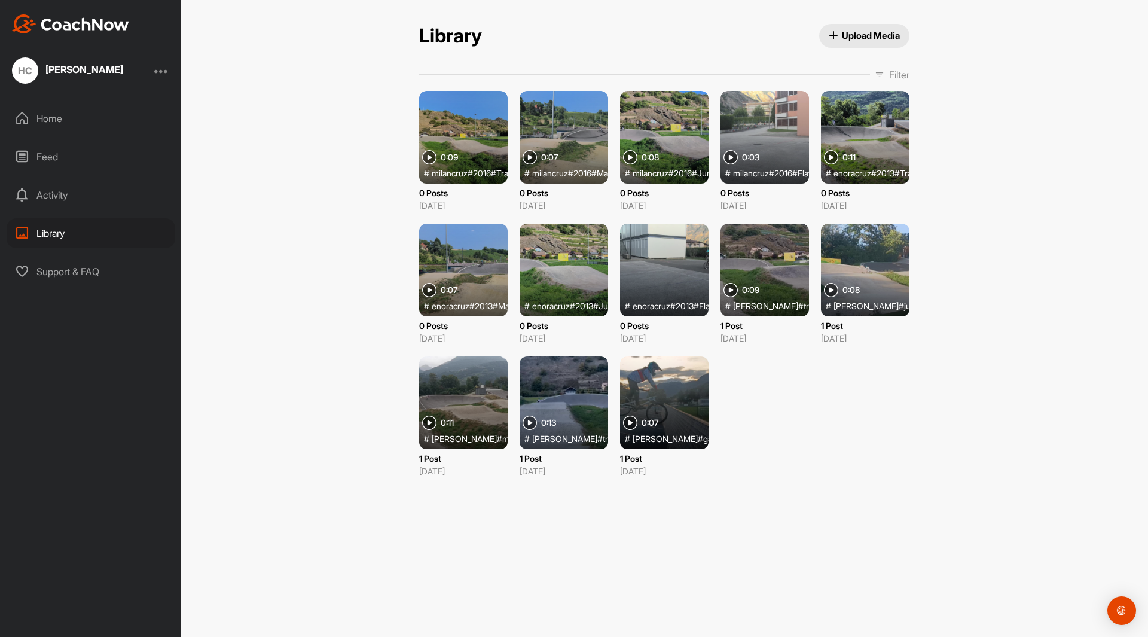
click at [651, 261] on div at bounding box center [664, 270] width 88 height 93
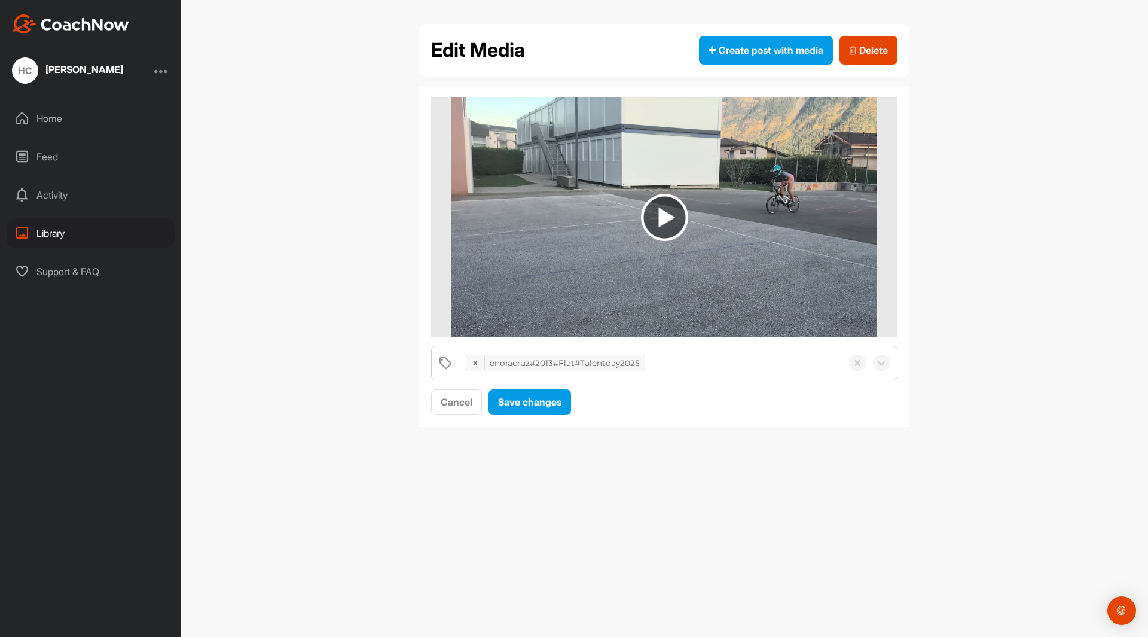
click at [51, 112] on div "Home" at bounding box center [91, 118] width 169 height 30
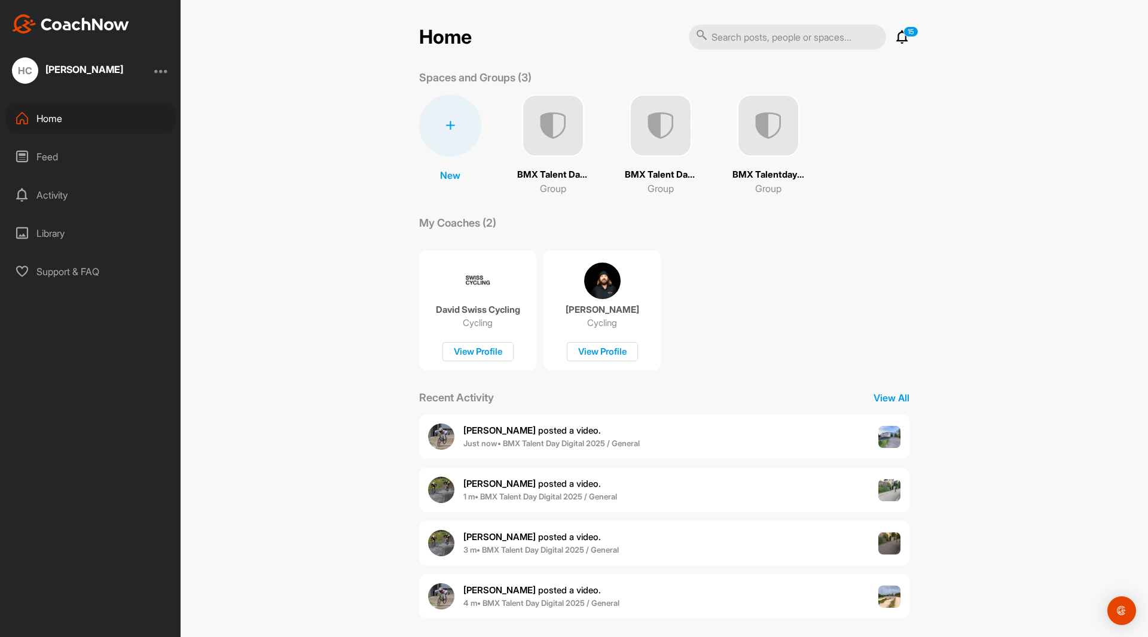
click at [667, 124] on img at bounding box center [660, 125] width 62 height 62
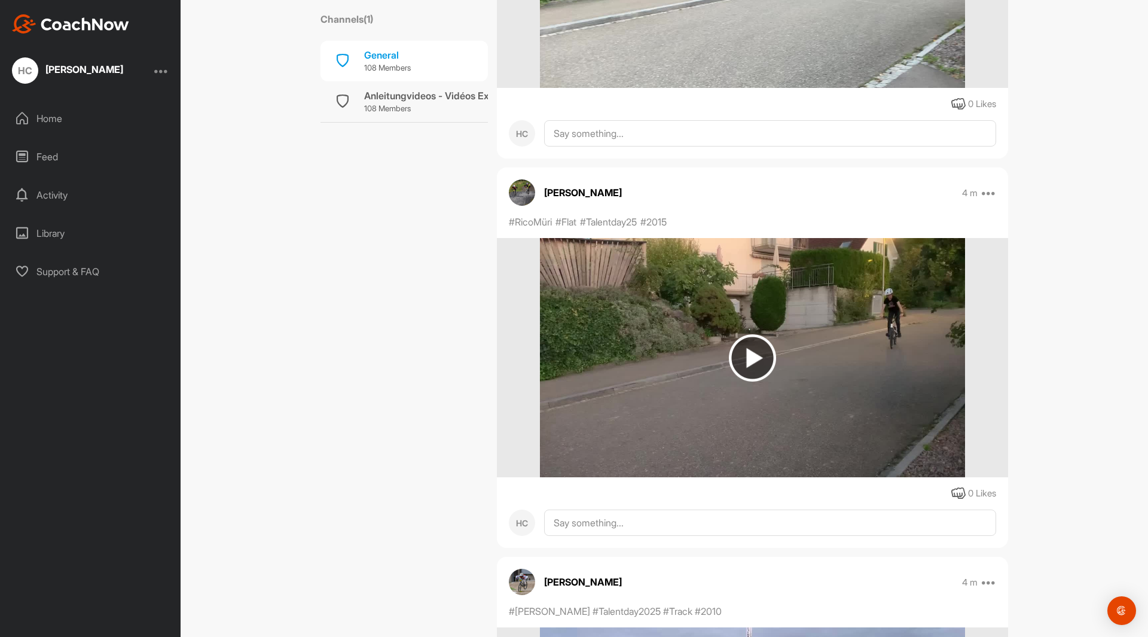
scroll to position [1255, 0]
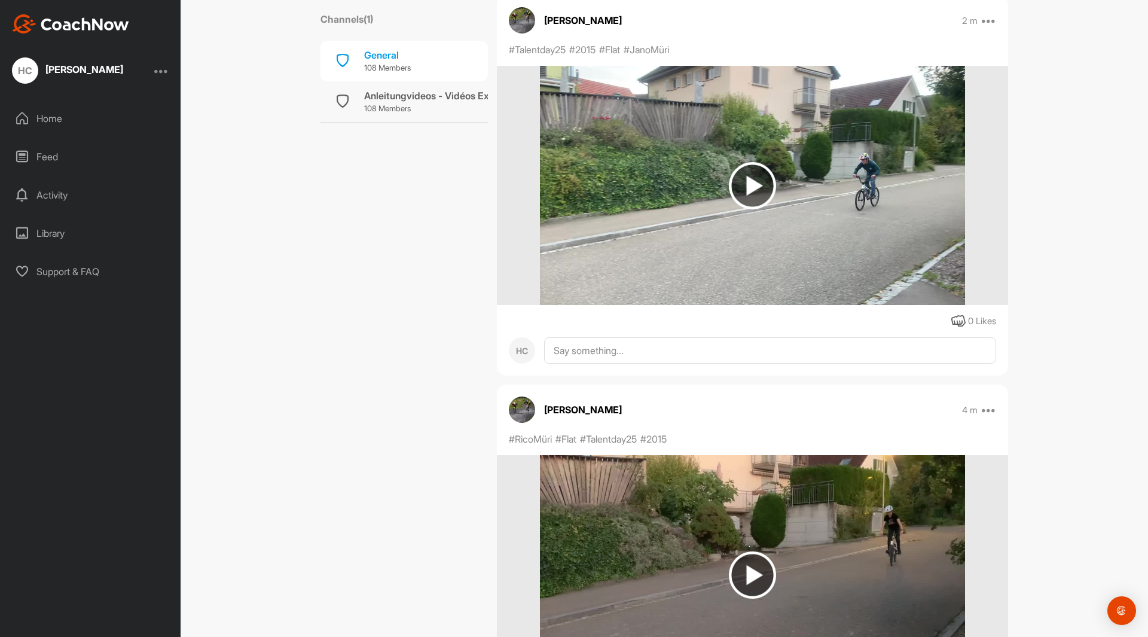
click at [753, 176] on img at bounding box center [752, 185] width 47 height 47
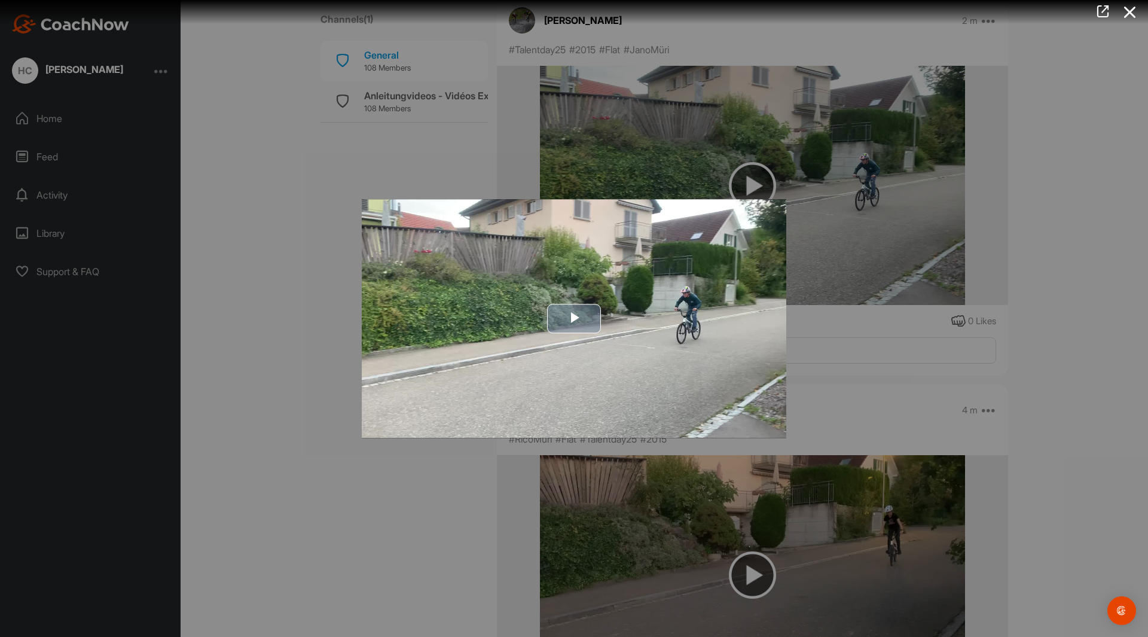
click at [574, 319] on span "Video Player" at bounding box center [574, 319] width 0 height 0
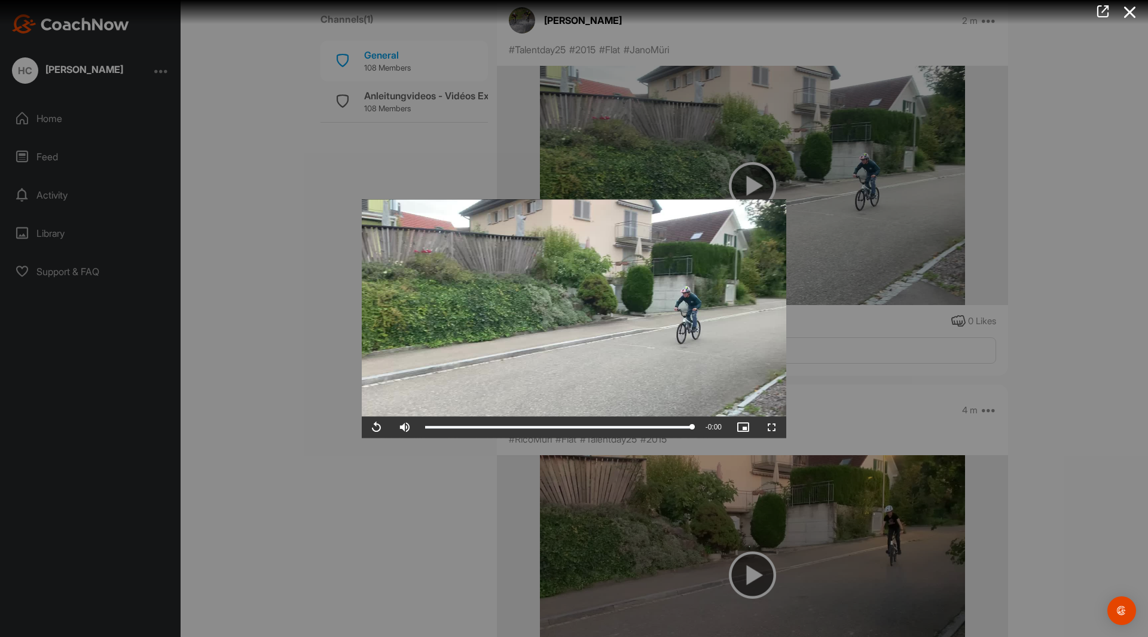
click at [327, 535] on div at bounding box center [574, 318] width 1148 height 637
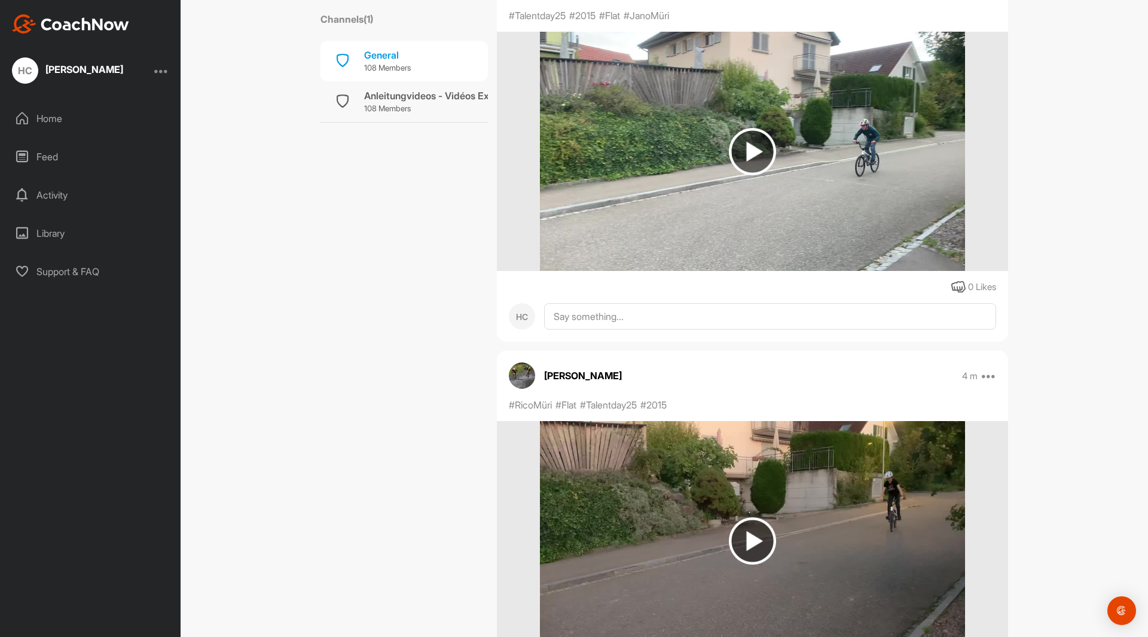
scroll to position [1375, 0]
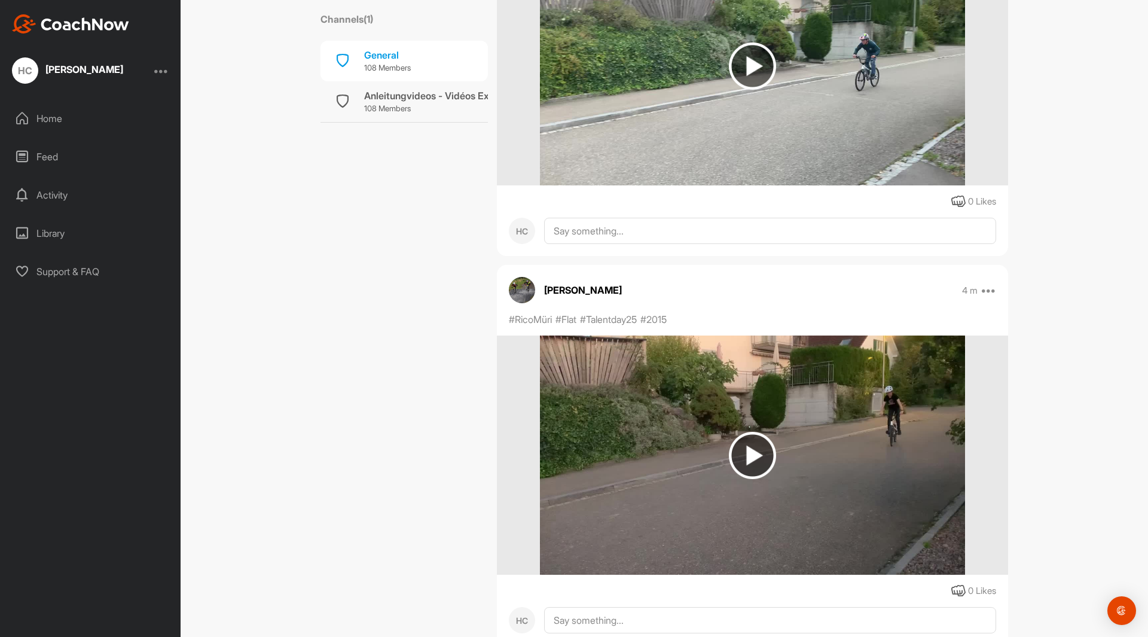
click at [744, 445] on img at bounding box center [752, 455] width 47 height 47
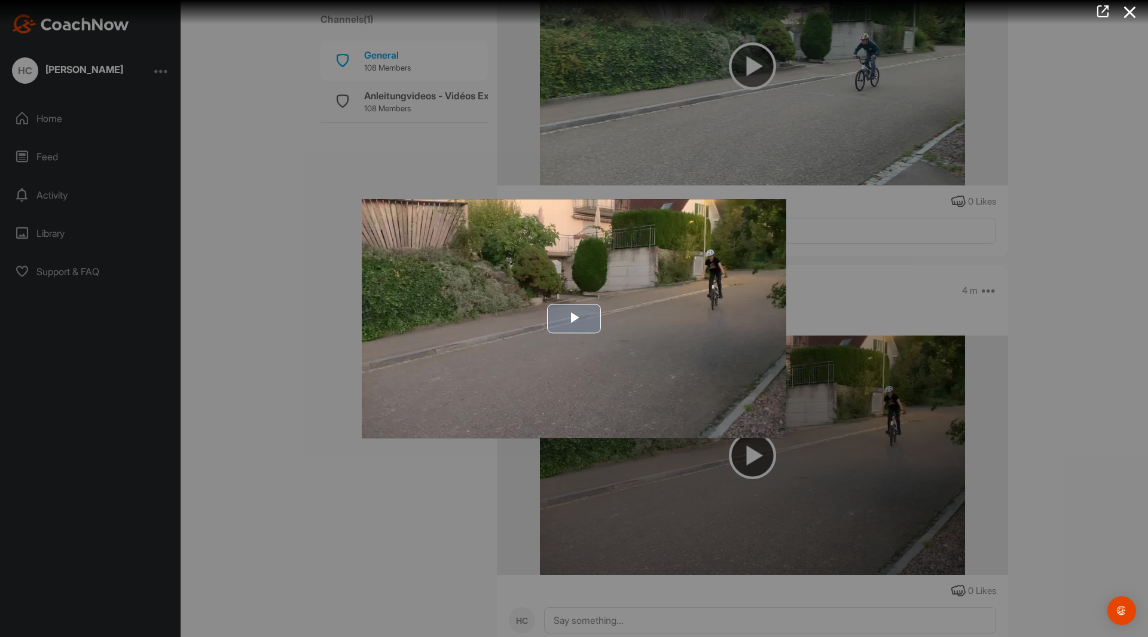
click at [574, 319] on span "Video Player" at bounding box center [574, 319] width 0 height 0
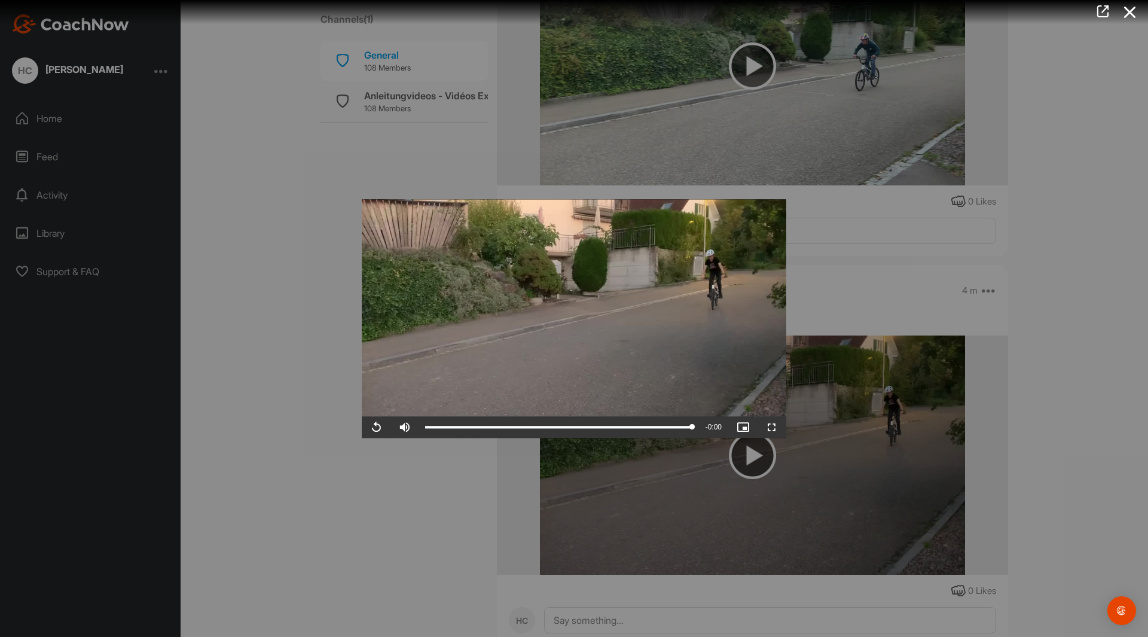
click at [389, 458] on div at bounding box center [574, 318] width 1148 height 637
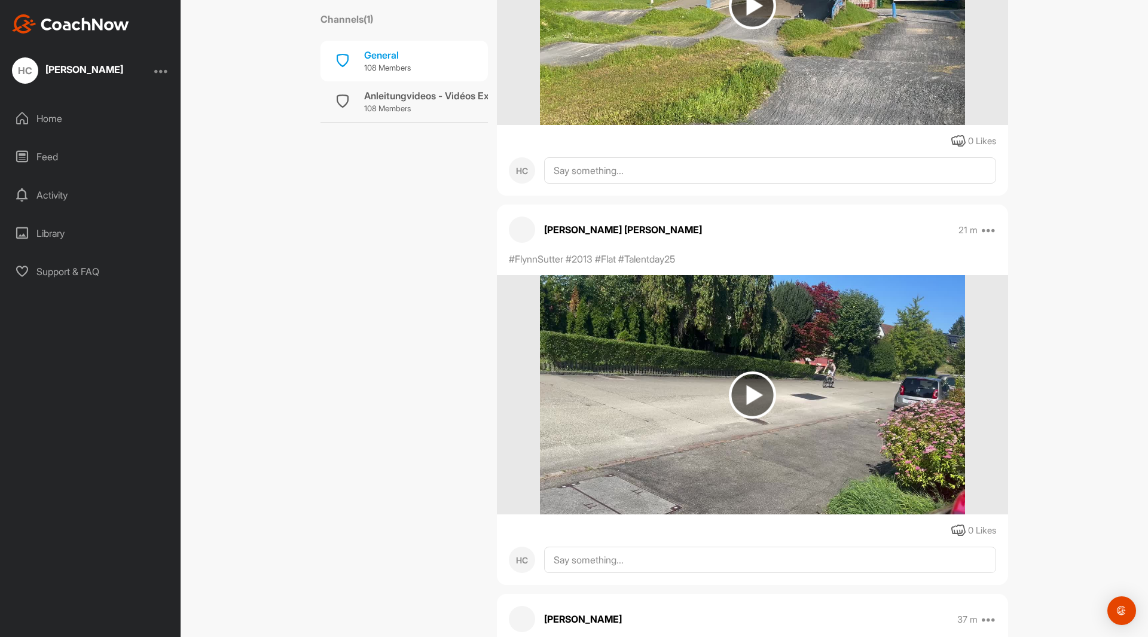
scroll to position [4602, 0]
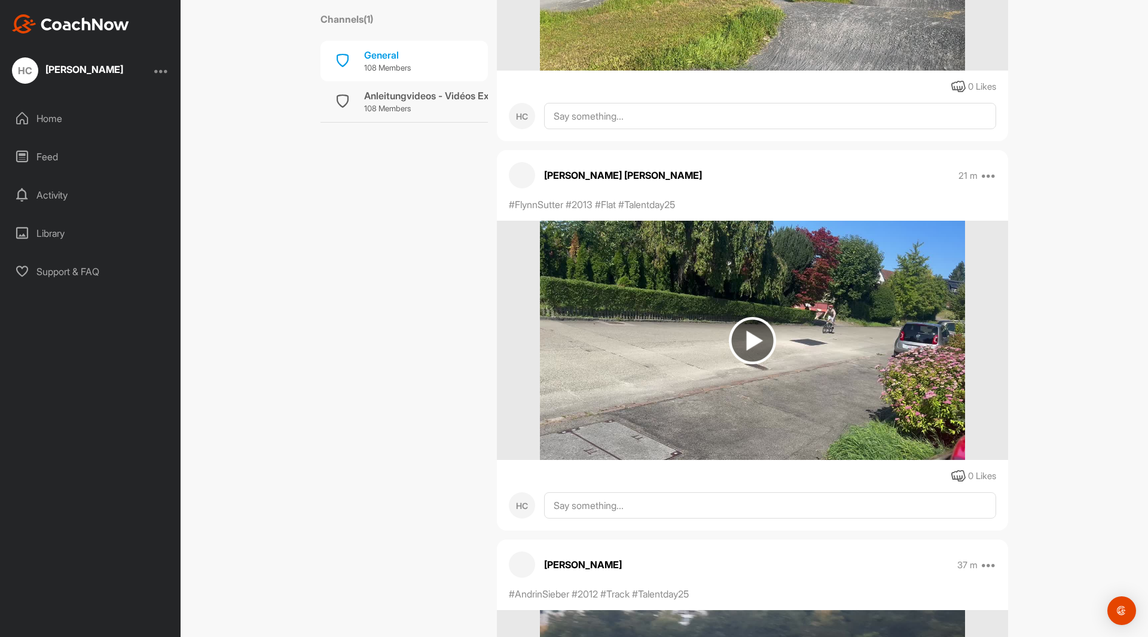
click at [758, 328] on img at bounding box center [752, 340] width 47 height 47
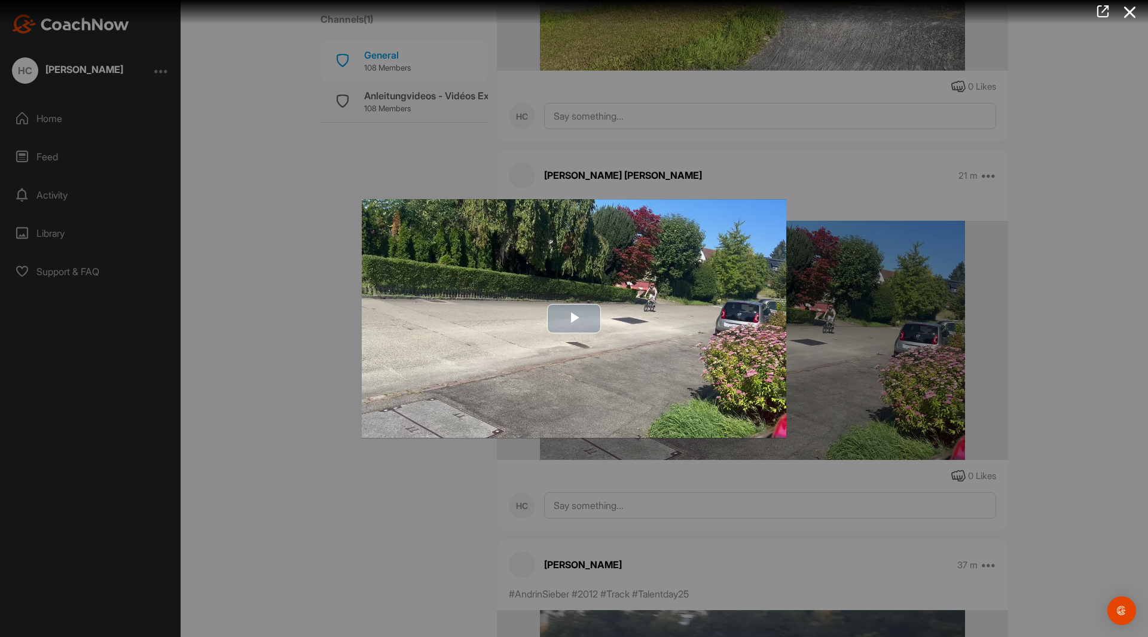
click at [574, 319] on span "Video Player" at bounding box center [574, 319] width 0 height 0
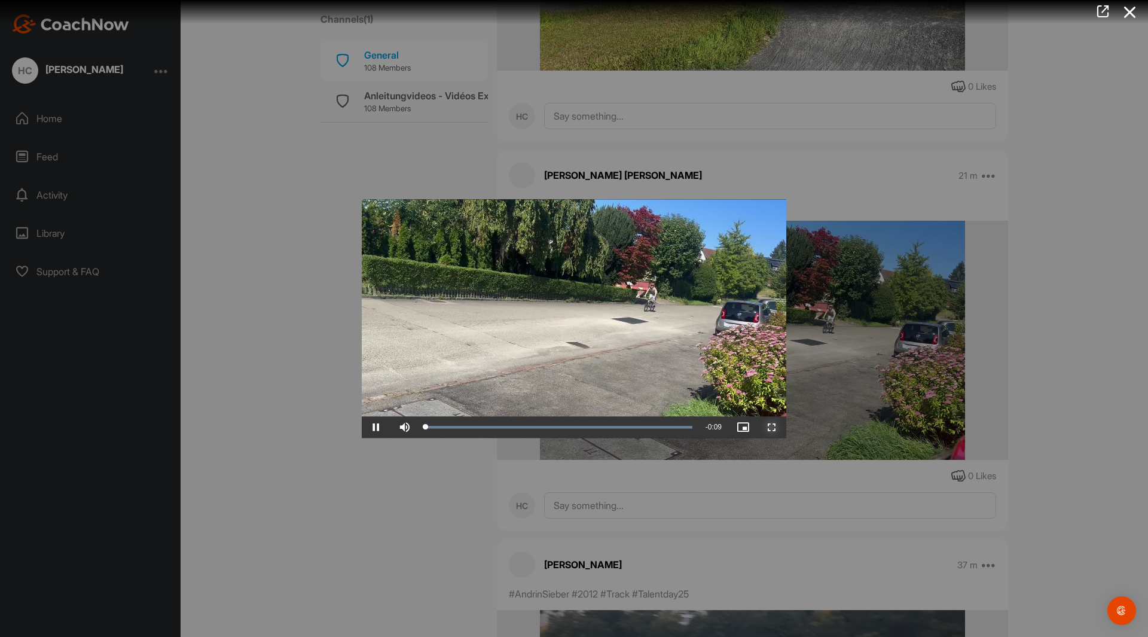
click at [768, 427] on span "Video Player" at bounding box center [771, 427] width 29 height 0
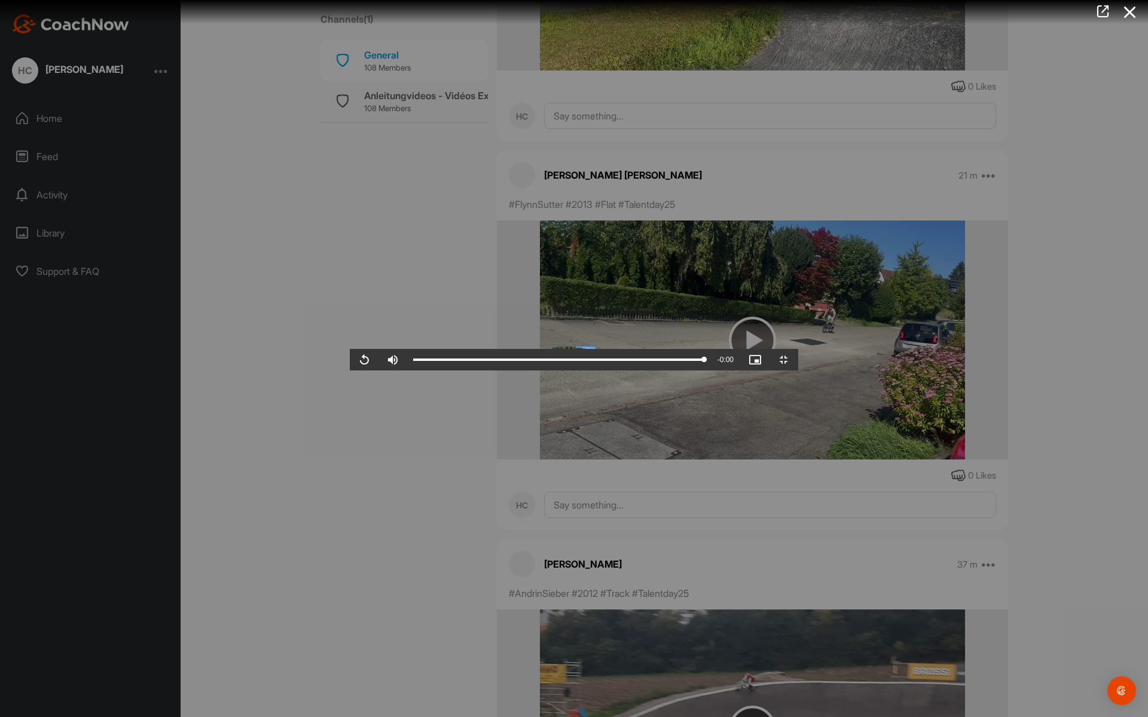
click at [547, 371] on video "Video Player" at bounding box center [574, 359] width 448 height 24
click at [533, 371] on video "Video Player" at bounding box center [574, 359] width 448 height 24
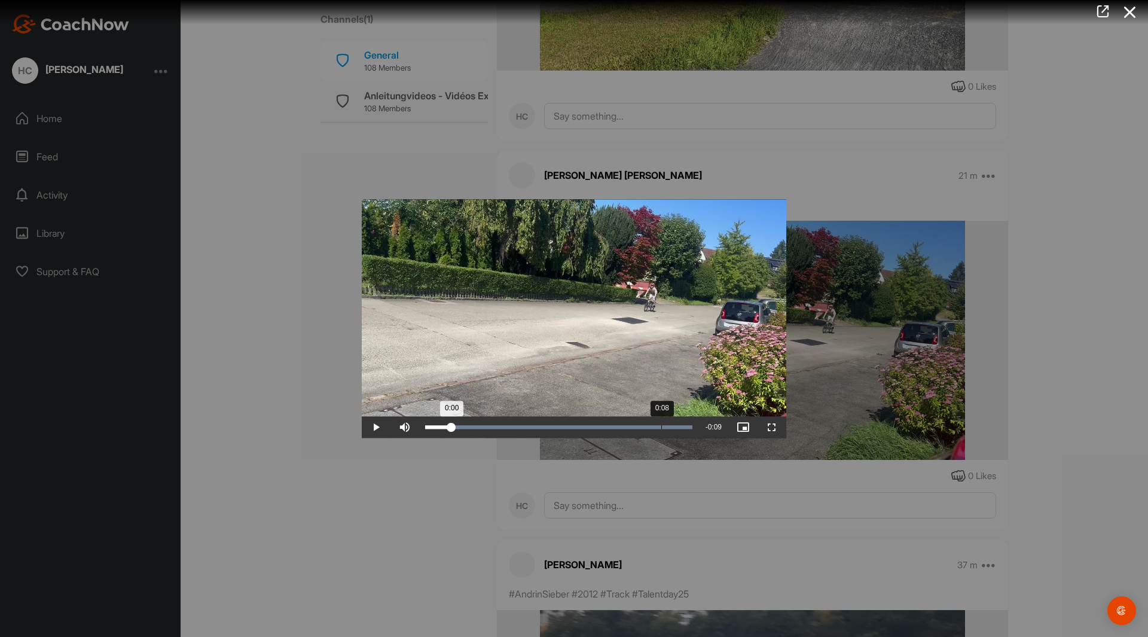
click at [661, 421] on div "Loaded : 100.00% 0:08 0:00" at bounding box center [558, 427] width 279 height 22
click at [485, 426] on div "Loaded : 100.00% 0:02 0:08" at bounding box center [558, 427] width 267 height 4
click at [659, 426] on div "Loaded : 100.00% 0:08 0:08" at bounding box center [558, 427] width 267 height 4
click at [354, 335] on div "Video Player is loading. Play Video Play Skip Backward Skip Forward Mute Curren…" at bounding box center [574, 318] width 448 height 262
click at [317, 326] on div at bounding box center [574, 318] width 1148 height 637
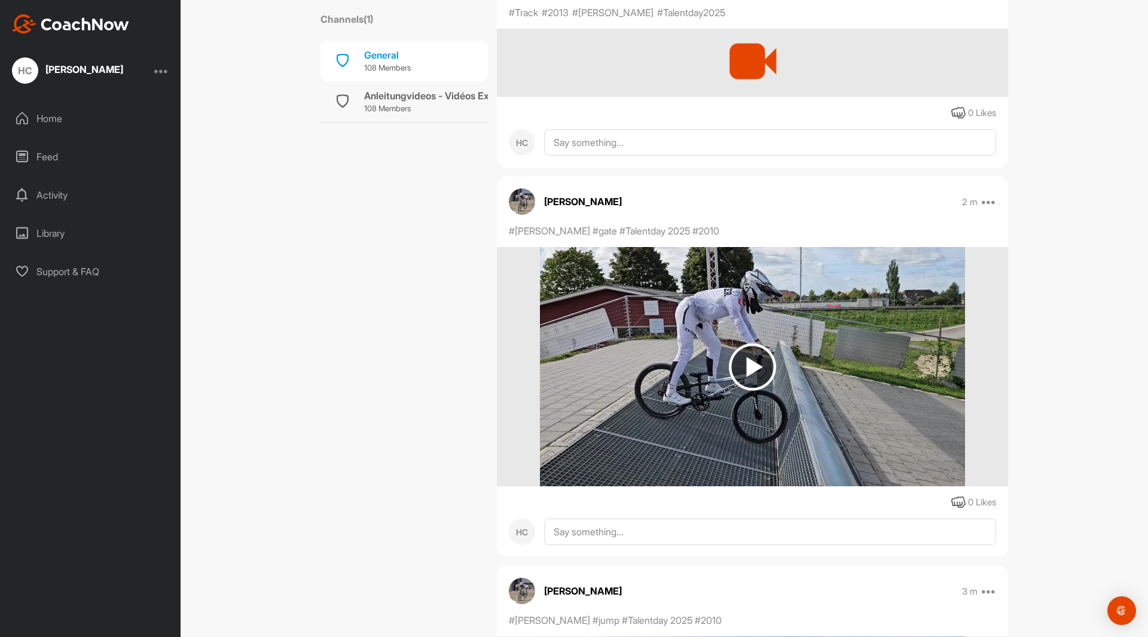
scroll to position [0, 0]
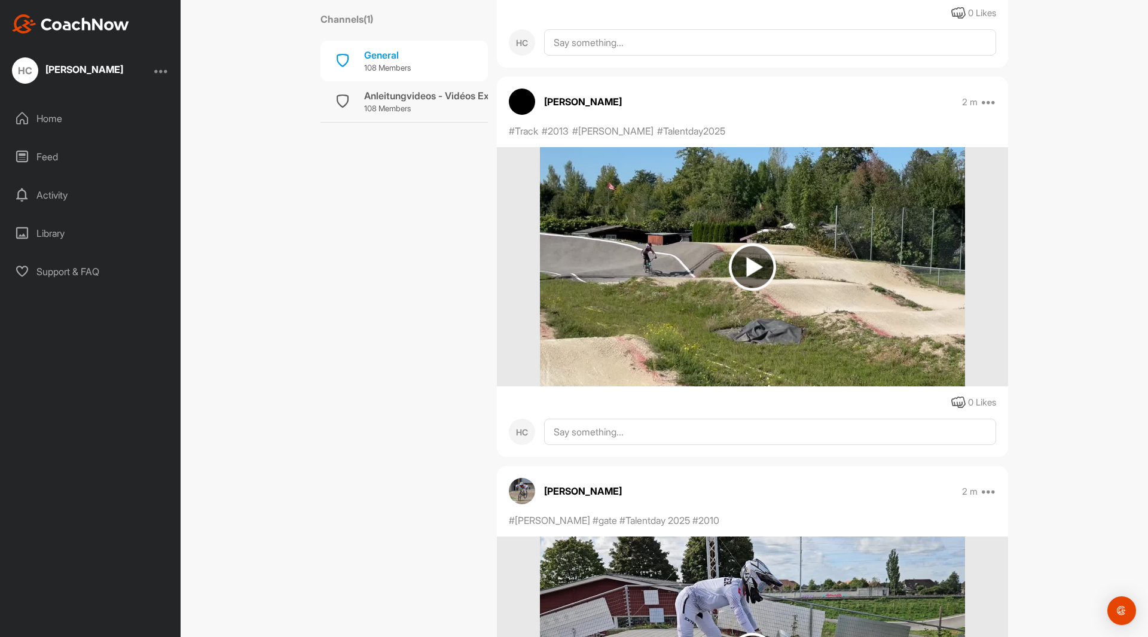
scroll to position [538, 0]
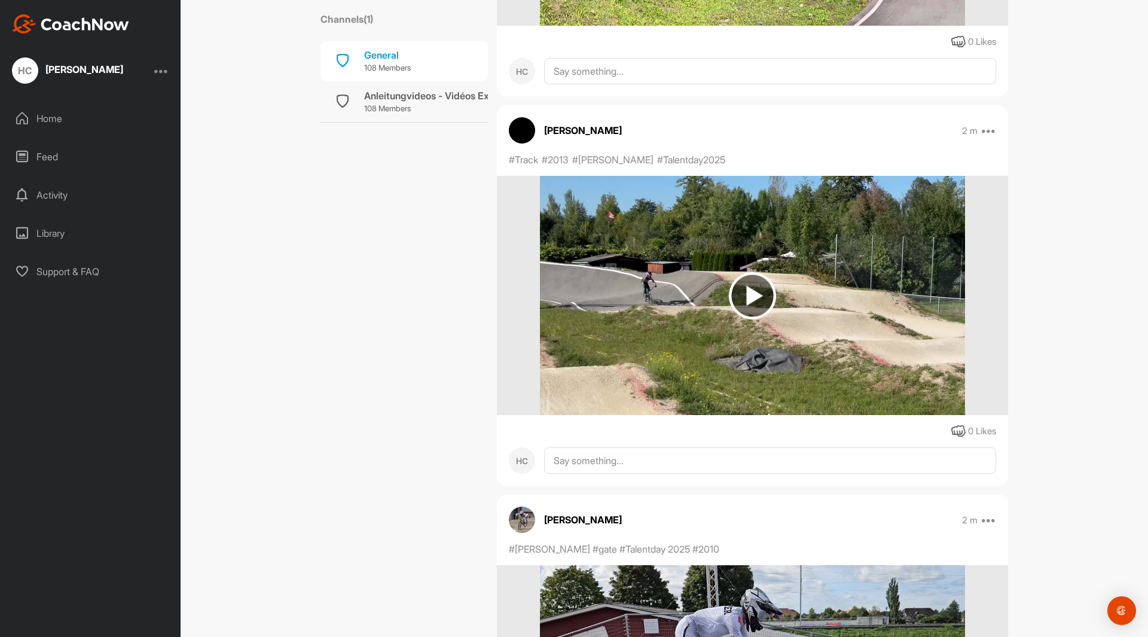
click at [741, 293] on img at bounding box center [752, 295] width 47 height 47
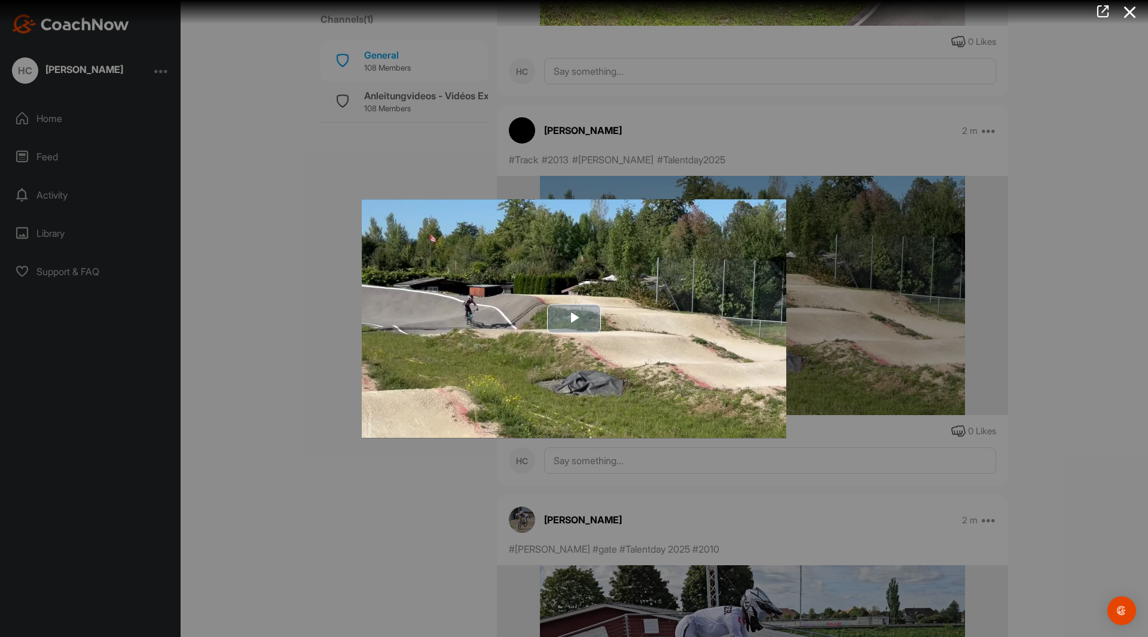
click at [574, 319] on span "Video Player" at bounding box center [574, 319] width 0 height 0
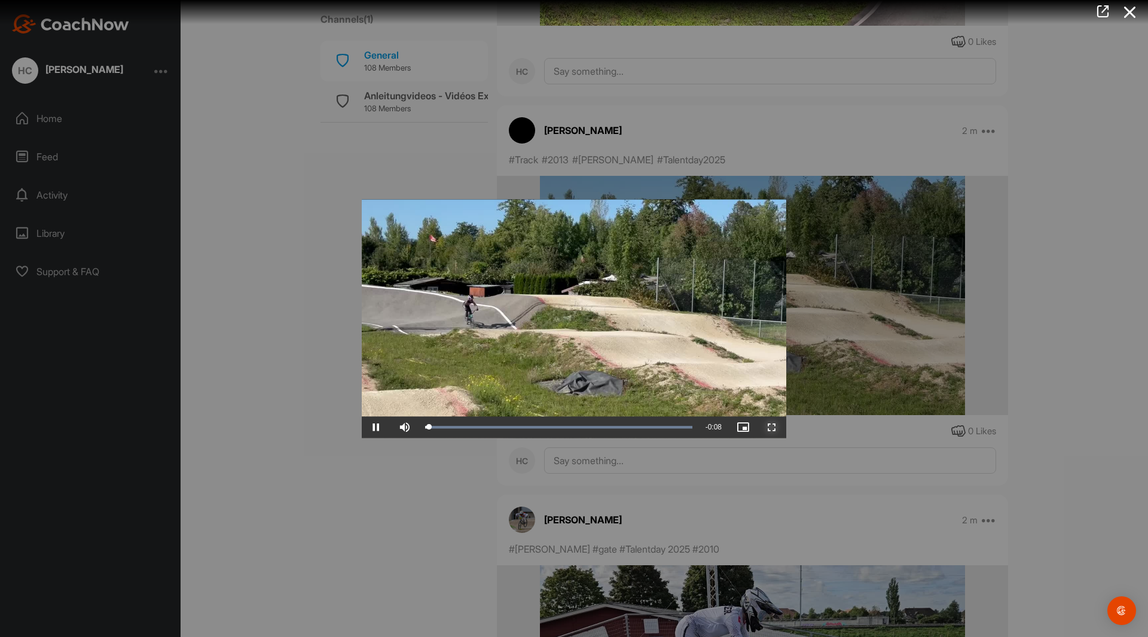
click at [773, 427] on span "Video Player" at bounding box center [771, 427] width 29 height 0
click at [301, 369] on div at bounding box center [574, 318] width 1148 height 637
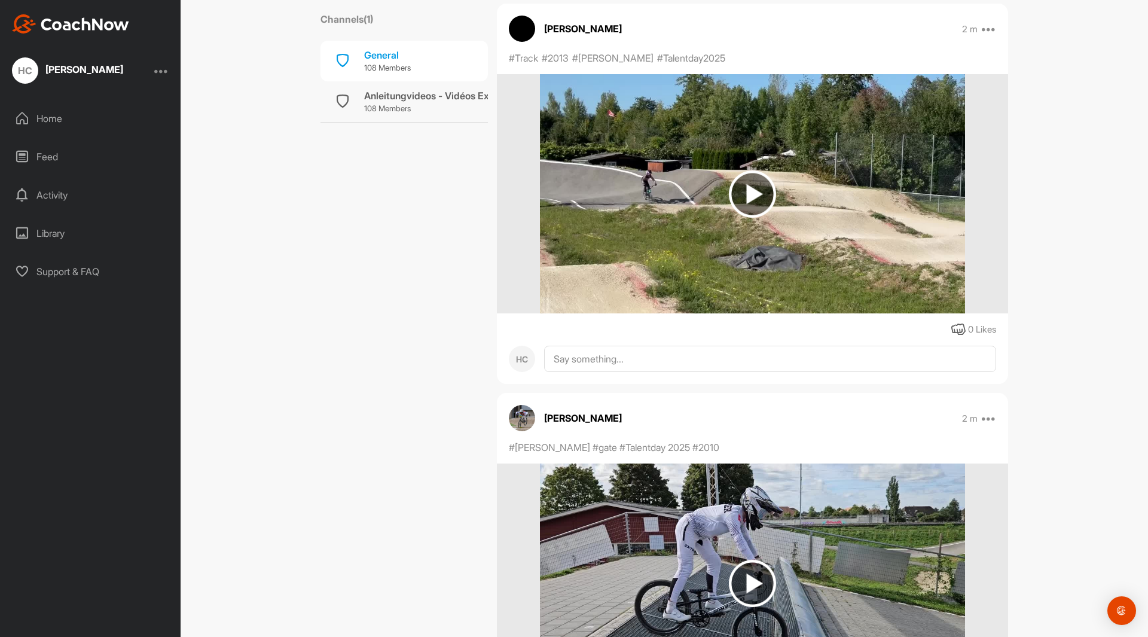
scroll to position [0, 0]
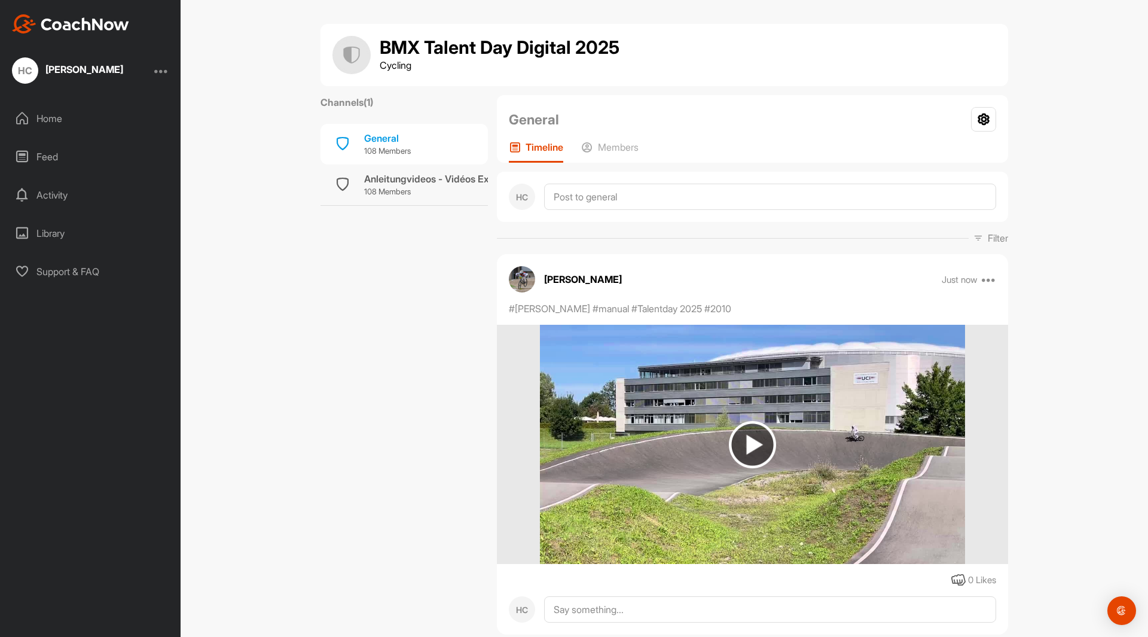
click at [51, 194] on div "Activity" at bounding box center [91, 195] width 169 height 30
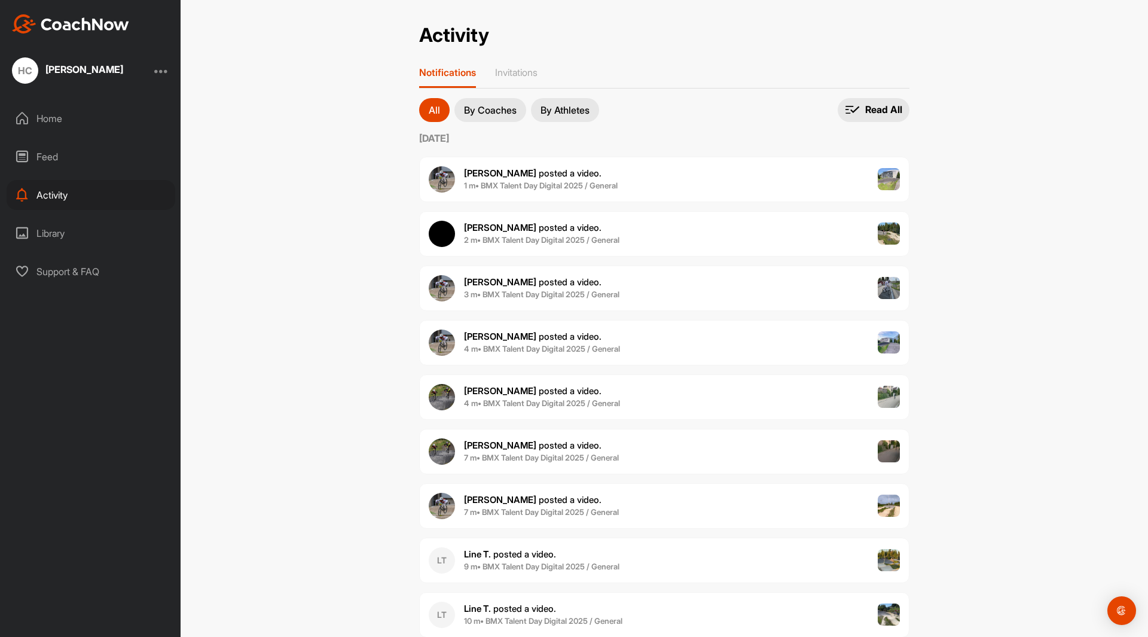
click at [48, 234] on div "Library" at bounding box center [91, 233] width 169 height 30
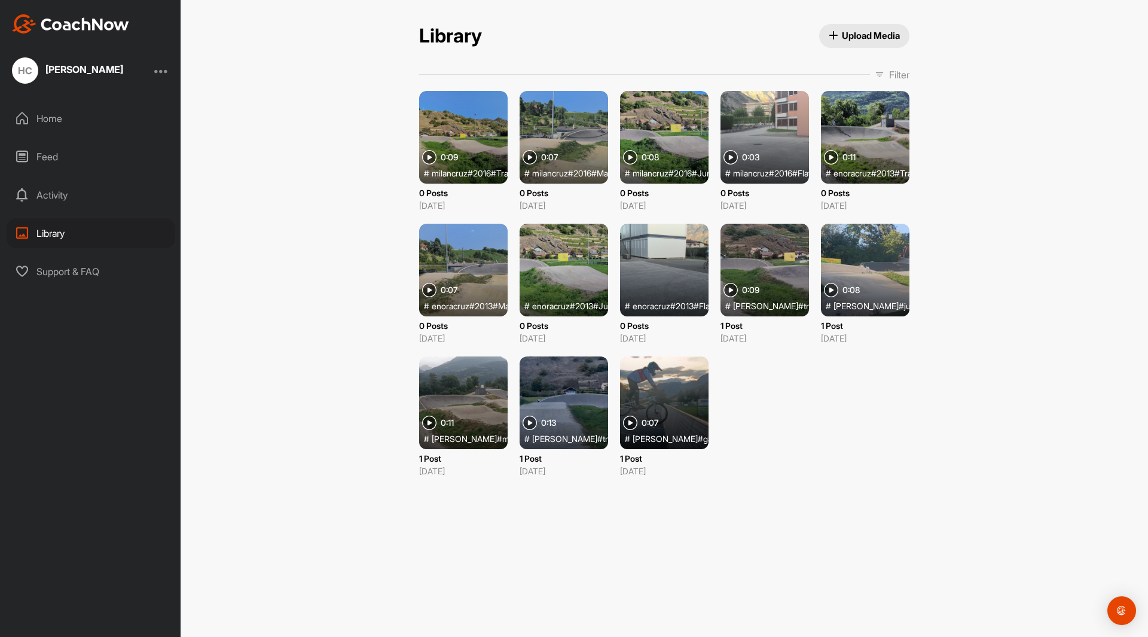
click at [56, 149] on div "Feed" at bounding box center [91, 157] width 169 height 30
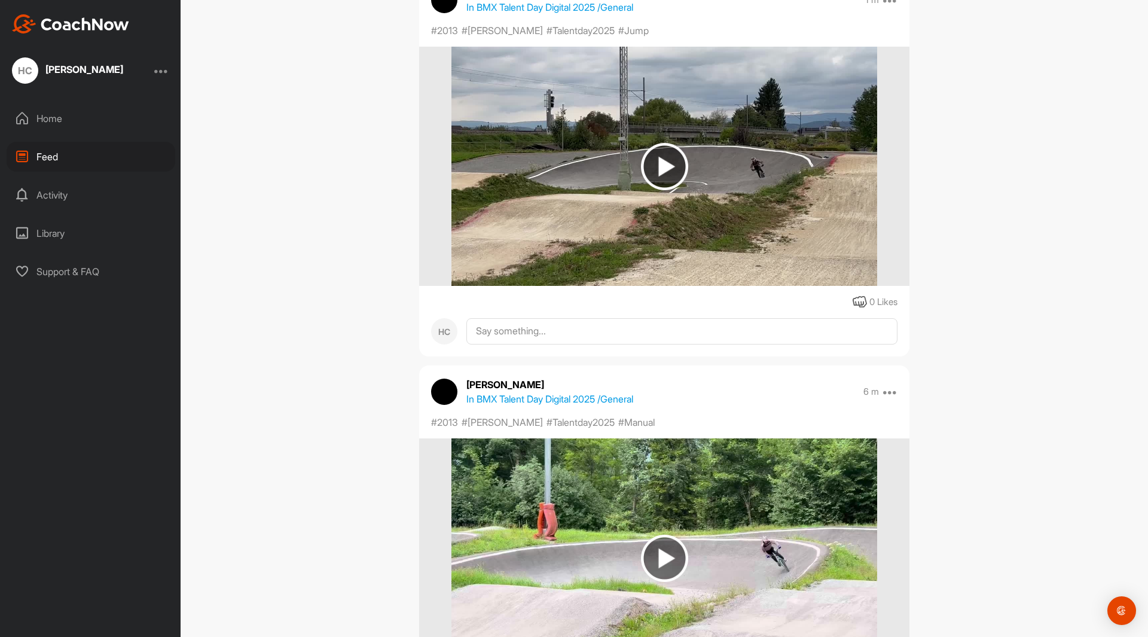
scroll to position [179, 0]
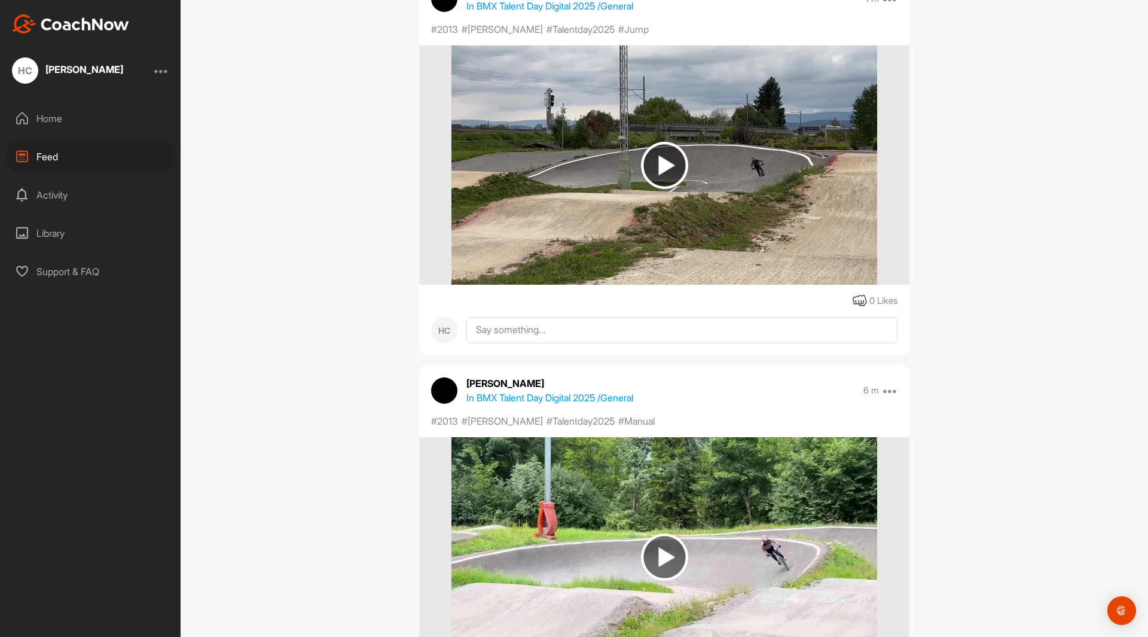
click at [665, 169] on img at bounding box center [664, 165] width 47 height 47
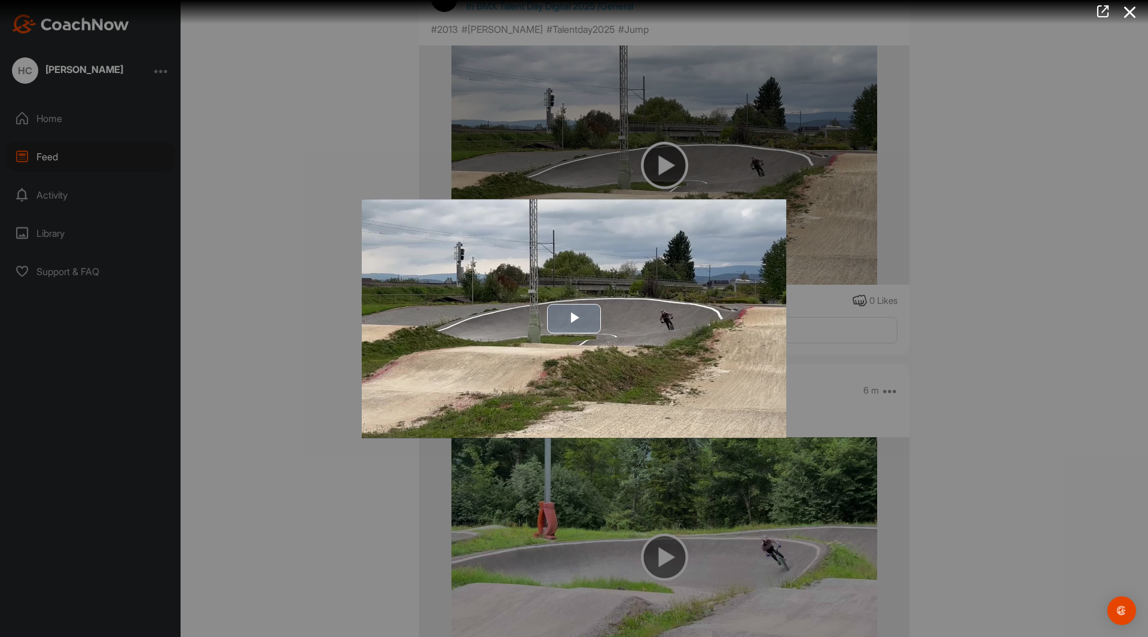
click at [574, 319] on span "Video Player" at bounding box center [574, 319] width 0 height 0
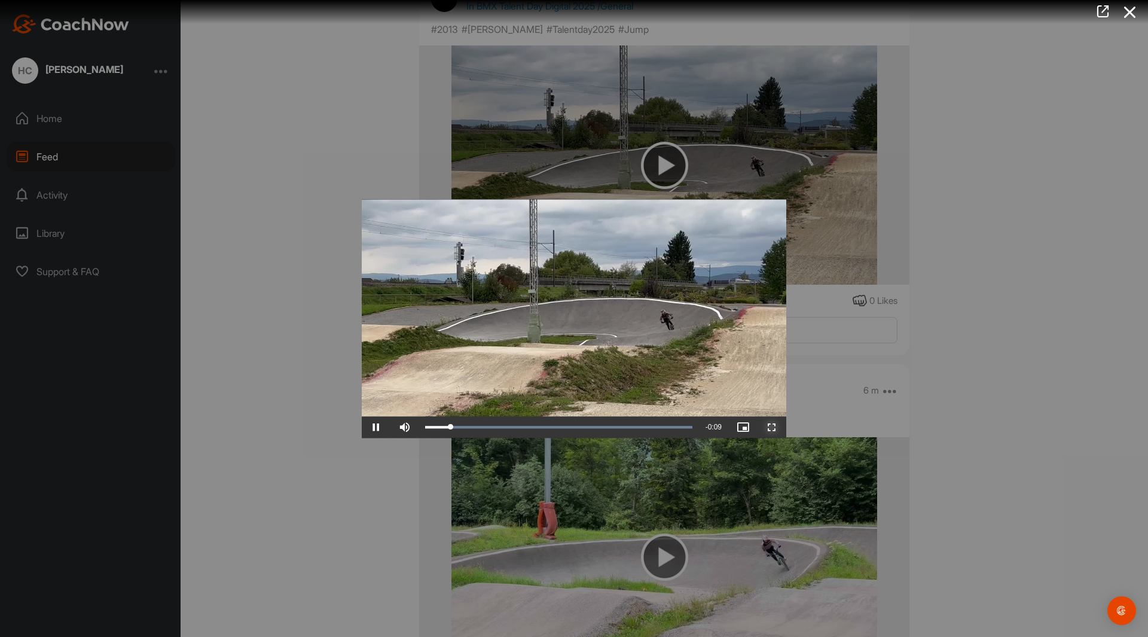
click at [771, 427] on span "Video Player" at bounding box center [771, 427] width 29 height 0
click at [273, 127] on div at bounding box center [574, 318] width 1148 height 637
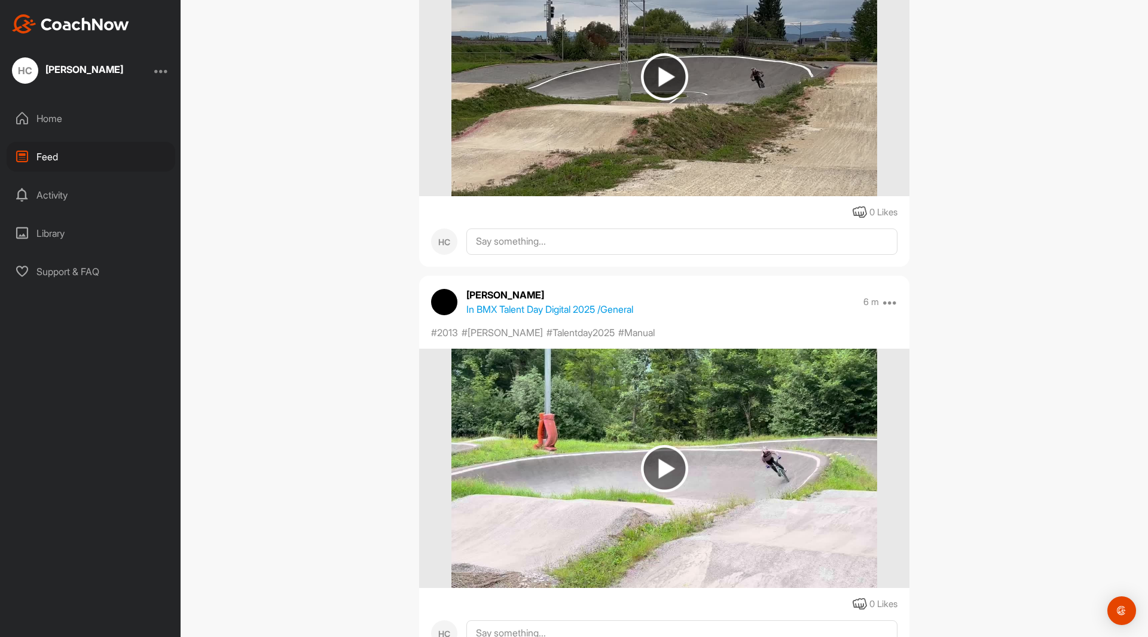
scroll to position [418, 0]
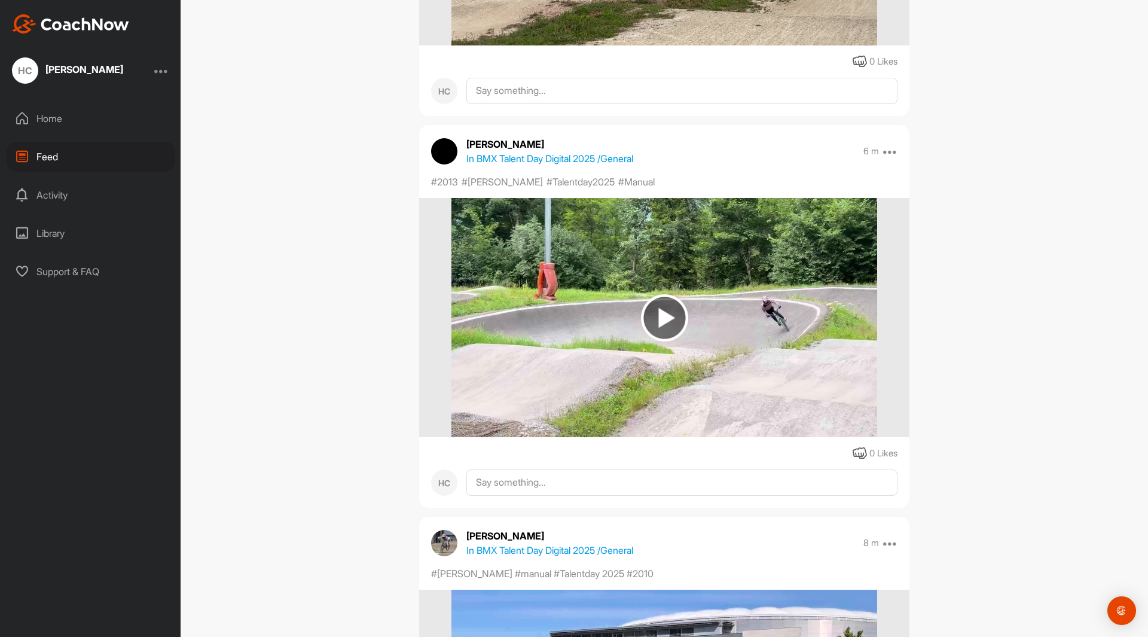
click at [666, 318] on img at bounding box center [664, 317] width 47 height 47
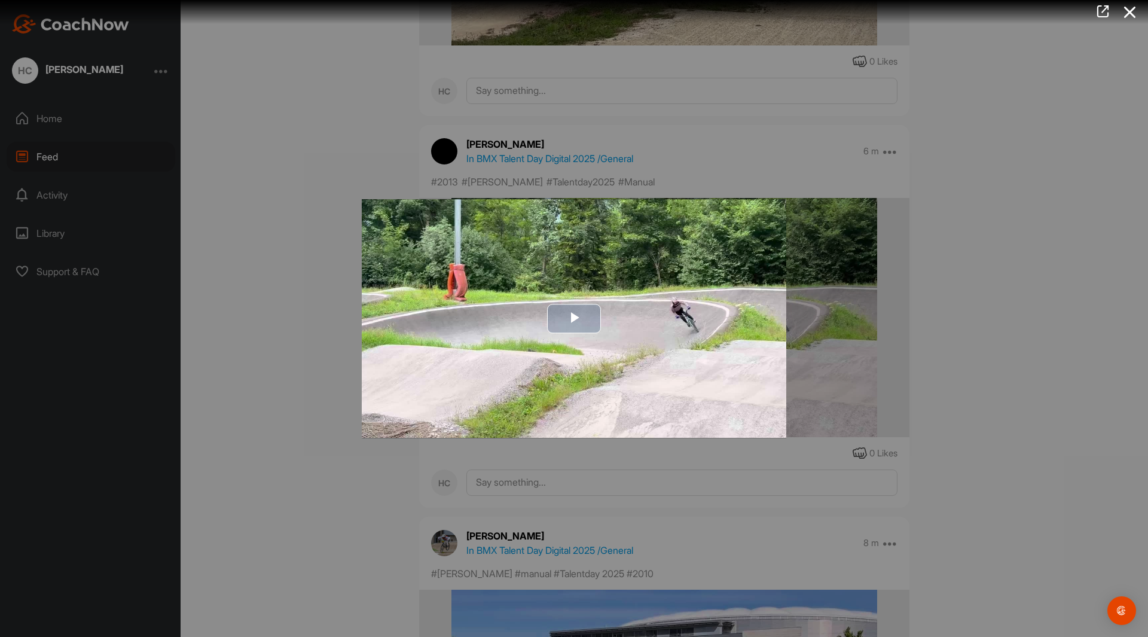
click at [574, 319] on span "Video Player" at bounding box center [574, 319] width 0 height 0
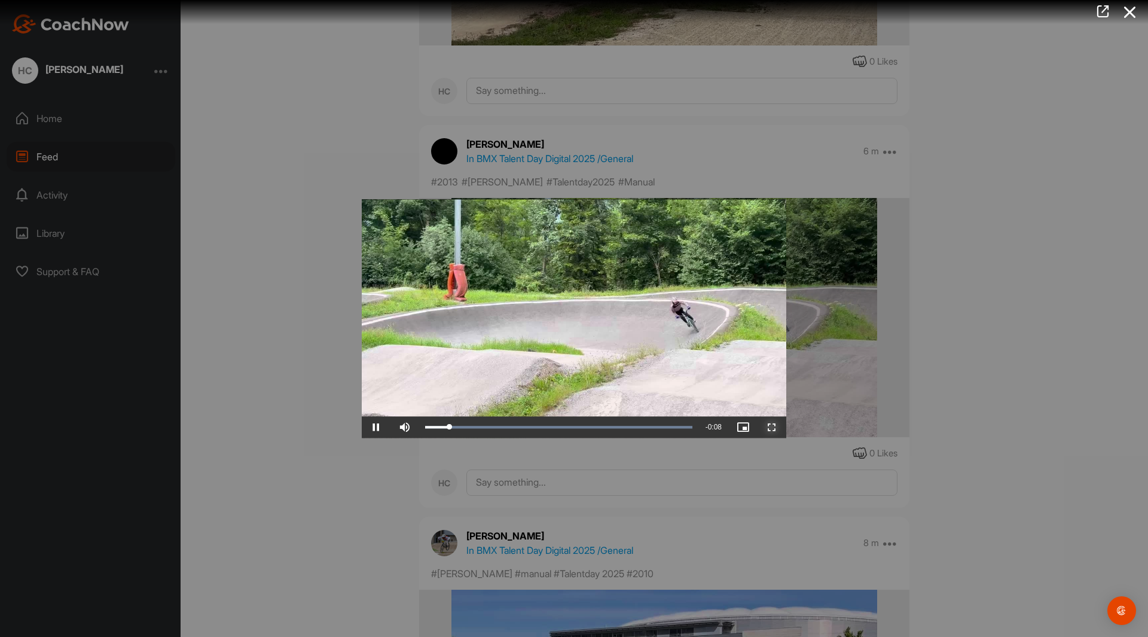
click at [767, 427] on span "Video Player" at bounding box center [771, 427] width 29 height 0
click at [376, 489] on div at bounding box center [574, 318] width 1148 height 637
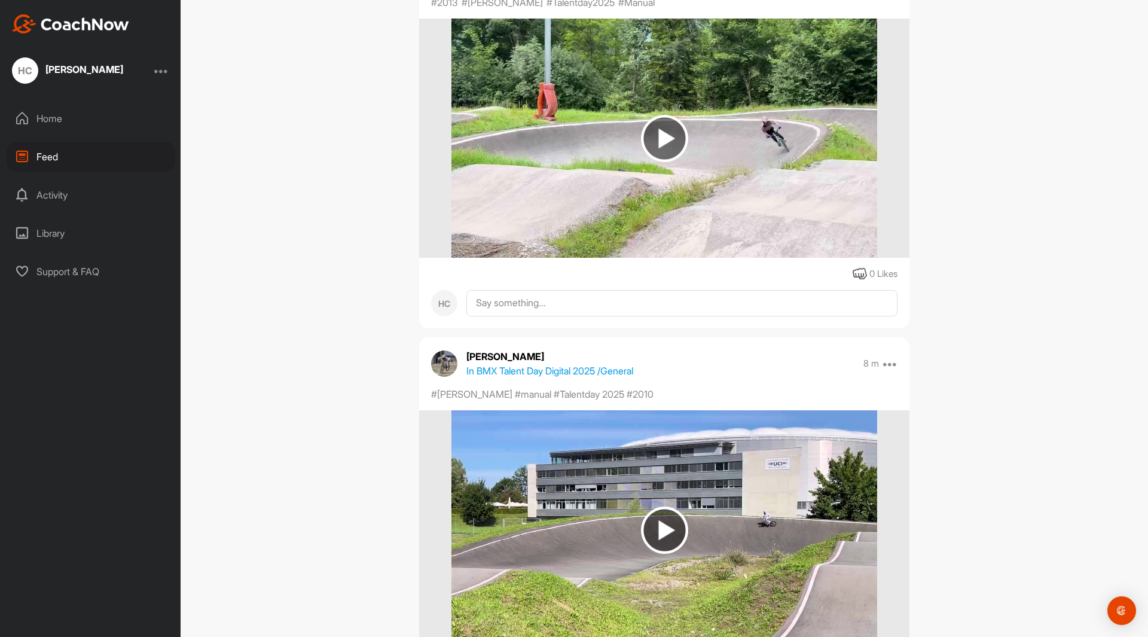
scroll to position [0, 0]
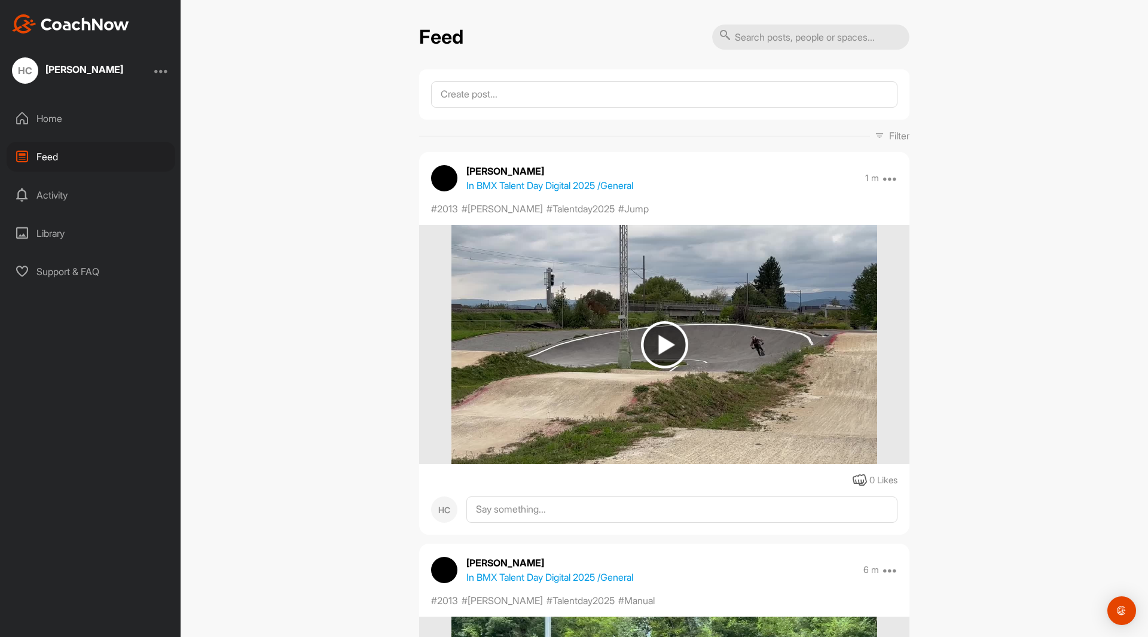
click at [342, 164] on div "Feed Filter Media Type Images Videos Notes Audio Documents Author [PERSON_NAME]…" at bounding box center [664, 318] width 967 height 637
click at [74, 114] on div "Home" at bounding box center [91, 118] width 169 height 30
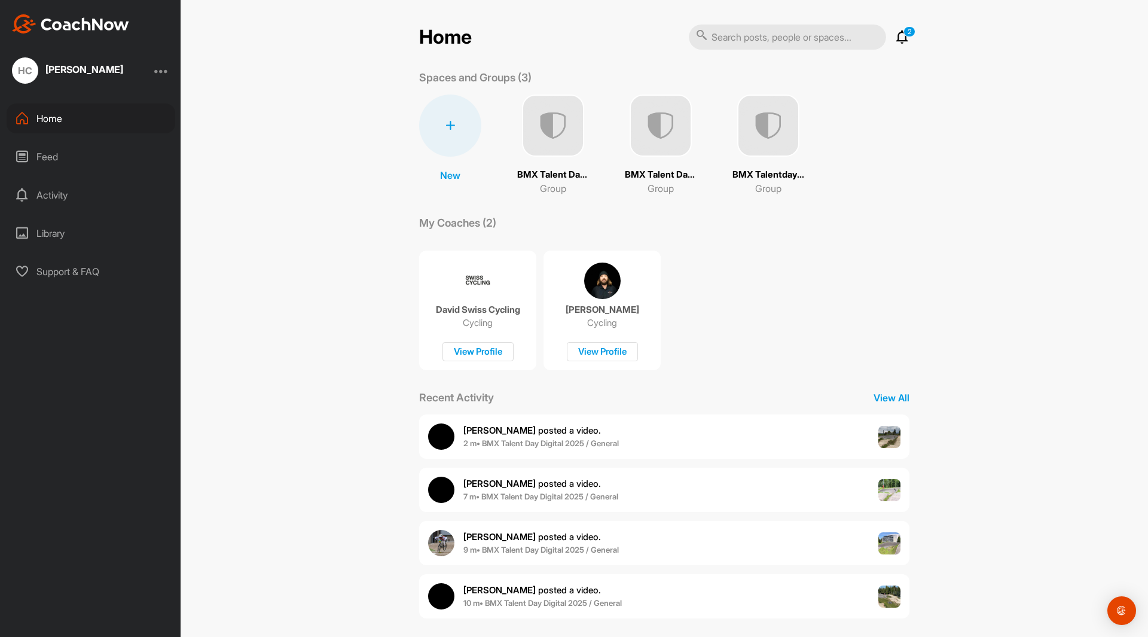
click at [54, 195] on div "Activity" at bounding box center [91, 195] width 169 height 30
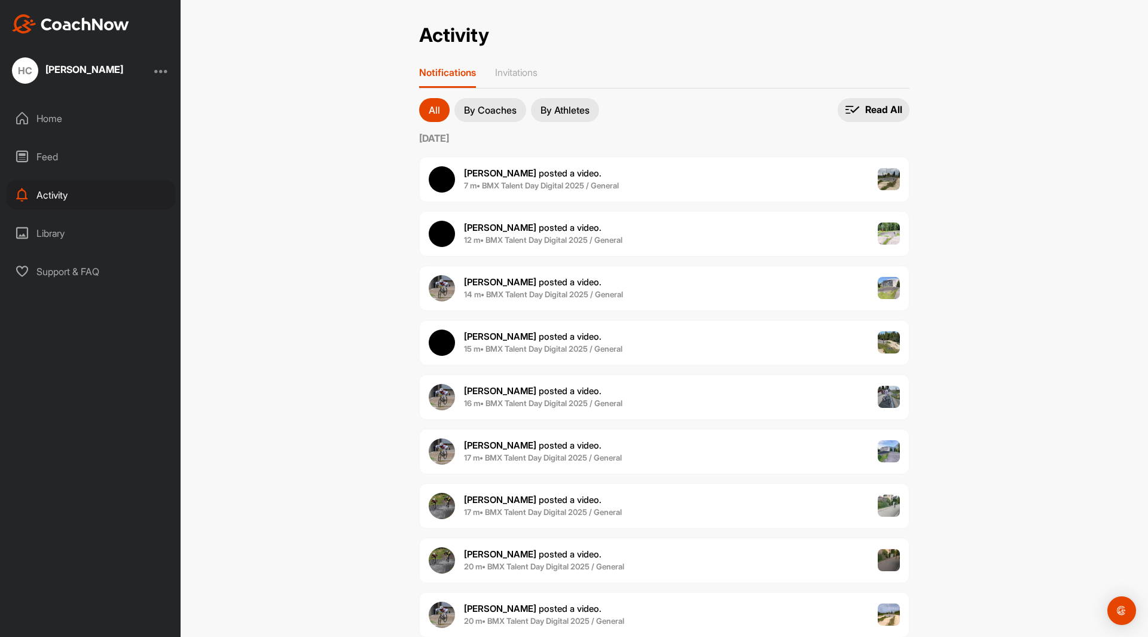
click at [56, 111] on div "Home" at bounding box center [91, 118] width 169 height 30
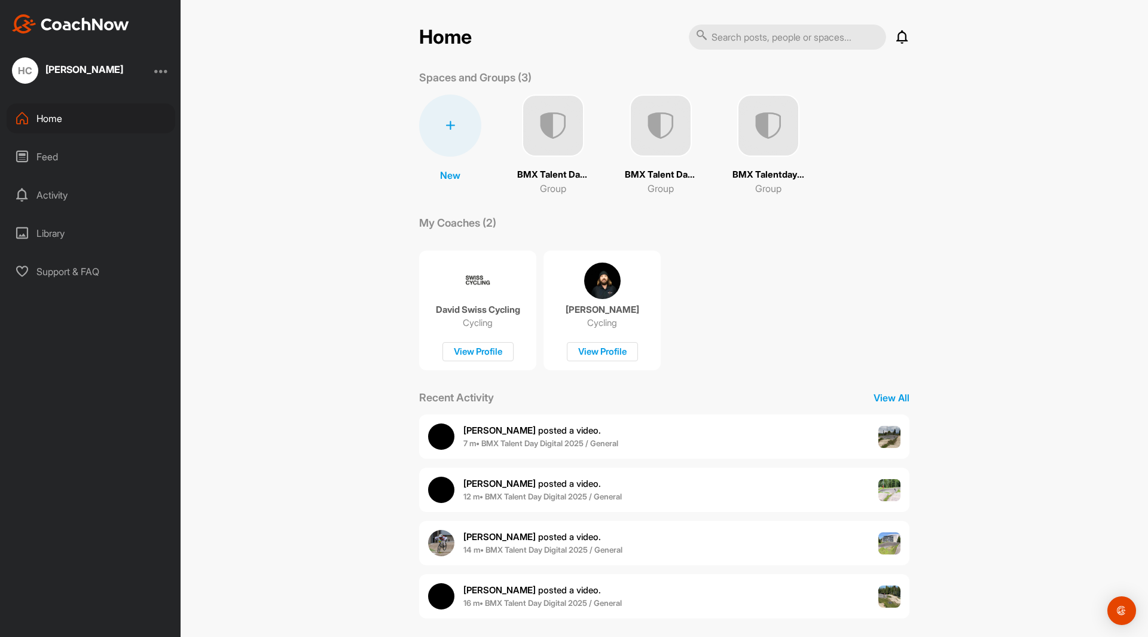
click at [48, 155] on div "Feed" at bounding box center [91, 157] width 169 height 30
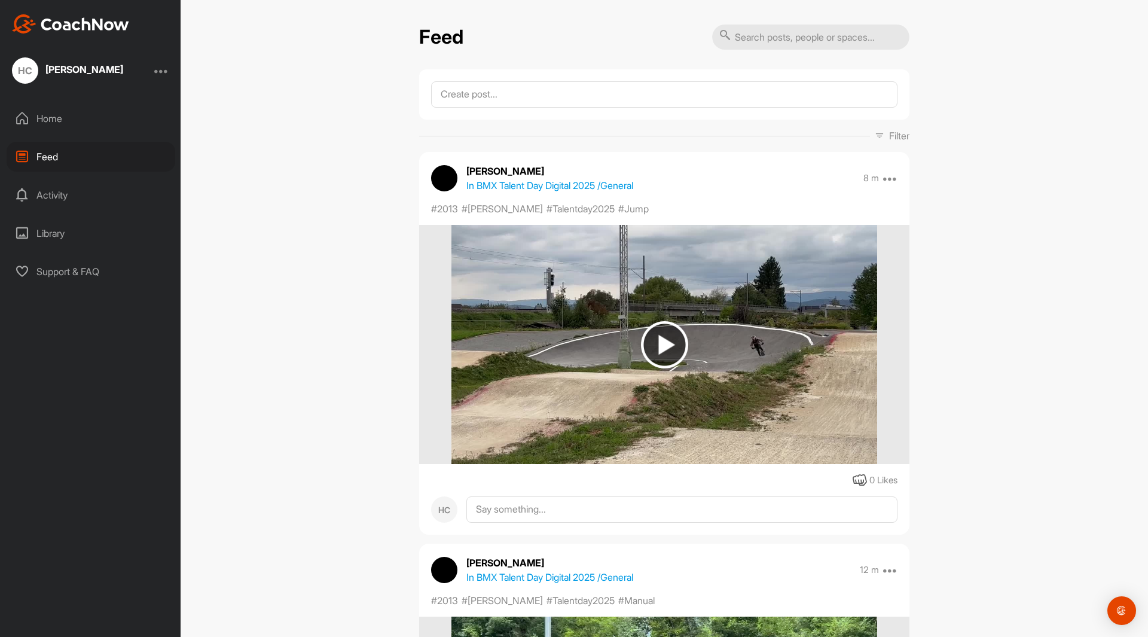
click at [47, 233] on div "Library" at bounding box center [91, 233] width 169 height 30
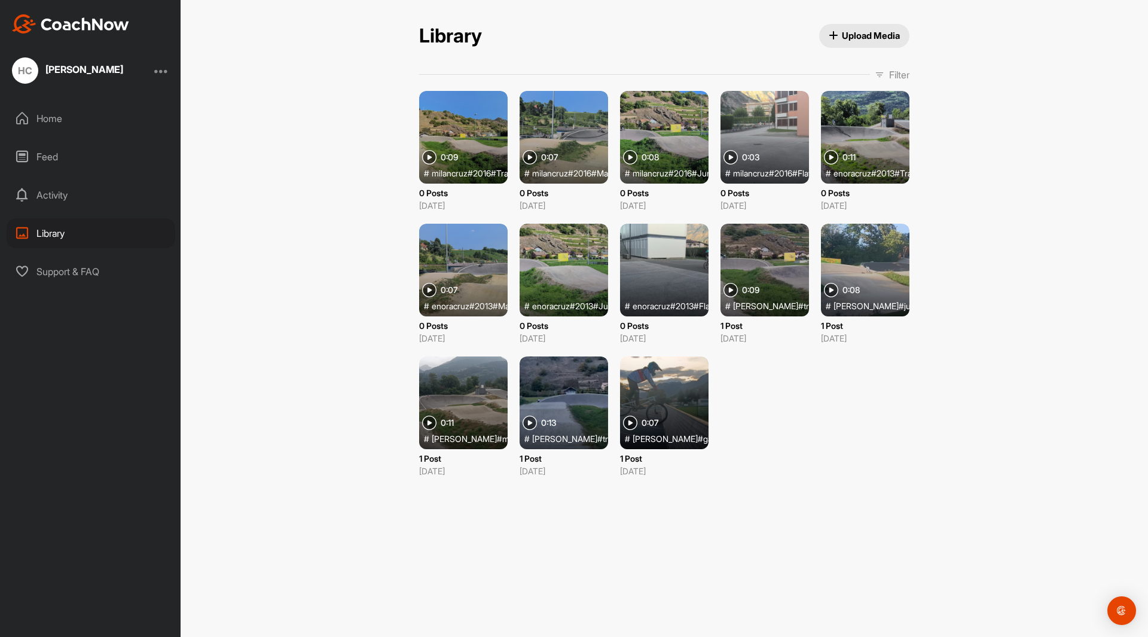
click at [657, 262] on div at bounding box center [664, 270] width 88 height 93
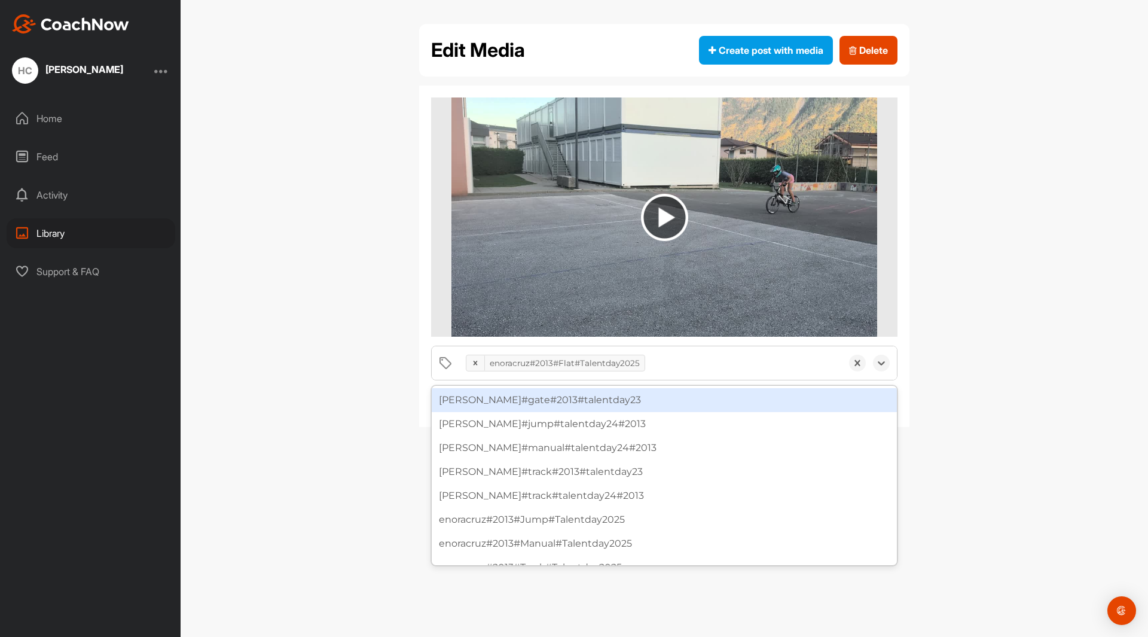
drag, startPoint x: 639, startPoint y: 363, endPoint x: 542, endPoint y: 362, distance: 97.4
click at [542, 362] on div "enoracruz#2013#Flat#Talentday2025" at bounding box center [565, 362] width 160 height 19
click at [556, 362] on div "enoracruz#2013#Flat#Talentday2025" at bounding box center [565, 362] width 160 height 19
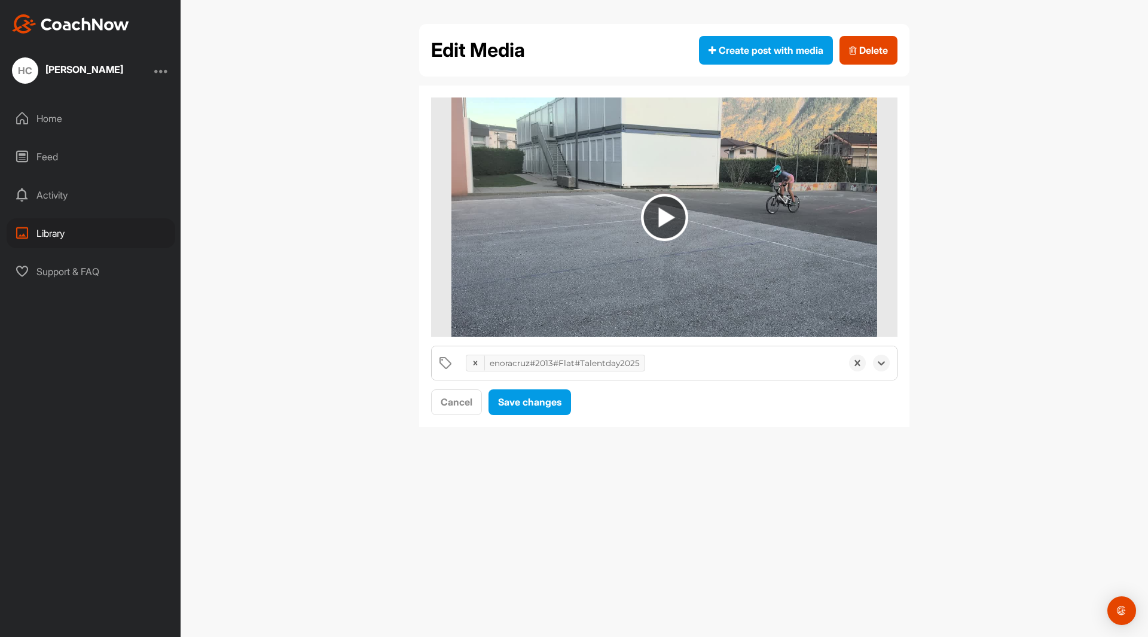
click at [556, 362] on div "enoracruz#2013#Flat#Talentday2025" at bounding box center [565, 362] width 160 height 19
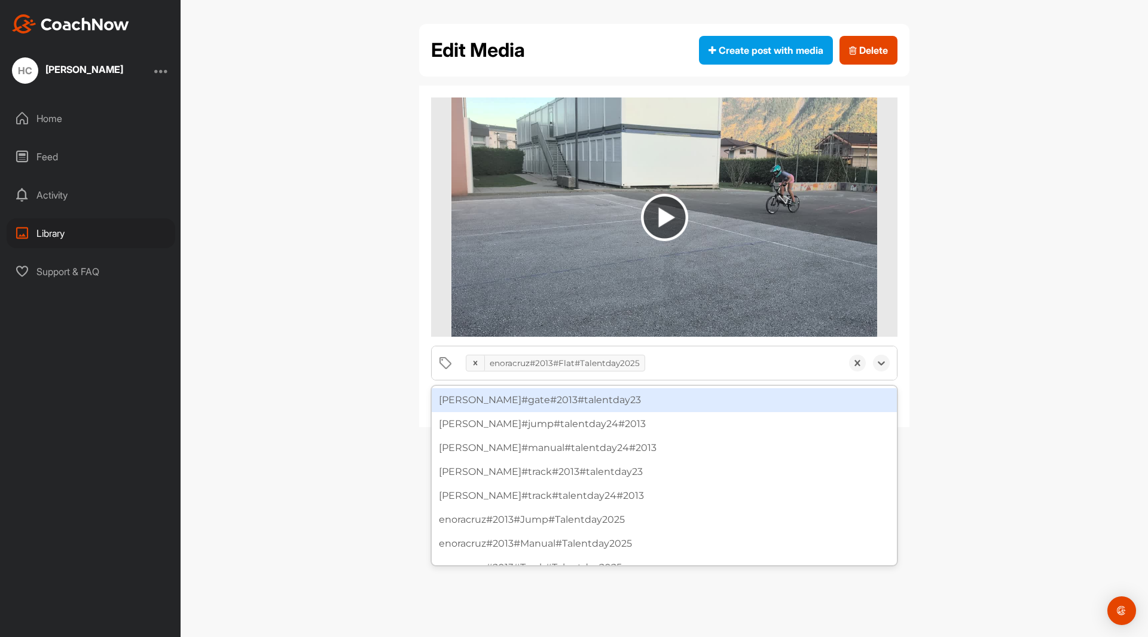
click at [556, 362] on div "enoracruz#2013#Flat#Talentday2025" at bounding box center [565, 362] width 160 height 19
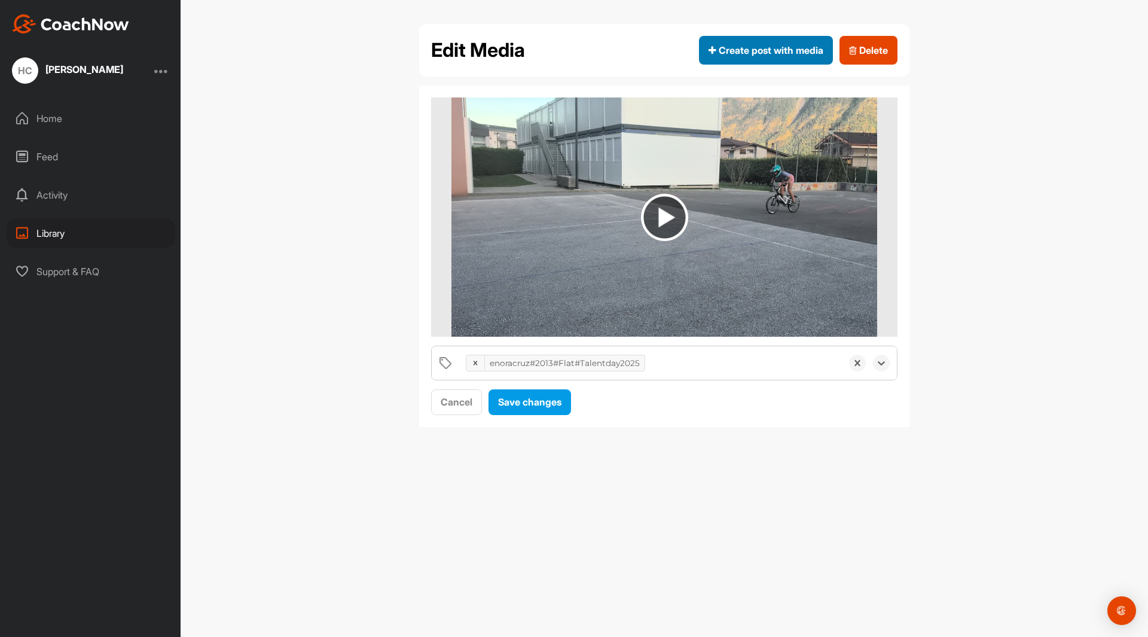
click at [768, 47] on span "Create post with media" at bounding box center [765, 50] width 115 height 14
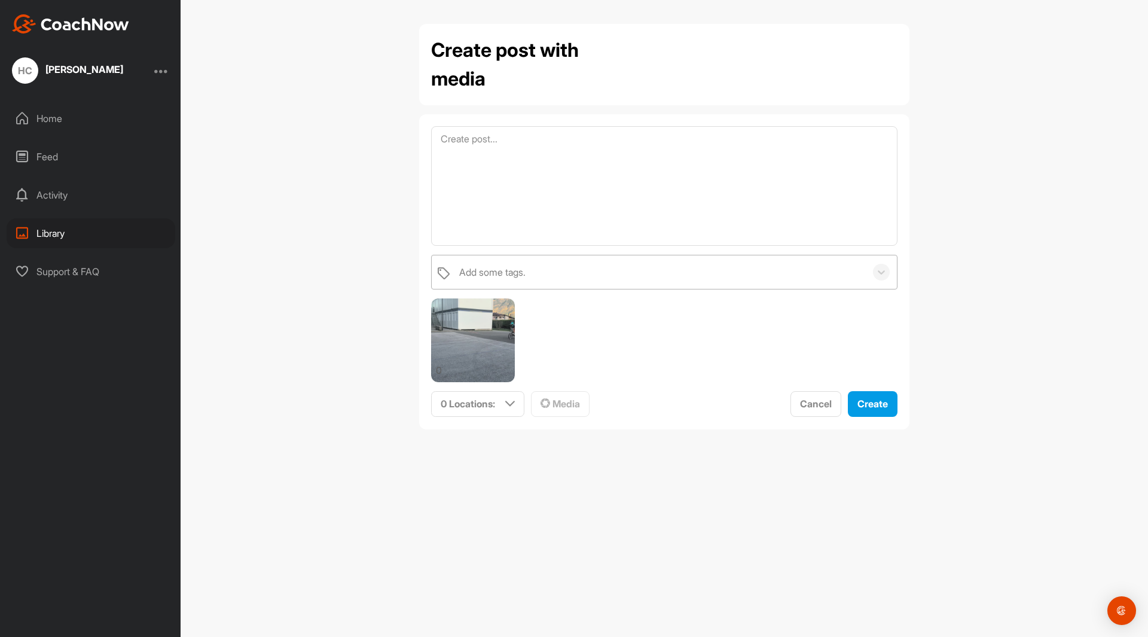
click at [522, 272] on div "Add some tags." at bounding box center [492, 272] width 66 height 14
click at [522, 273] on div "Add some tags." at bounding box center [492, 272] width 66 height 14
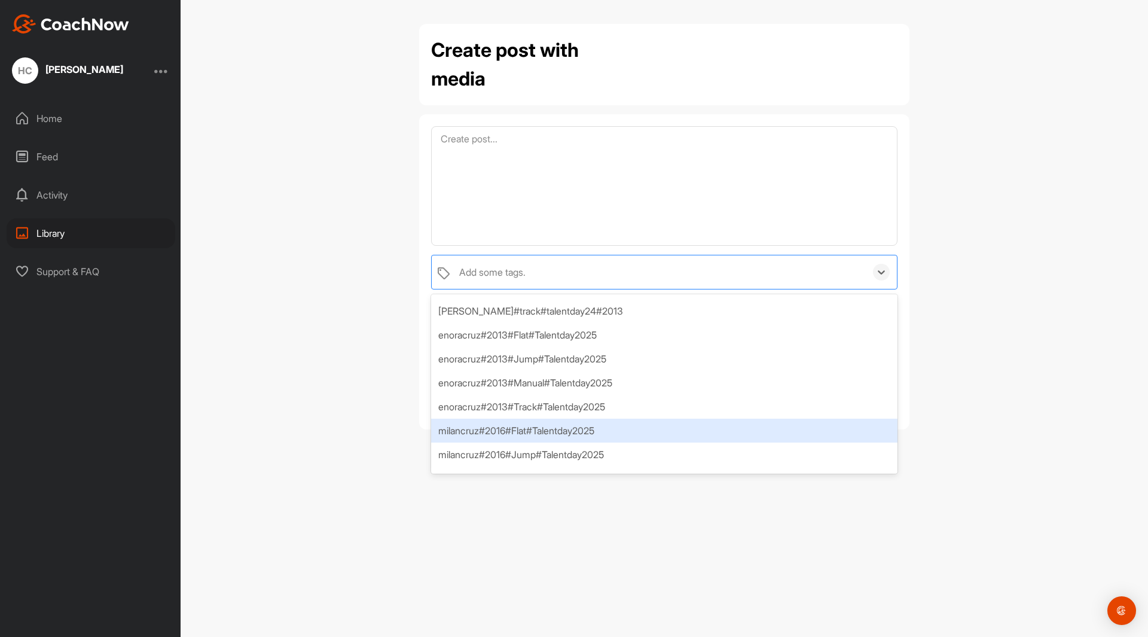
scroll to position [77, 0]
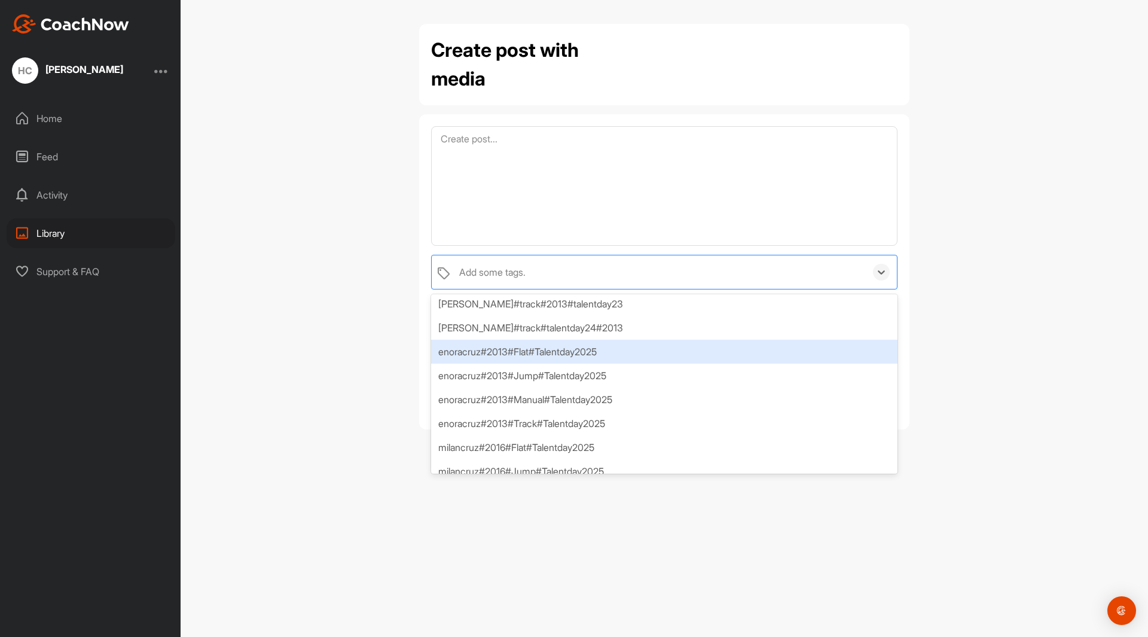
click at [549, 348] on div "enoracruz#2013#Flat#Talentday2025" at bounding box center [664, 351] width 466 height 24
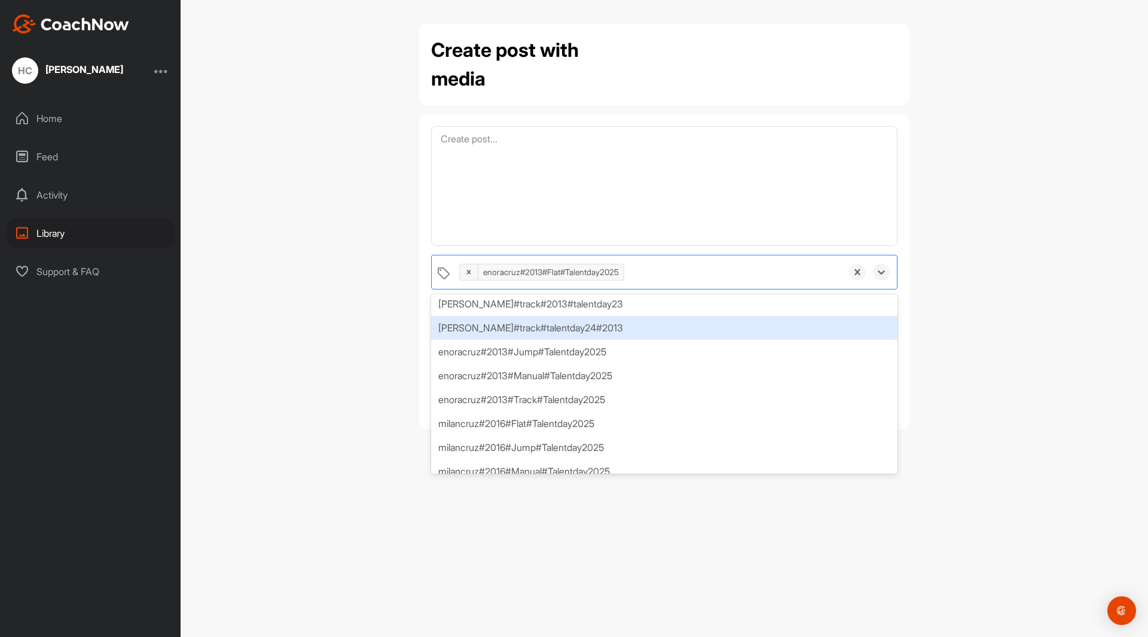
click at [330, 256] on div "Create post with media option enoracruz#2013#Flat#Talentday2025, selected. opti…" at bounding box center [664, 318] width 967 height 637
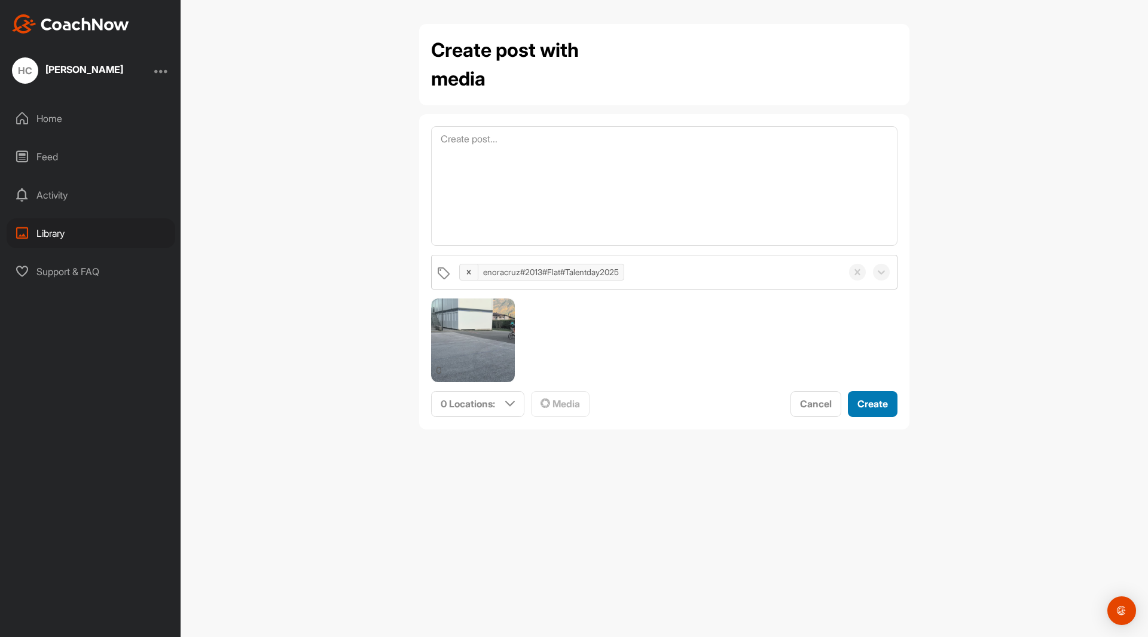
click at [887, 406] on button "Create" at bounding box center [873, 404] width 50 height 26
click at [516, 404] on div "0 Locations :" at bounding box center [478, 403] width 92 height 25
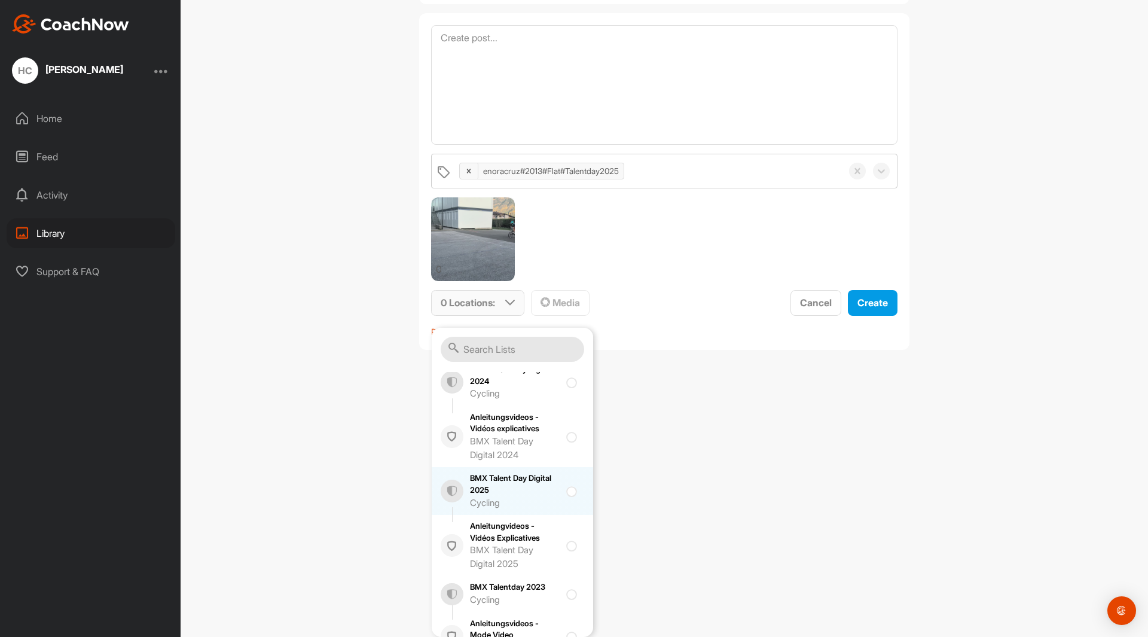
scroll to position [175, 0]
click at [566, 495] on div at bounding box center [574, 494] width 16 height 14
checkbox input "true"
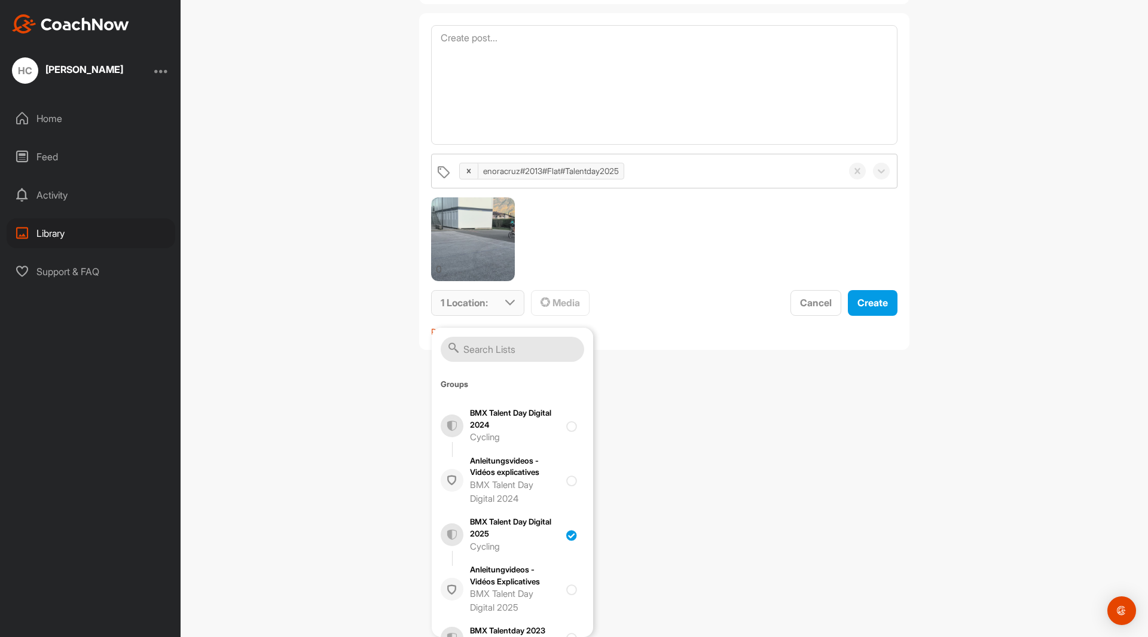
scroll to position [150, 0]
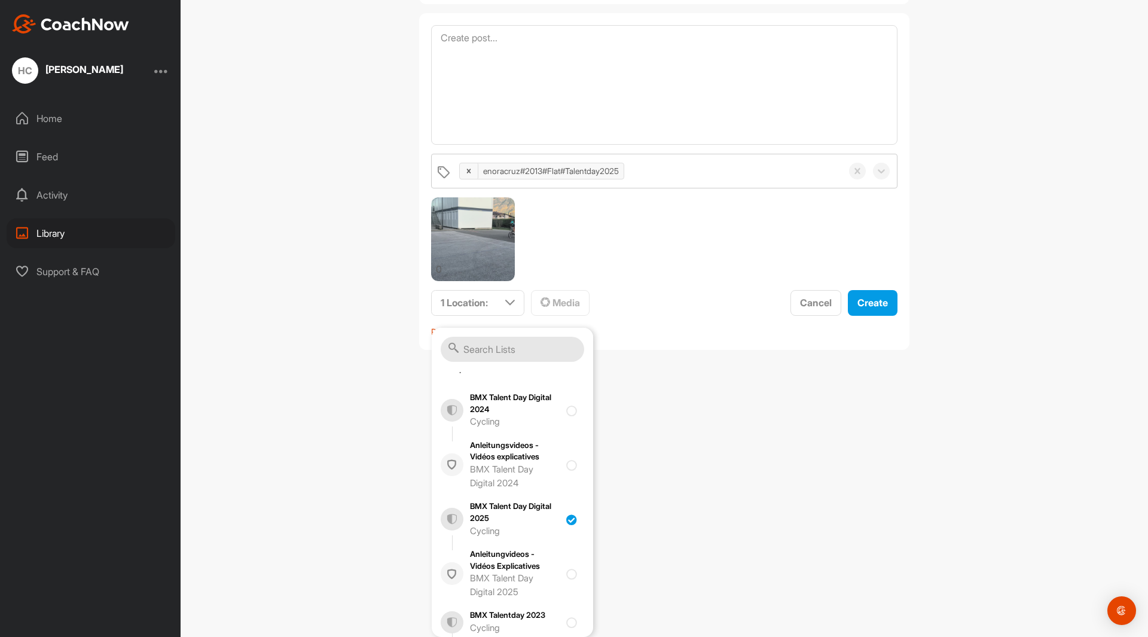
click at [698, 512] on div "Create post with media enoracruz#2013#Flat#Talentday2025 0 1 Location : Smart L…" at bounding box center [664, 318] width 967 height 637
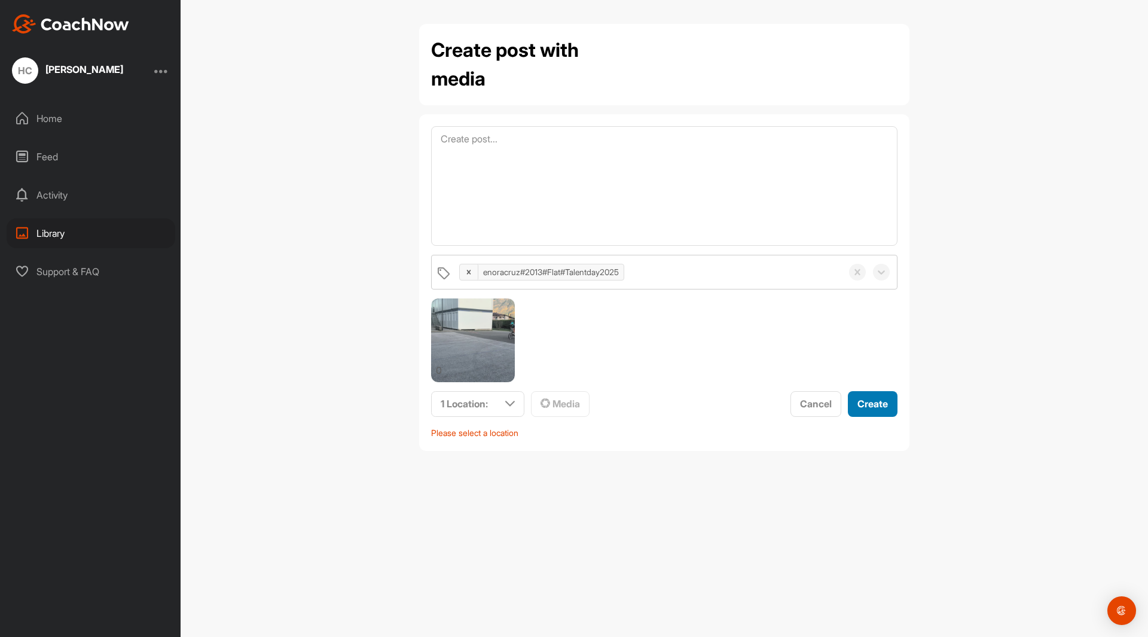
click at [889, 401] on button "Create" at bounding box center [873, 404] width 50 height 26
click at [50, 238] on div "Library" at bounding box center [91, 233] width 169 height 30
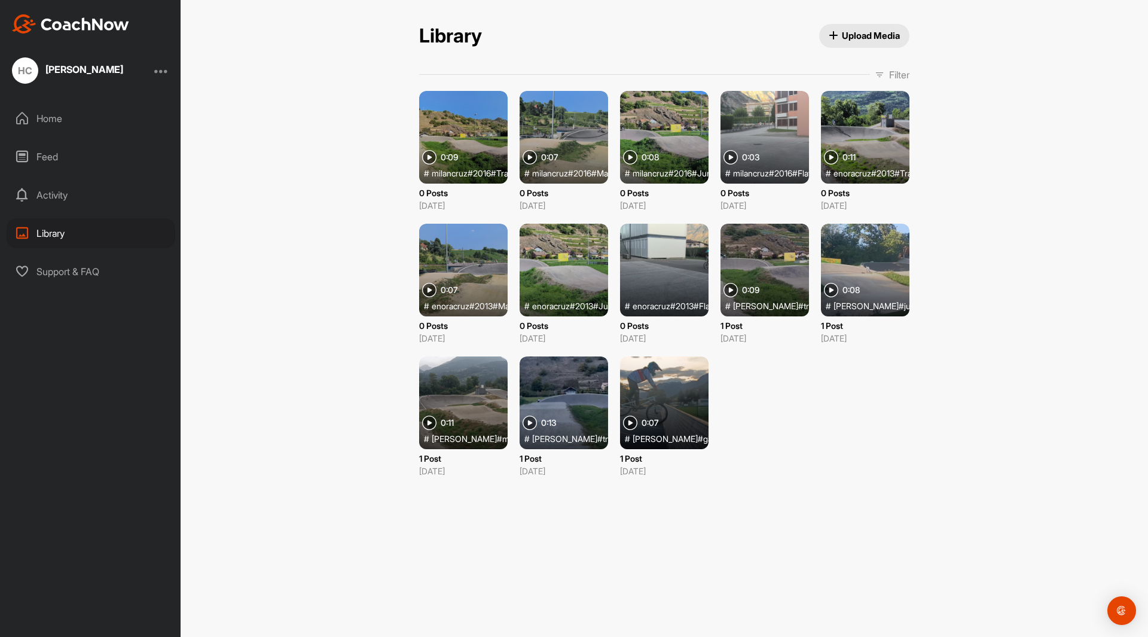
click at [561, 268] on div at bounding box center [563, 270] width 88 height 93
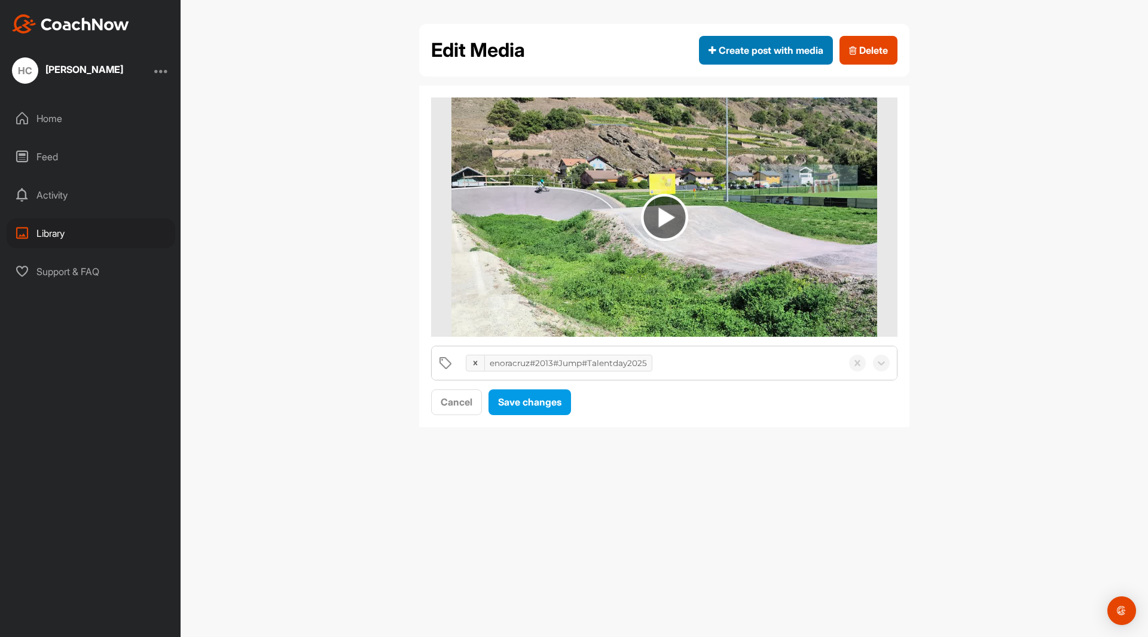
click at [755, 46] on span "Create post with media" at bounding box center [765, 50] width 115 height 14
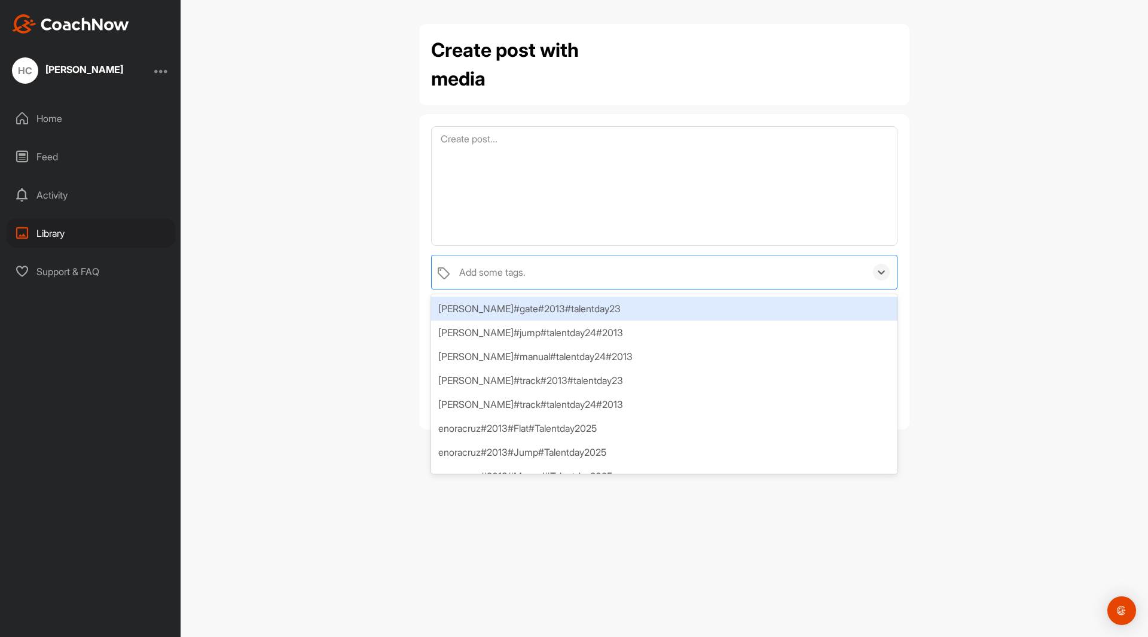
click at [601, 263] on div "Add some tags." at bounding box center [659, 271] width 412 height 33
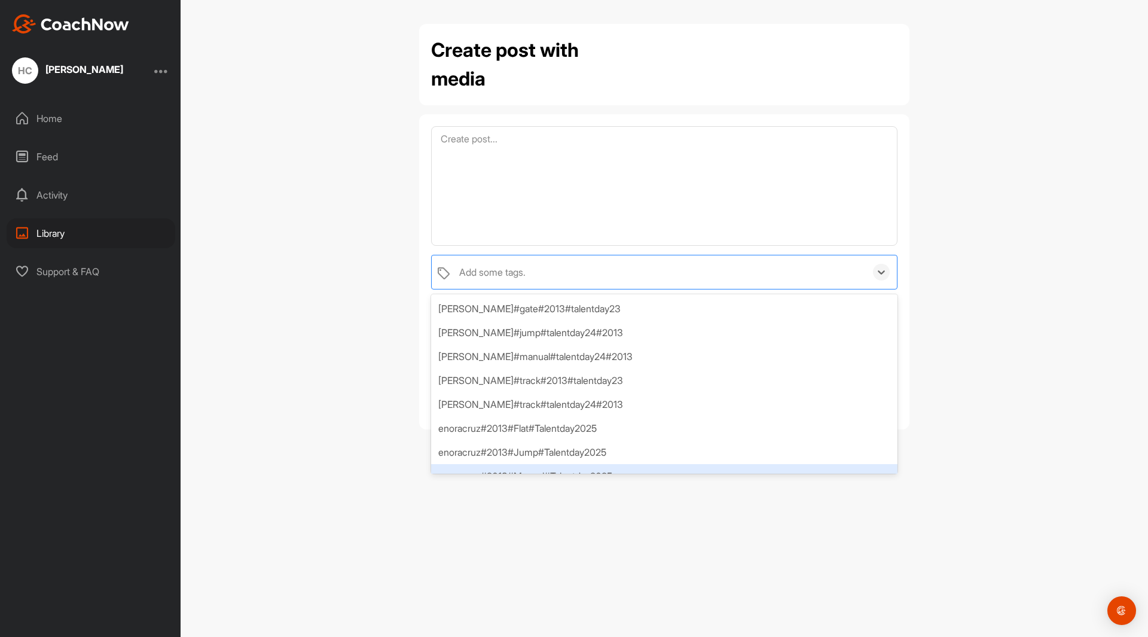
scroll to position [136, 0]
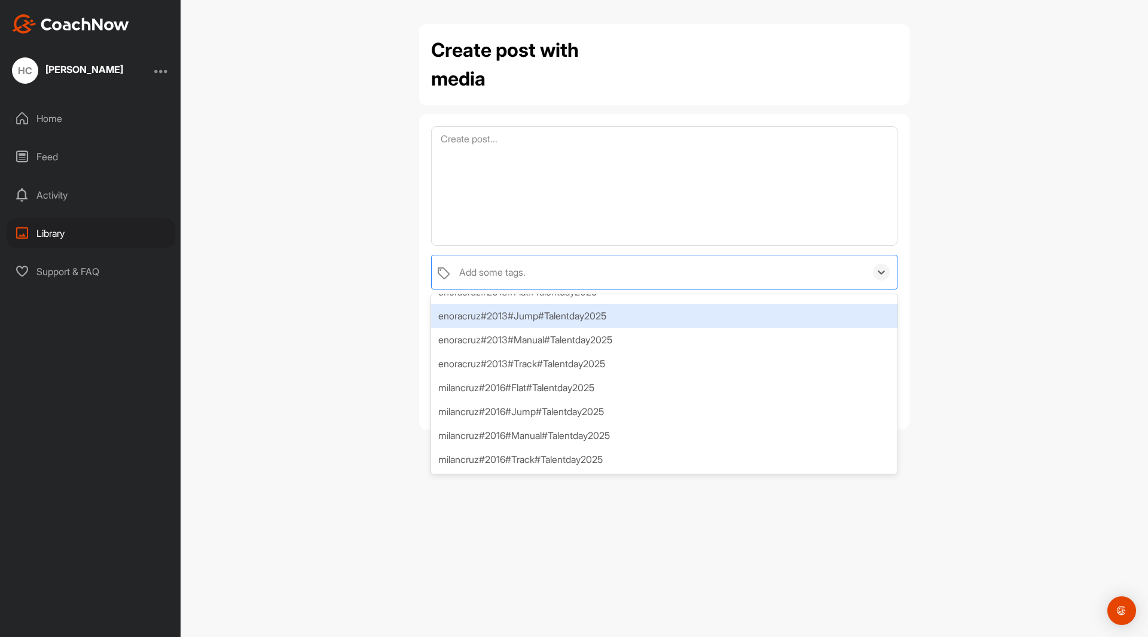
click at [534, 312] on div "enoracruz#2013#Jump#Talentday2025" at bounding box center [664, 316] width 466 height 24
click at [368, 306] on div "Create post with media option enoracruz#2013#Jump#Talentday2025, selected. opti…" at bounding box center [664, 318] width 967 height 637
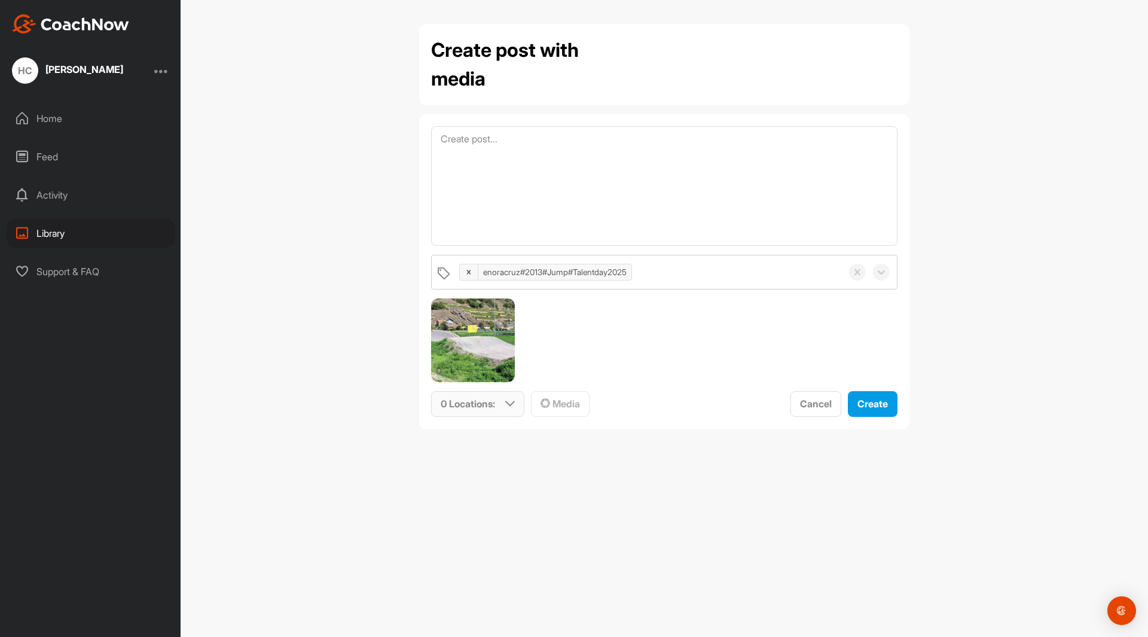
click at [509, 402] on icon at bounding box center [510, 404] width 10 height 10
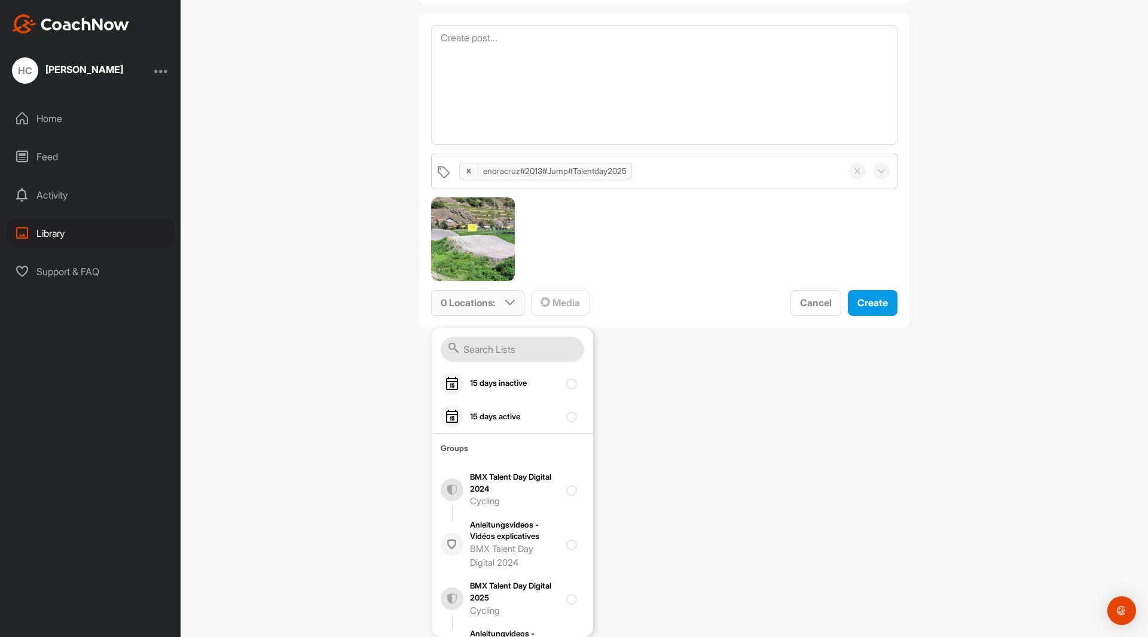
scroll to position [215, 0]
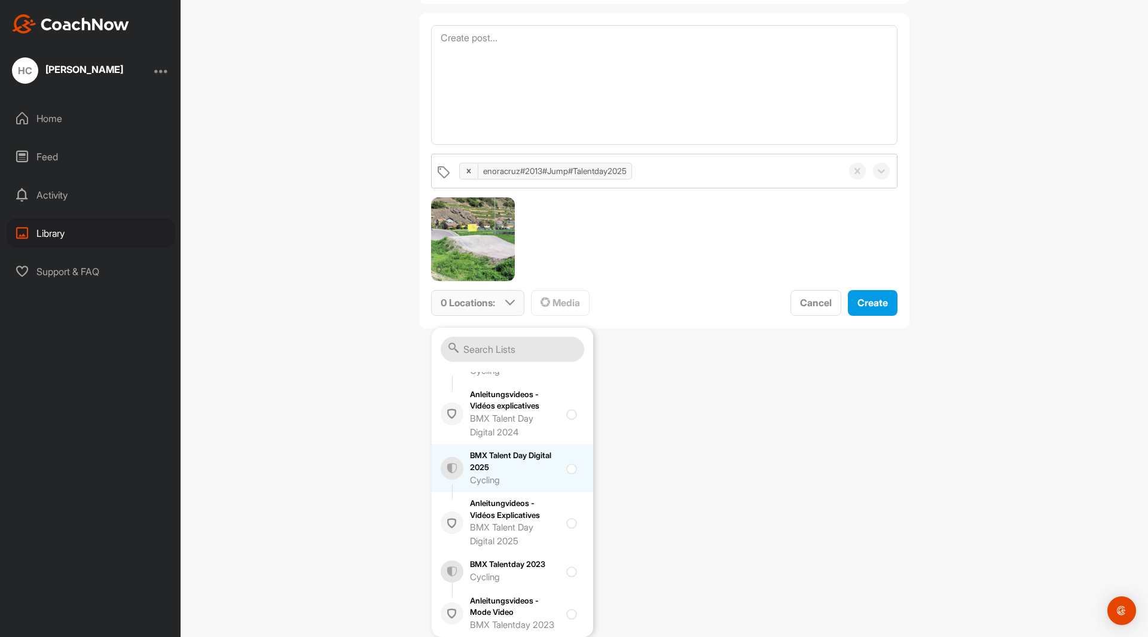
click at [566, 461] on input "checkbox" at bounding box center [570, 465] width 8 height 8
checkbox input "true"
click at [681, 460] on div "Create post with media enoracruz#2013#Jump#Talentday2025 0 1 Location : Smart L…" at bounding box center [664, 318] width 967 height 637
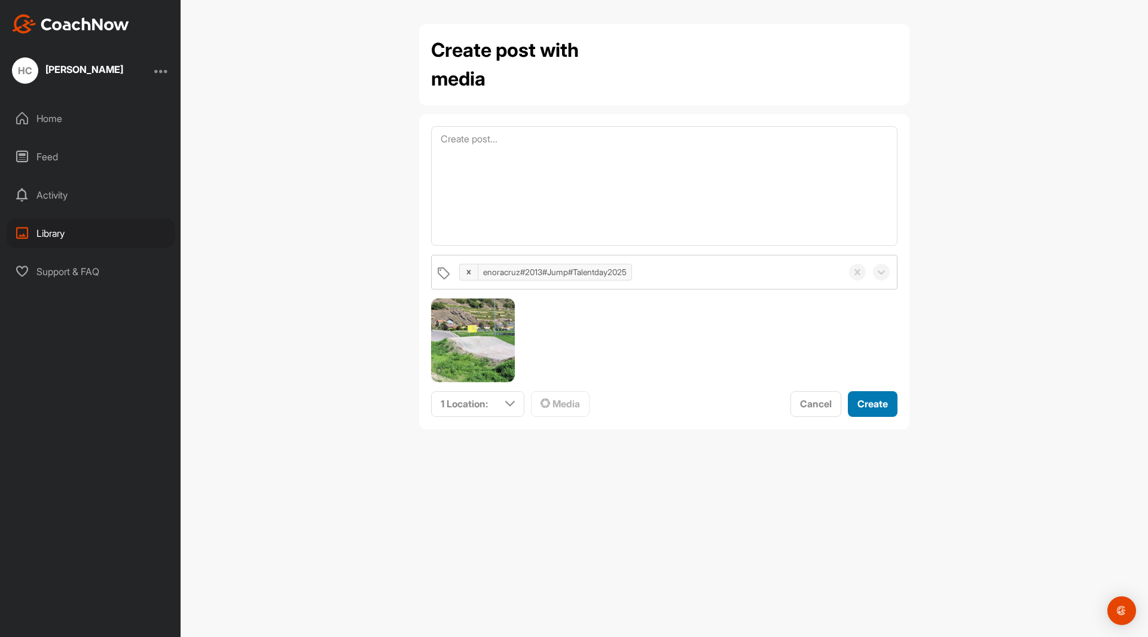
click at [880, 403] on span "Create" at bounding box center [872, 403] width 30 height 12
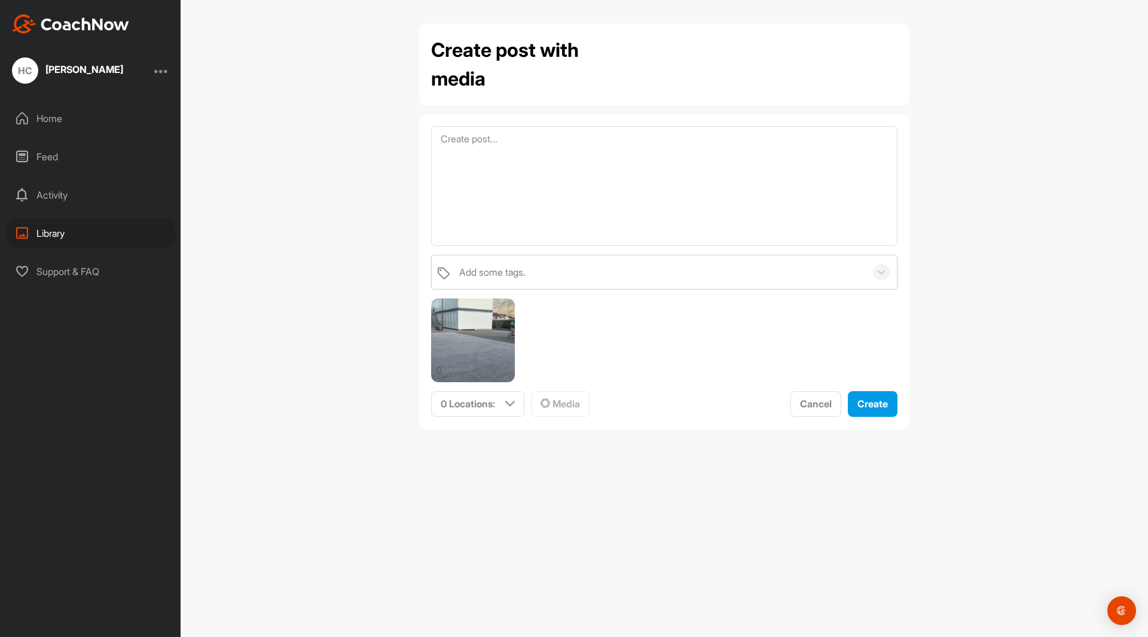
click at [45, 235] on div "Library" at bounding box center [91, 233] width 169 height 30
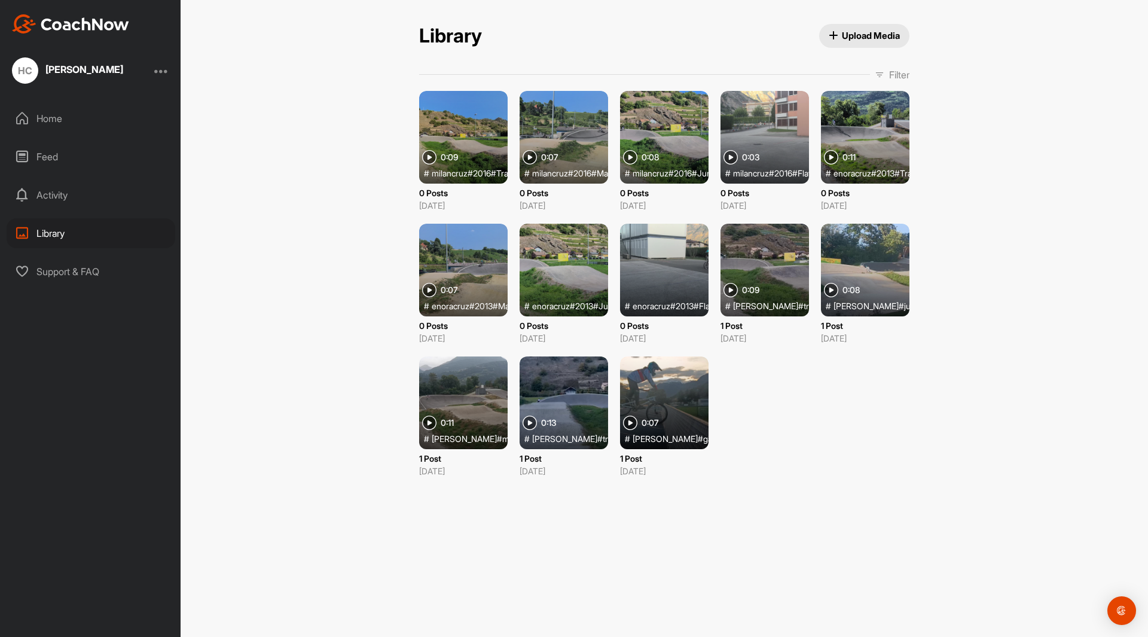
click at [464, 259] on div at bounding box center [463, 270] width 88 height 93
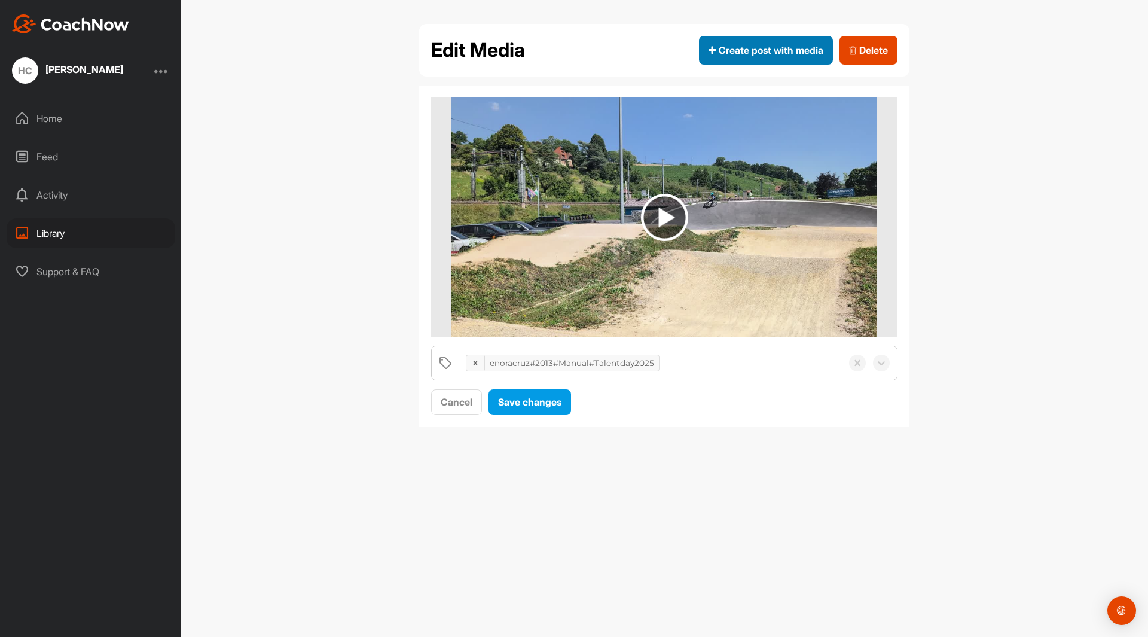
click at [756, 48] on span "Create post with media" at bounding box center [765, 50] width 115 height 14
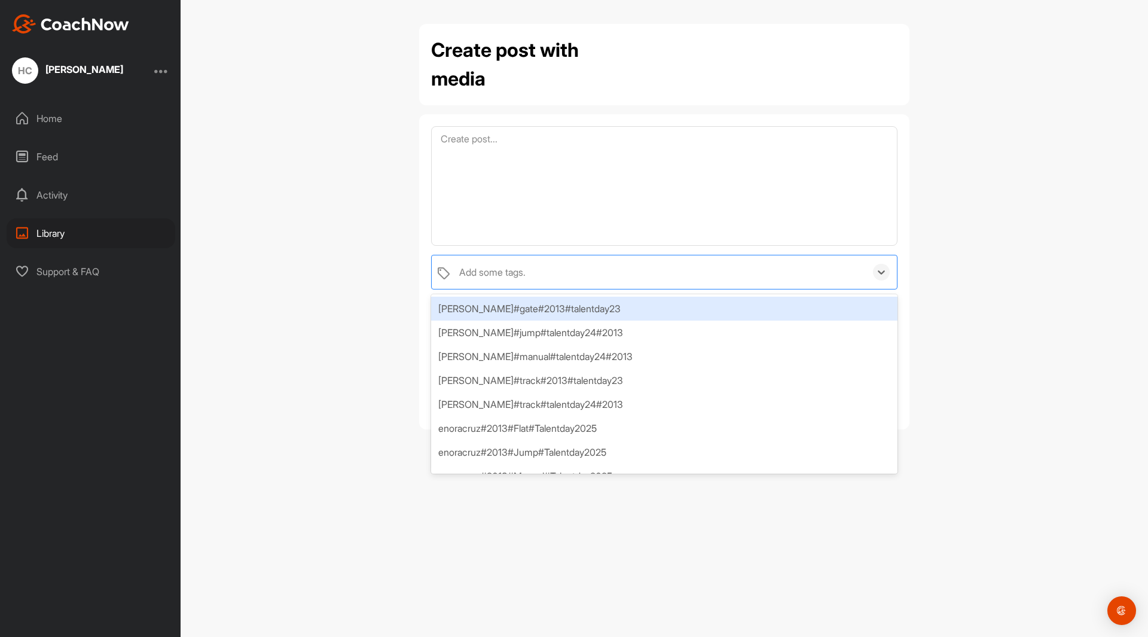
click at [651, 265] on div "Add some tags." at bounding box center [659, 271] width 412 height 33
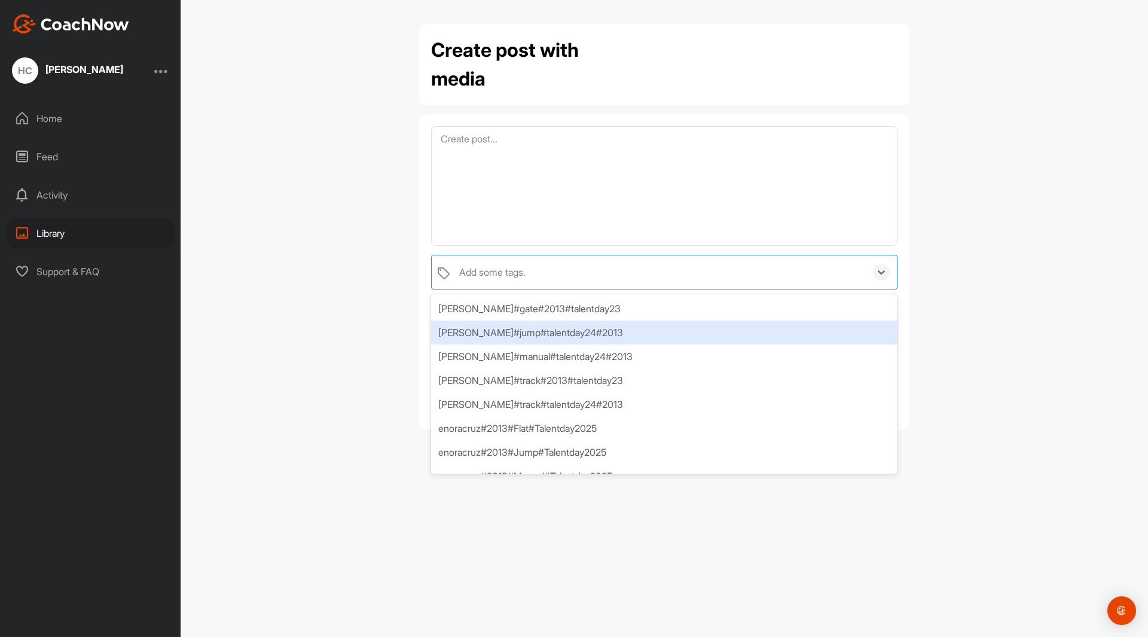
scroll to position [136, 0]
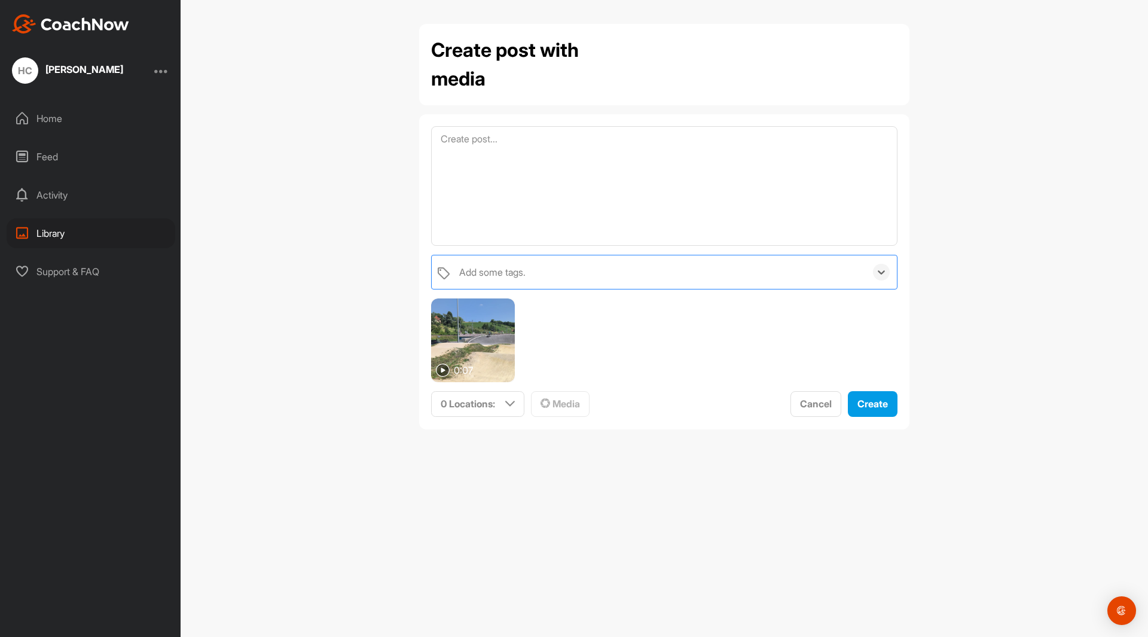
click at [540, 269] on div "Add some tags." at bounding box center [659, 271] width 412 height 33
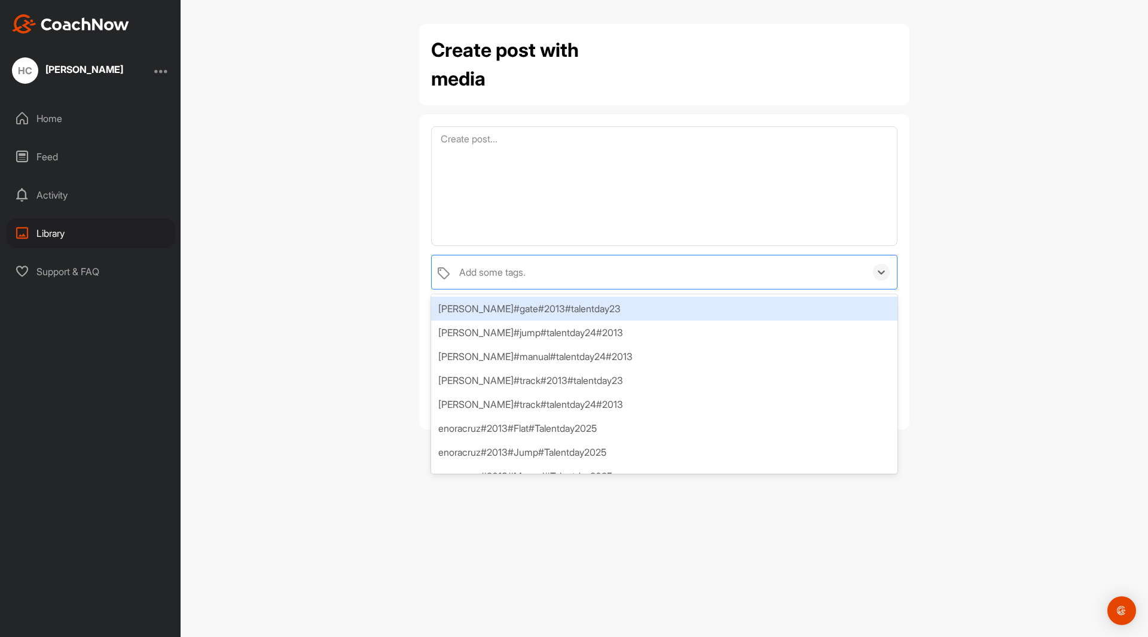
click at [540, 269] on div "Add some tags." at bounding box center [659, 271] width 412 height 33
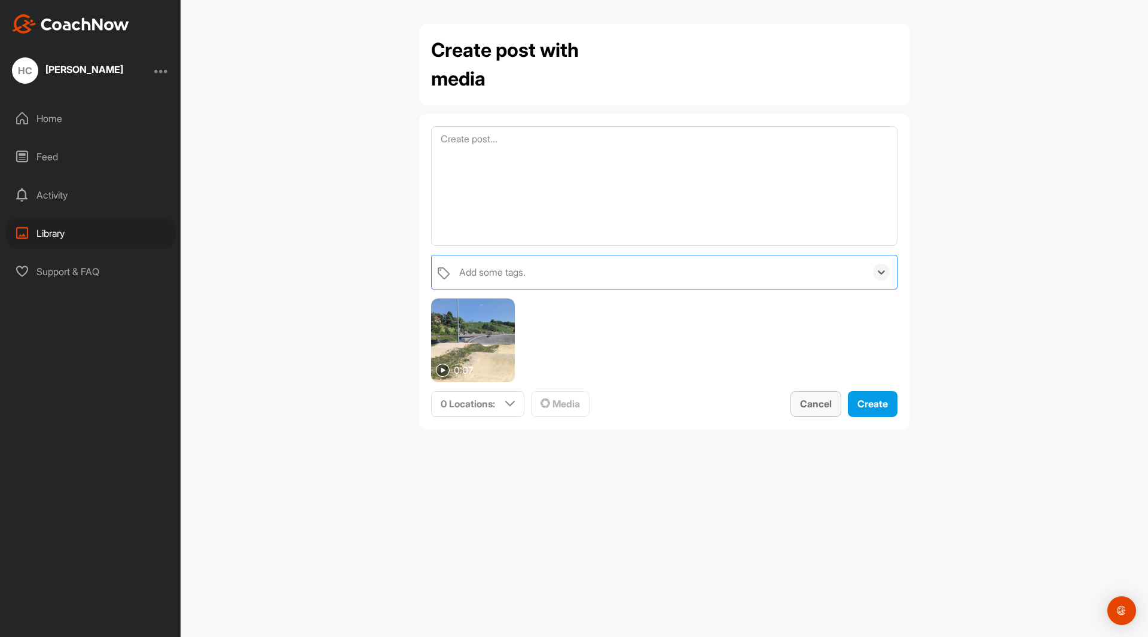
click at [806, 408] on span "Cancel" at bounding box center [816, 403] width 32 height 12
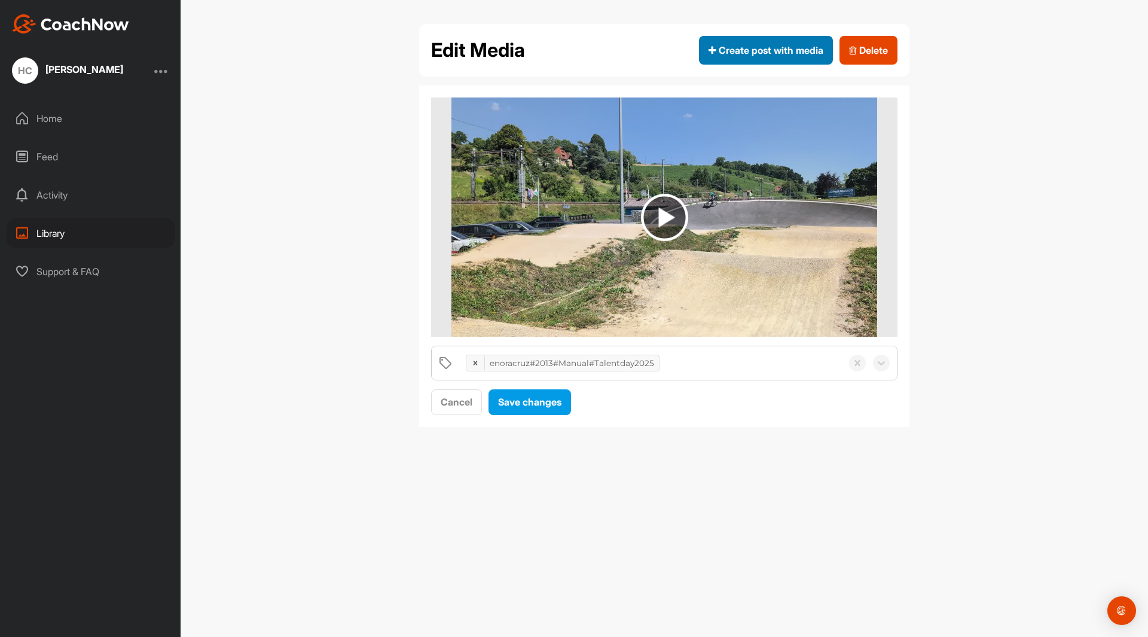
click at [784, 47] on span "Create post with media" at bounding box center [765, 50] width 115 height 14
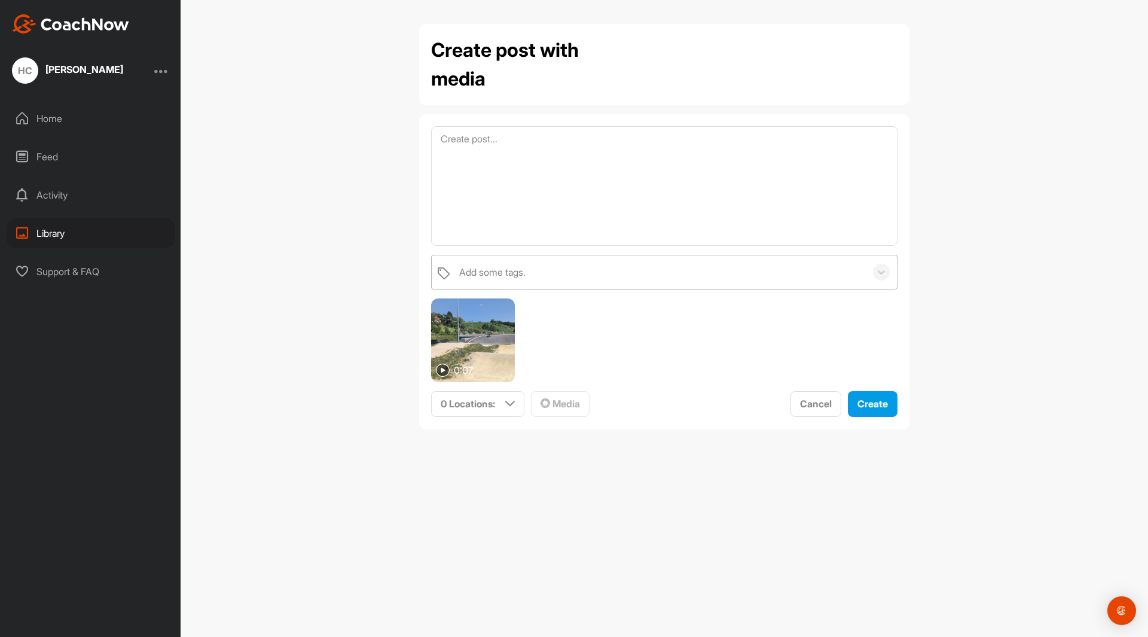
click at [588, 273] on div "Add some tags." at bounding box center [659, 271] width 412 height 33
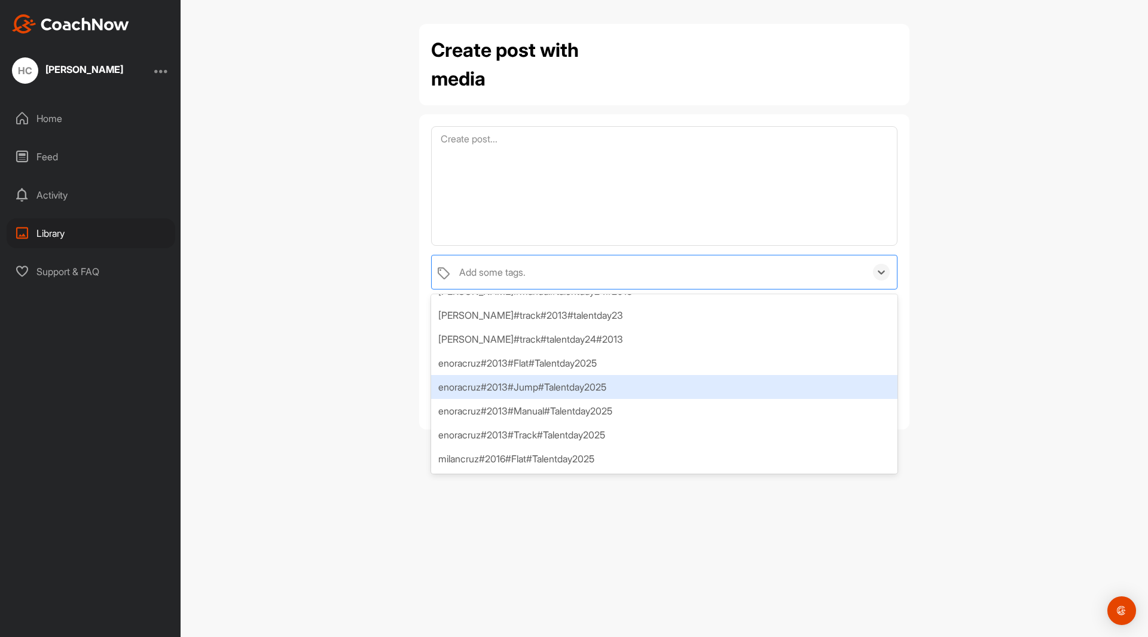
scroll to position [136, 0]
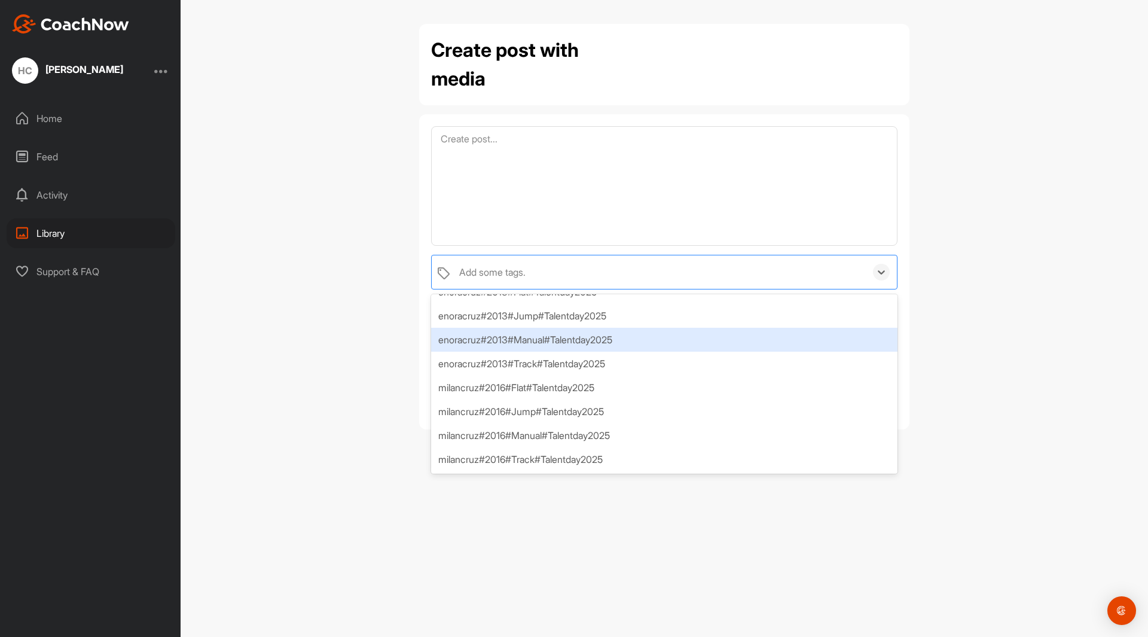
click at [560, 340] on div "enoracruz#2013#Manual#Talentday2025" at bounding box center [664, 340] width 466 height 24
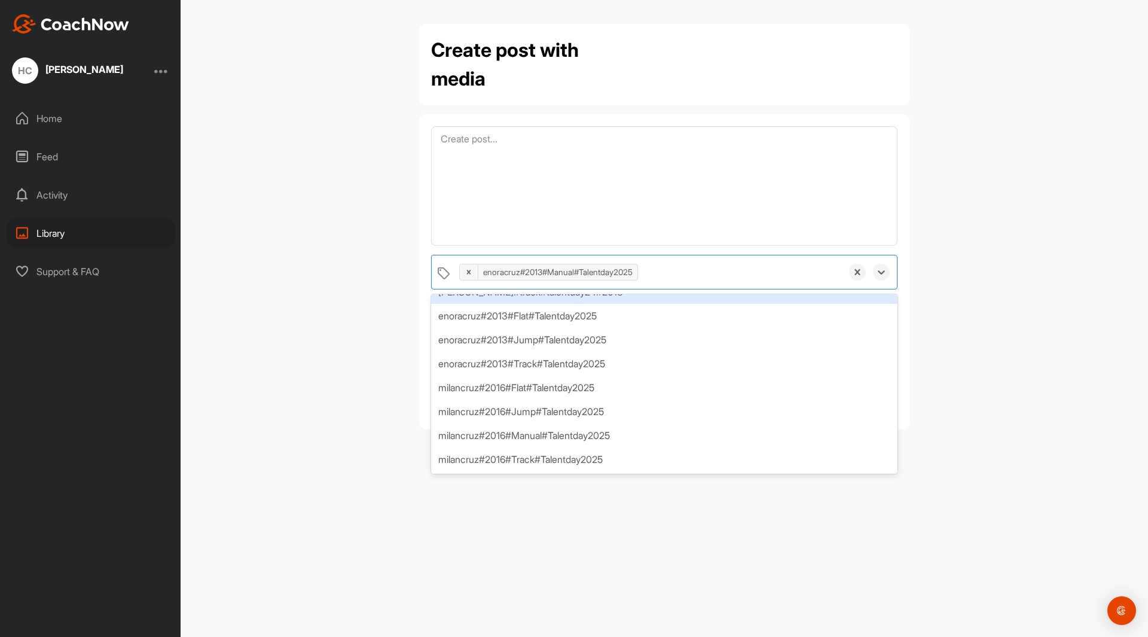
click at [1033, 272] on div "Create post with media option enoracruz#2013#Manual#Talentday2025, selected. op…" at bounding box center [664, 318] width 967 height 637
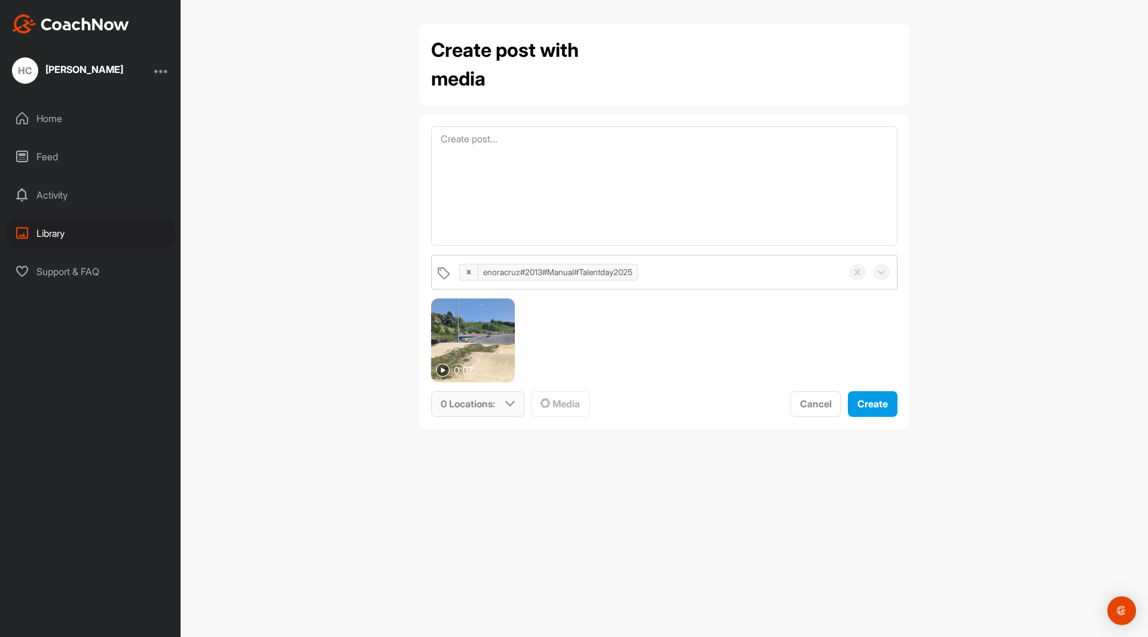
click at [502, 409] on div "0 Locations :" at bounding box center [478, 403] width 92 height 25
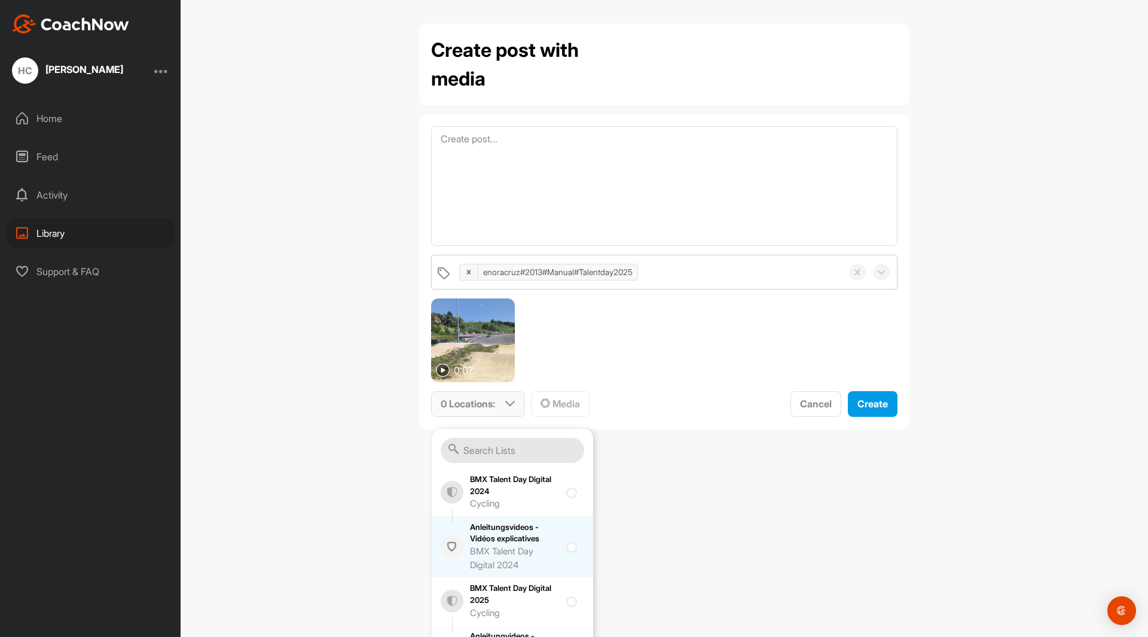
scroll to position [215, 0]
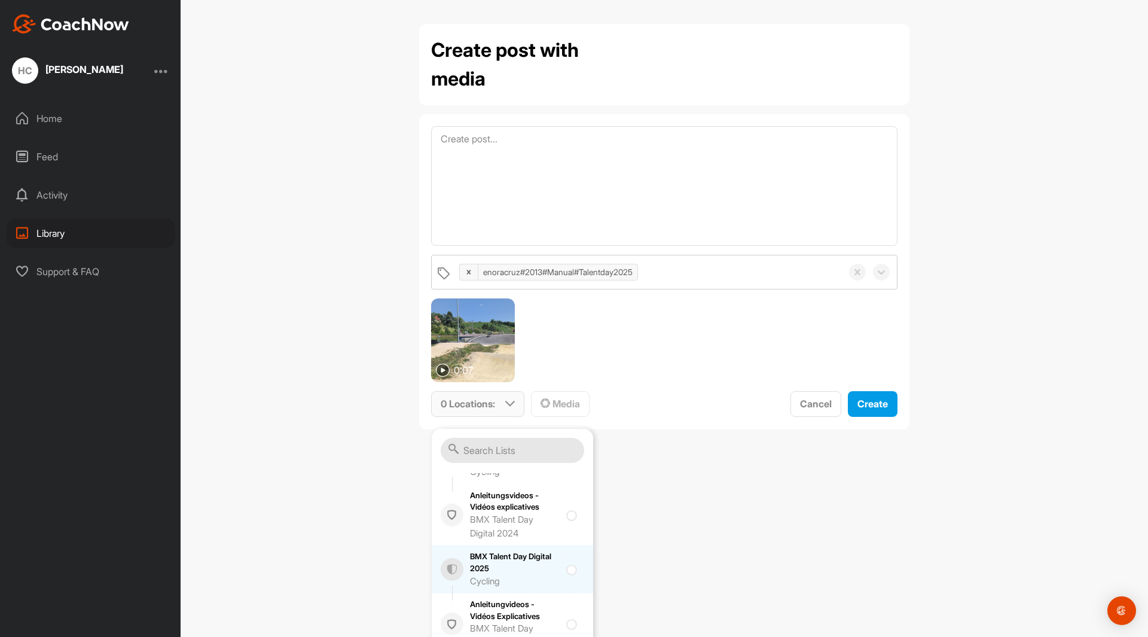
click at [566, 562] on input "checkbox" at bounding box center [570, 566] width 8 height 8
checkbox input "true"
click at [687, 546] on div "Create post with media enoracruz#2013#Manual#Talentday2025 0:07 1 Location : Sm…" at bounding box center [664, 318] width 967 height 637
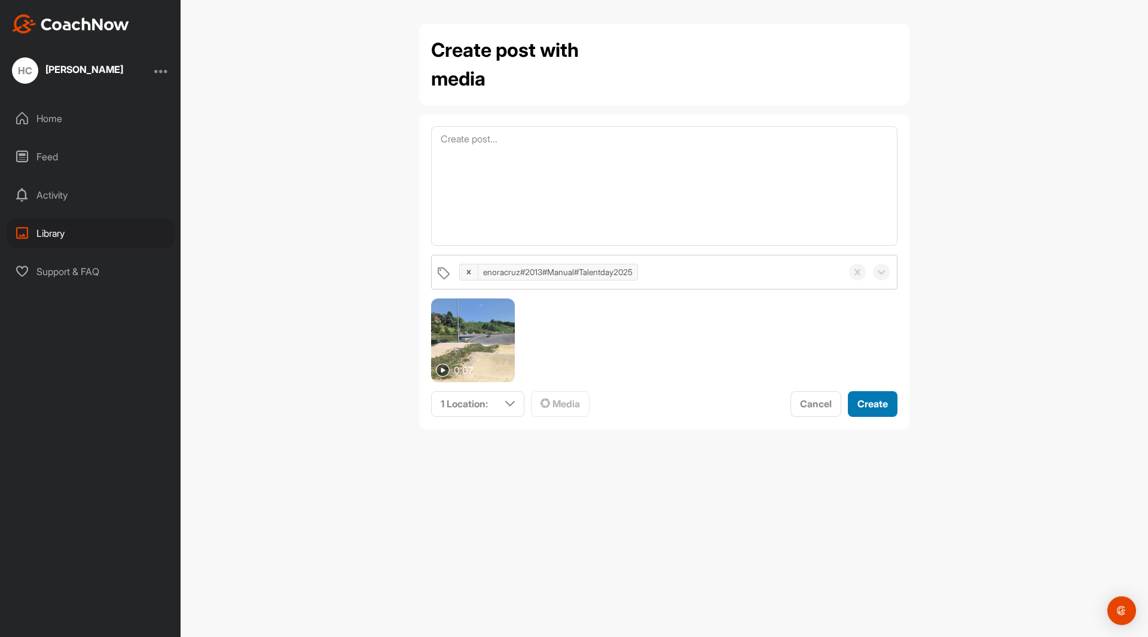
click at [887, 400] on button "Create" at bounding box center [873, 404] width 50 height 26
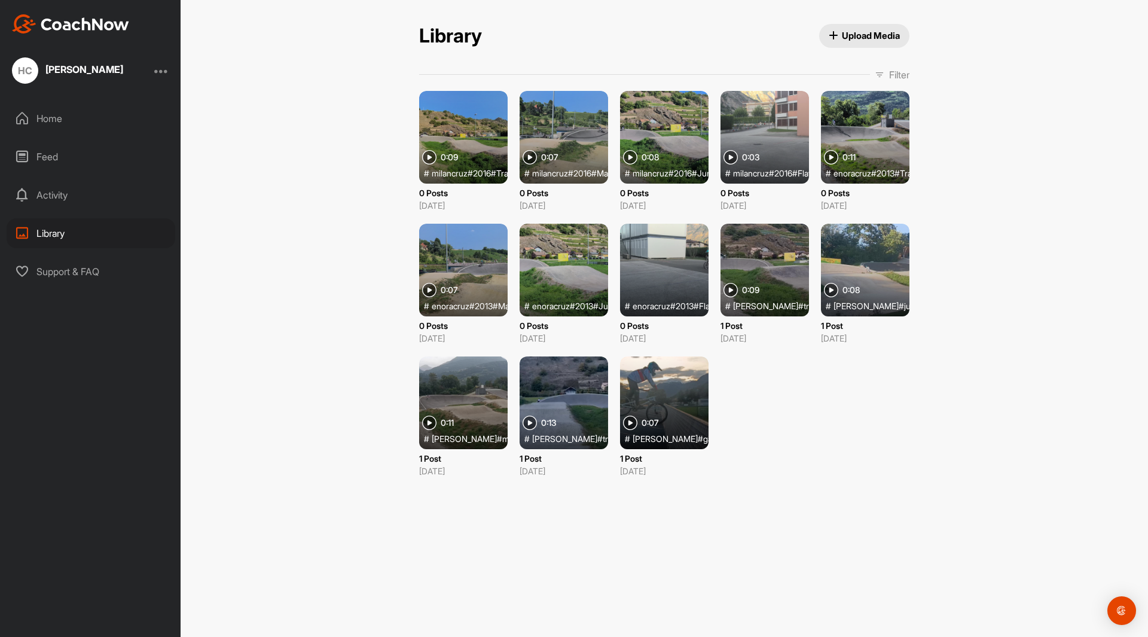
click at [660, 125] on div at bounding box center [664, 137] width 88 height 93
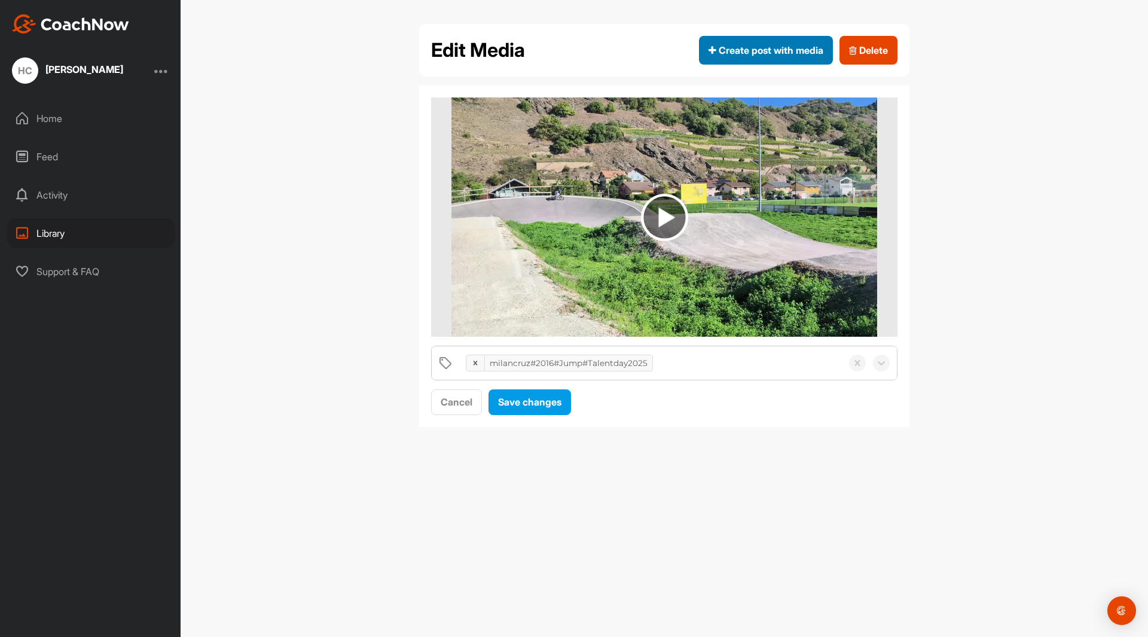
click at [772, 52] on span "Create post with media" at bounding box center [765, 50] width 115 height 14
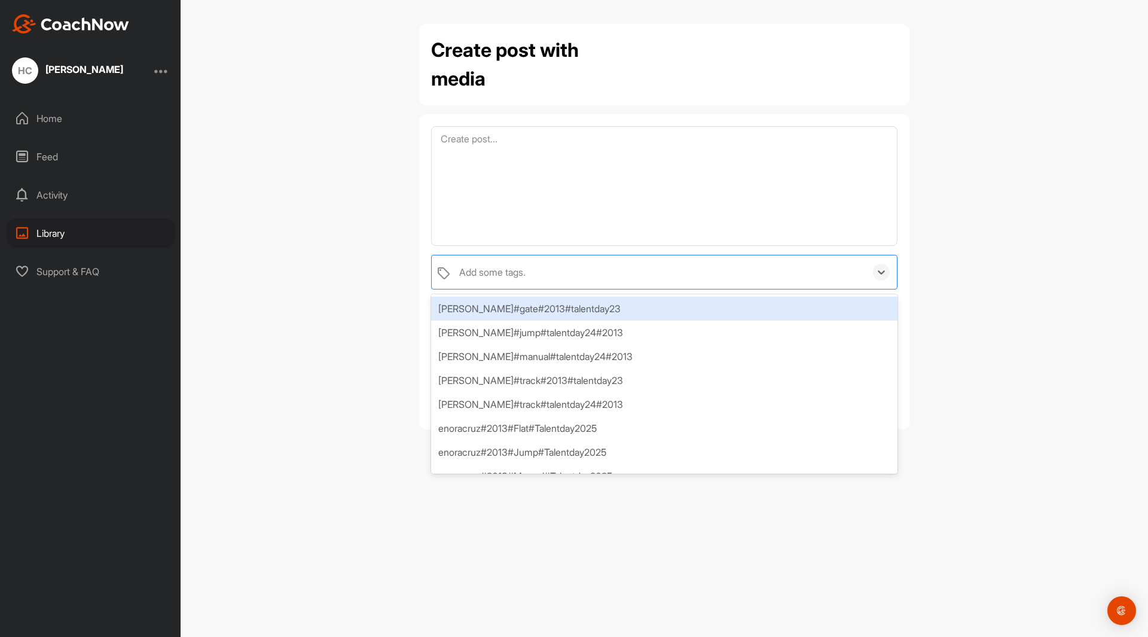
click at [747, 273] on div "Add some tags." at bounding box center [659, 271] width 412 height 33
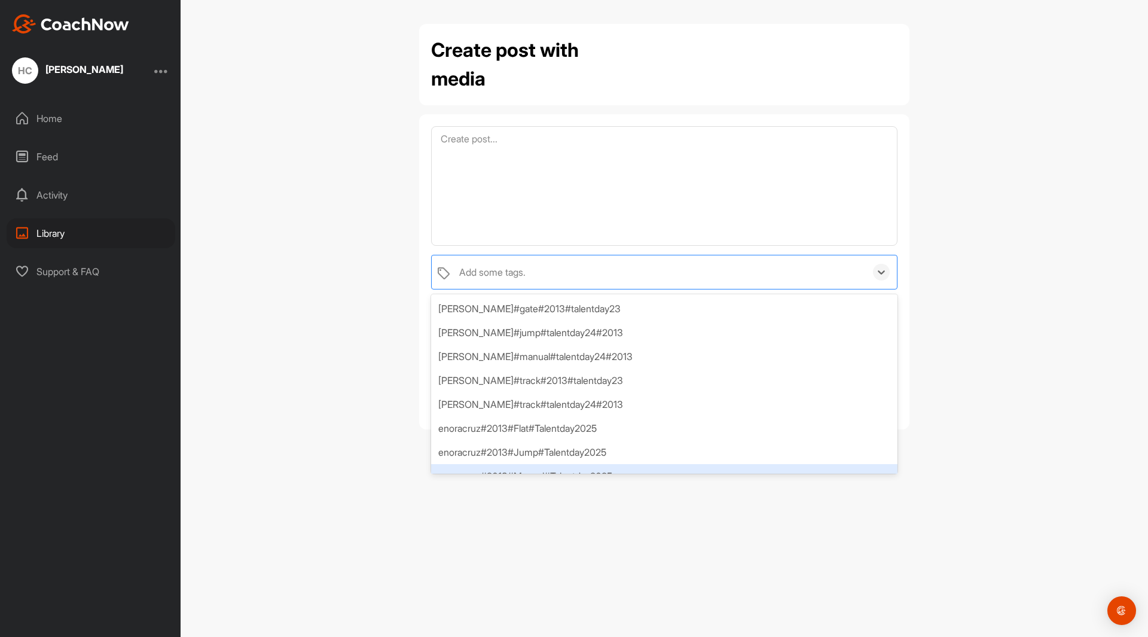
scroll to position [136, 0]
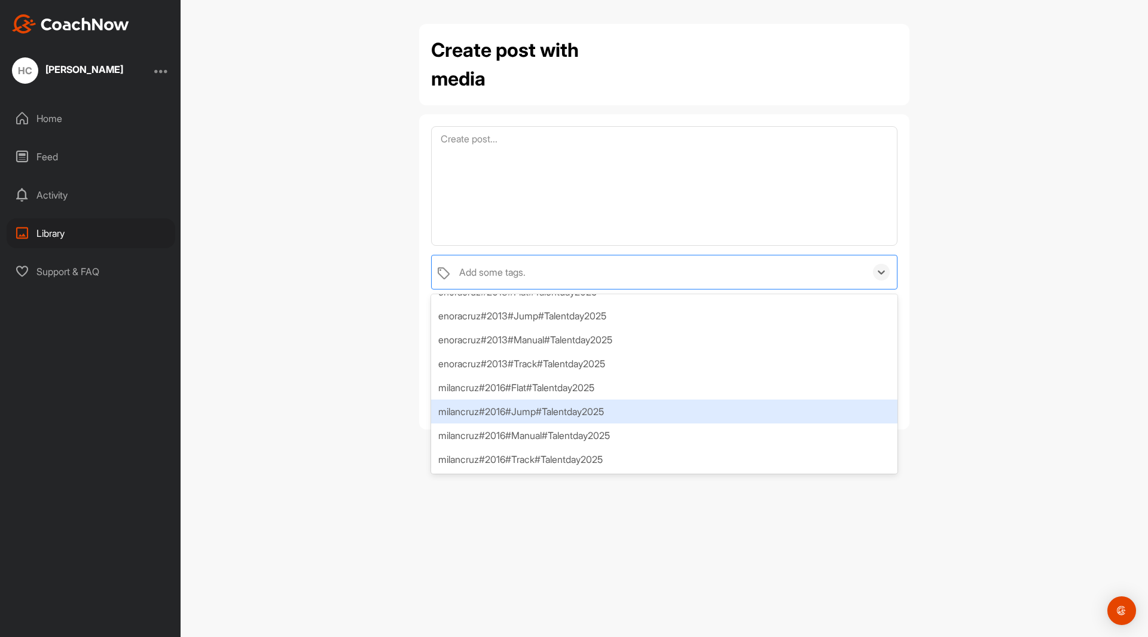
click at [564, 409] on div "milancruz#2016#Jump#Talentday2025" at bounding box center [664, 411] width 466 height 24
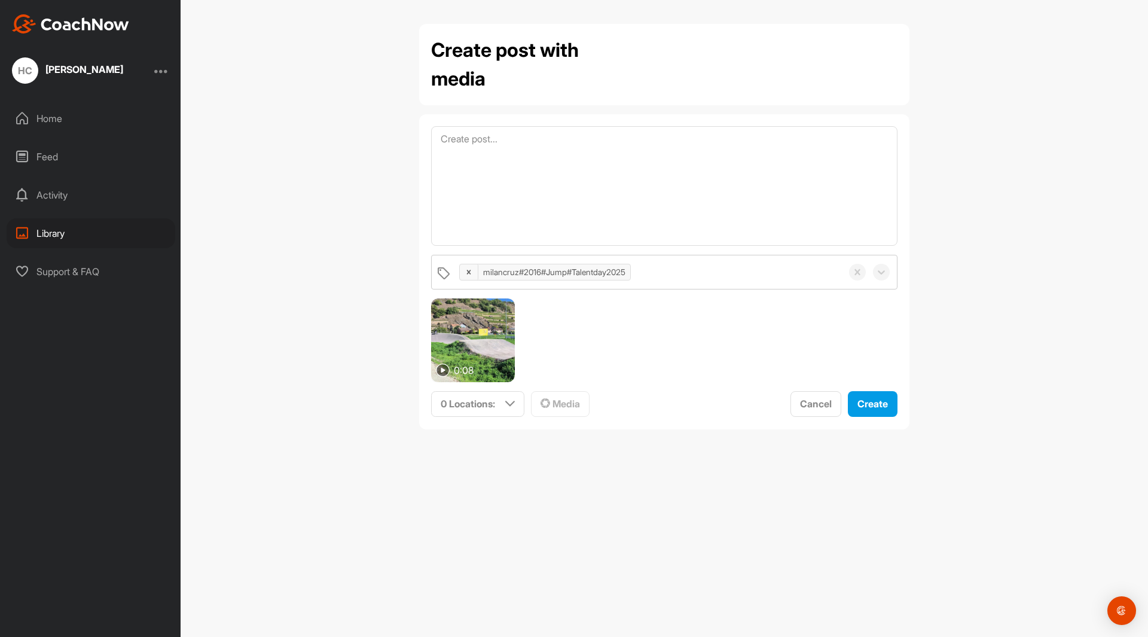
click at [998, 166] on div "Create post with media milancruz#2016#Jump#Talentday2025 0:08 0 Locations : Sma…" at bounding box center [664, 318] width 967 height 637
click at [495, 400] on p "0 Locations :" at bounding box center [467, 403] width 54 height 14
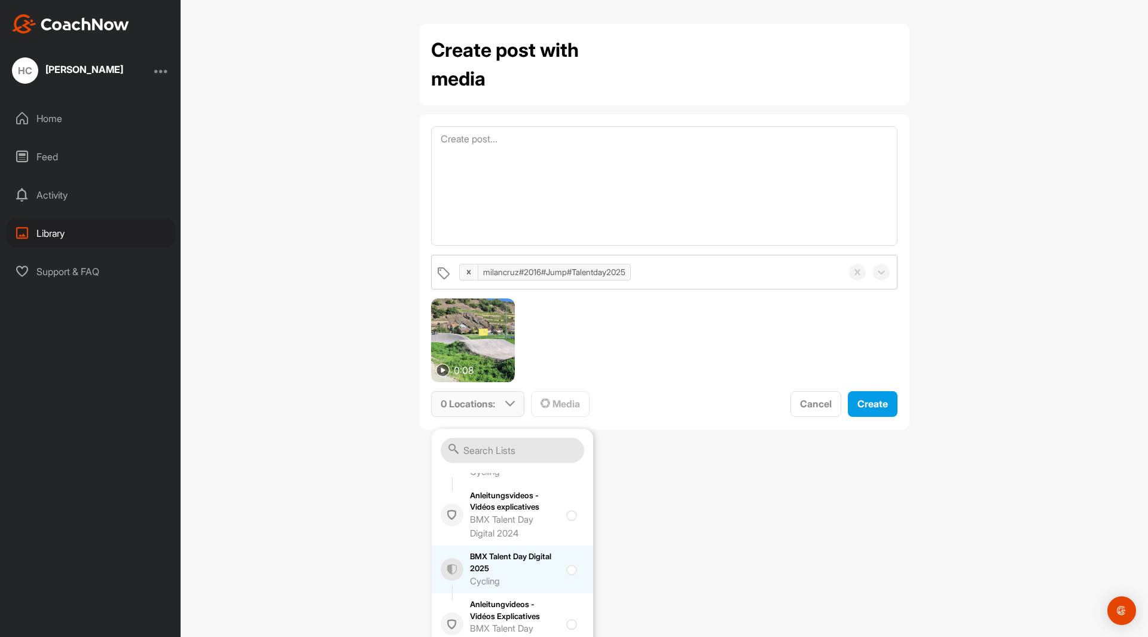
click at [566, 562] on div at bounding box center [574, 569] width 16 height 14
checkbox input "true"
click at [678, 536] on div "Create post with media milancruz#2016#Jump#Talentday2025 0:08 1 Location : Smar…" at bounding box center [664, 318] width 967 height 637
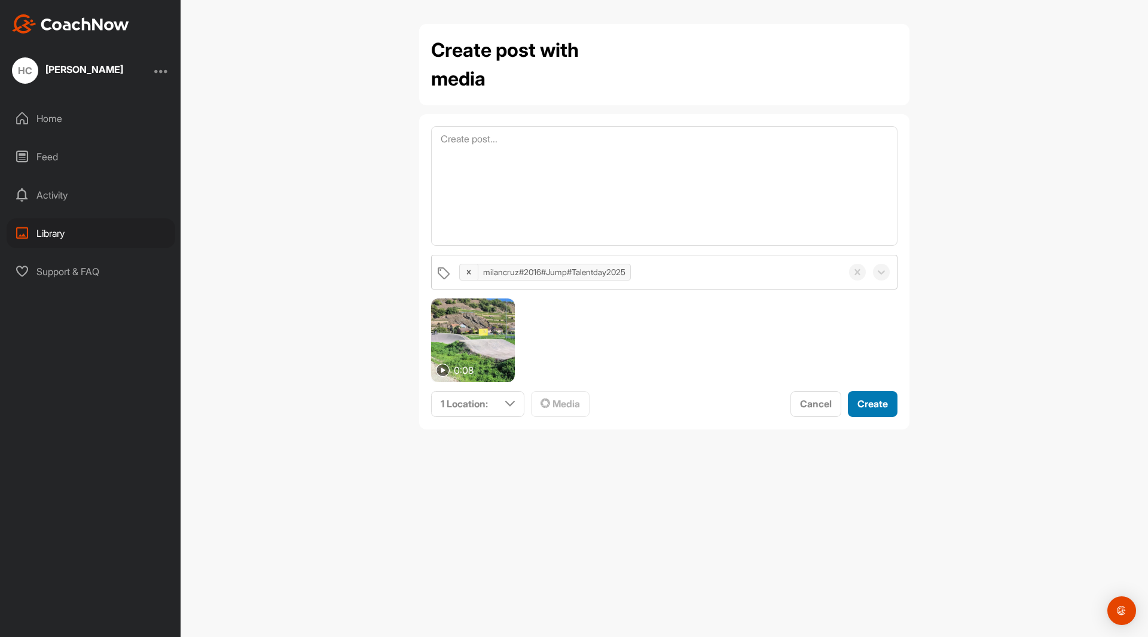
click at [867, 404] on span "Create" at bounding box center [872, 403] width 30 height 12
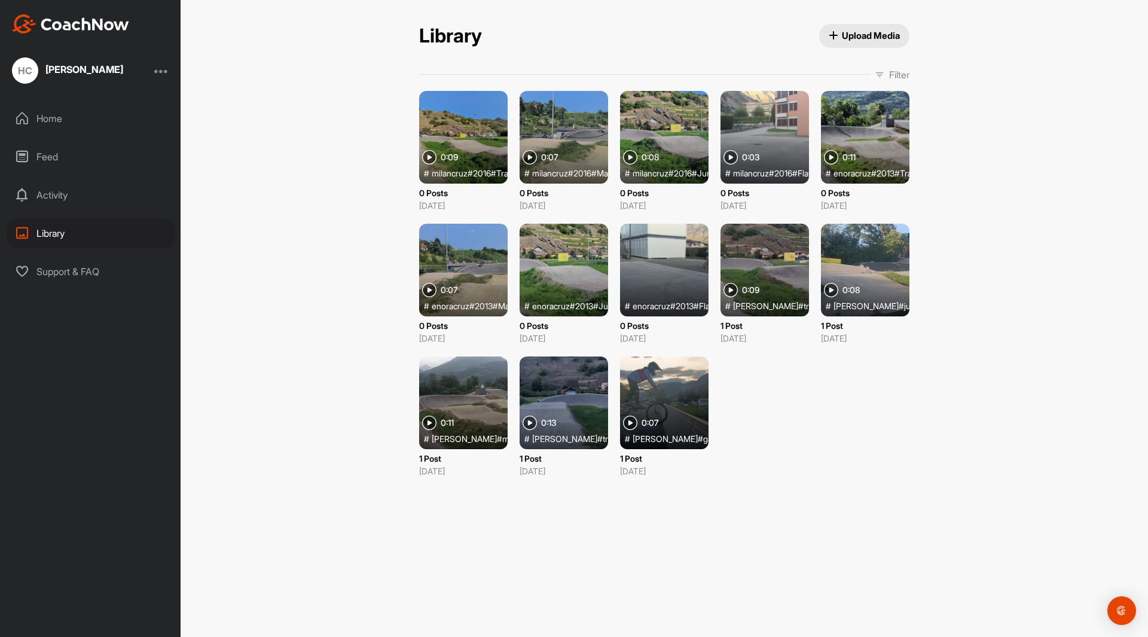
click at [746, 108] on div at bounding box center [764, 137] width 88 height 93
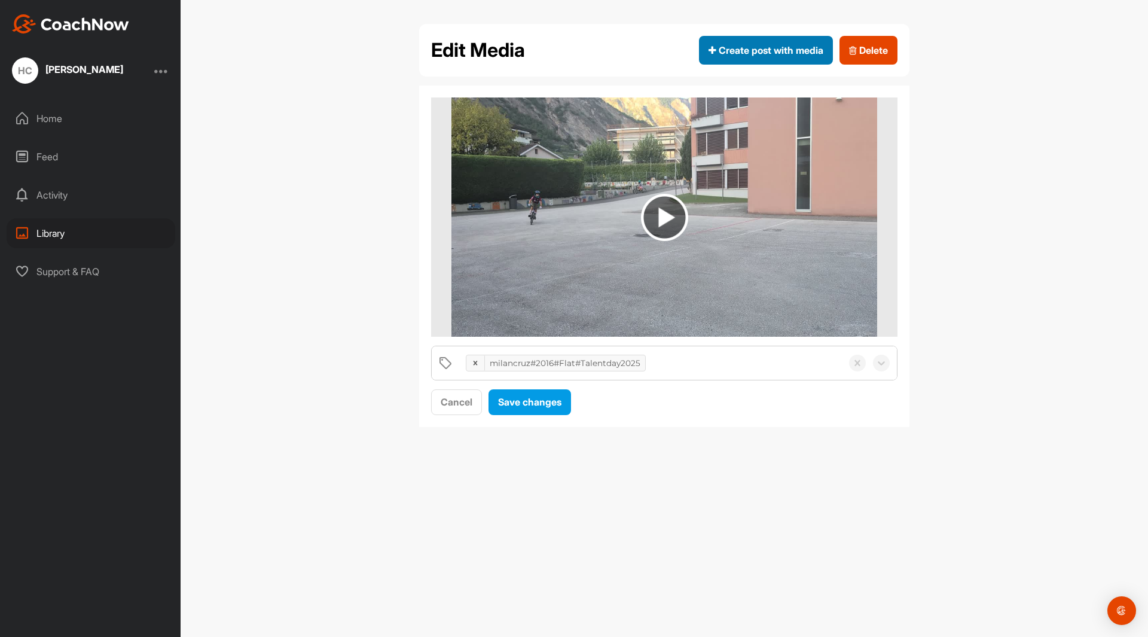
click at [785, 42] on button "Create post with media" at bounding box center [766, 50] width 134 height 29
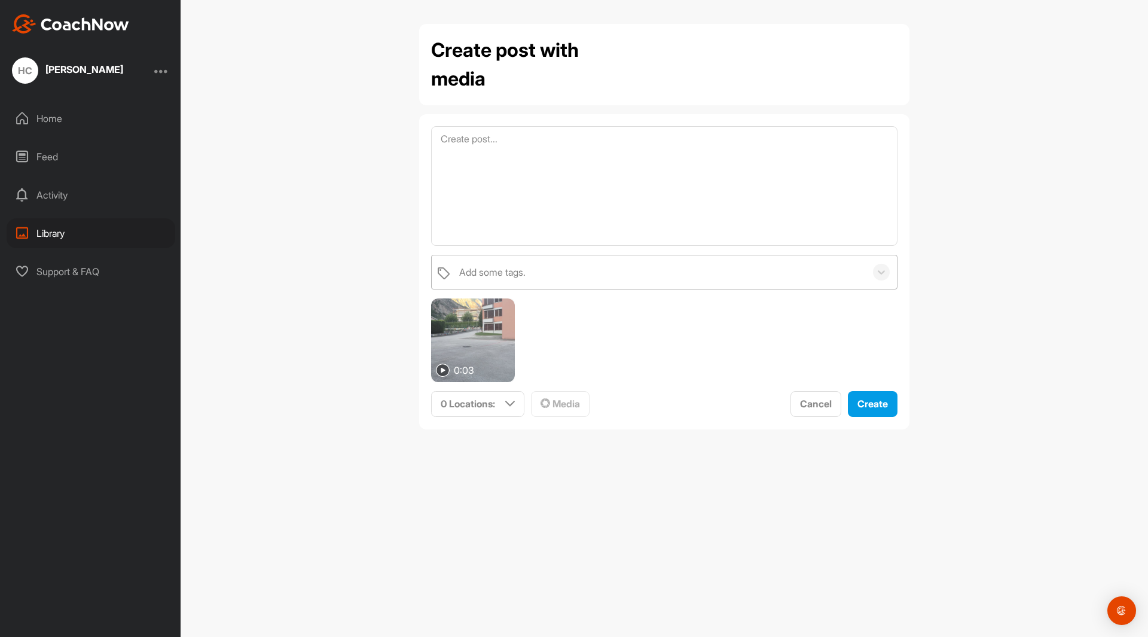
drag, startPoint x: 708, startPoint y: 267, endPoint x: 706, endPoint y: 261, distance: 7.0
click at [708, 266] on div "Add some tags." at bounding box center [659, 271] width 412 height 33
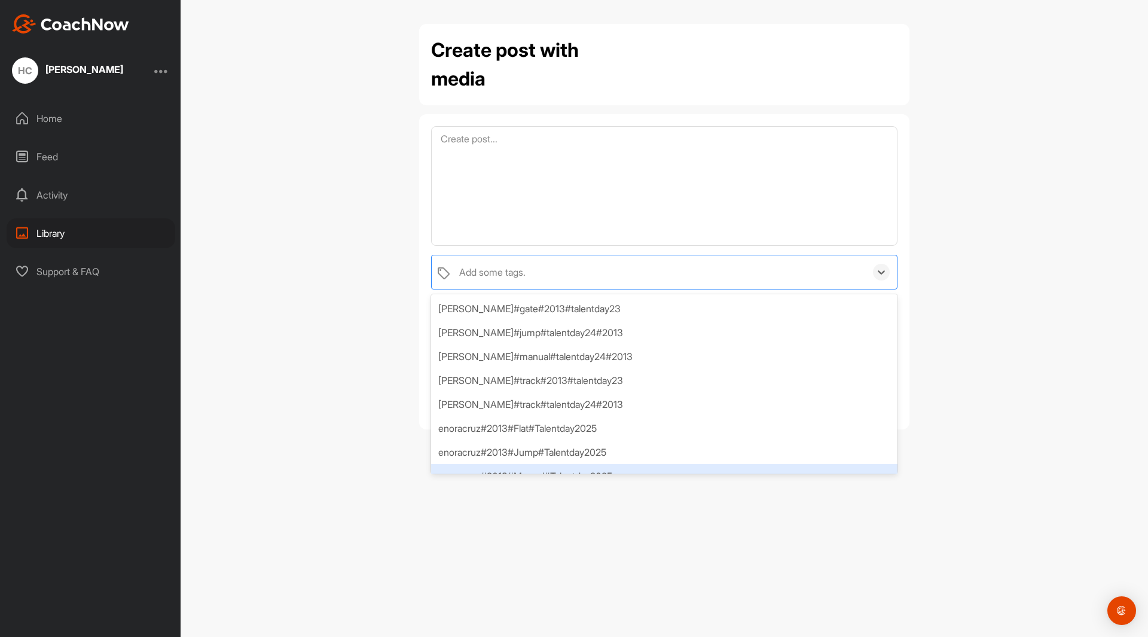
scroll to position [136, 0]
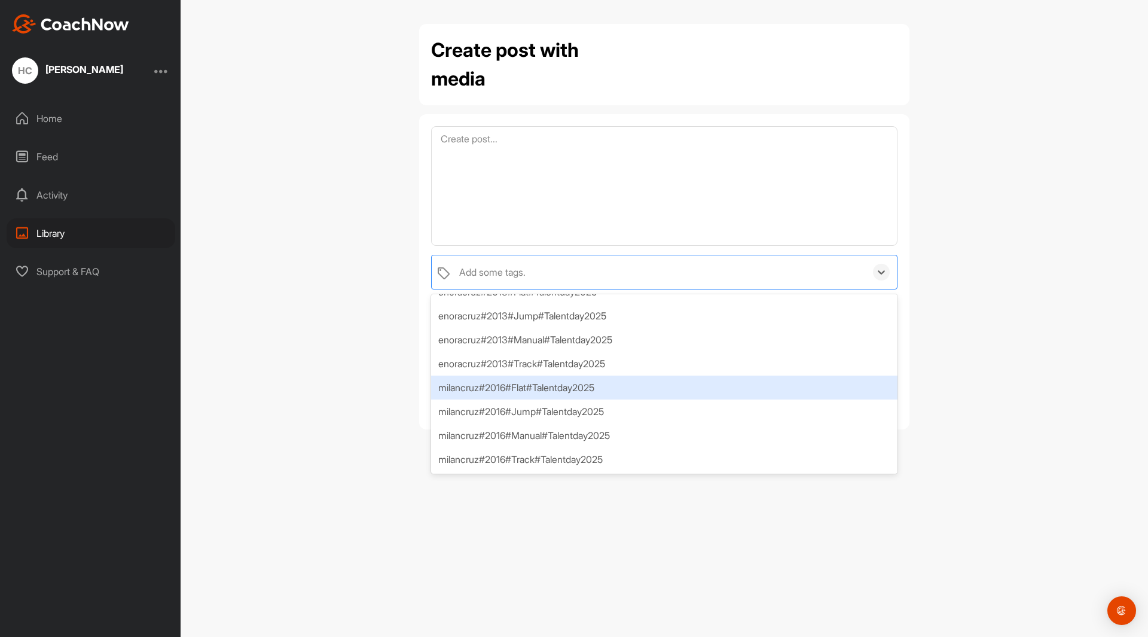
click at [534, 390] on div "milancruz#2016#Flat#Talentday2025" at bounding box center [664, 387] width 466 height 24
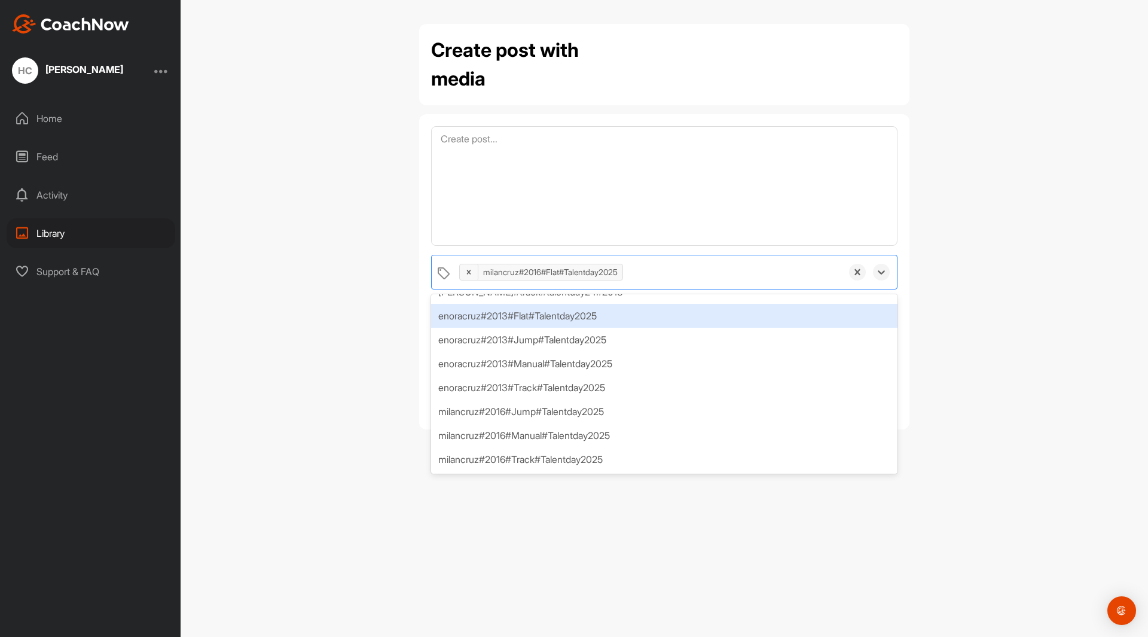
click at [1015, 231] on div "Create post with media option milancruz#2016#Flat#Talentday2025, selected. opti…" at bounding box center [664, 318] width 967 height 637
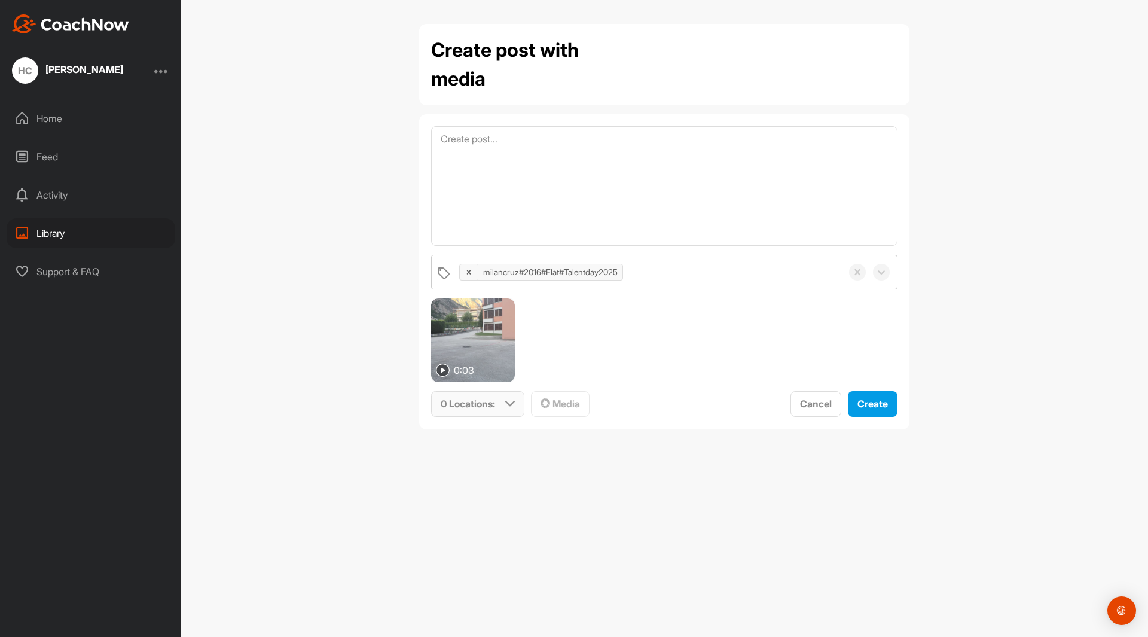
click at [503, 399] on div "0 Locations :" at bounding box center [478, 403] width 92 height 25
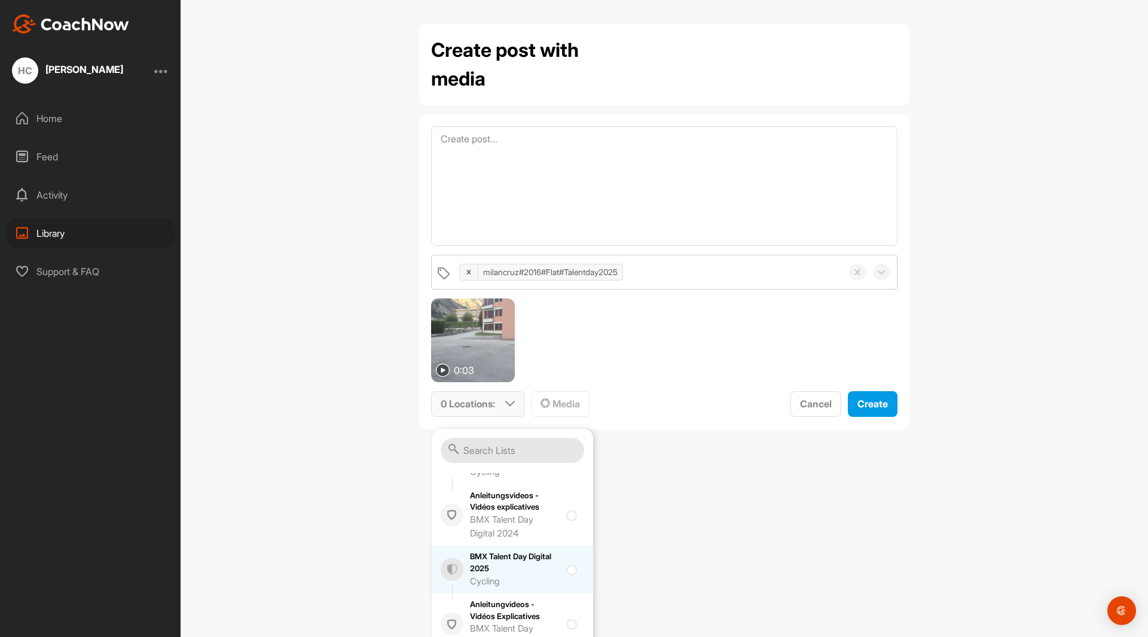
click at [566, 562] on input "checkbox" at bounding box center [570, 566] width 8 height 8
checkbox input "true"
click at [684, 546] on div "Create post with media milancruz#2016#Flat#Talentday2025 0:03 1 Location : Smar…" at bounding box center [664, 318] width 967 height 637
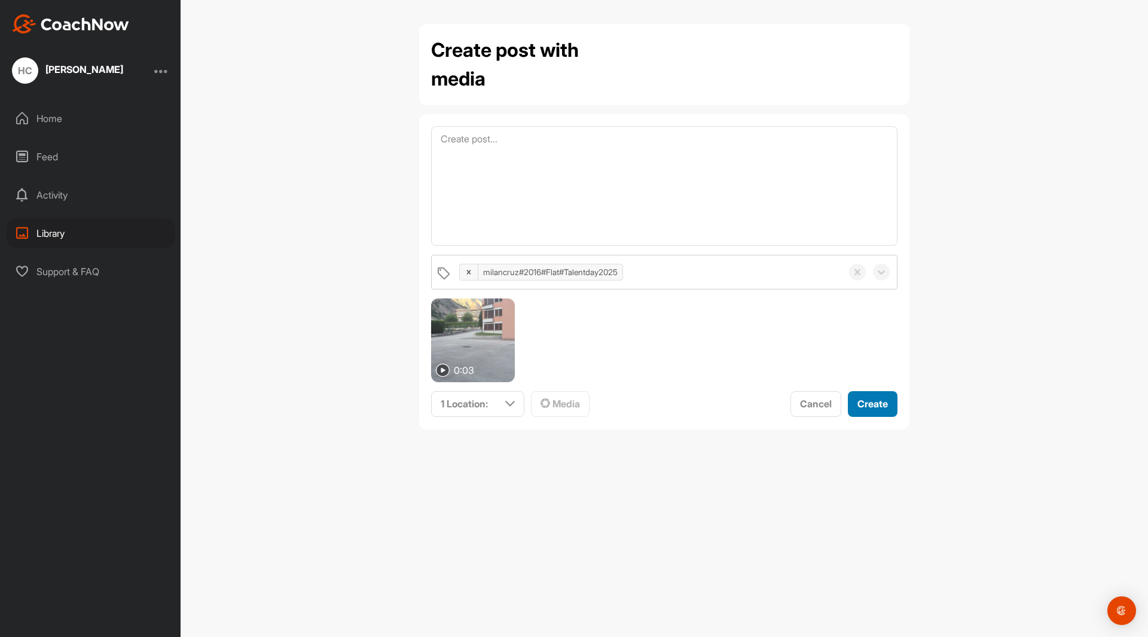
click at [878, 404] on span "Create" at bounding box center [872, 403] width 30 height 12
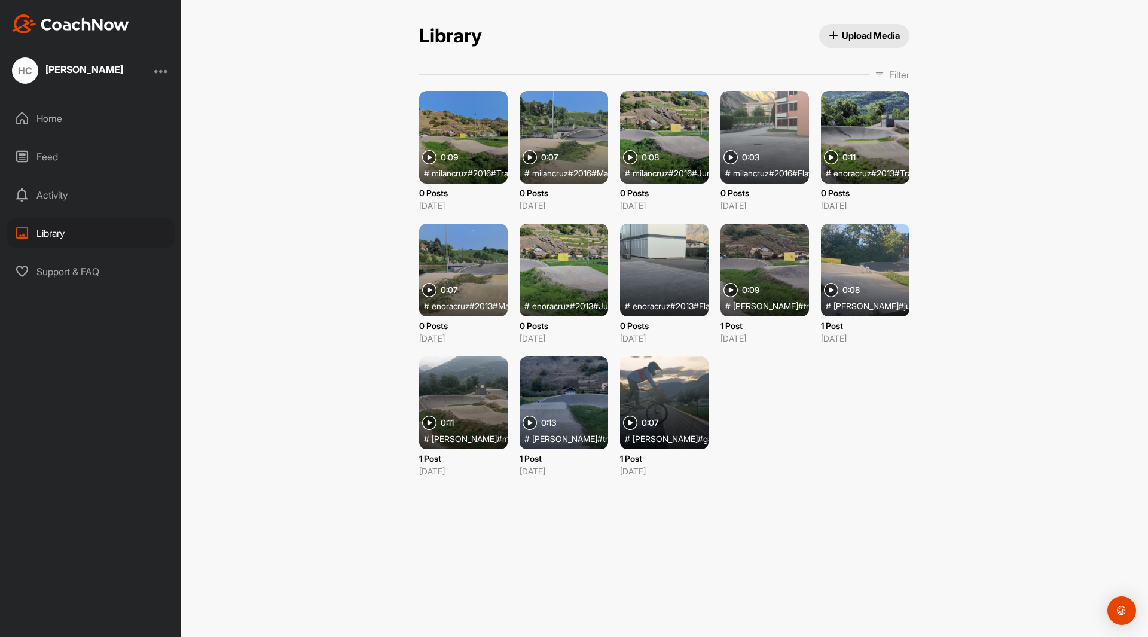
click at [867, 131] on div at bounding box center [865, 137] width 88 height 93
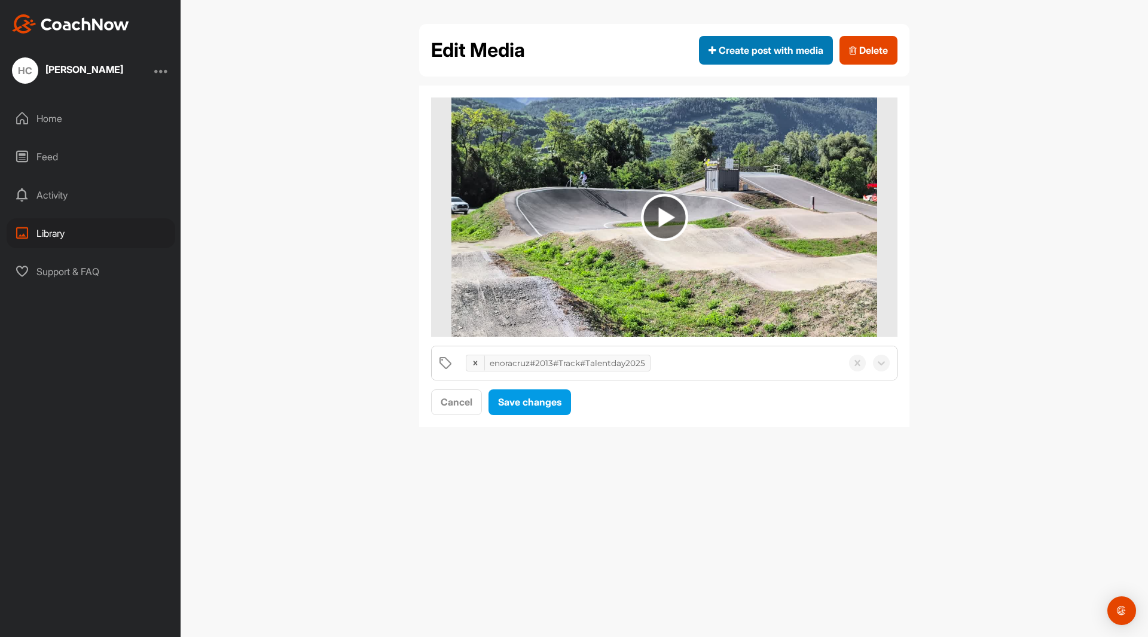
click at [788, 50] on span "Create post with media" at bounding box center [765, 50] width 115 height 14
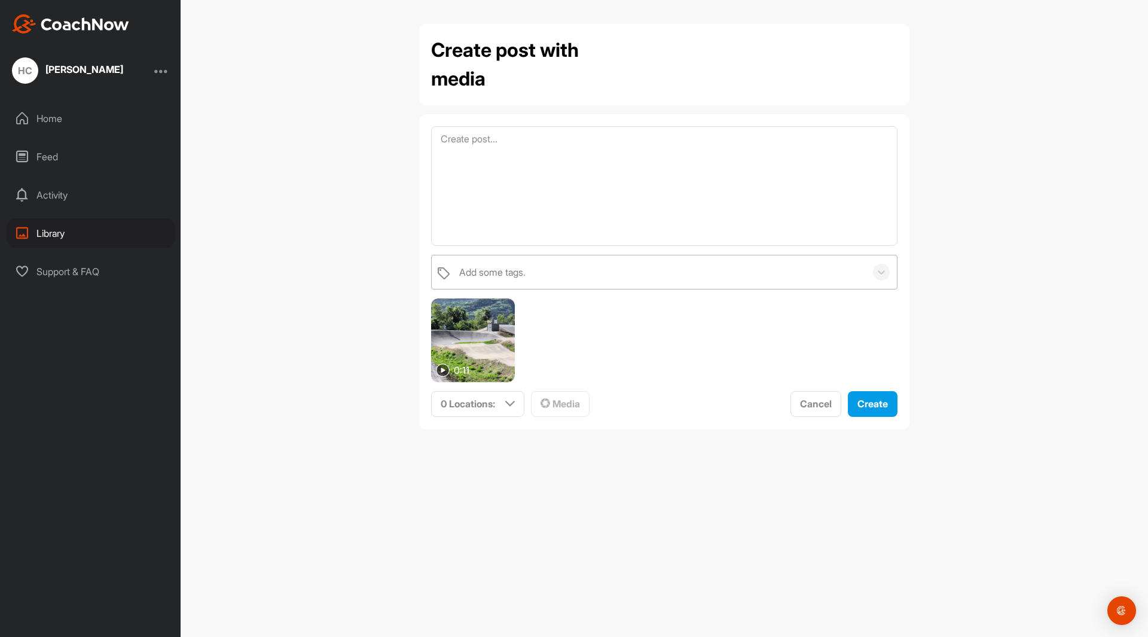
click at [578, 273] on div "Add some tags." at bounding box center [659, 271] width 412 height 33
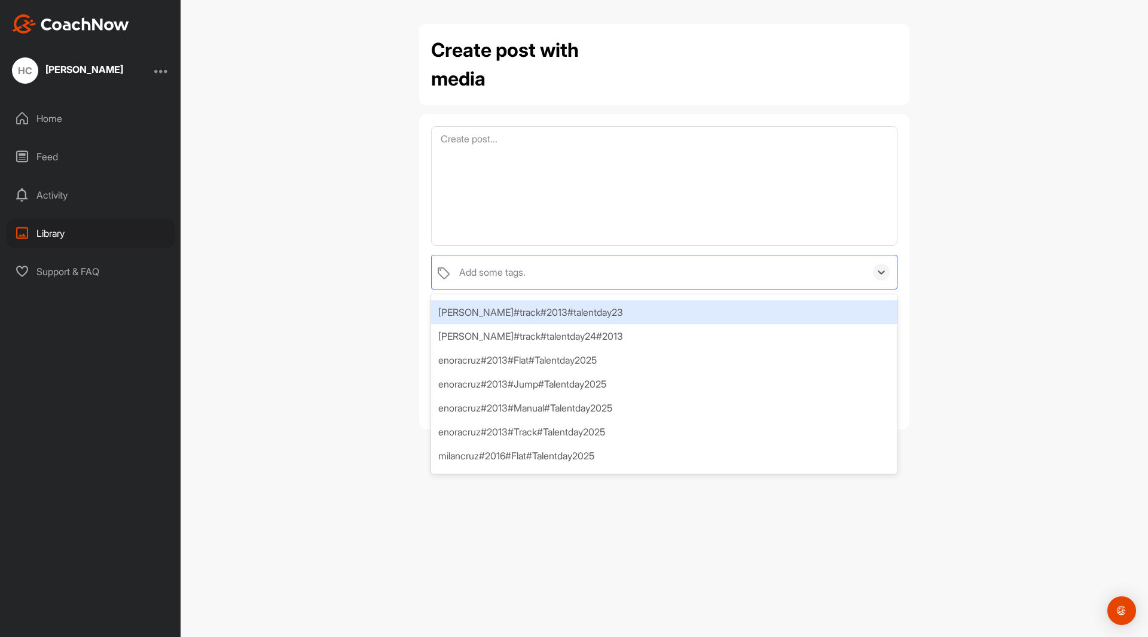
scroll to position [136, 0]
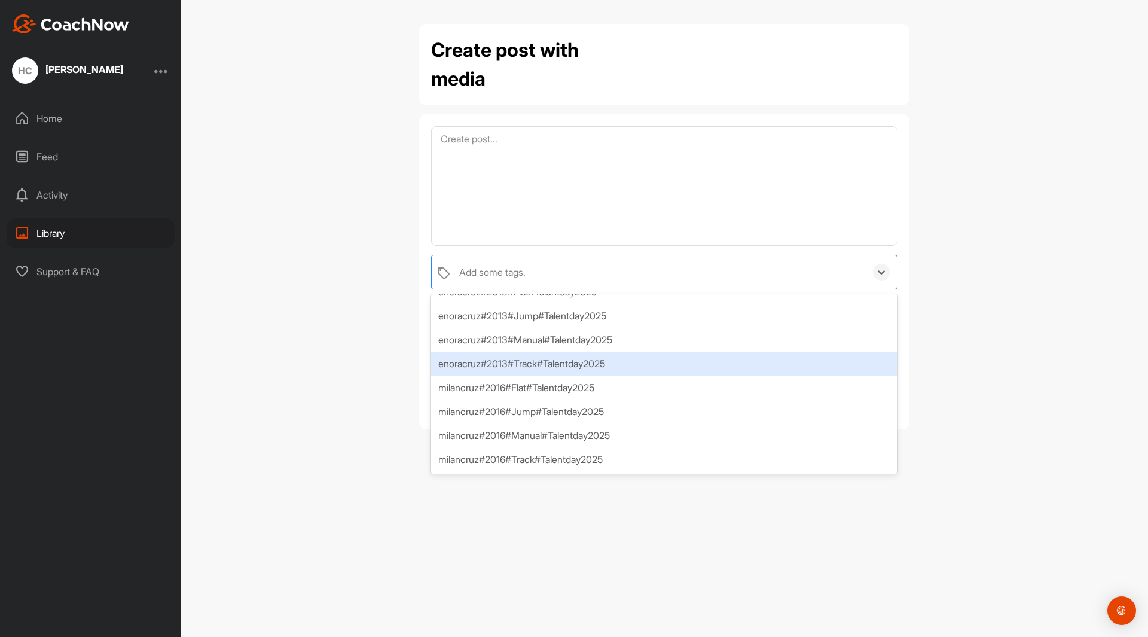
click at [552, 362] on div "enoracruz#2013#Track#Talentday2025" at bounding box center [664, 363] width 466 height 24
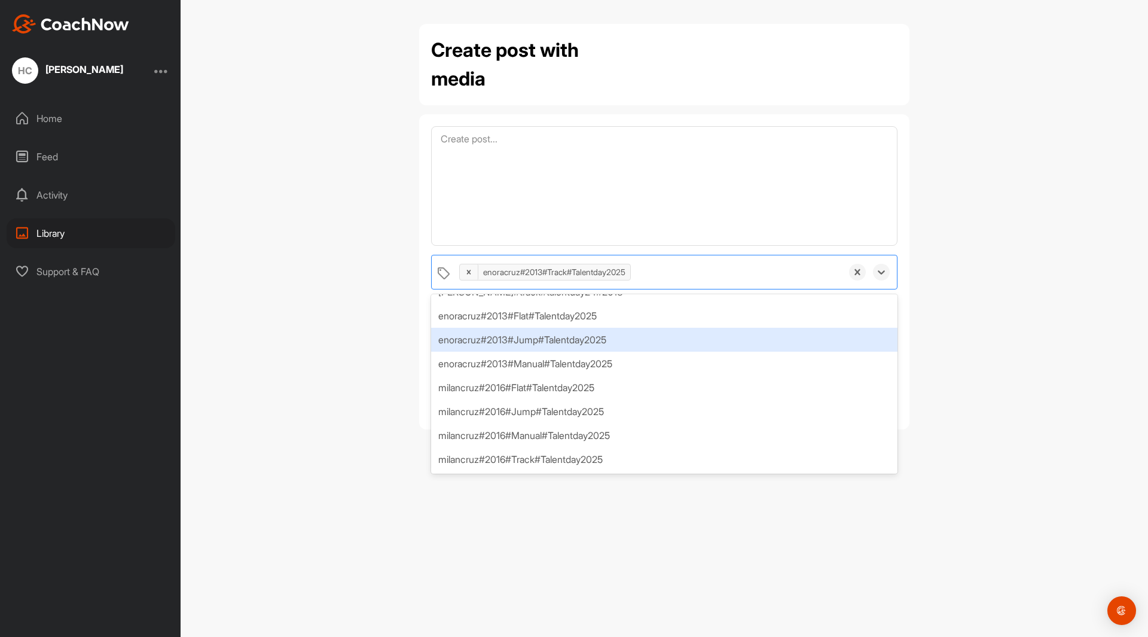
click at [960, 329] on div "Create post with media option enoracruz#2013#Track#Talentday2025, selected. opt…" at bounding box center [664, 318] width 967 height 637
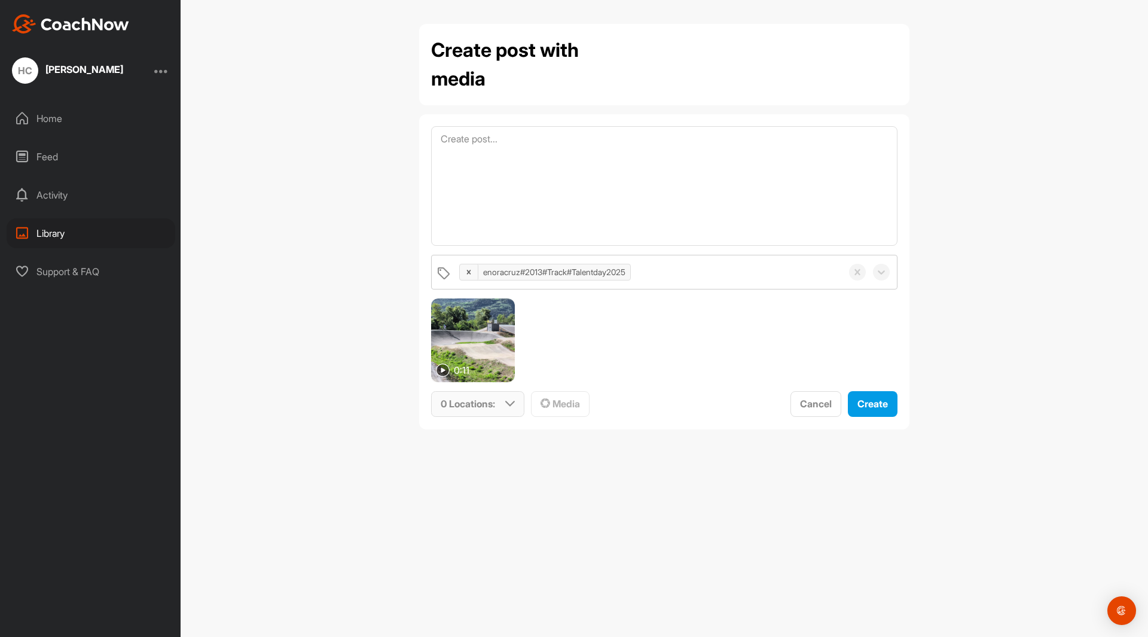
click at [504, 399] on div "0 Locations :" at bounding box center [478, 403] width 92 height 25
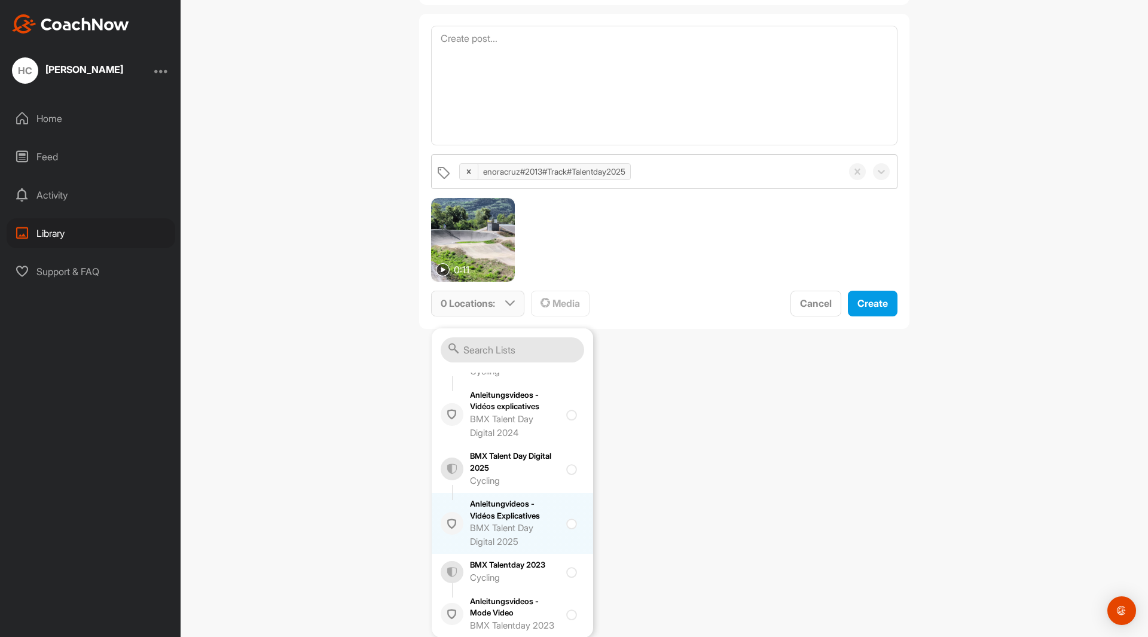
scroll to position [101, 0]
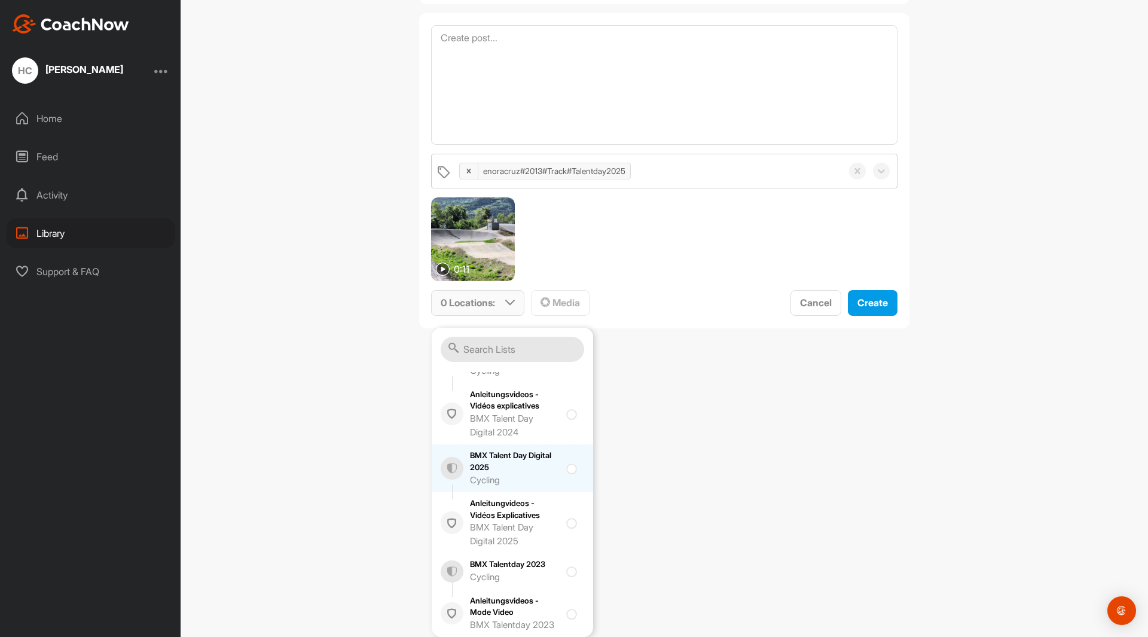
click at [566, 461] on input "checkbox" at bounding box center [570, 465] width 8 height 8
checkbox input "true"
click at [692, 466] on div "Create post with media enoracruz#2013#Track#Talentday2025 0:11 1 Location : Sma…" at bounding box center [664, 318] width 967 height 637
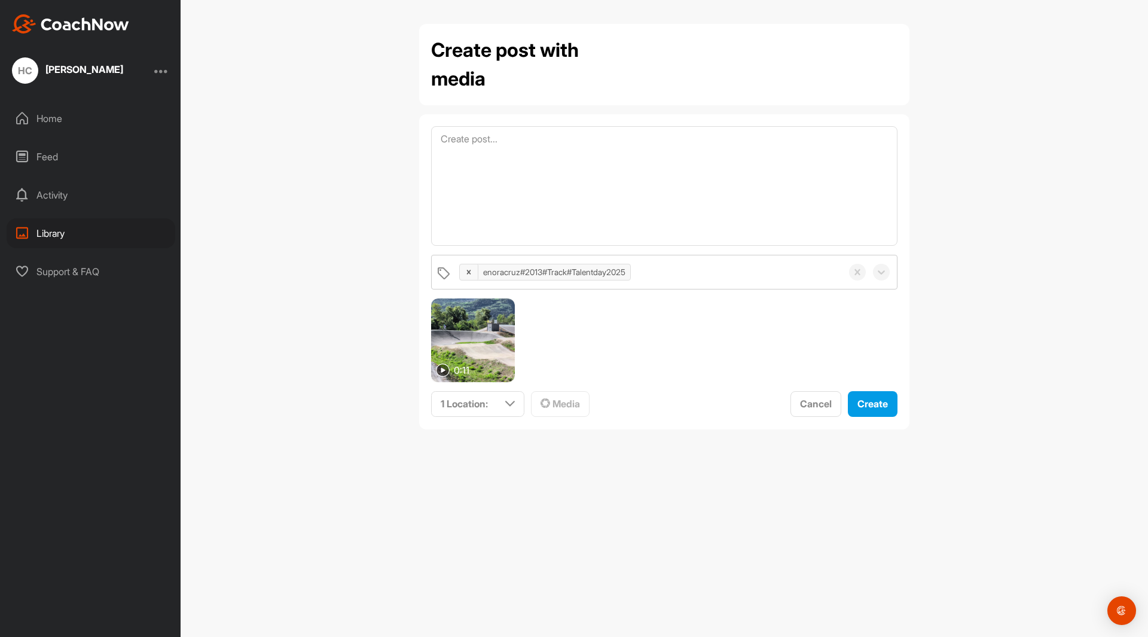
scroll to position [0, 0]
click at [876, 402] on span "Create" at bounding box center [872, 403] width 30 height 12
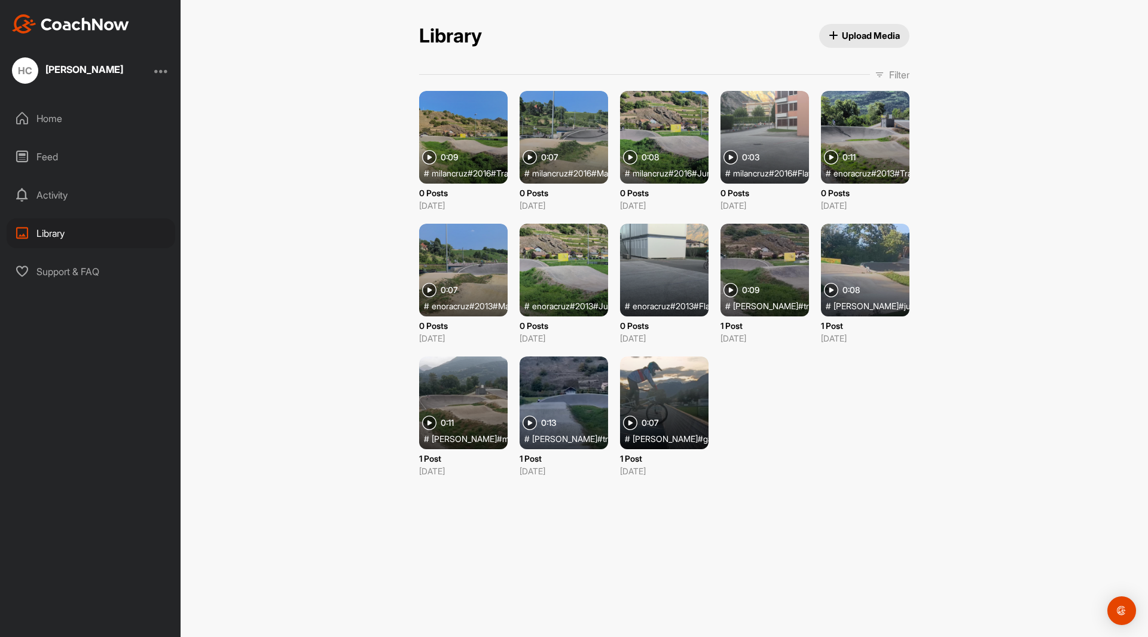
click at [579, 120] on div at bounding box center [563, 137] width 88 height 93
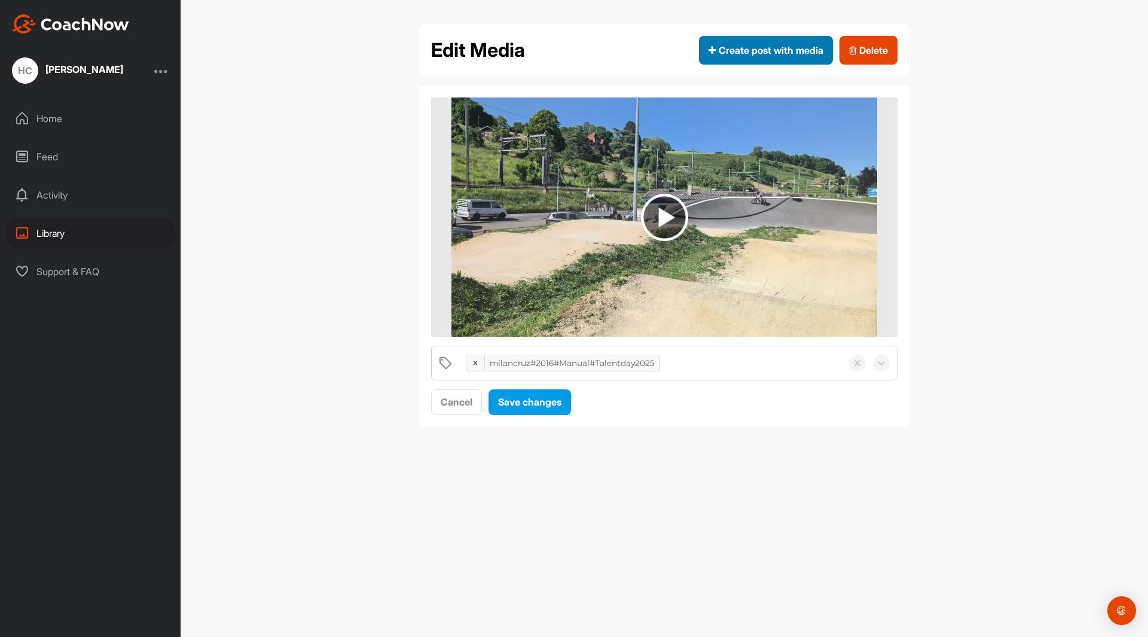
click at [765, 48] on span "Create post with media" at bounding box center [765, 50] width 115 height 14
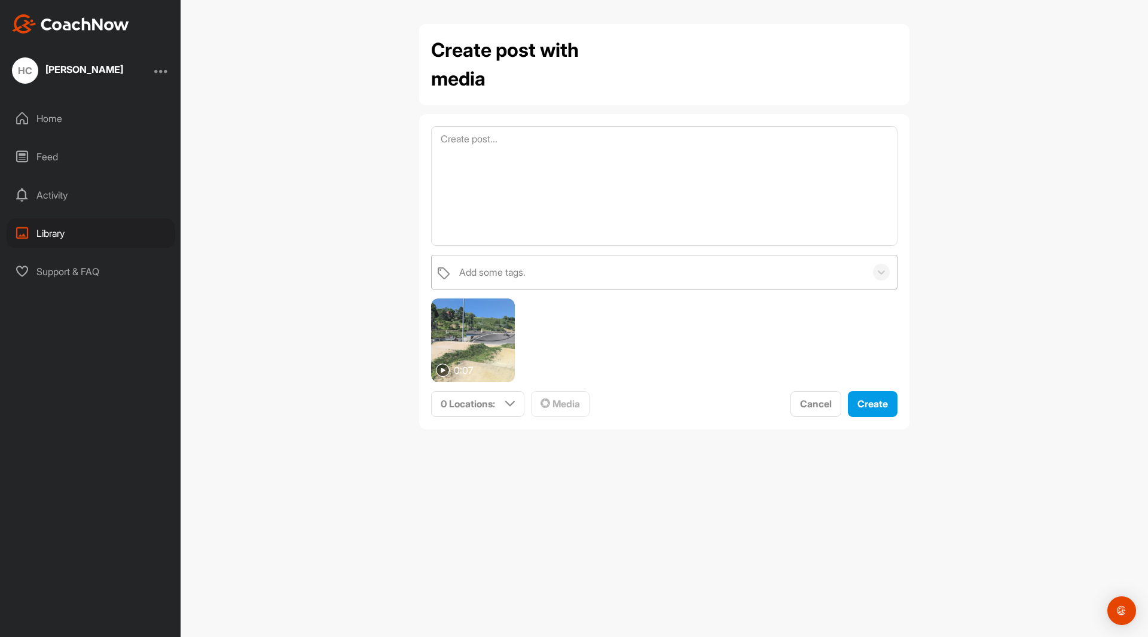
click at [667, 268] on div "Add some tags." at bounding box center [659, 271] width 412 height 33
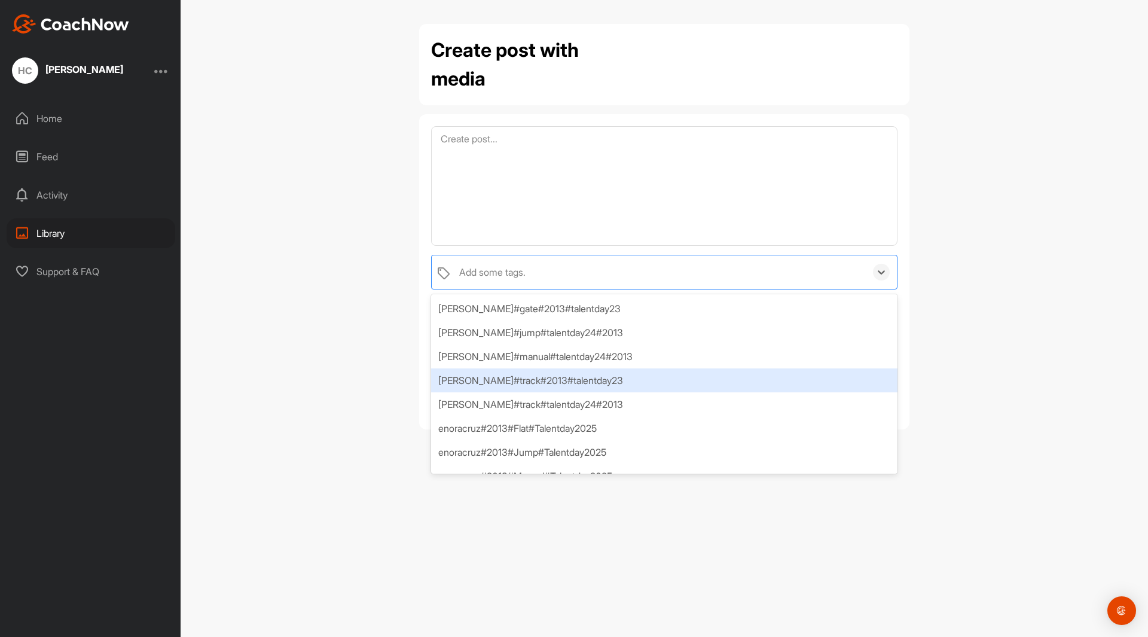
scroll to position [136, 0]
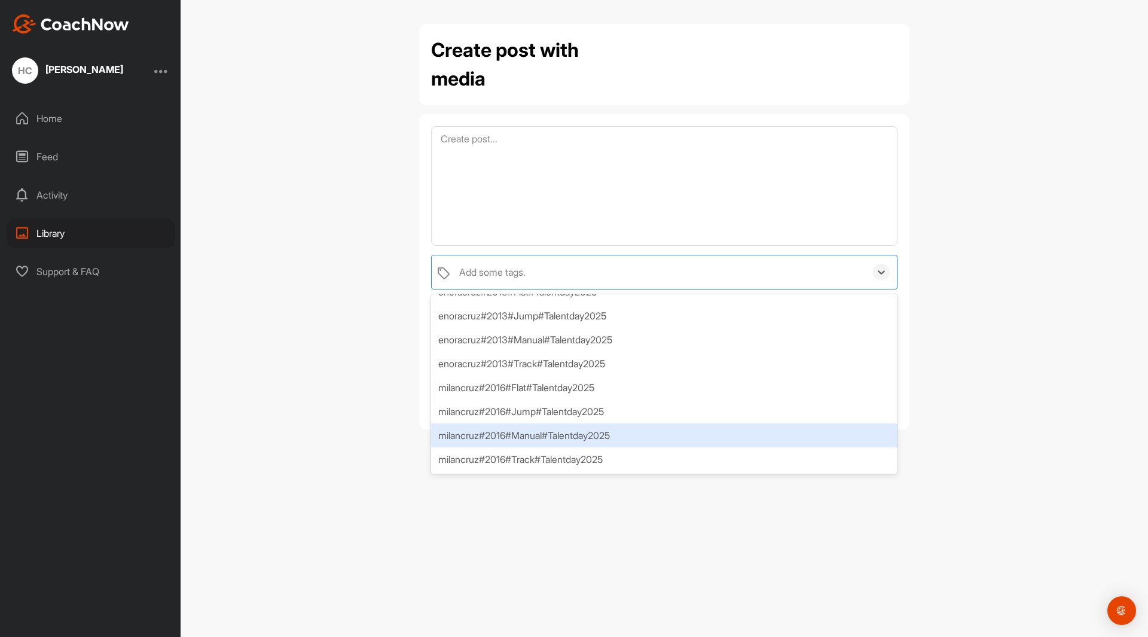
click at [552, 438] on div "milancruz#2016#Manual#Talentday2025" at bounding box center [664, 435] width 466 height 24
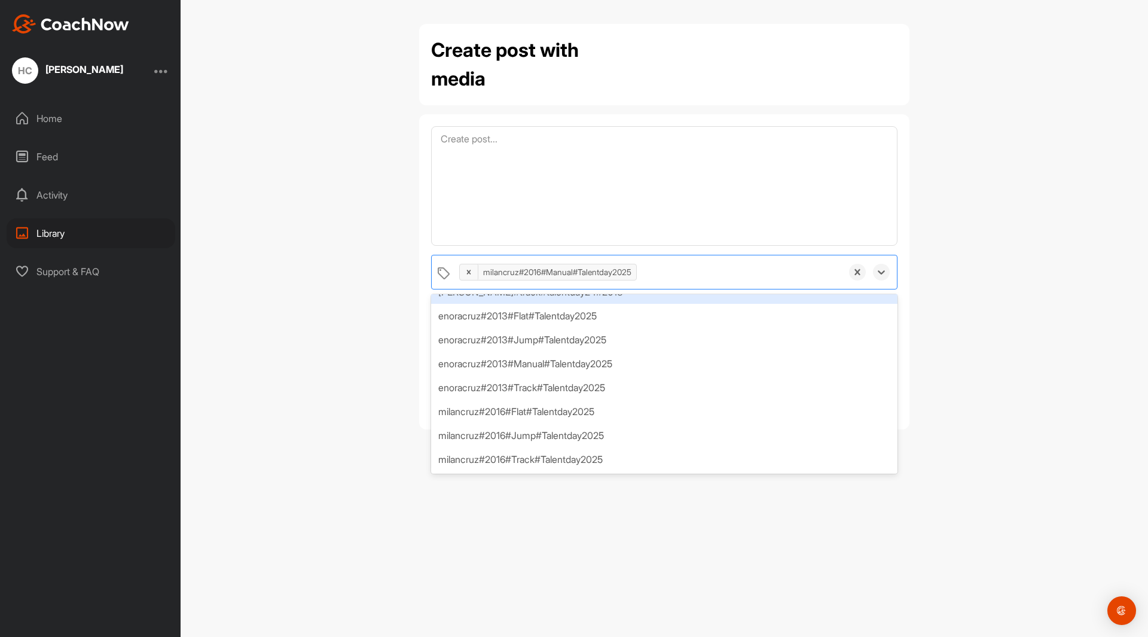
click at [972, 221] on div "Create post with media option milancruz#2016#Manual#Talentday2025, selected. op…" at bounding box center [664, 318] width 967 height 637
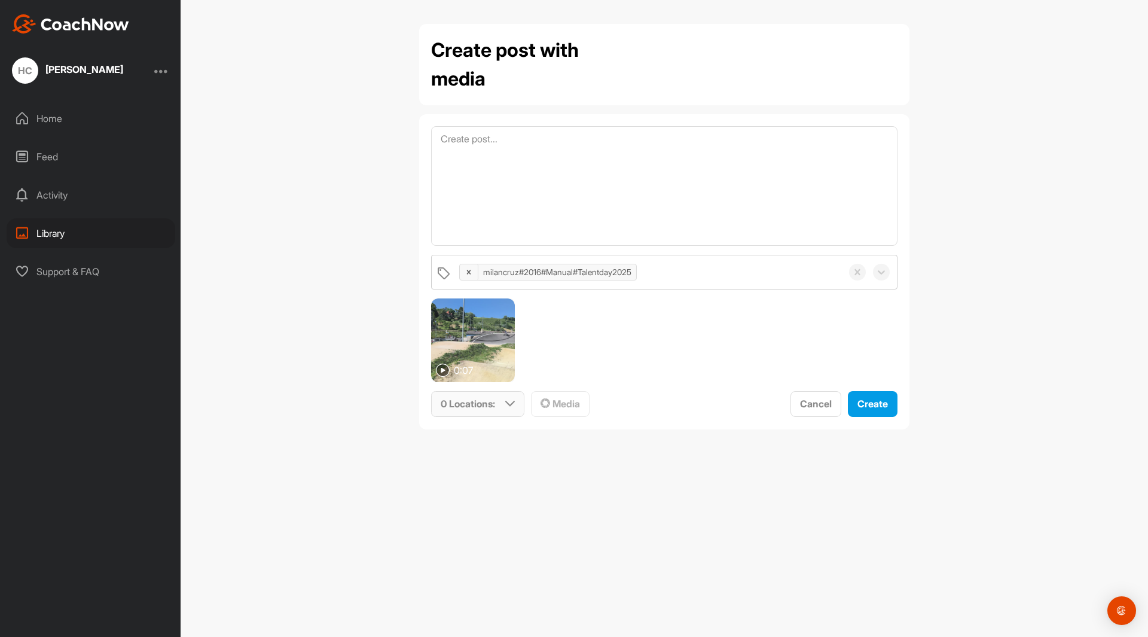
click at [510, 408] on icon at bounding box center [510, 404] width 10 height 10
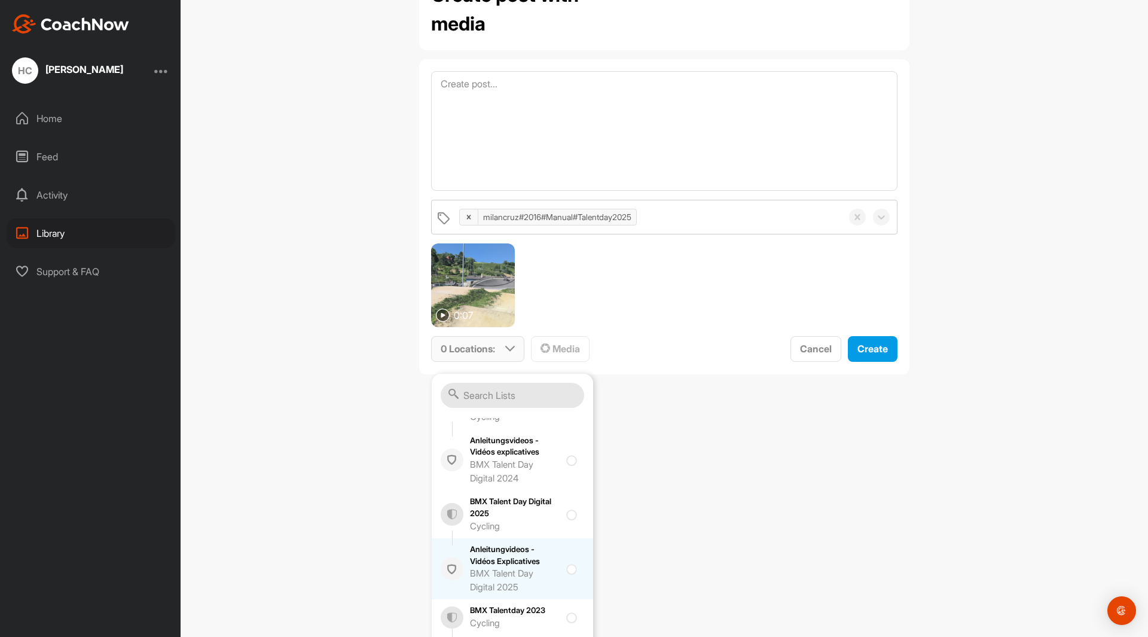
scroll to position [101, 0]
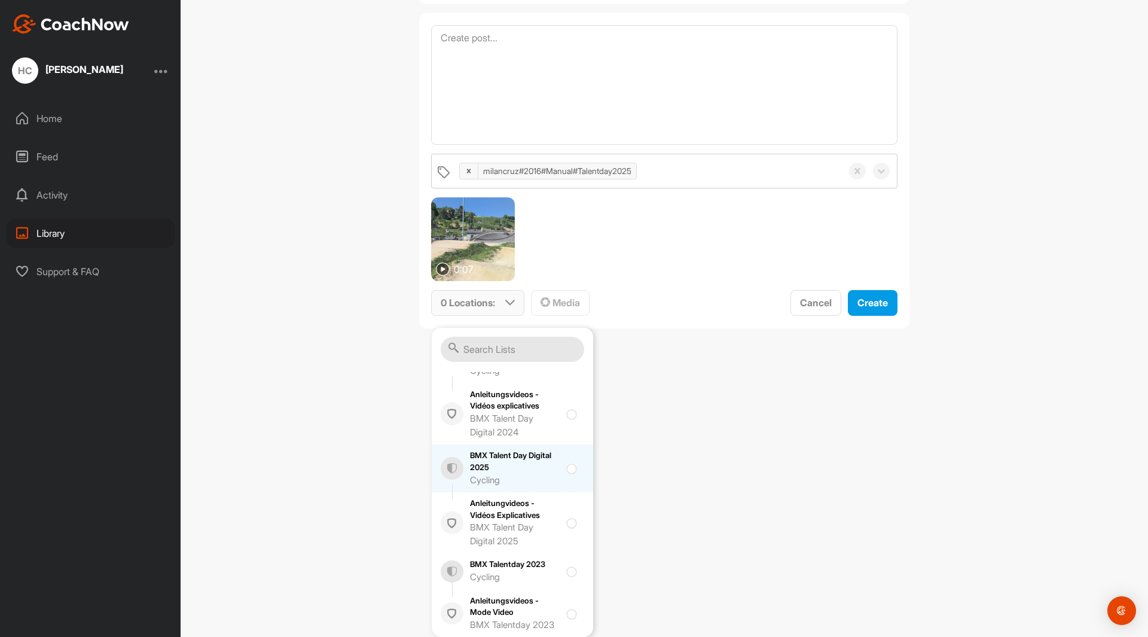
click at [566, 461] on div at bounding box center [574, 468] width 16 height 14
checkbox input "true"
click at [683, 458] on div "Create post with media milancruz#2016#Manual#Talentday2025 0:07 1 Location : Sm…" at bounding box center [664, 318] width 967 height 637
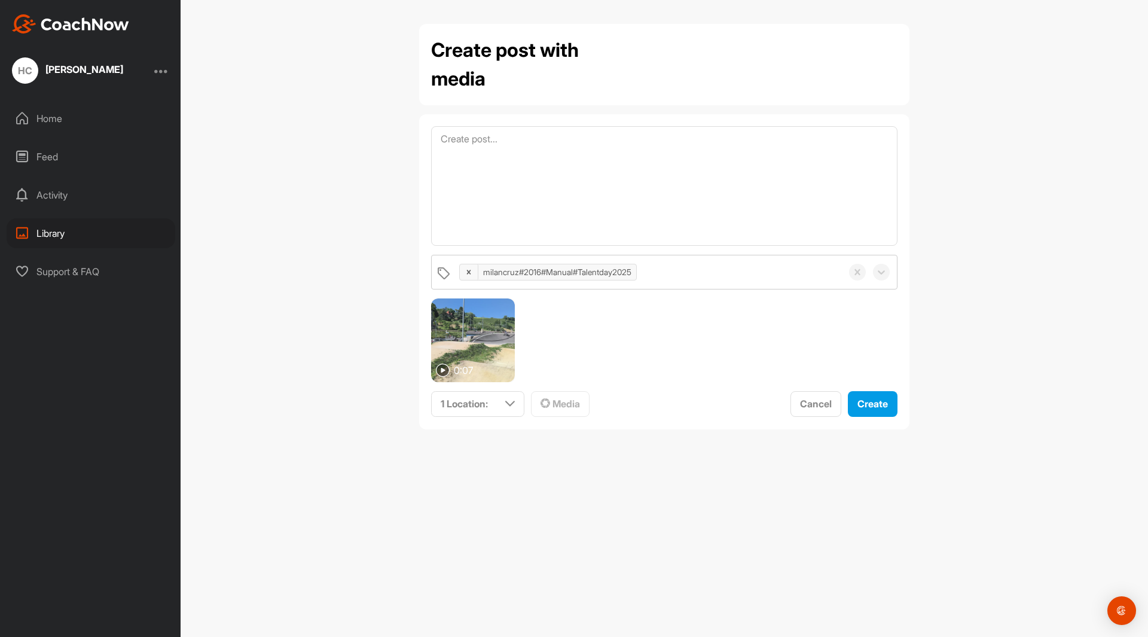
scroll to position [0, 0]
click at [865, 411] on div "Create" at bounding box center [872, 403] width 30 height 14
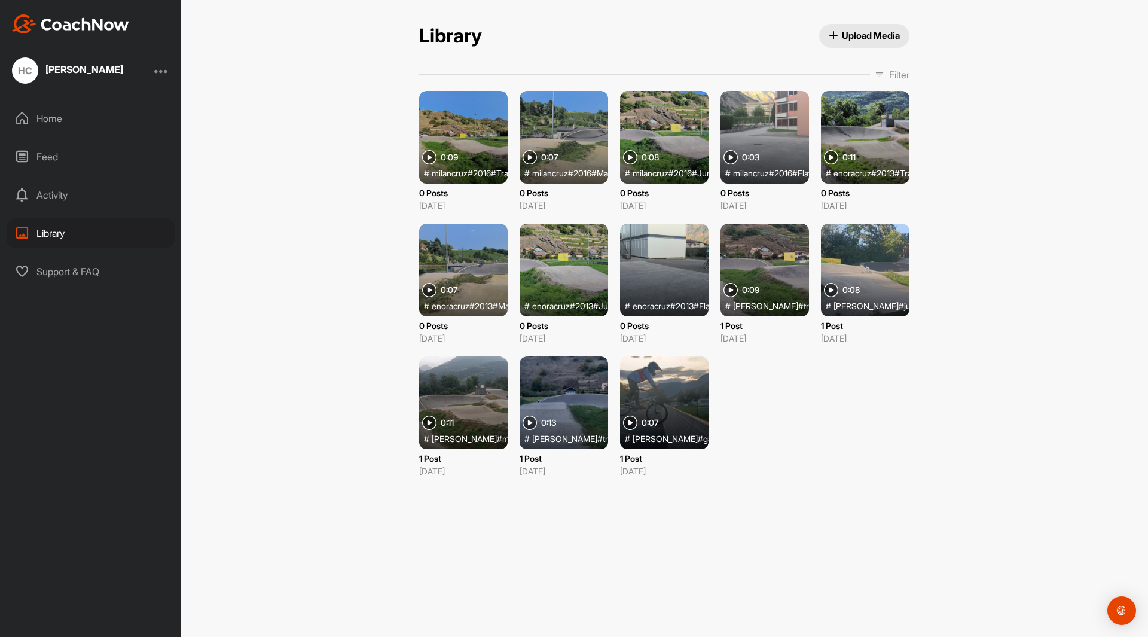
click at [464, 129] on div at bounding box center [463, 137] width 88 height 93
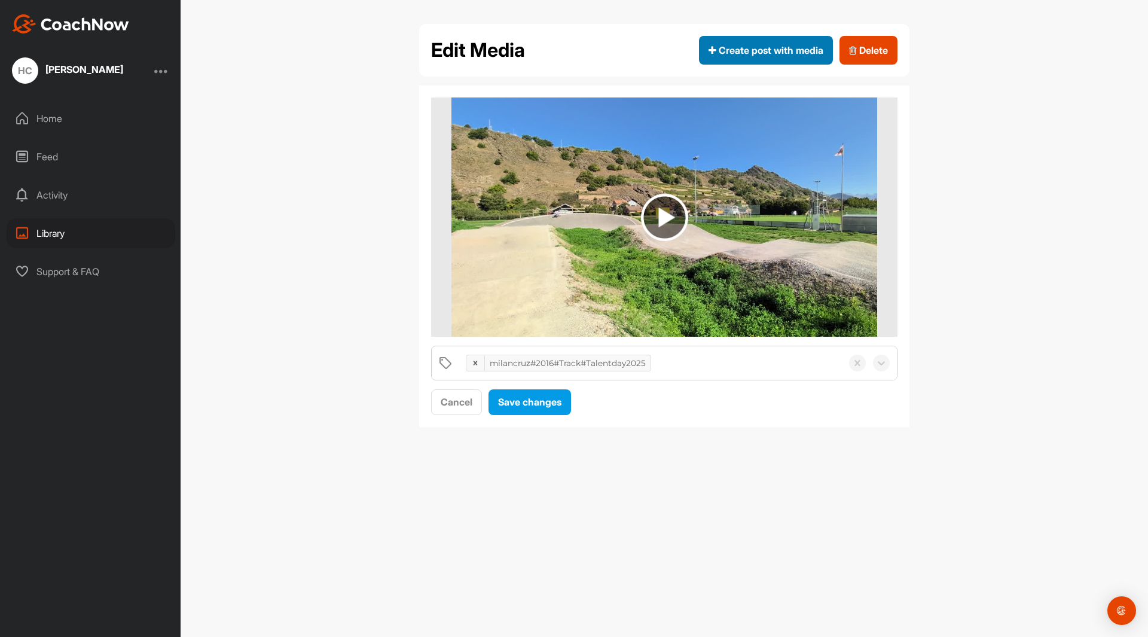
click at [768, 51] on span "Create post with media" at bounding box center [765, 50] width 115 height 14
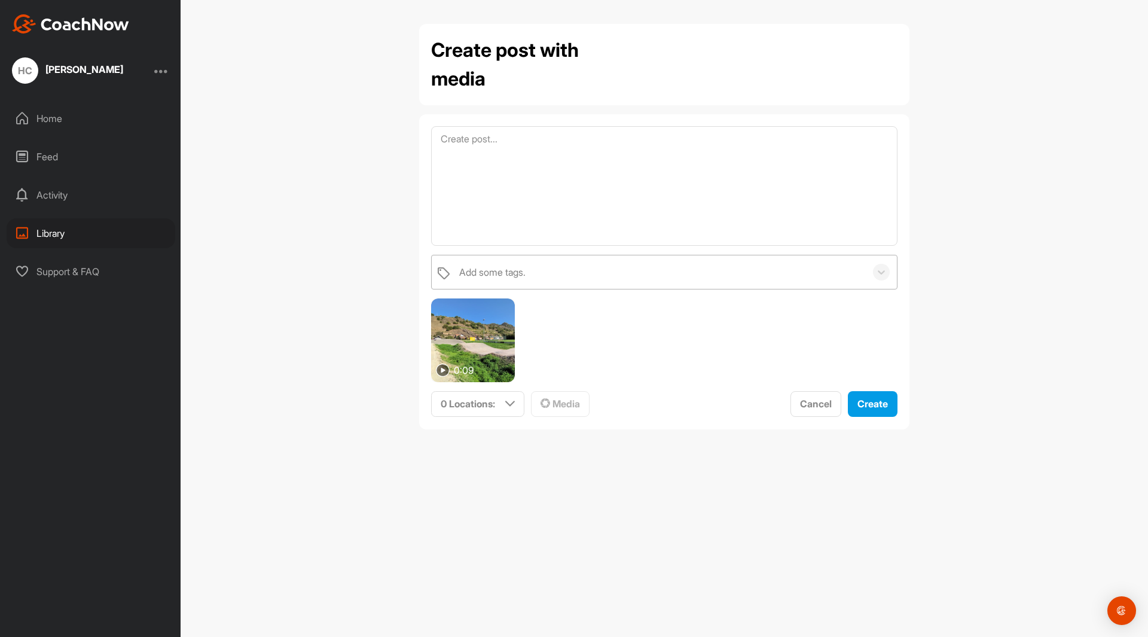
click at [665, 267] on div "Add some tags." at bounding box center [659, 271] width 412 height 33
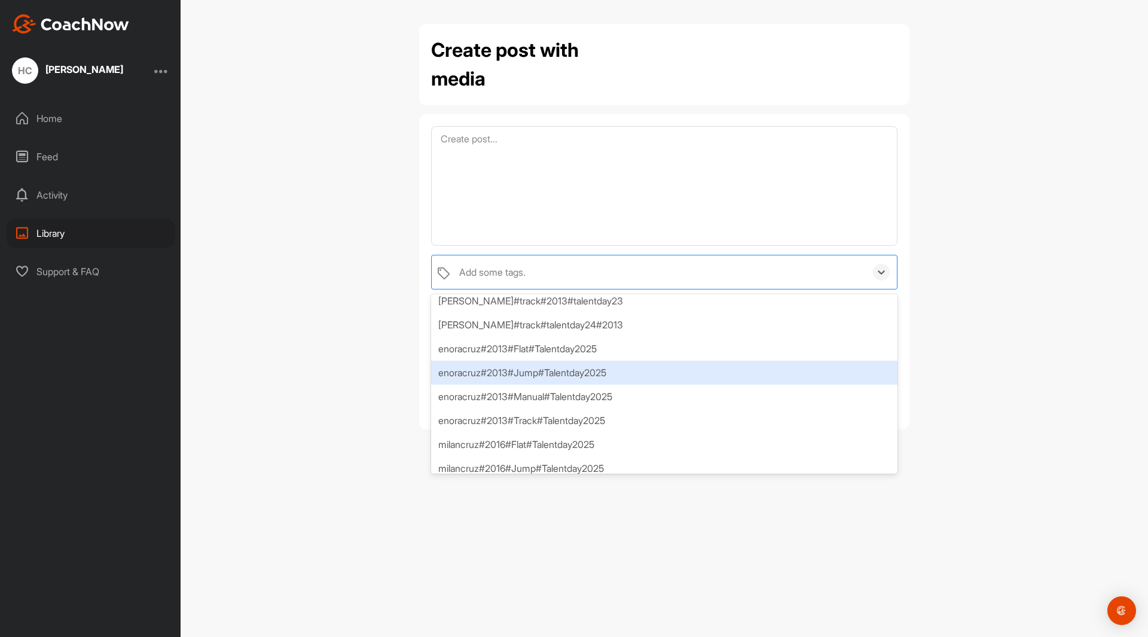
scroll to position [136, 0]
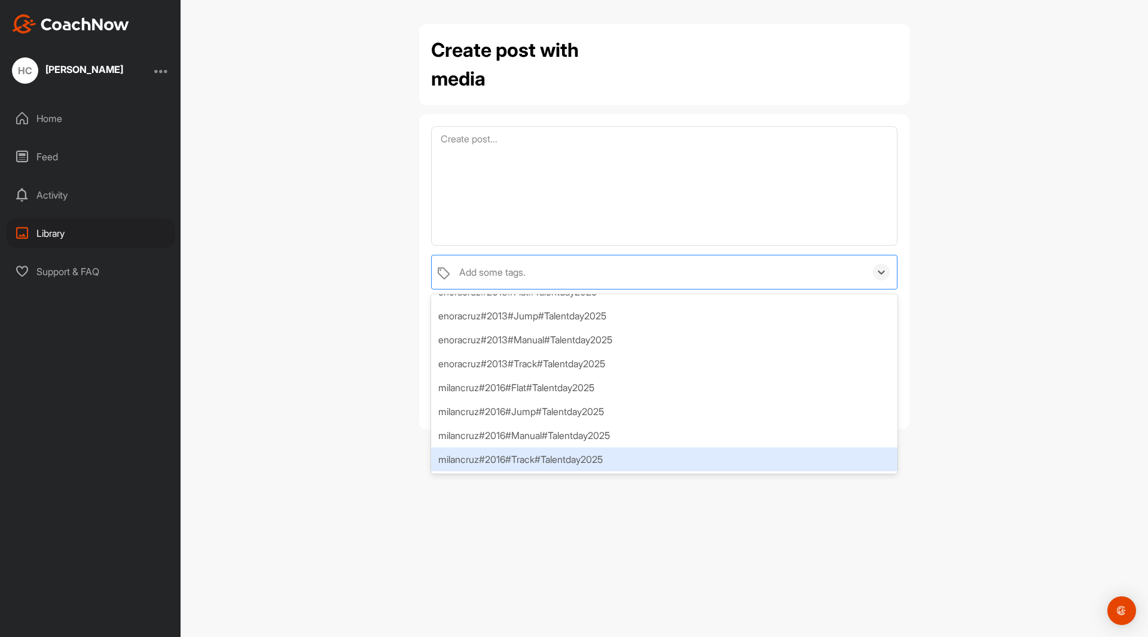
click at [555, 458] on div "milancruz#2016#Track#Talentday2025" at bounding box center [664, 459] width 466 height 24
click at [711, 540] on div "Create post with media option milancruz#2016#Track#Talentday2025, selected. opt…" at bounding box center [664, 318] width 967 height 637
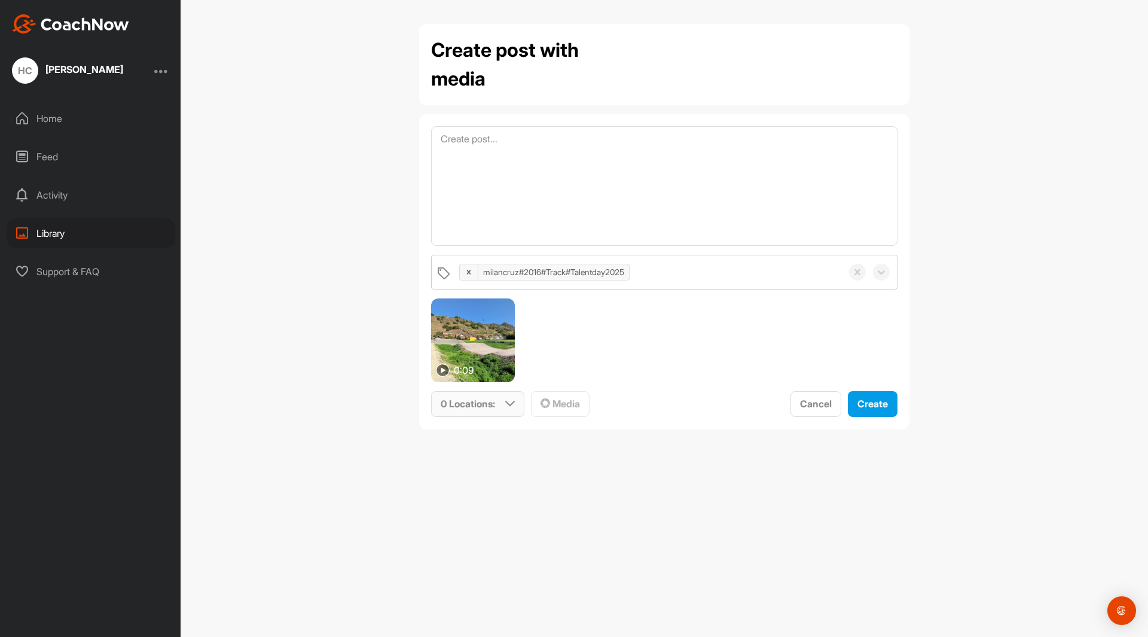
click at [505, 404] on icon at bounding box center [510, 404] width 10 height 10
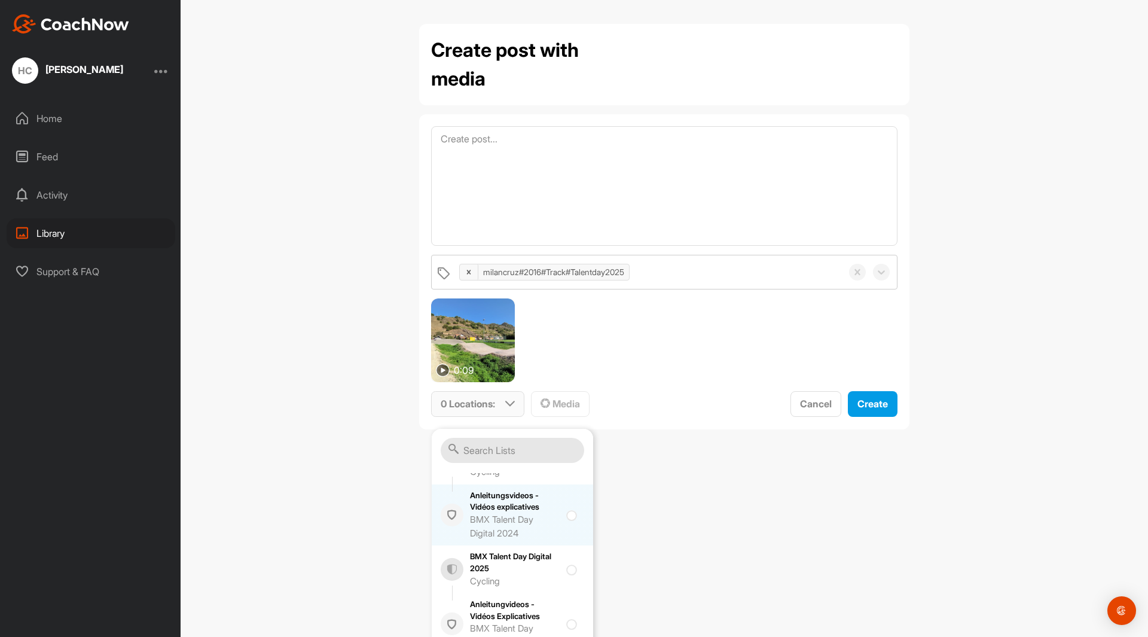
scroll to position [215, 0]
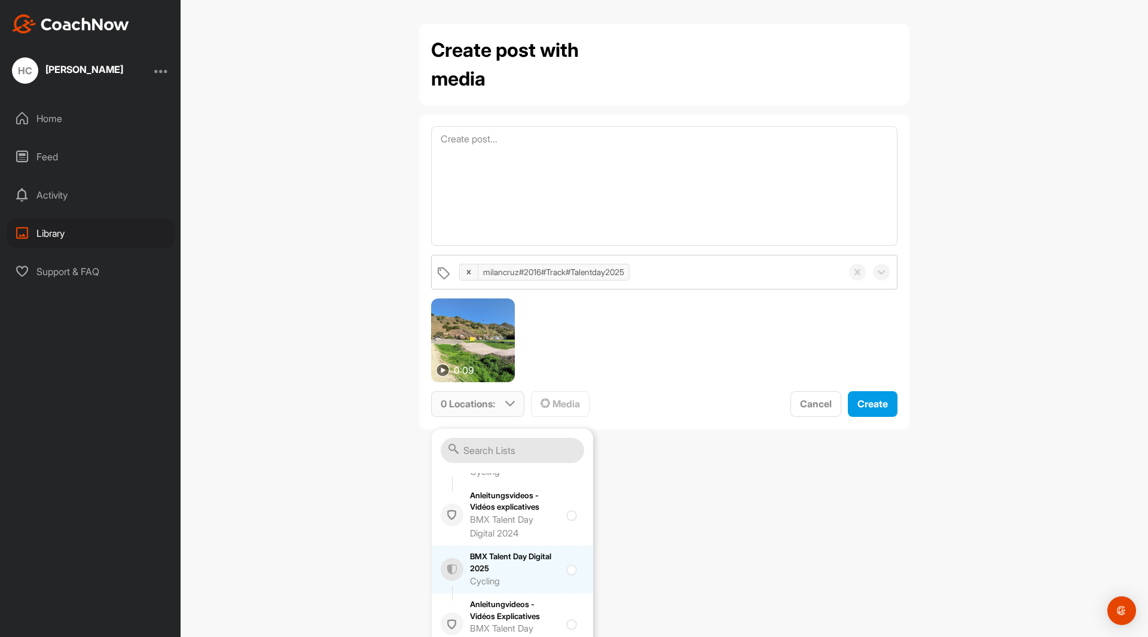
click at [566, 562] on div at bounding box center [574, 569] width 16 height 14
checkbox input "true"
click at [678, 536] on div "Create post with media milancruz#2016#Track#Talentday2025 0:09 1 Location : Sma…" at bounding box center [664, 318] width 967 height 637
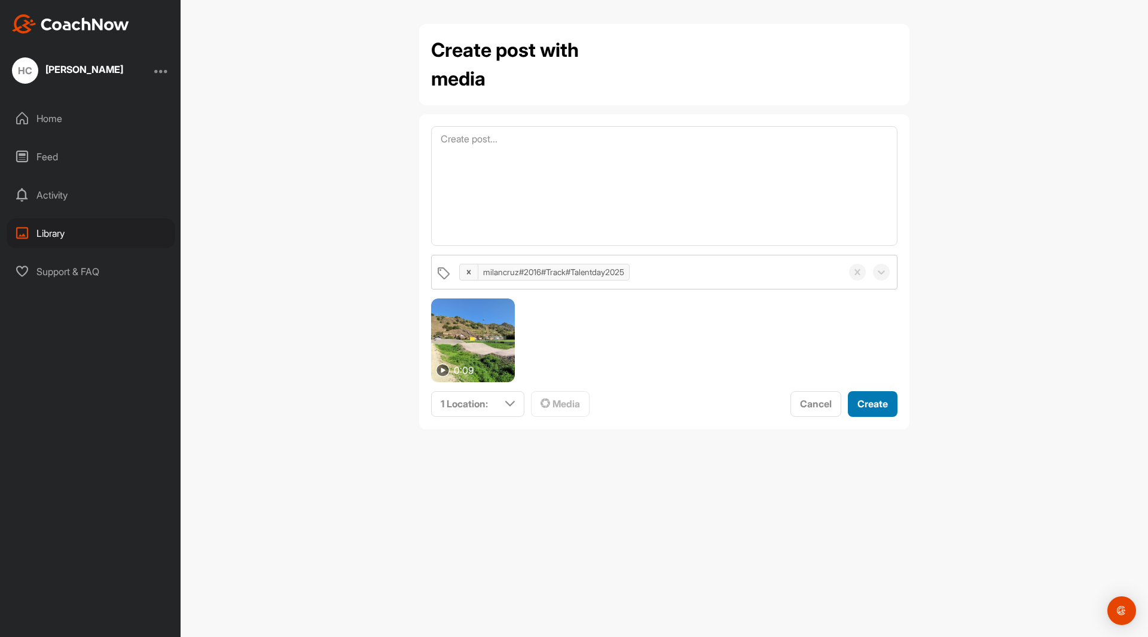
click at [868, 400] on span "Create" at bounding box center [872, 403] width 30 height 12
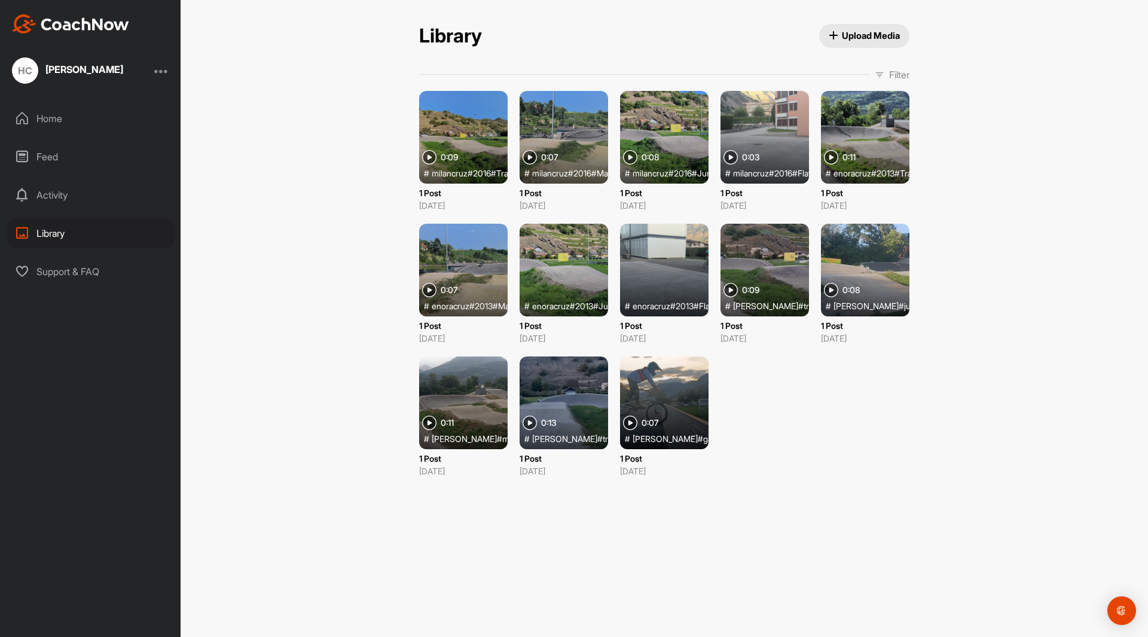
click at [835, 408] on div "0:09 # milancruz#2016#Track#Talentday2025 1 Post Sep 21, 2025 0:07 # milancruz#…" at bounding box center [664, 284] width 490 height 386
click at [293, 189] on div "Library Upload Media Library Upload Media Filter Media Type Images Videos Audio…" at bounding box center [664, 318] width 967 height 637
click at [53, 119] on div "Home" at bounding box center [91, 118] width 169 height 30
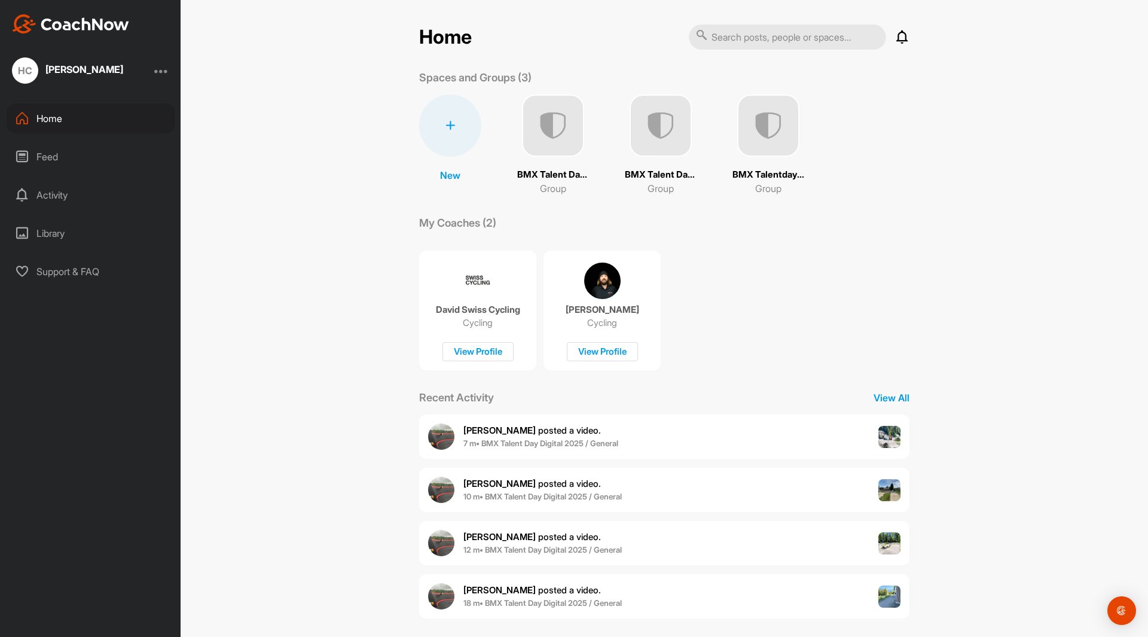
click at [668, 140] on img at bounding box center [660, 125] width 62 height 62
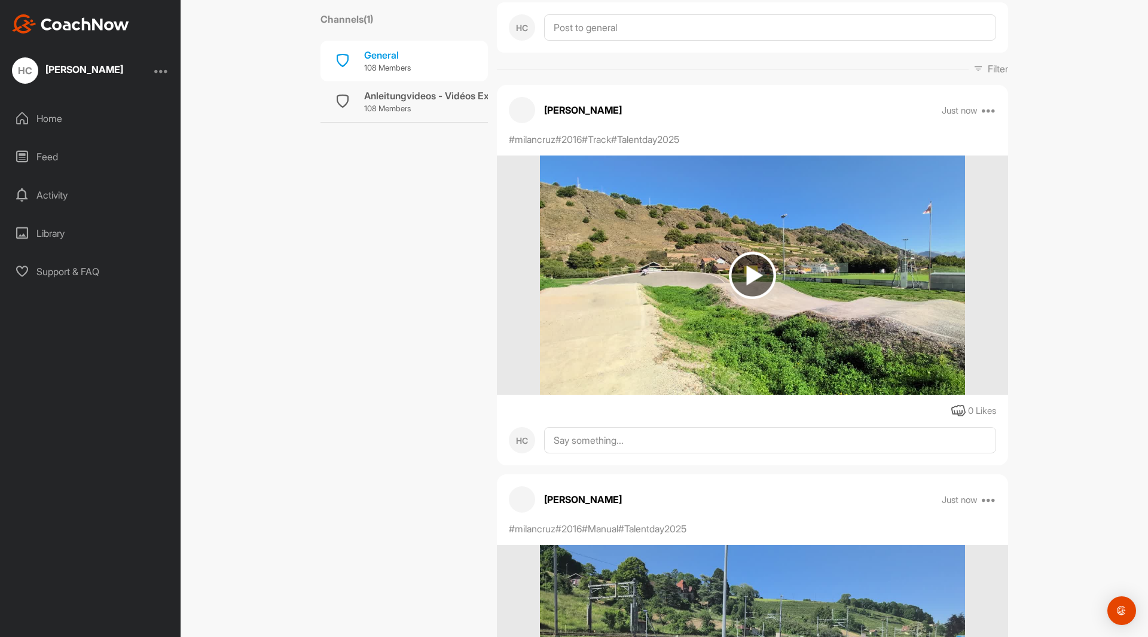
scroll to position [179, 0]
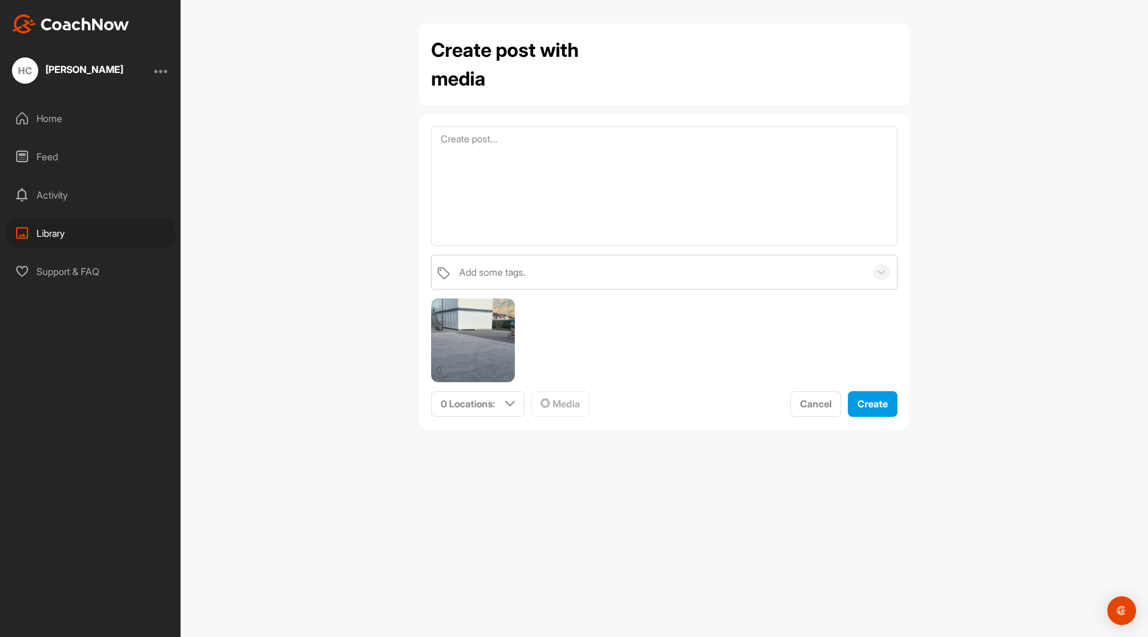
click at [53, 117] on div "Home" at bounding box center [91, 118] width 169 height 30
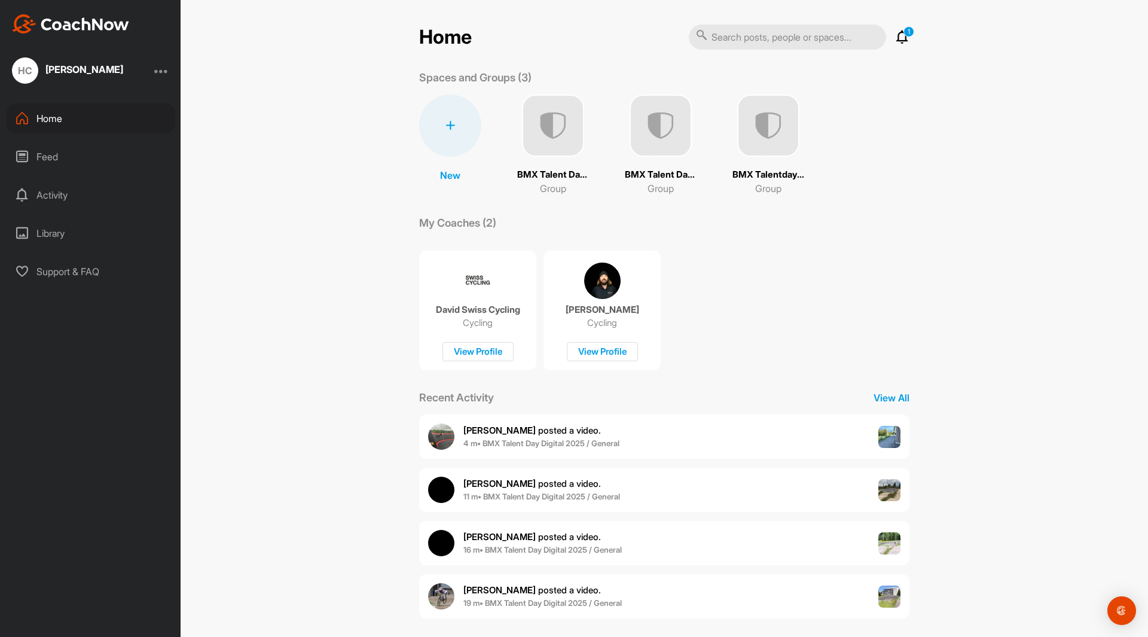
click at [45, 154] on div "Feed" at bounding box center [91, 157] width 169 height 30
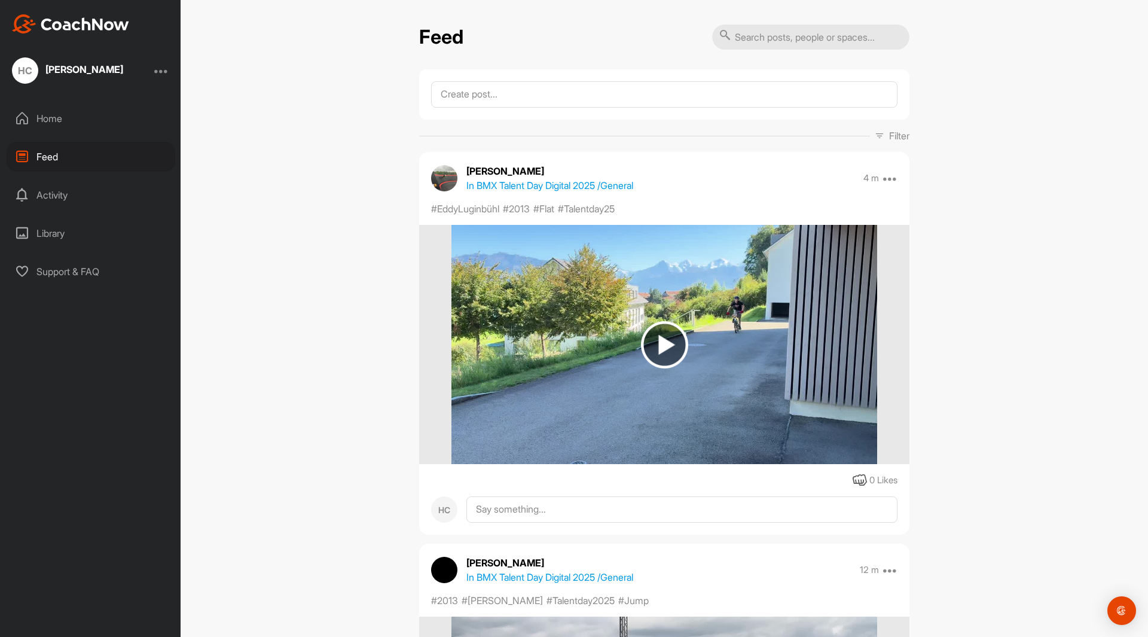
click at [652, 345] on img at bounding box center [664, 344] width 47 height 47
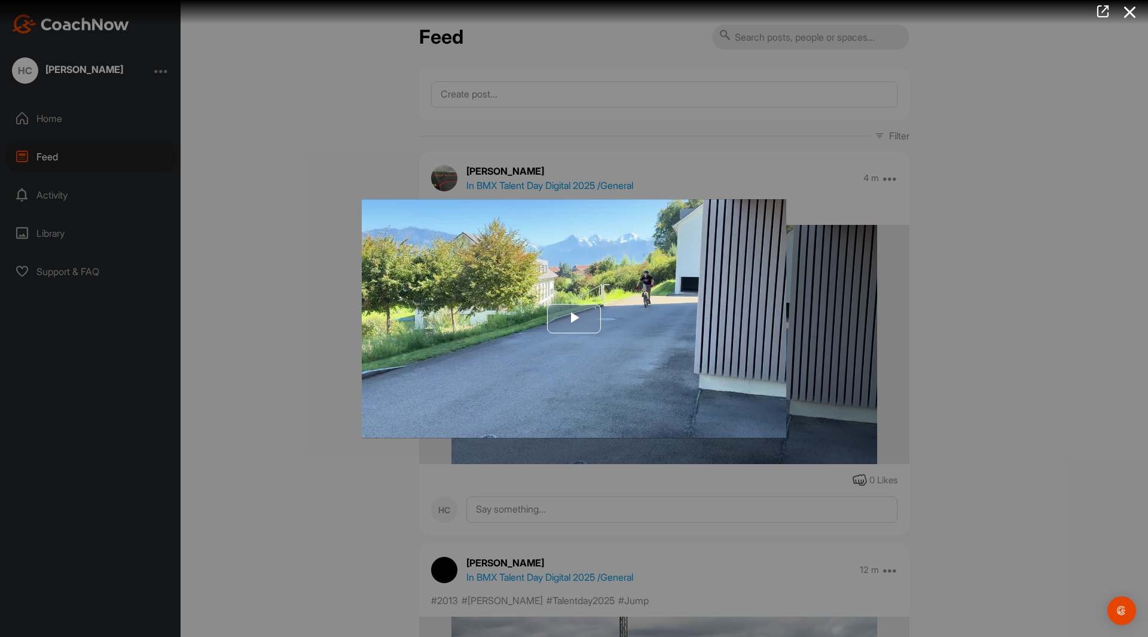
click at [574, 319] on span "Video Player" at bounding box center [574, 319] width 0 height 0
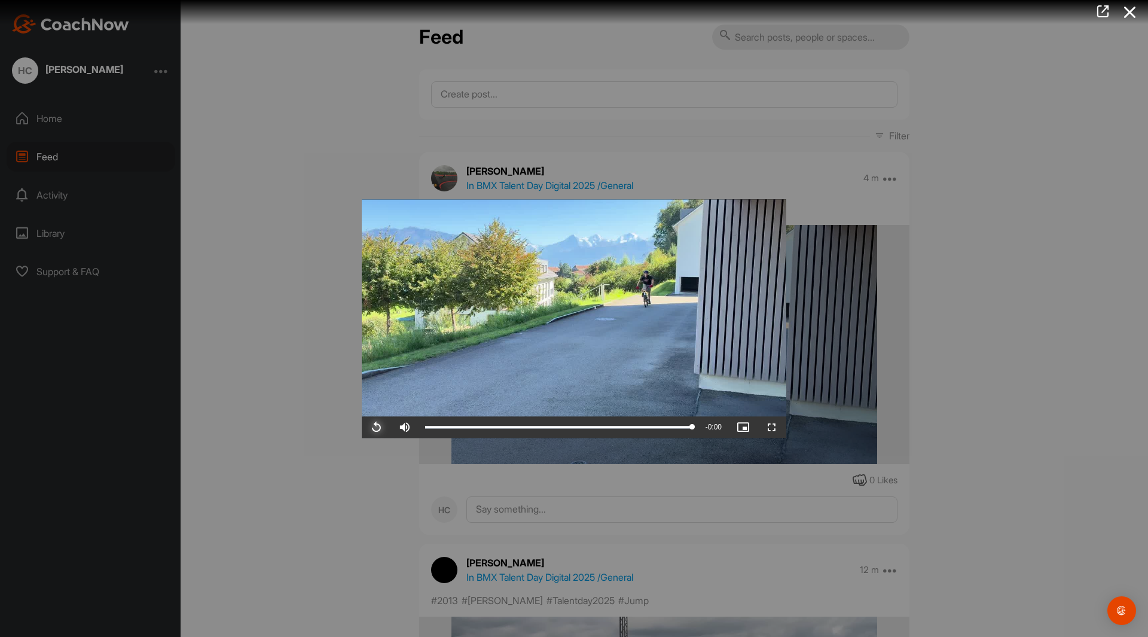
click at [381, 427] on span "Video Player" at bounding box center [376, 427] width 29 height 0
click at [377, 427] on span "Video Player" at bounding box center [376, 427] width 29 height 0
click at [378, 427] on span "Video Player" at bounding box center [376, 427] width 29 height 0
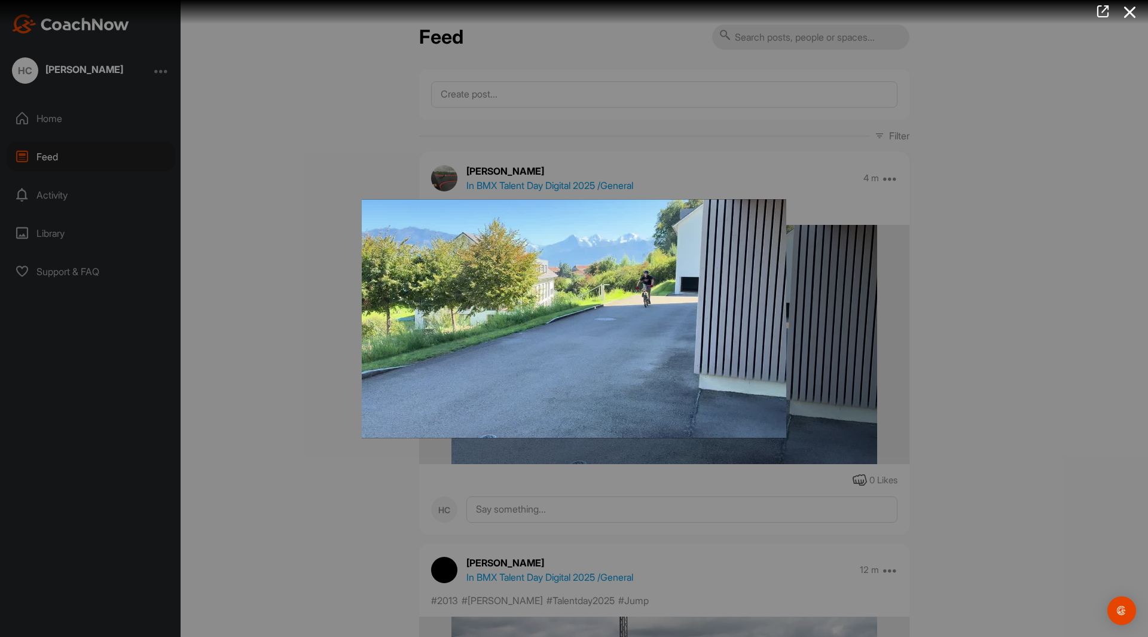
click at [325, 373] on div at bounding box center [574, 318] width 1148 height 637
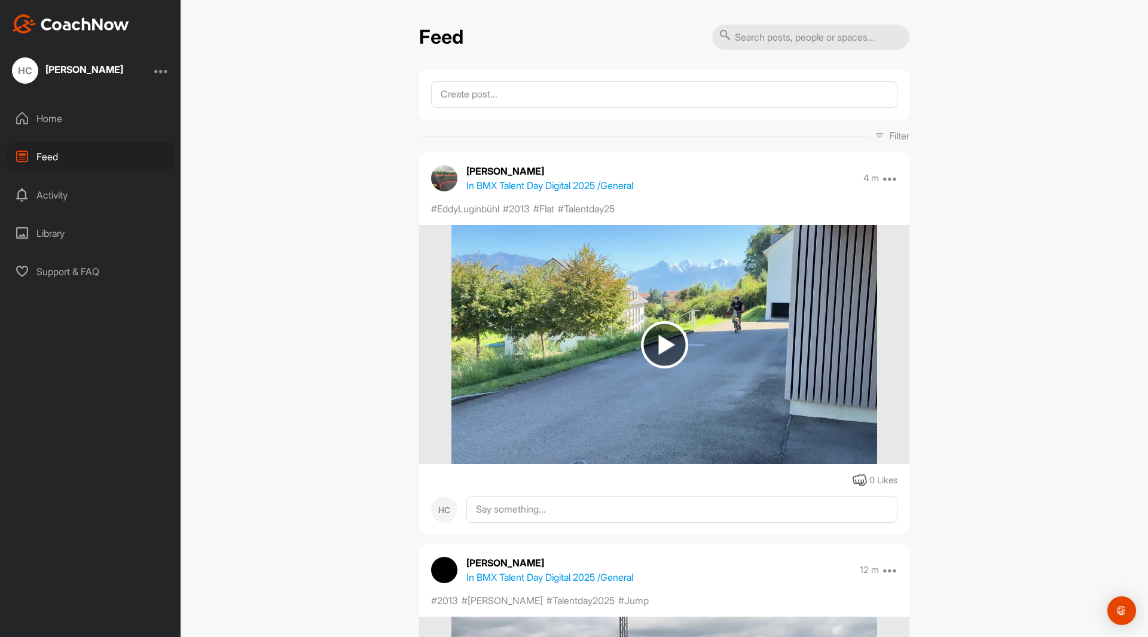
click at [56, 114] on div "Home" at bounding box center [91, 118] width 169 height 30
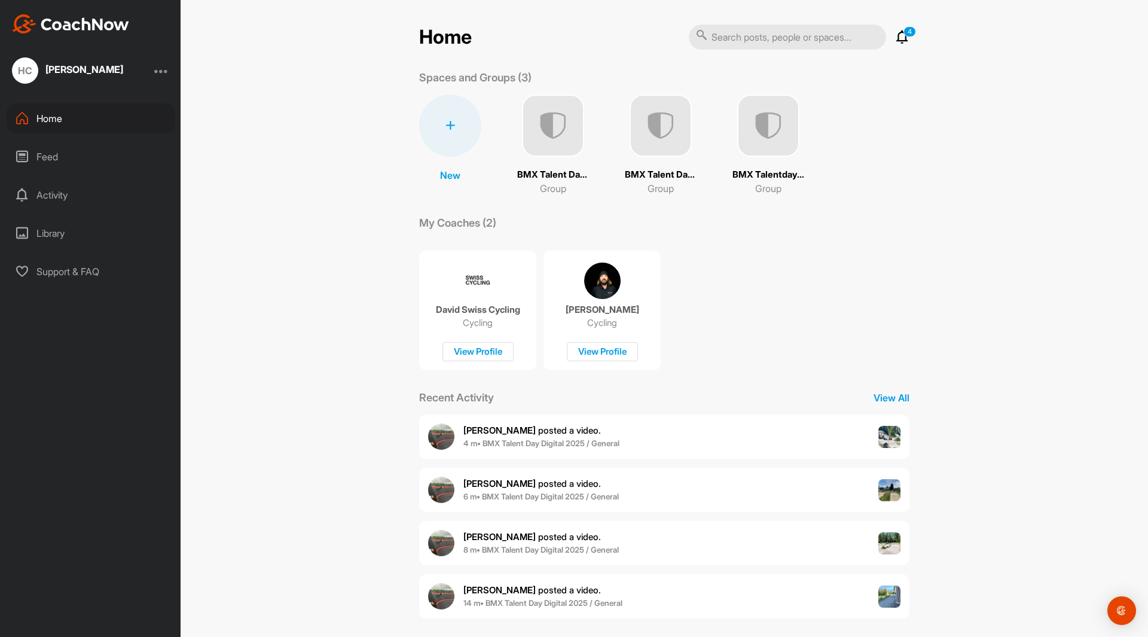
click at [62, 192] on div "Activity" at bounding box center [91, 195] width 169 height 30
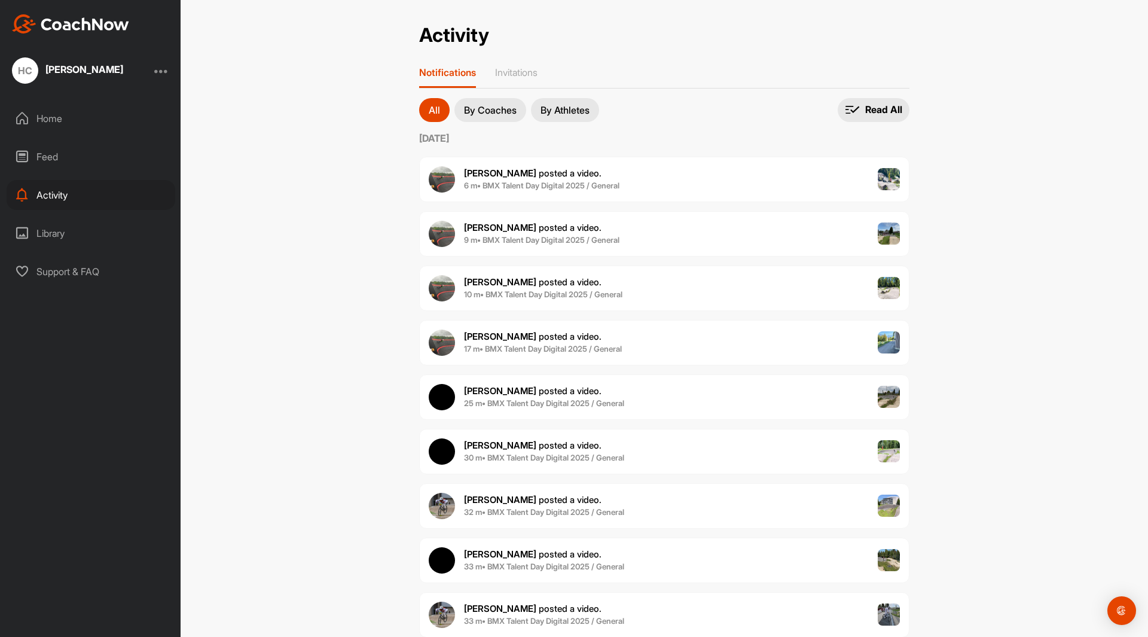
click at [66, 115] on div "Home" at bounding box center [91, 118] width 169 height 30
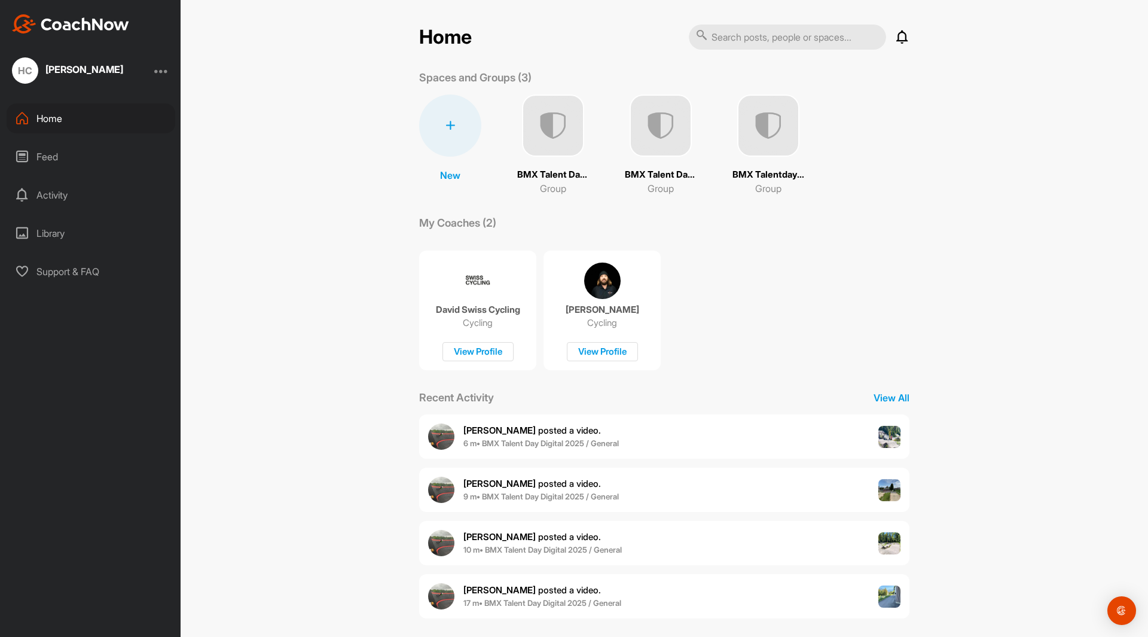
click at [639, 129] on img at bounding box center [660, 125] width 62 height 62
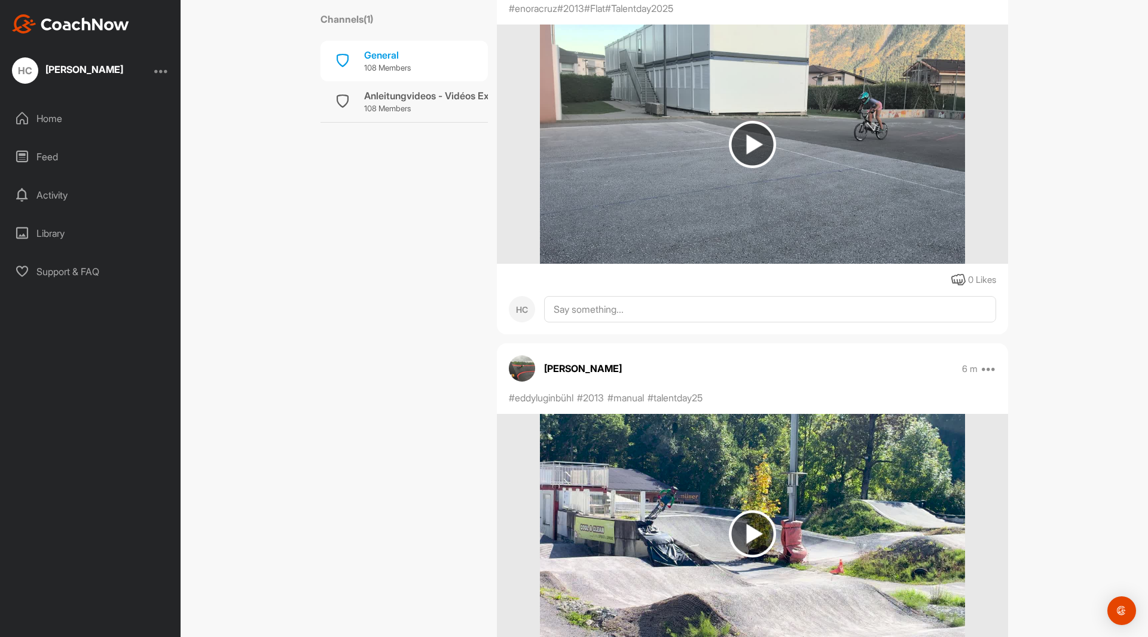
scroll to position [1494, 0]
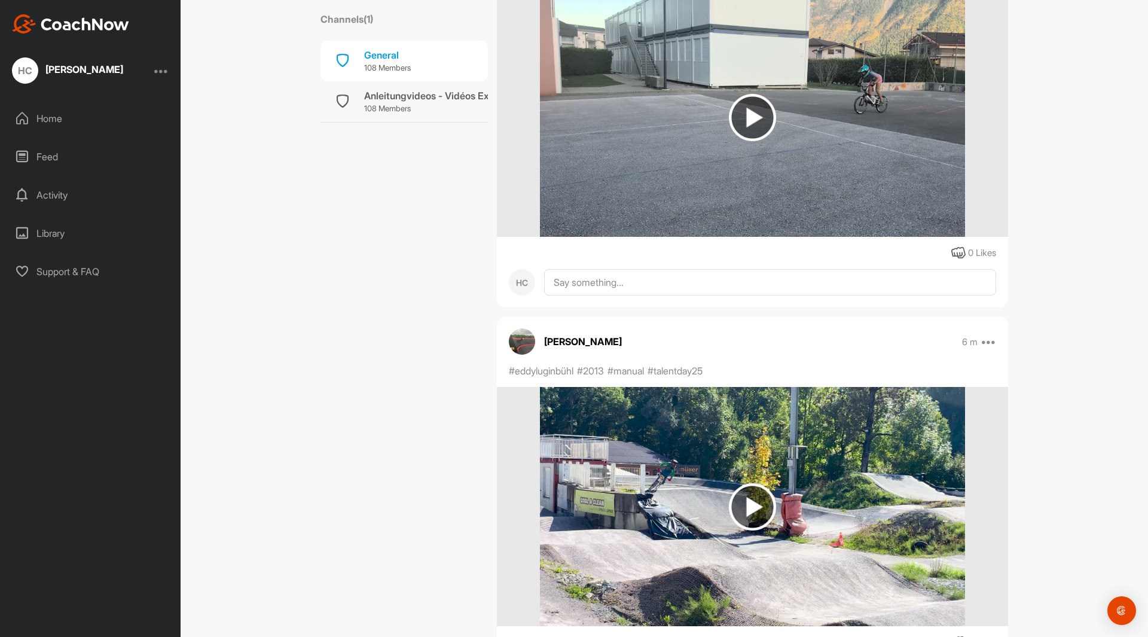
click at [50, 160] on div "Feed" at bounding box center [91, 157] width 169 height 30
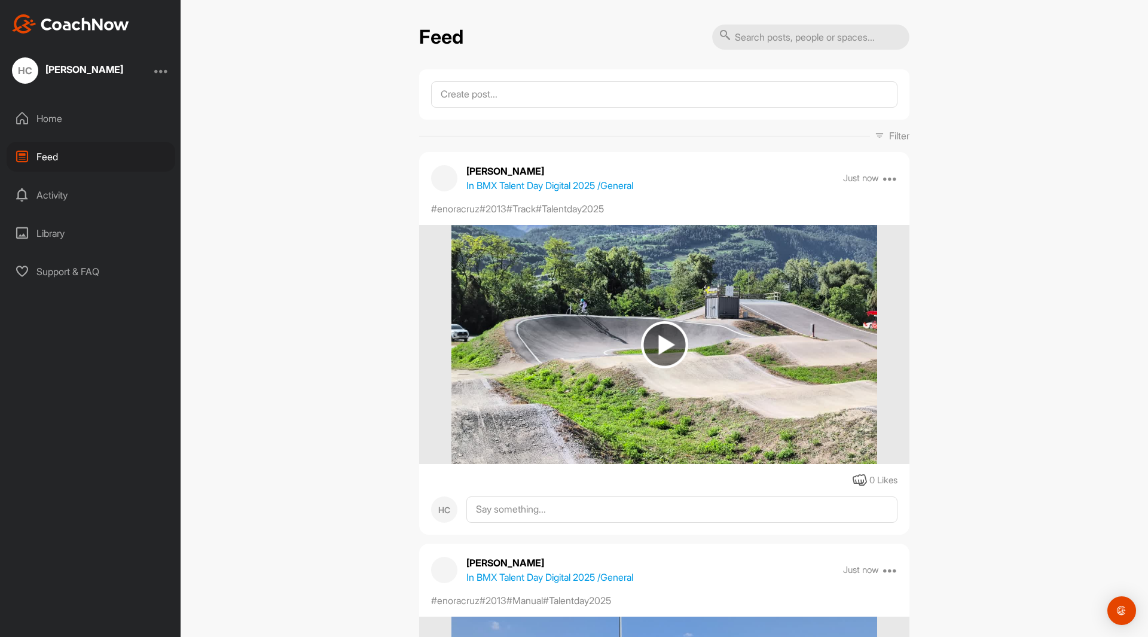
click at [57, 192] on div "Activity" at bounding box center [91, 195] width 169 height 30
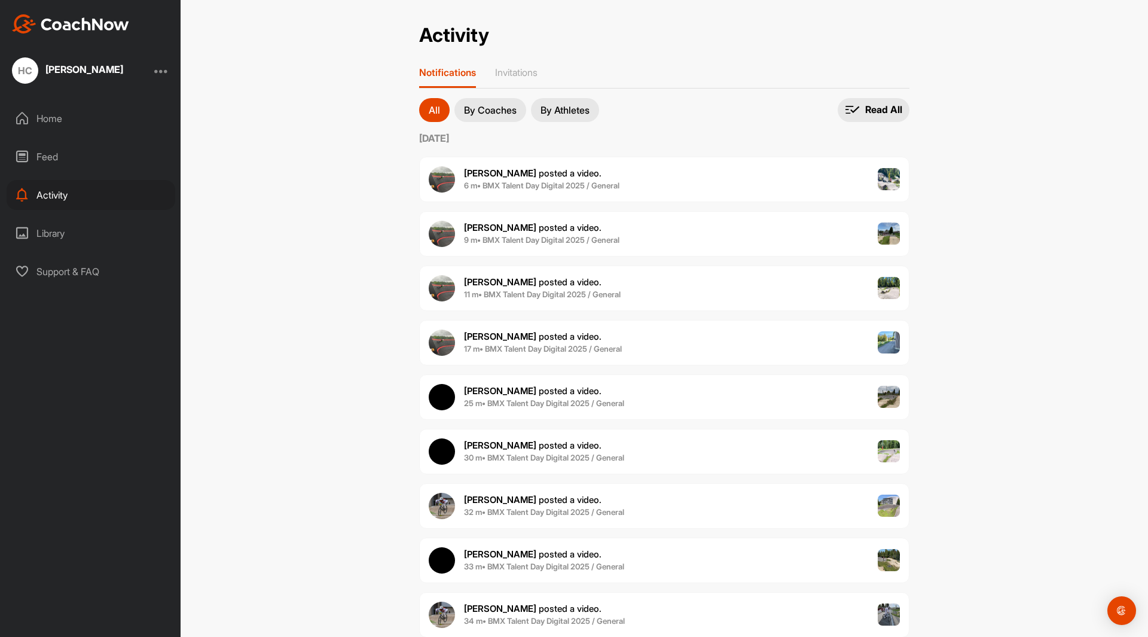
click at [51, 150] on div "Feed" at bounding box center [91, 157] width 169 height 30
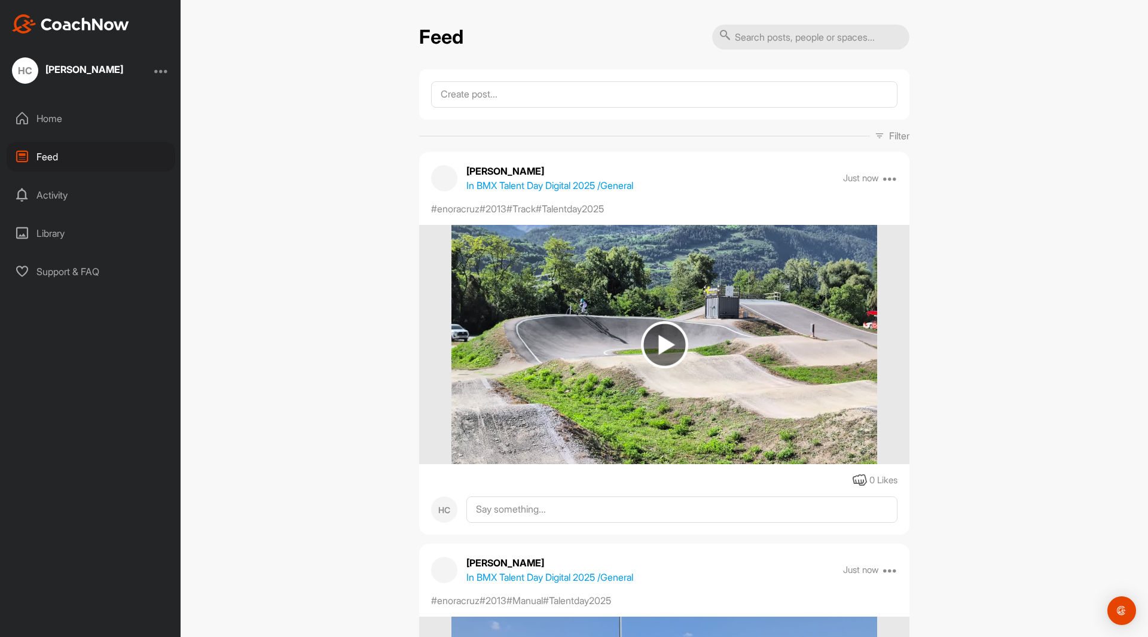
click at [48, 114] on div "Home" at bounding box center [91, 118] width 169 height 30
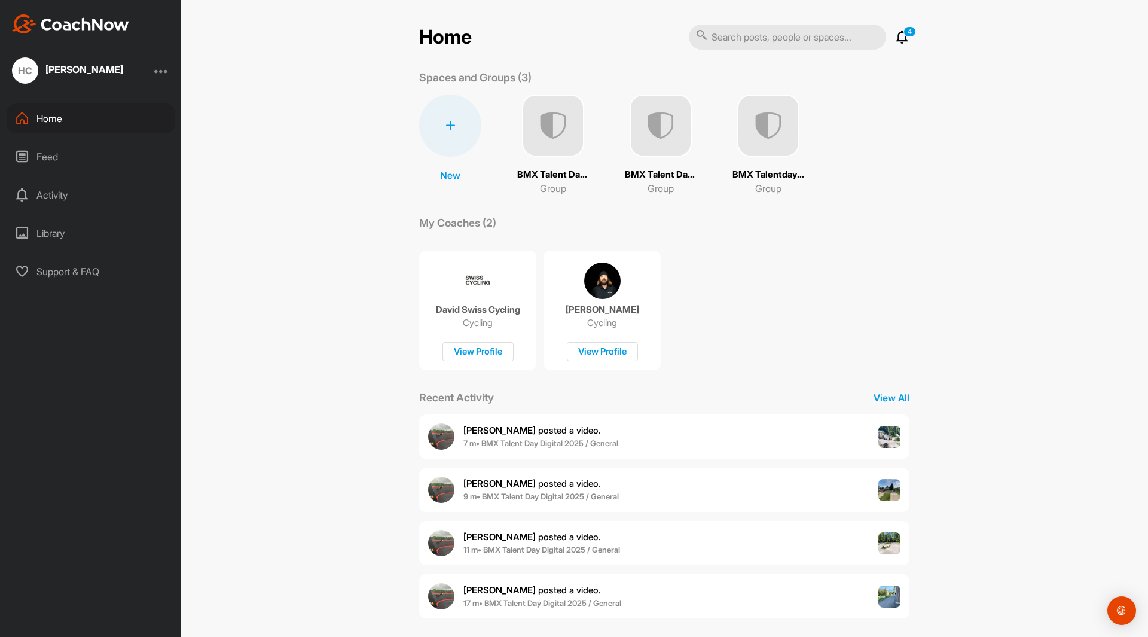
click at [41, 114] on div "Home" at bounding box center [91, 118] width 169 height 30
click at [50, 161] on div "Feed" at bounding box center [91, 157] width 169 height 30
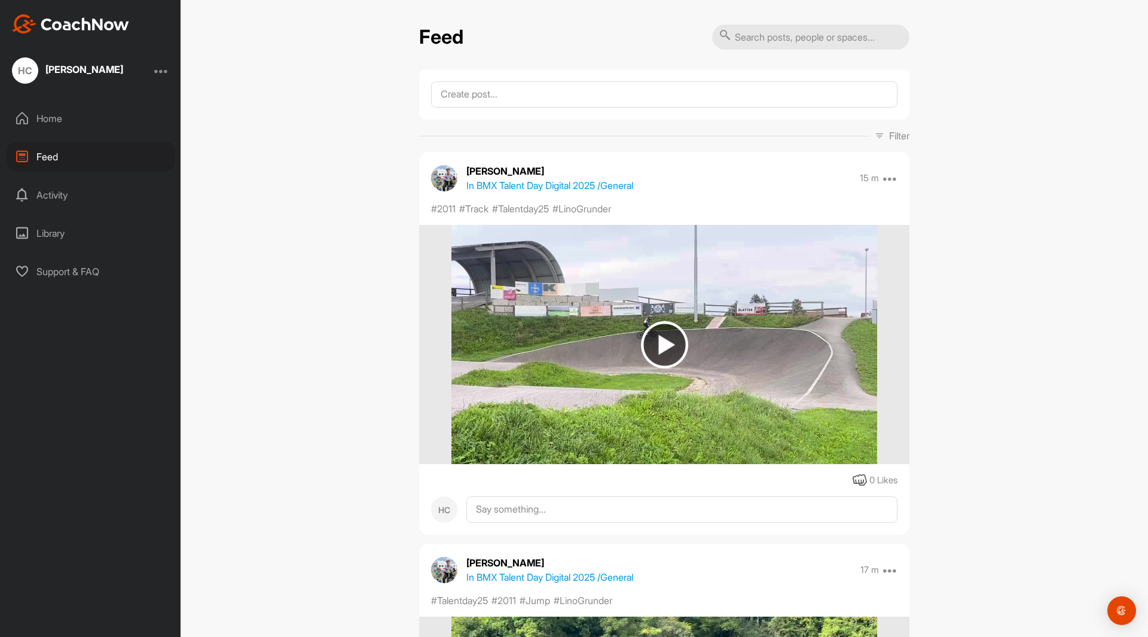
click at [54, 115] on div "Home" at bounding box center [91, 118] width 169 height 30
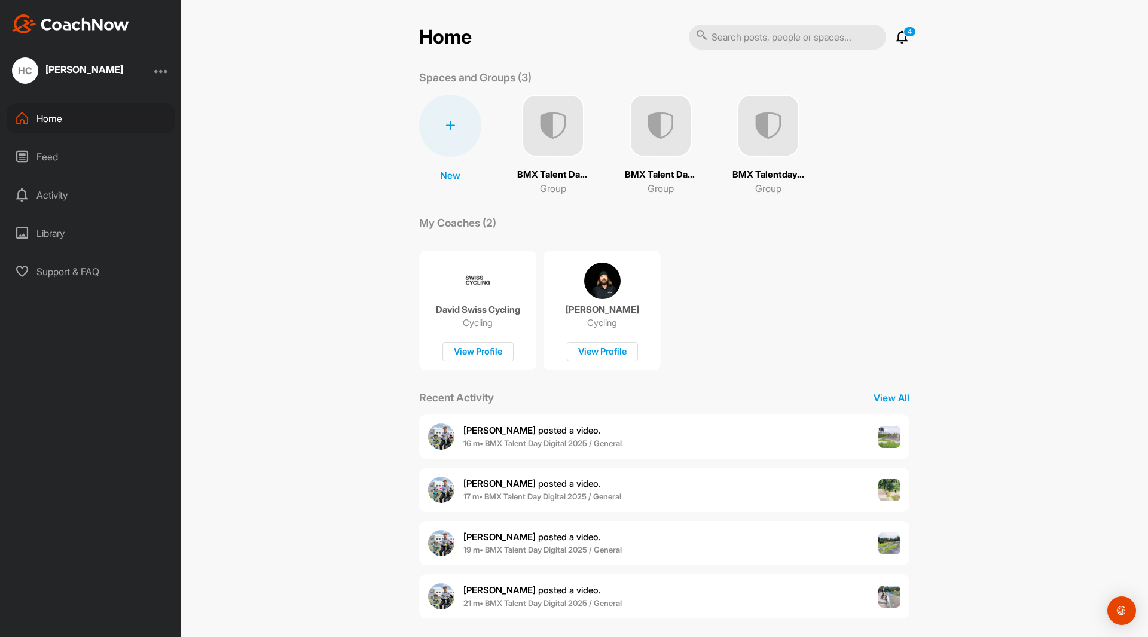
click at [65, 156] on div "Feed" at bounding box center [91, 157] width 169 height 30
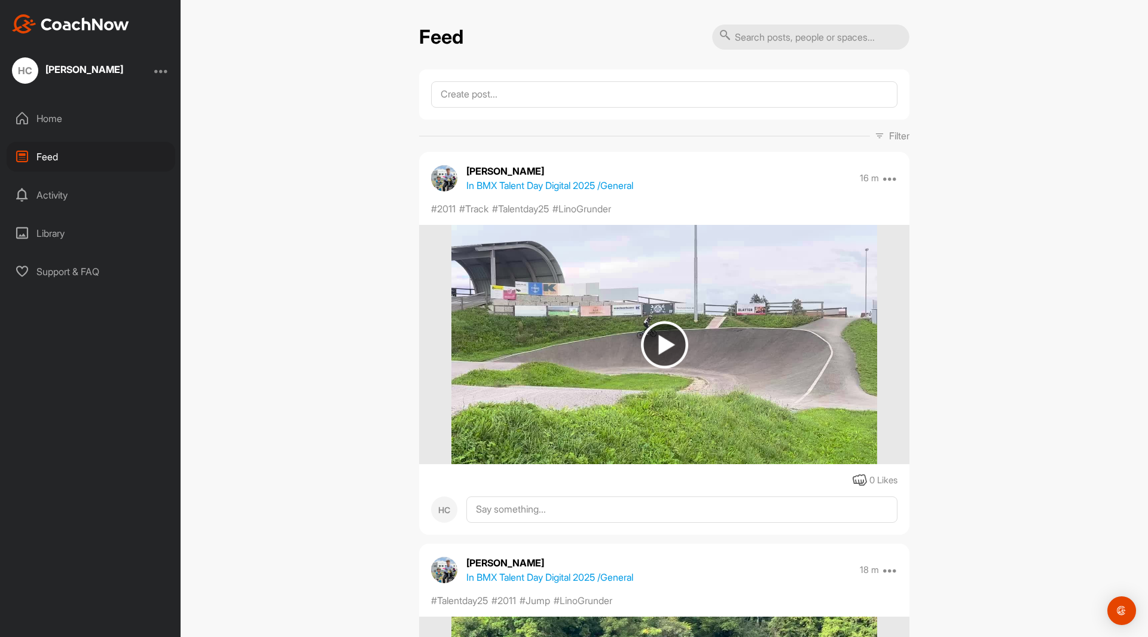
click at [51, 198] on div "Activity" at bounding box center [91, 195] width 169 height 30
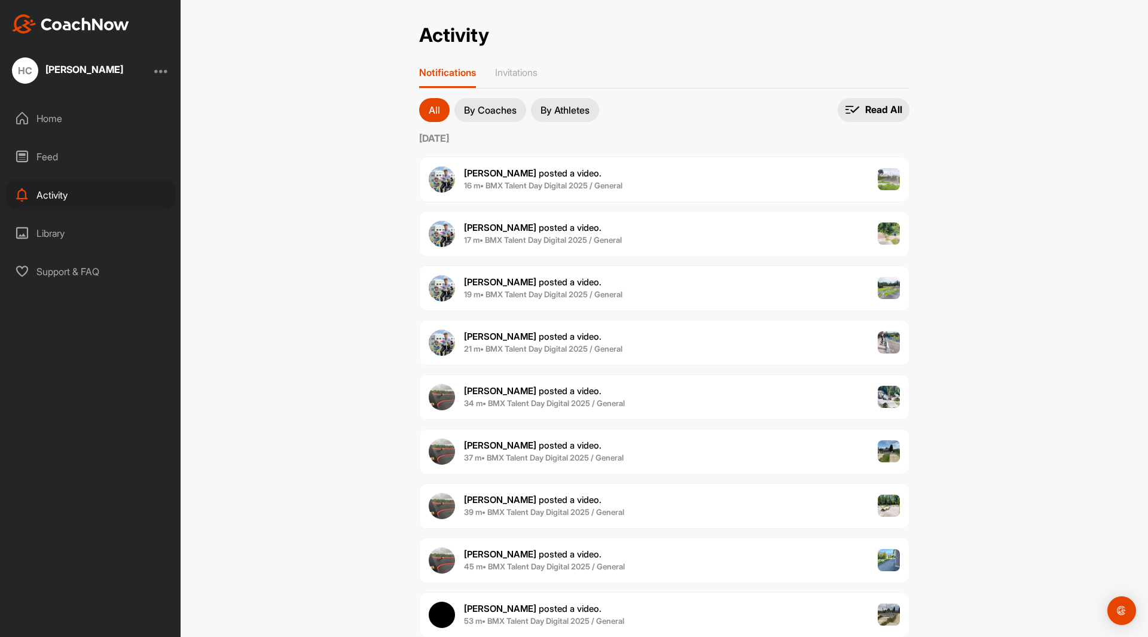
click at [347, 88] on div "Activity Activity Notifications Invitations All By Coaches By Athletes All noti…" at bounding box center [664, 318] width 967 height 637
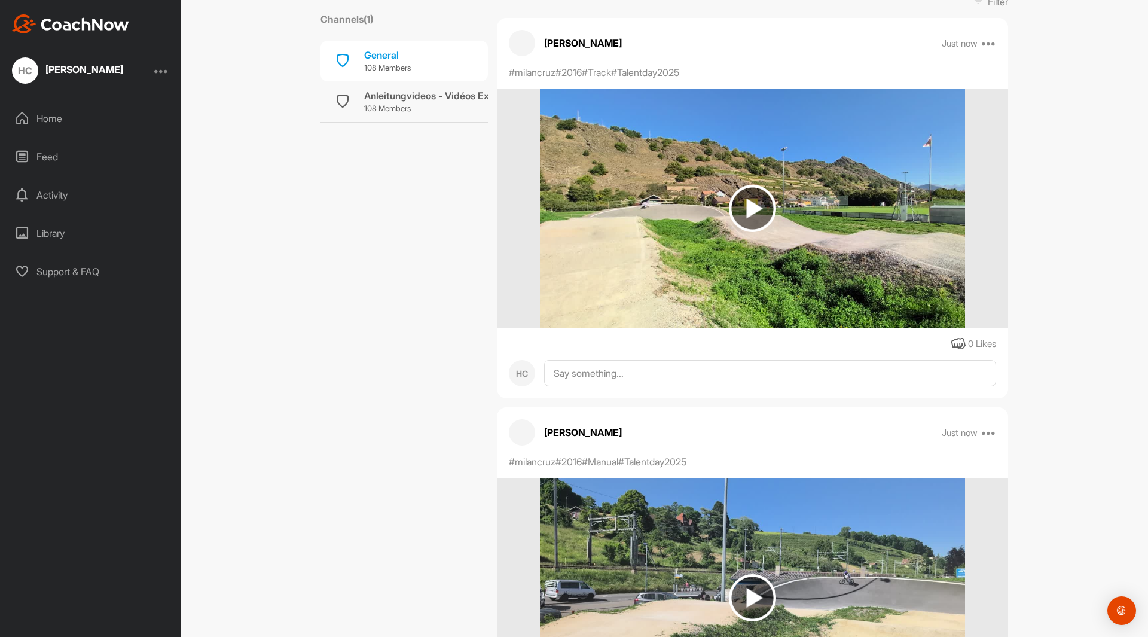
scroll to position [179, 0]
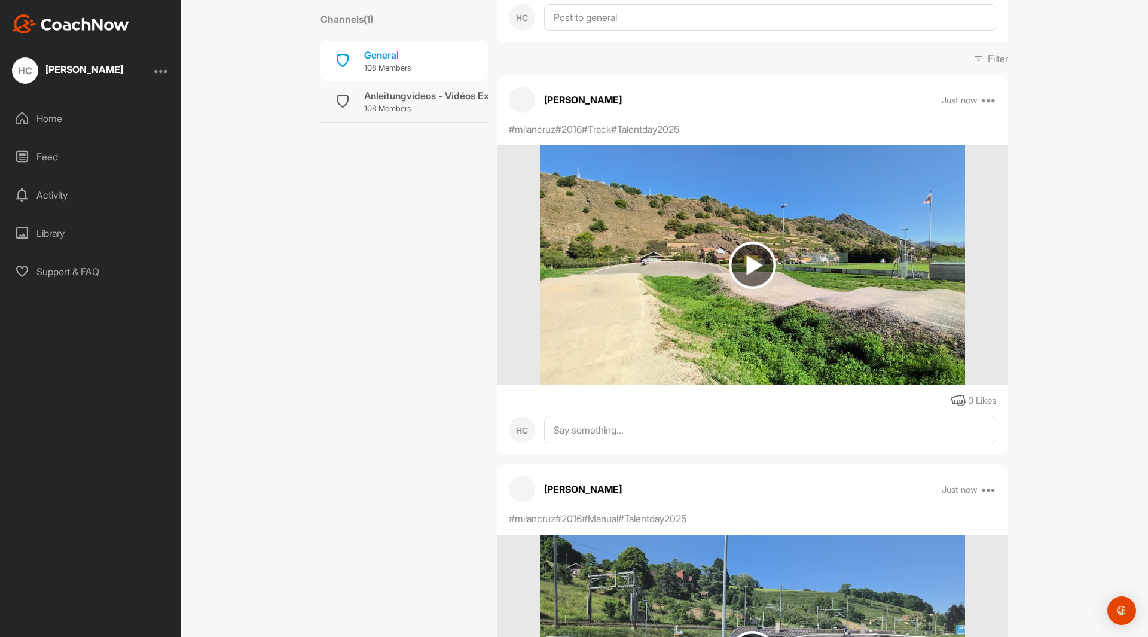
click at [753, 267] on img at bounding box center [752, 264] width 47 height 47
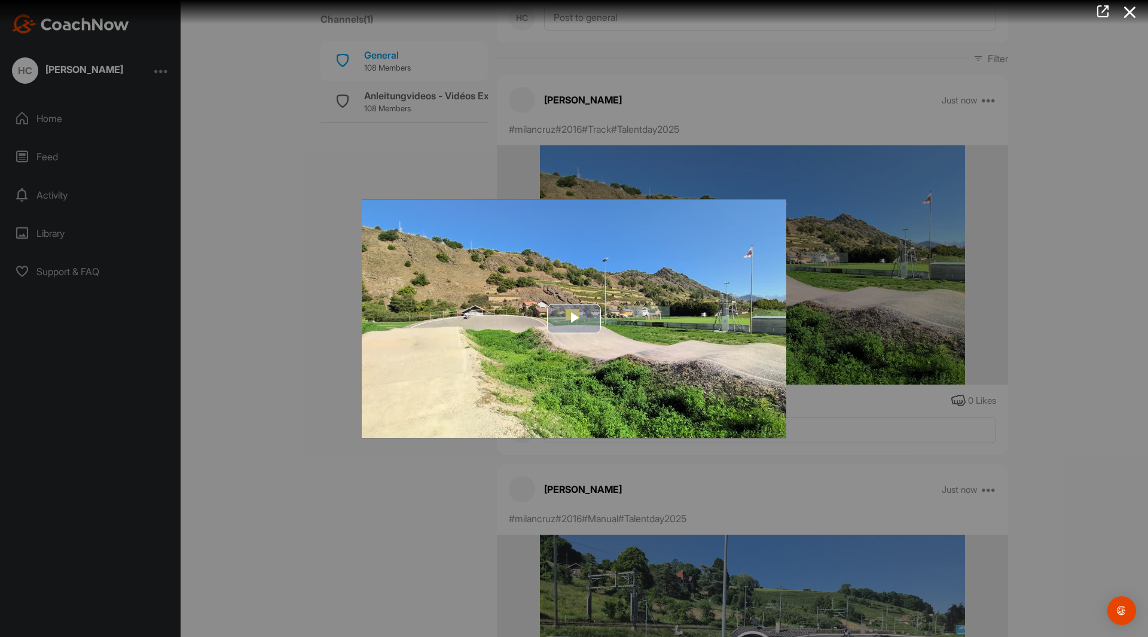
click at [574, 319] on span "Video Player" at bounding box center [574, 319] width 0 height 0
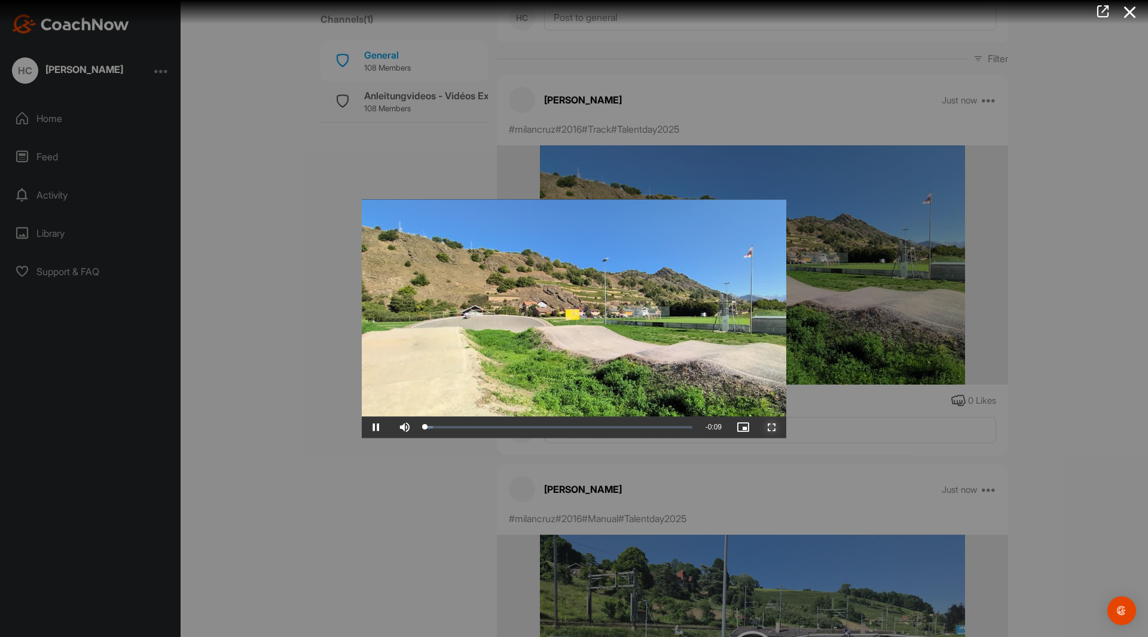
click at [774, 427] on span "Video Player" at bounding box center [771, 427] width 29 height 0
click at [418, 489] on div at bounding box center [574, 318] width 1148 height 637
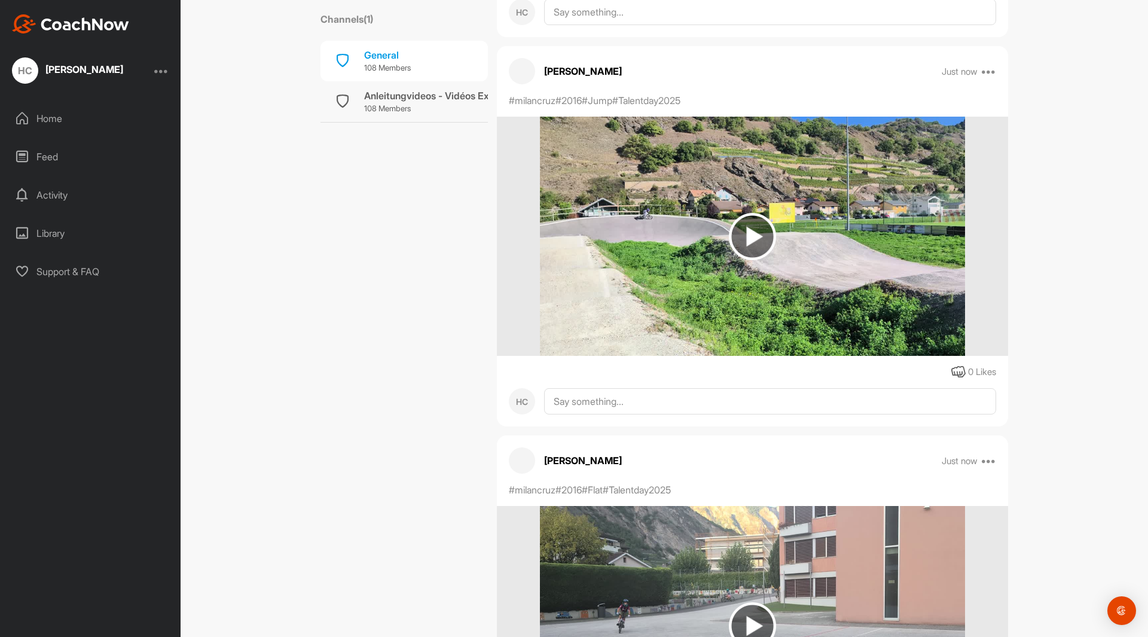
scroll to position [956, 0]
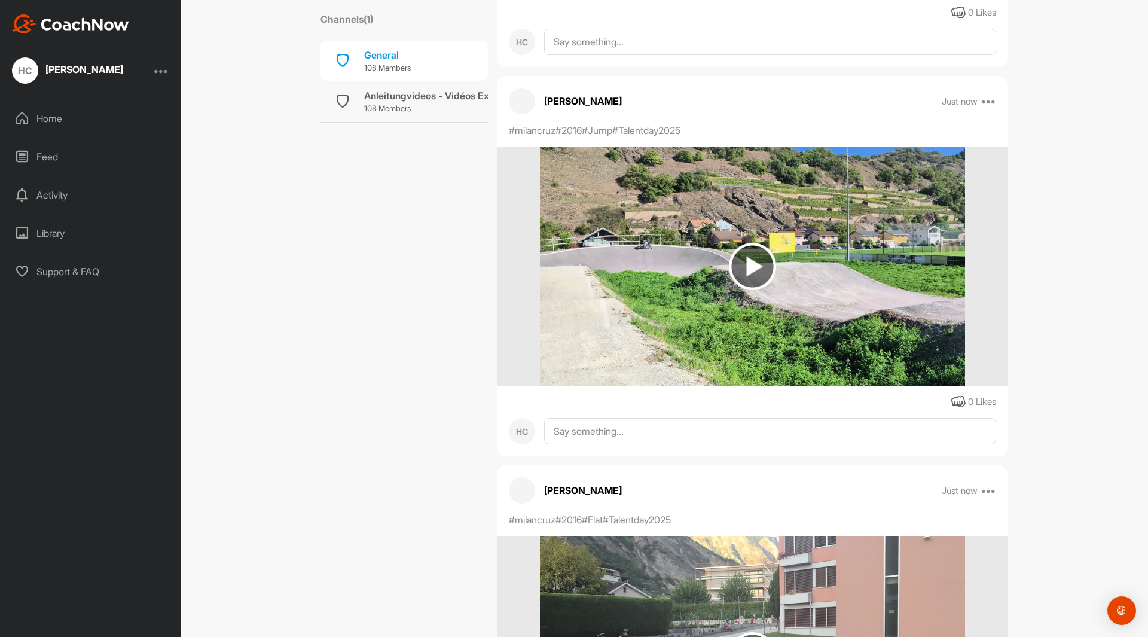
click at [752, 268] on img at bounding box center [752, 266] width 47 height 47
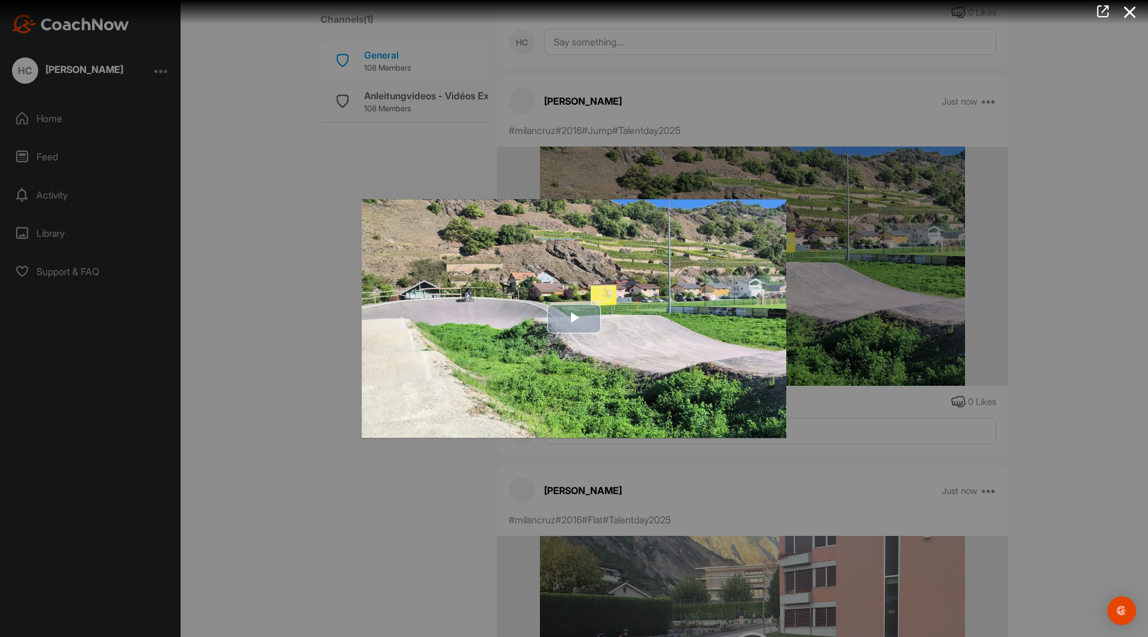
click at [574, 319] on span "Video Player" at bounding box center [574, 319] width 0 height 0
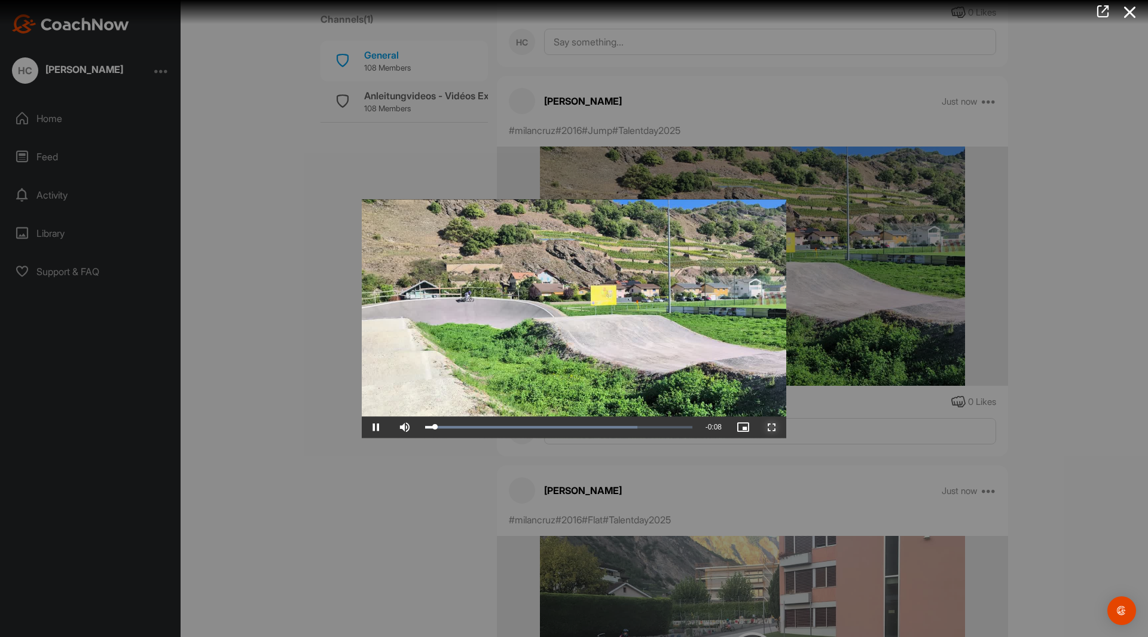
click at [777, 427] on span "Video Player" at bounding box center [771, 427] width 29 height 0
click at [283, 332] on div at bounding box center [574, 318] width 1148 height 637
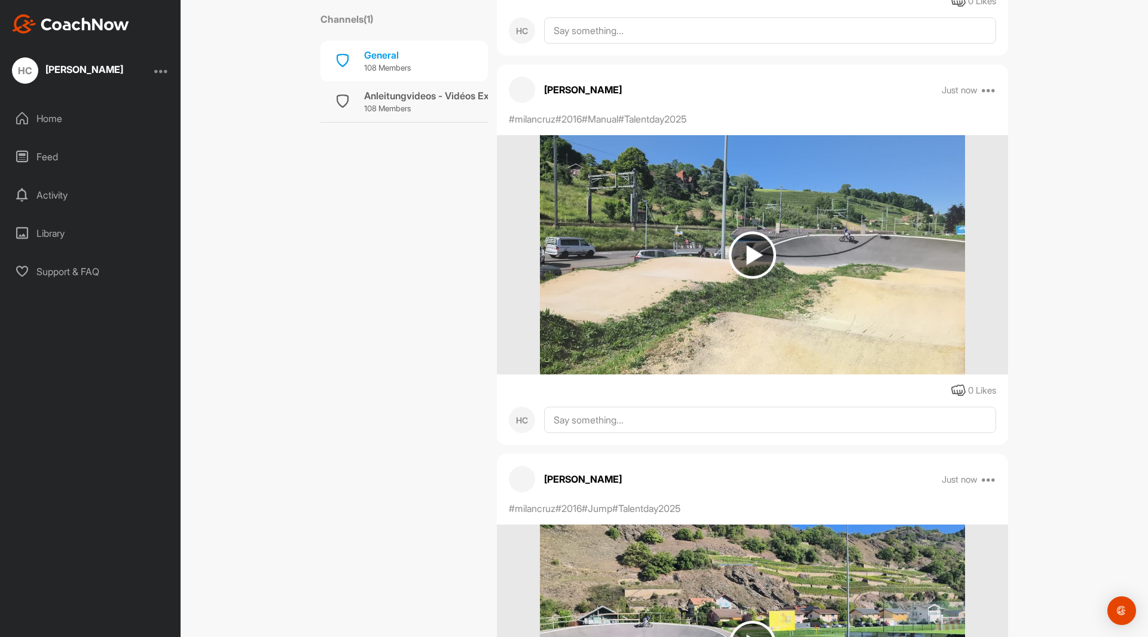
scroll to position [478, 0]
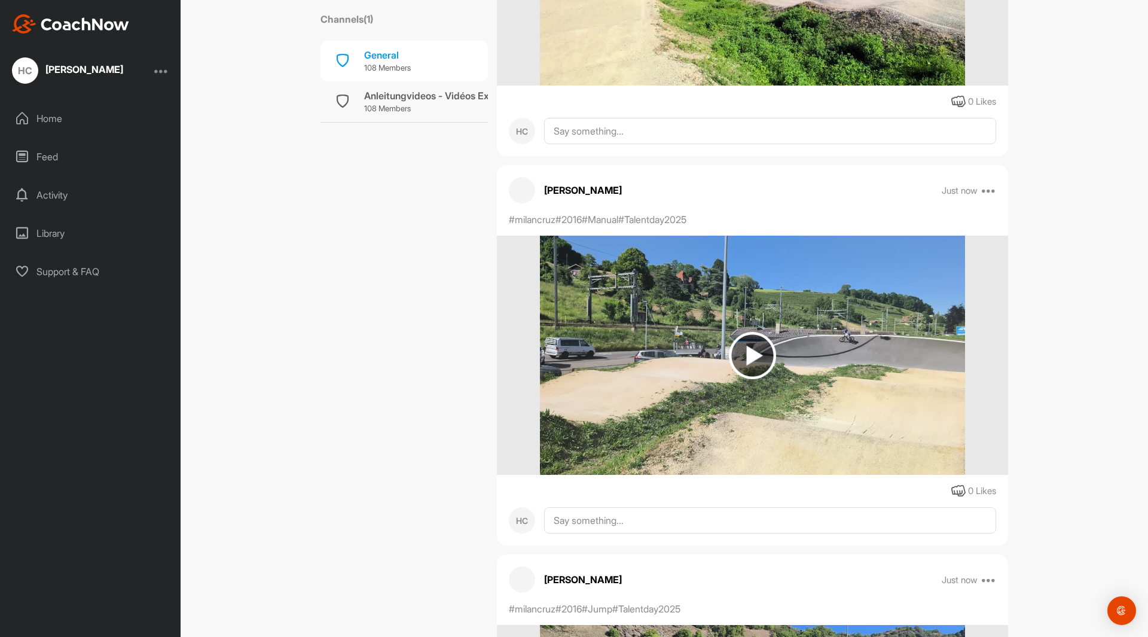
click at [746, 359] on img at bounding box center [752, 355] width 47 height 47
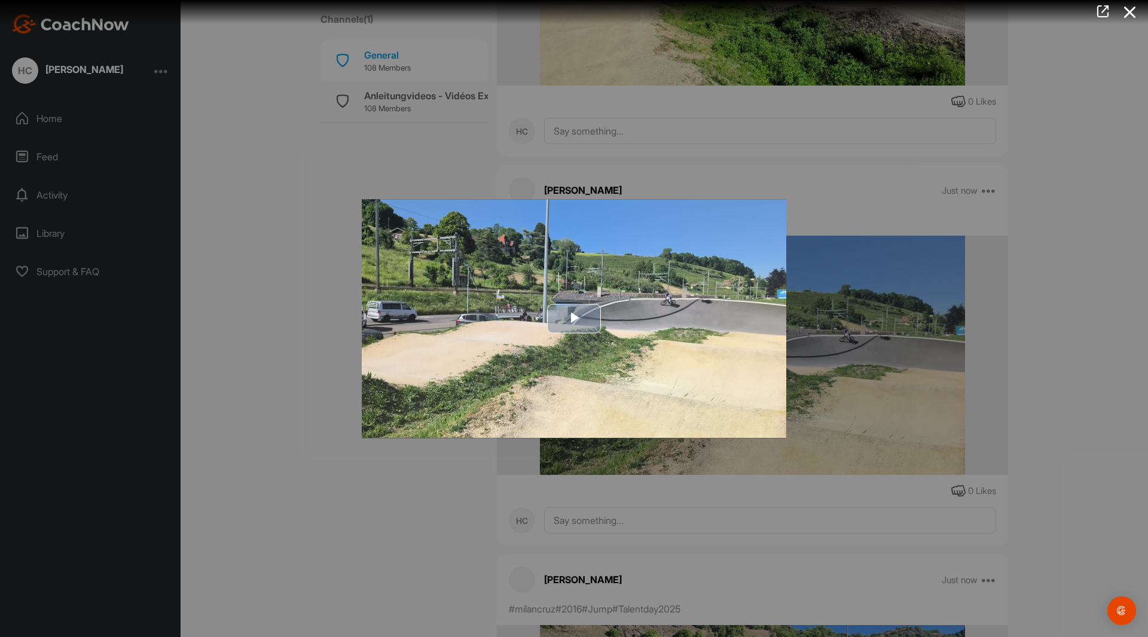
click at [574, 319] on span "Video Player" at bounding box center [574, 319] width 0 height 0
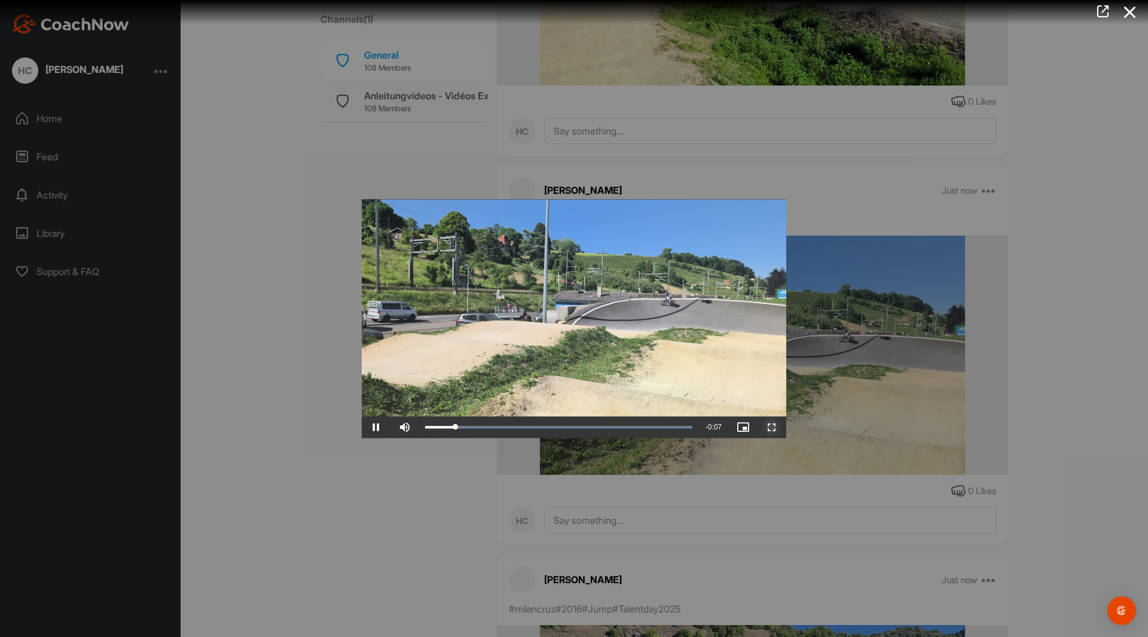
click at [777, 427] on span "Video Player" at bounding box center [771, 427] width 29 height 0
click at [277, 347] on div at bounding box center [574, 318] width 1148 height 637
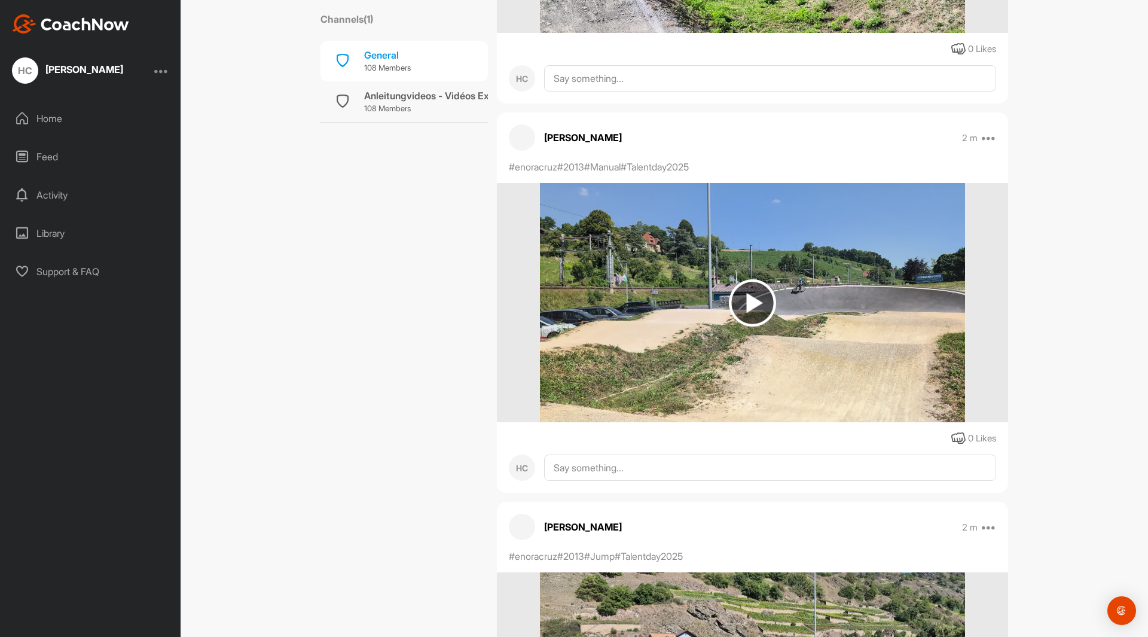
scroll to position [2510, 0]
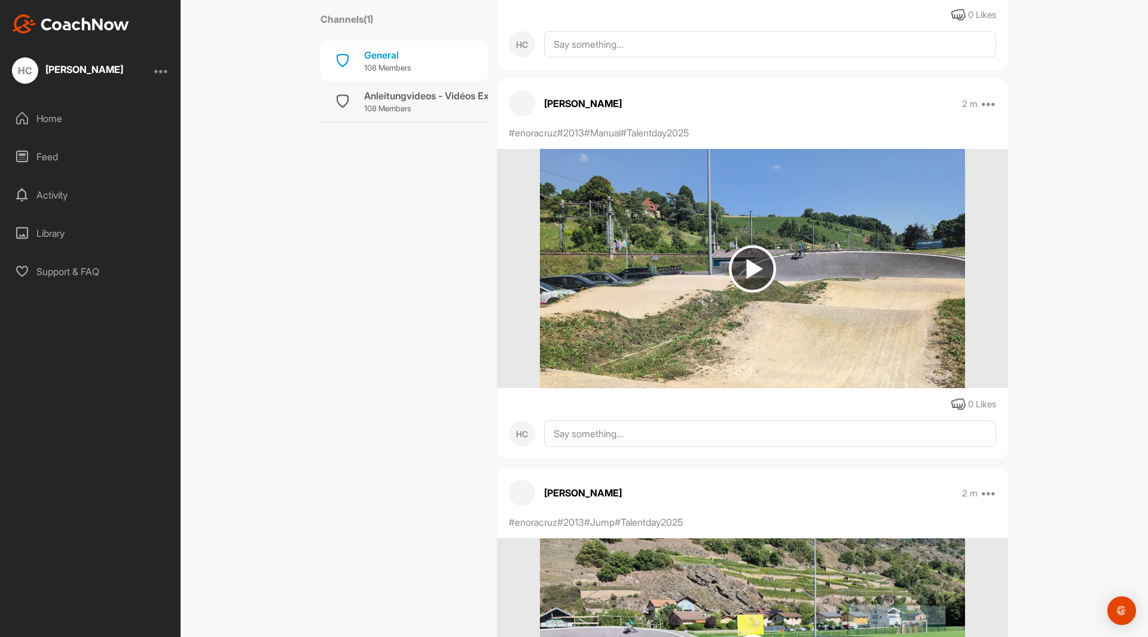
click at [757, 270] on img at bounding box center [752, 268] width 47 height 47
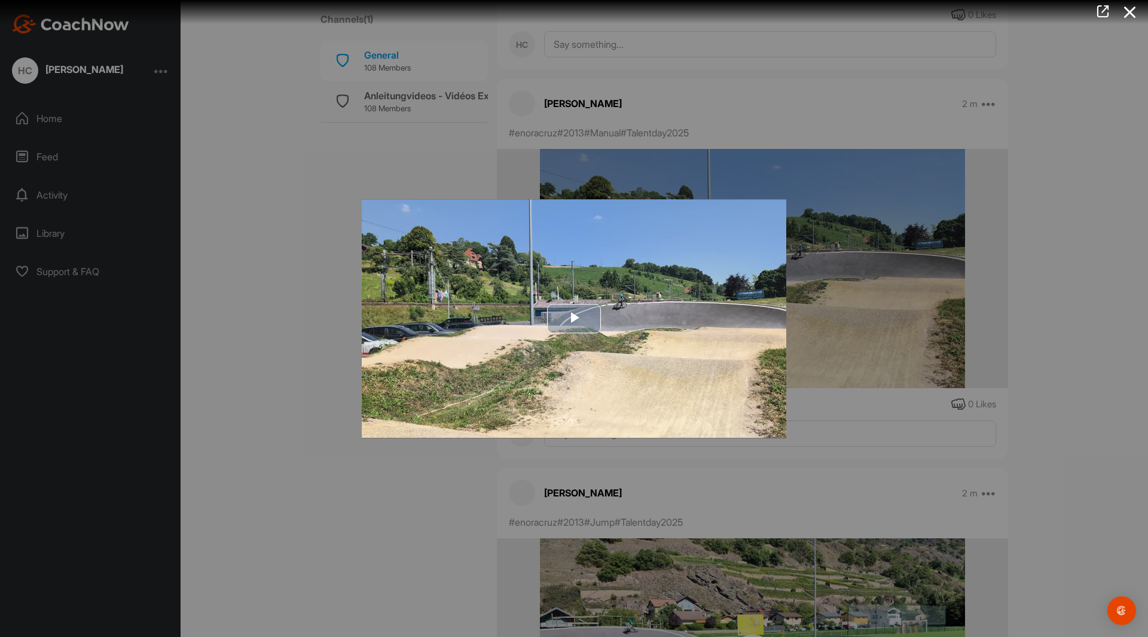
click at [574, 319] on span "Video Player" at bounding box center [574, 319] width 0 height 0
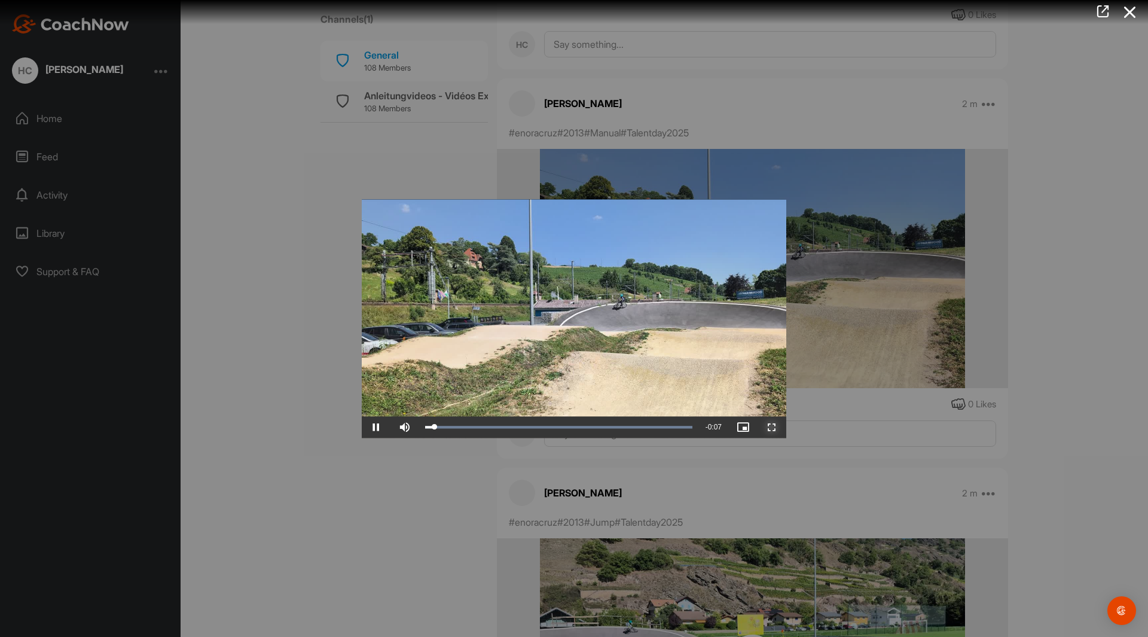
click at [775, 427] on span "Video Player" at bounding box center [771, 427] width 29 height 0
click at [272, 251] on div at bounding box center [574, 318] width 1148 height 637
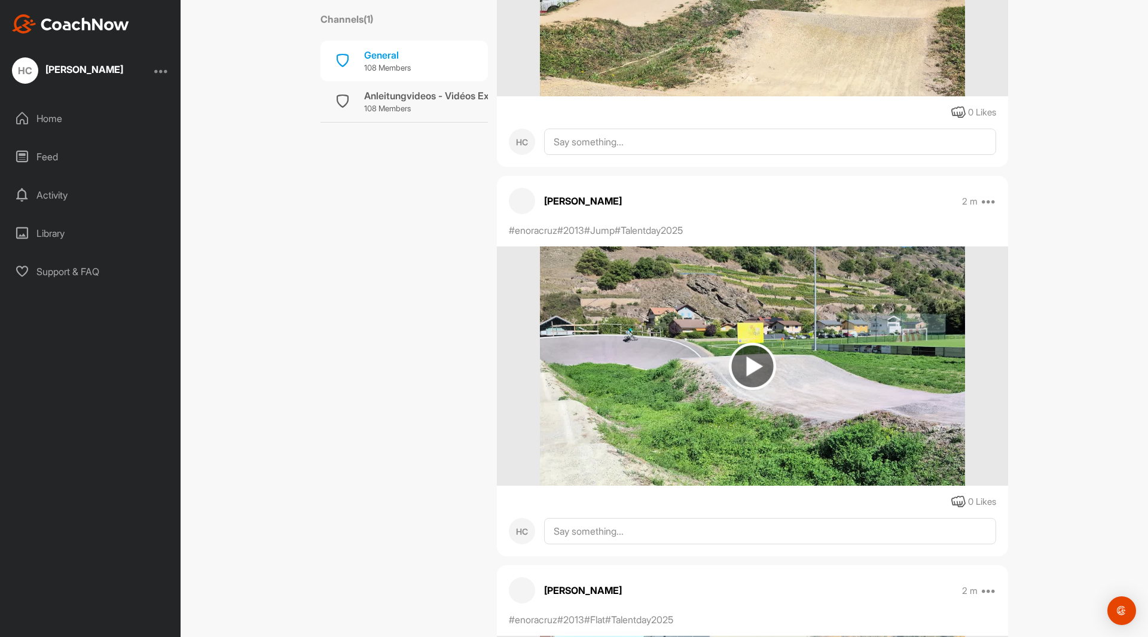
scroll to position [2809, 0]
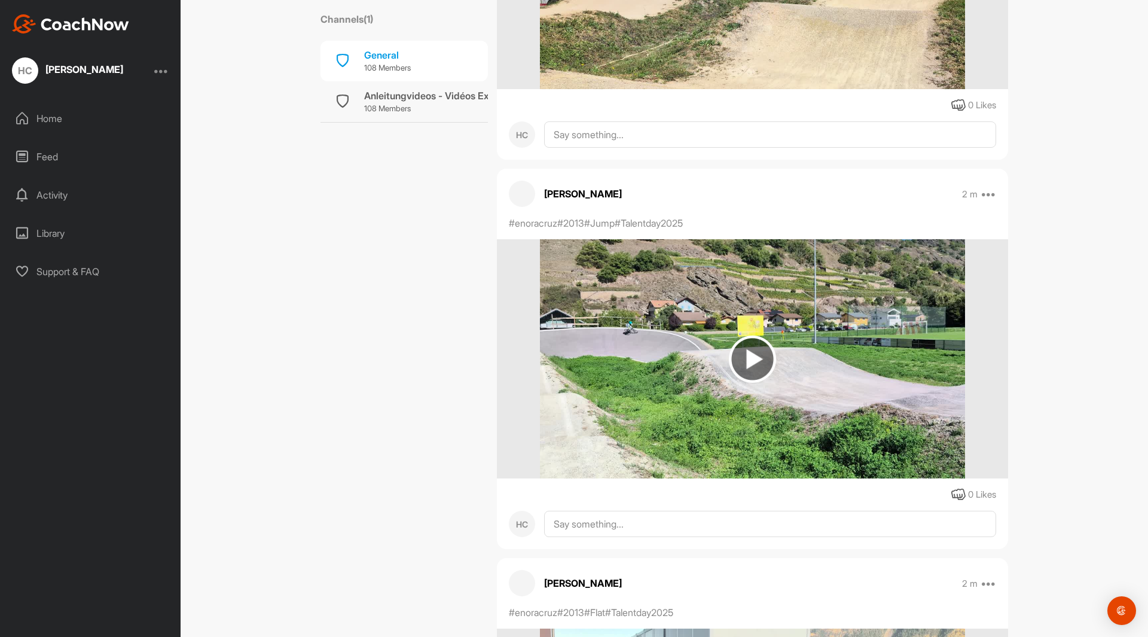
click at [744, 363] on img at bounding box center [752, 358] width 47 height 47
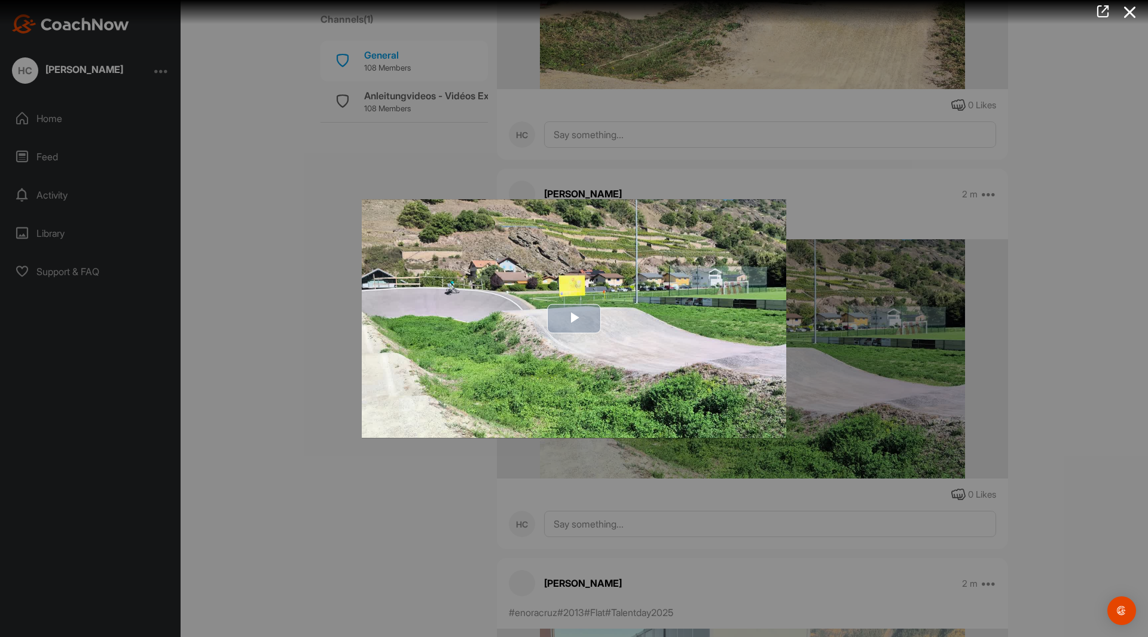
click at [574, 319] on span "Video Player" at bounding box center [574, 319] width 0 height 0
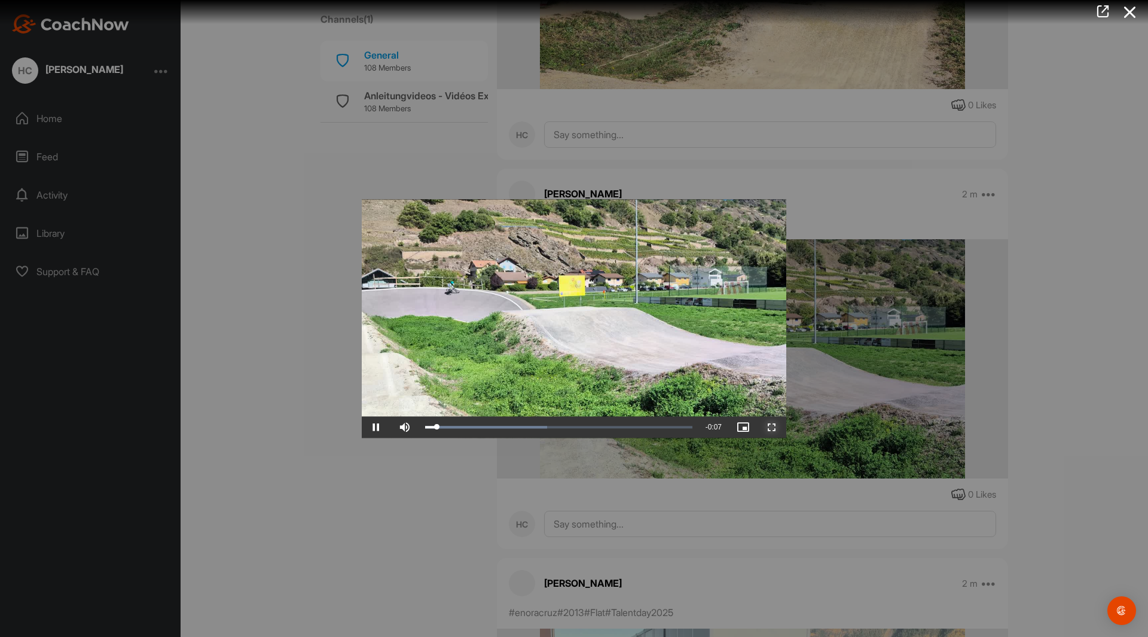
drag, startPoint x: 763, startPoint y: 422, endPoint x: 766, endPoint y: 475, distance: 53.3
click at [764, 427] on span "Video Player" at bounding box center [771, 427] width 29 height 0
click at [337, 341] on div at bounding box center [574, 318] width 1148 height 637
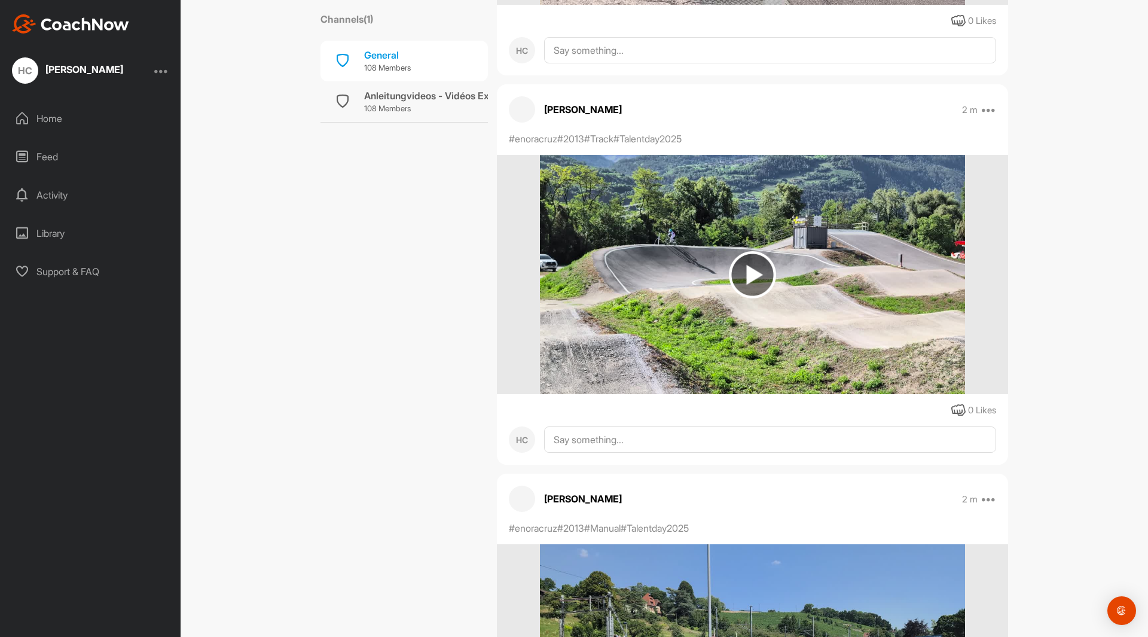
scroll to position [2092, 0]
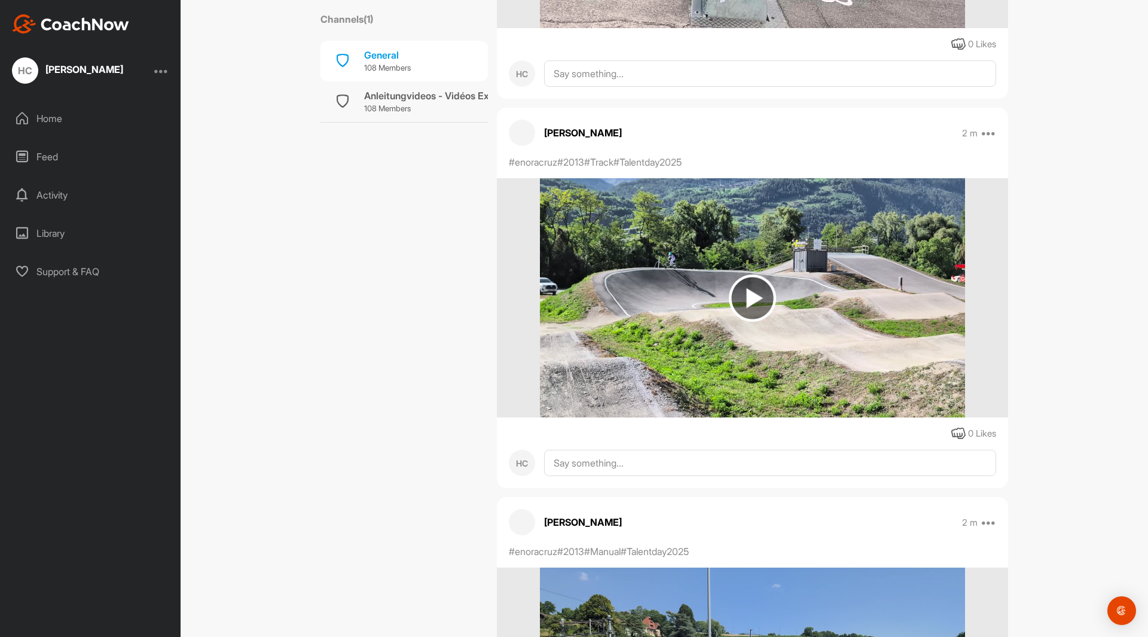
click at [747, 297] on img at bounding box center [752, 297] width 47 height 47
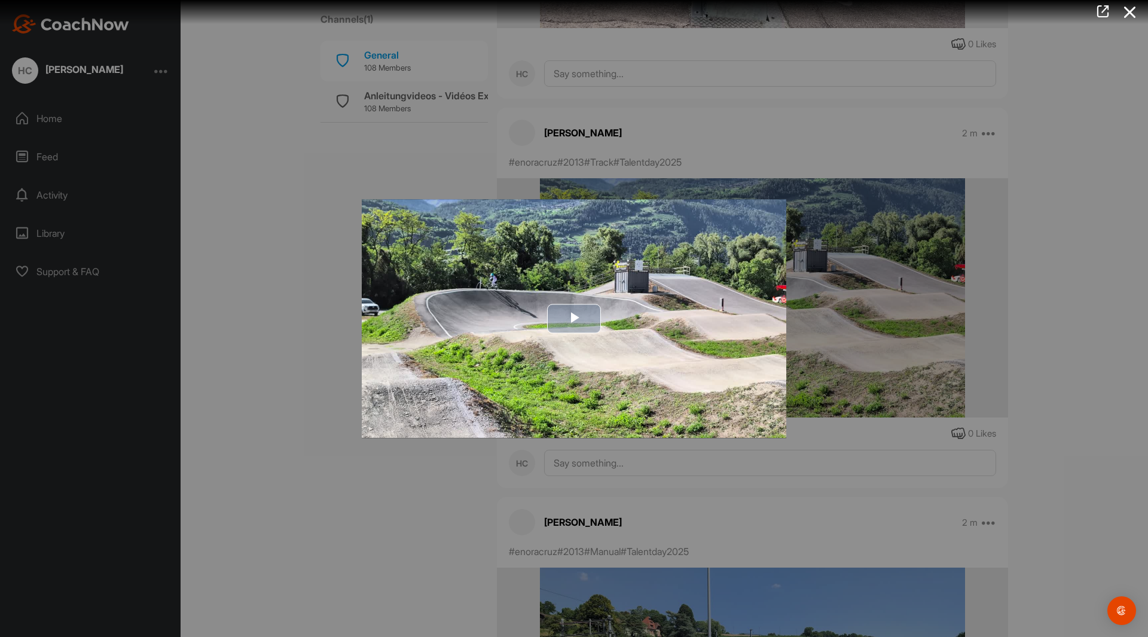
click at [574, 319] on span "Video Player" at bounding box center [574, 319] width 0 height 0
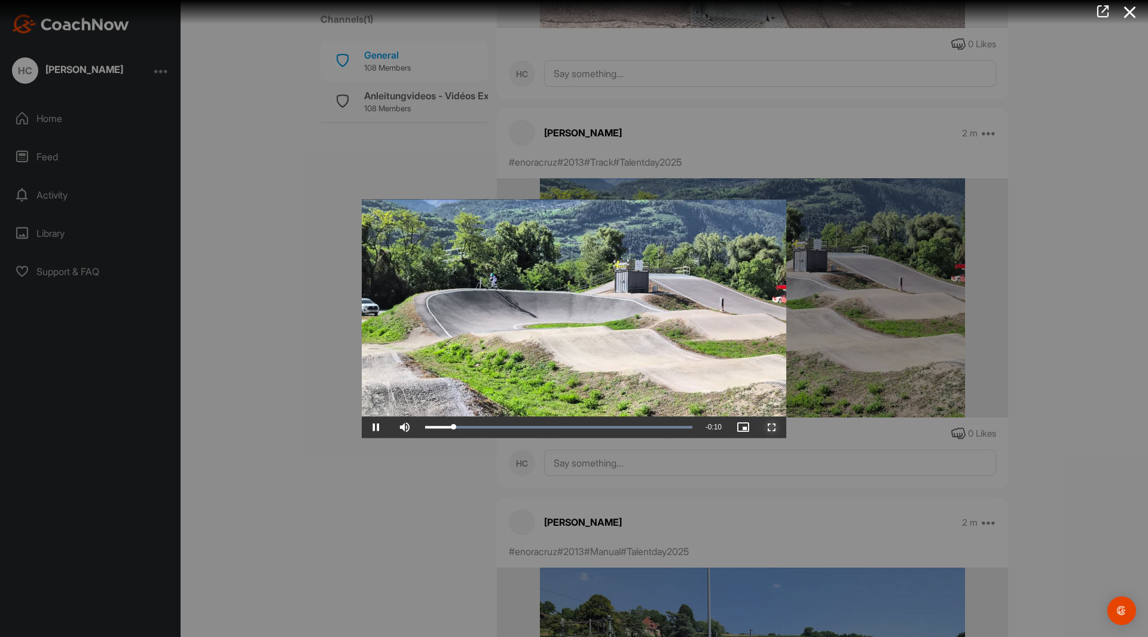
click at [771, 427] on span "Video Player" at bounding box center [771, 427] width 29 height 0
click at [313, 497] on div at bounding box center [574, 318] width 1148 height 637
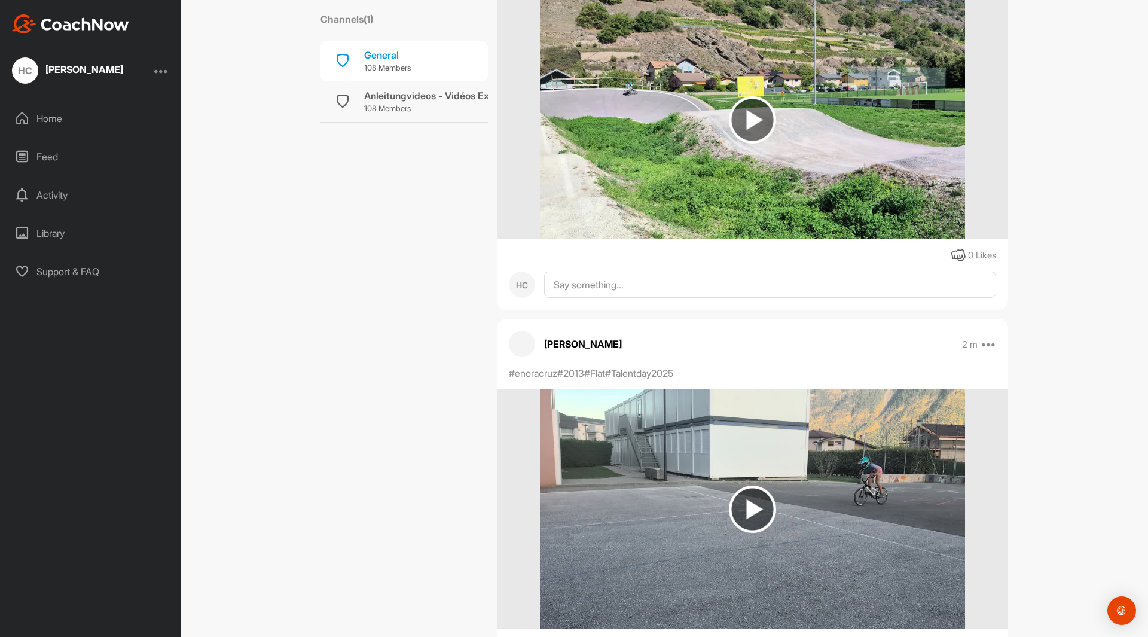
scroll to position [3168, 0]
